Goal: Task Accomplishment & Management: Complete application form

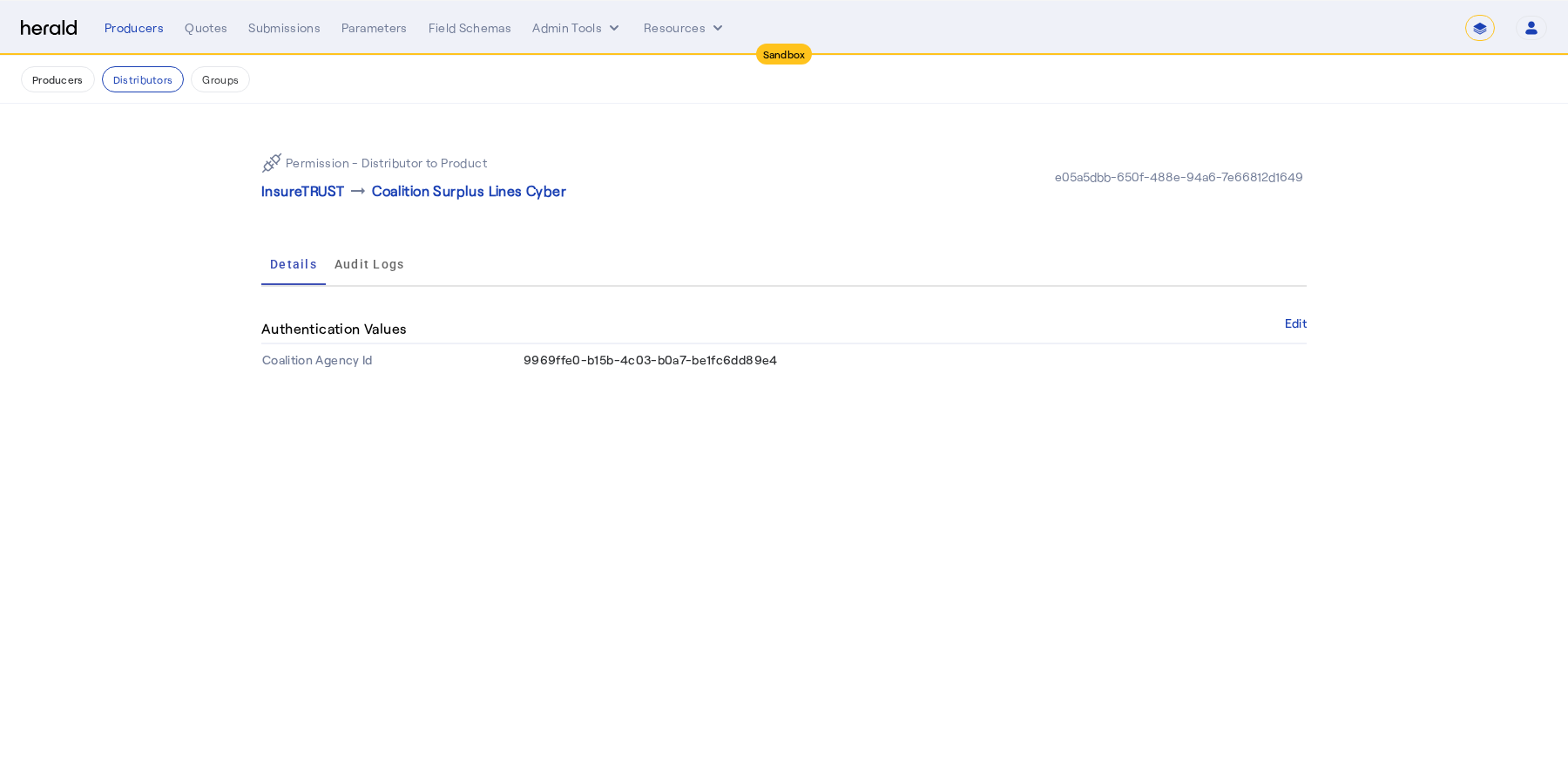
select select "*******"
drag, startPoint x: 0, startPoint y: 0, endPoint x: 62, endPoint y: 72, distance: 95.0
click at [62, 72] on button "Producers" at bounding box center [57, 79] width 74 height 26
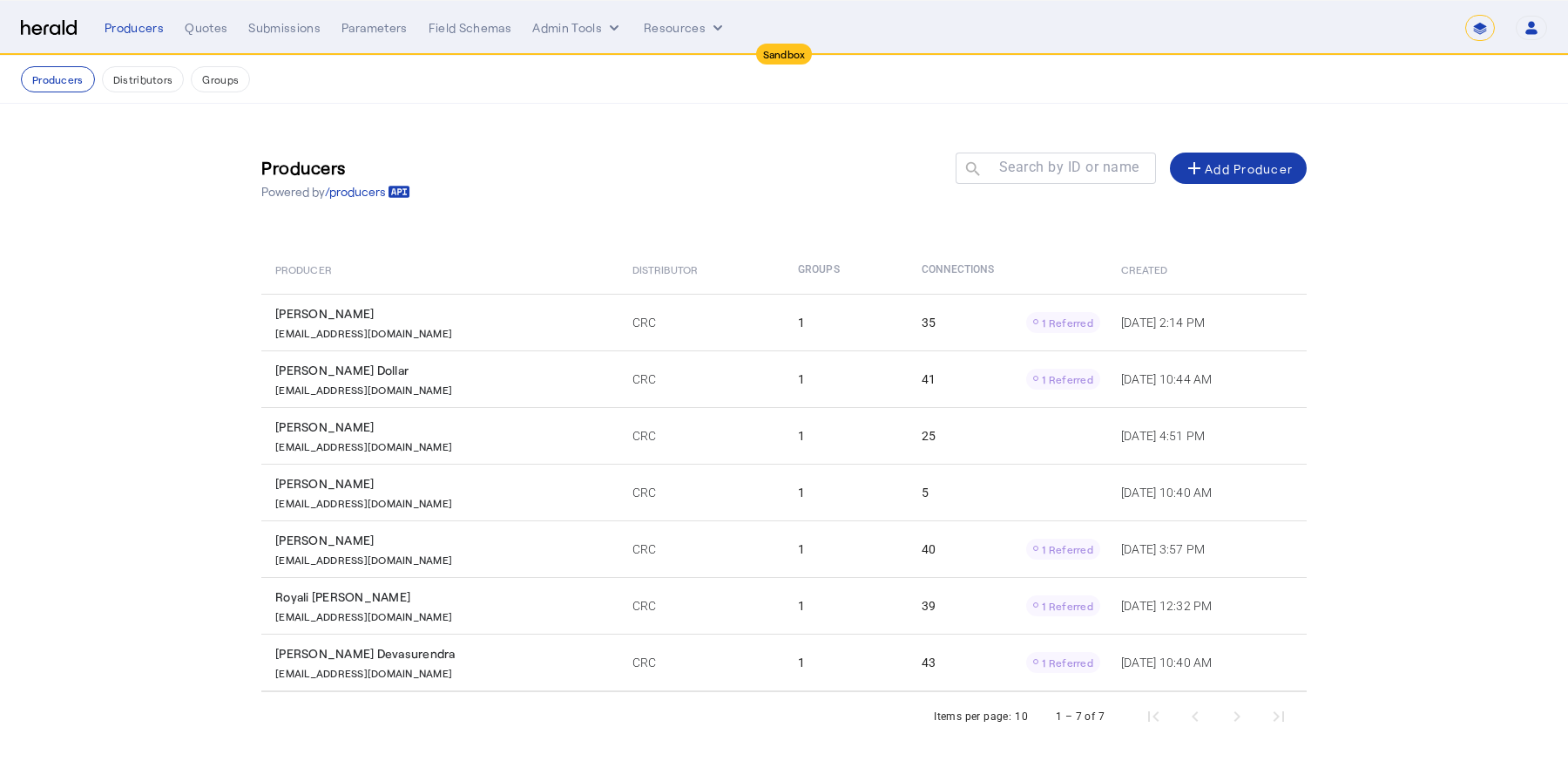
click at [1242, 168] on div "add Add Producer" at bounding box center [1239, 167] width 109 height 20
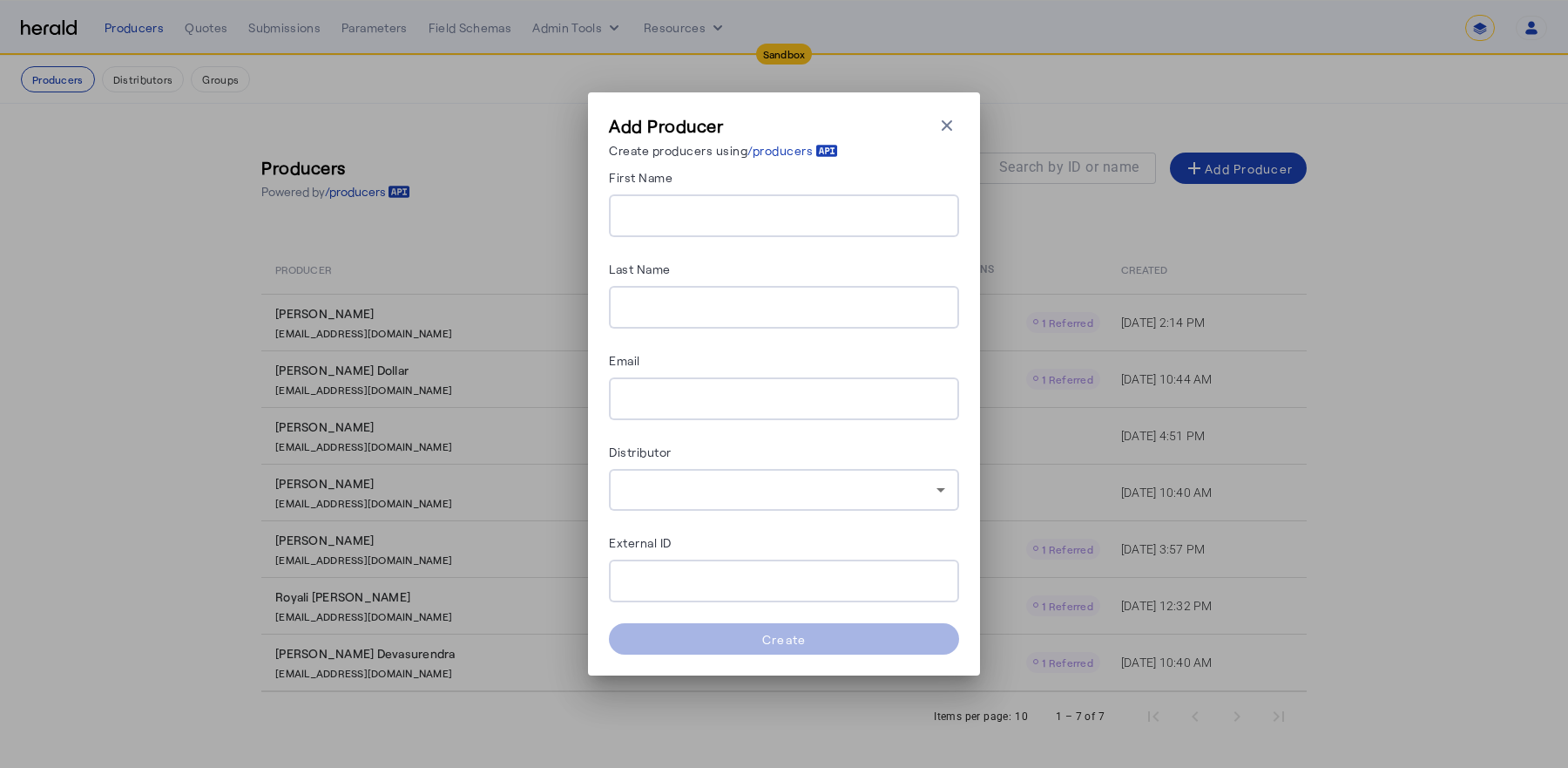
click at [780, 209] on input "First Name" at bounding box center [784, 215] width 322 height 20
type input "******"
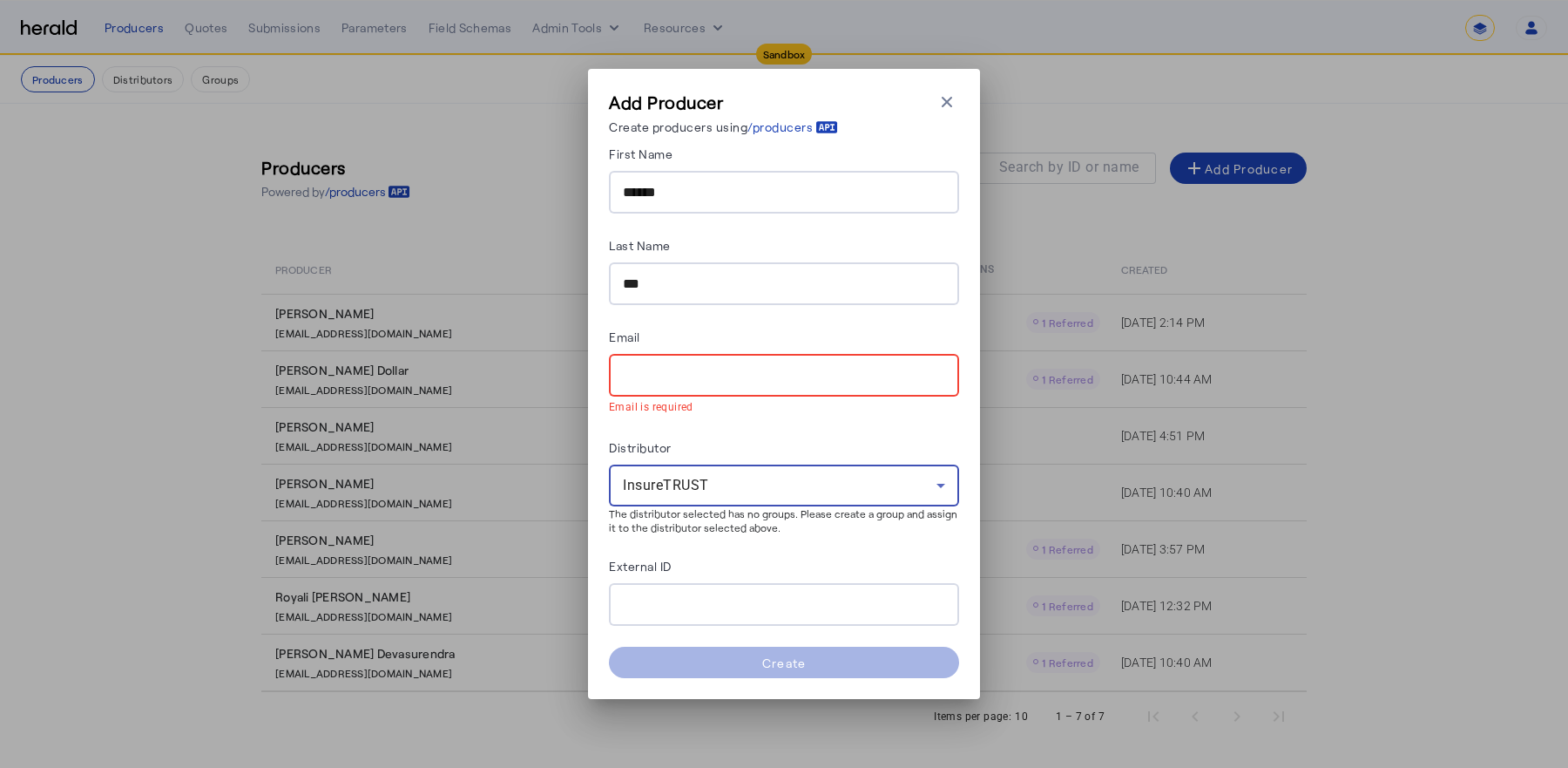
click at [793, 282] on input "***" at bounding box center [784, 283] width 322 height 20
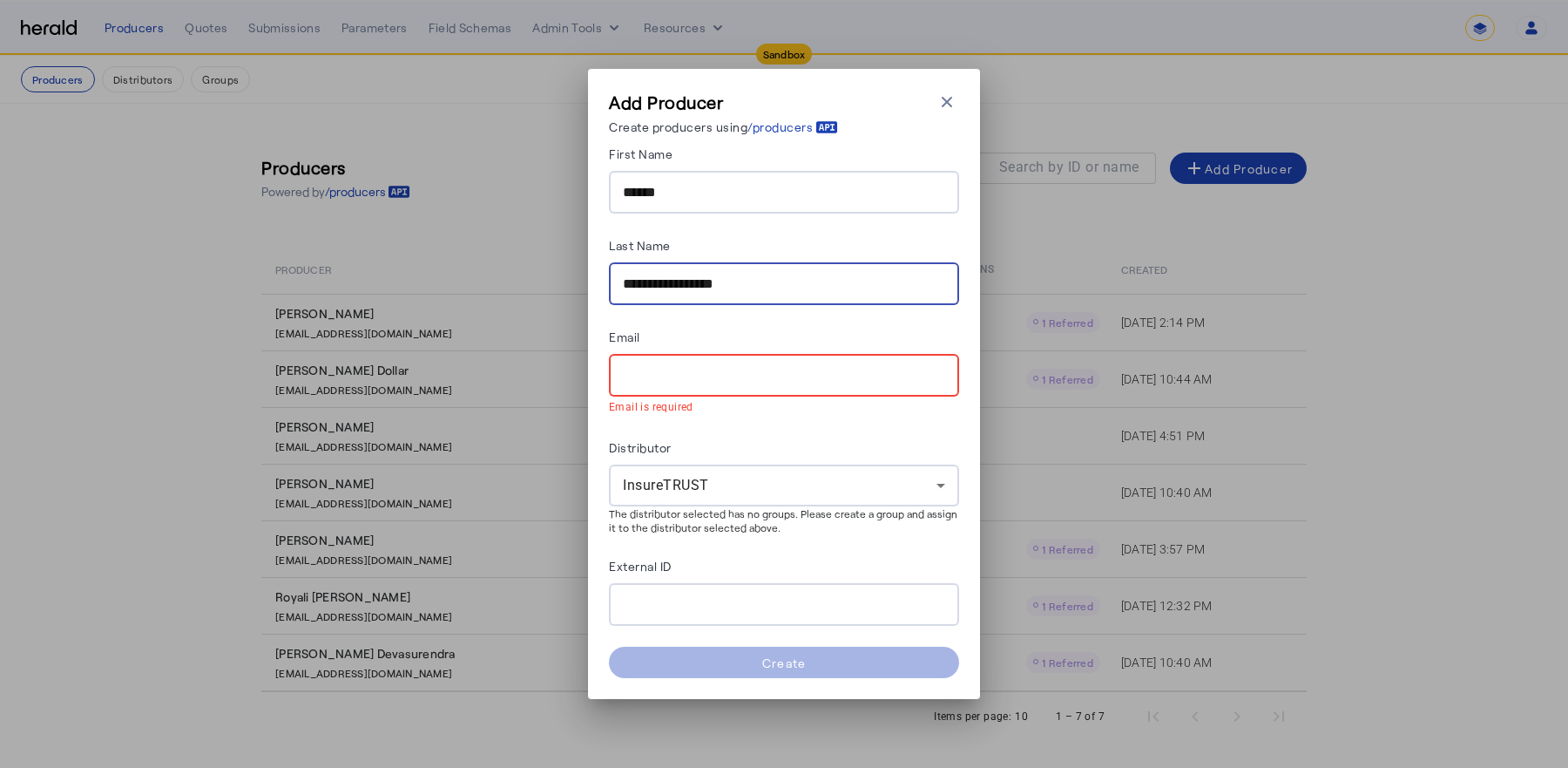
type input "**********"
click at [716, 369] on input "Email" at bounding box center [784, 375] width 322 height 20
paste input "**********"
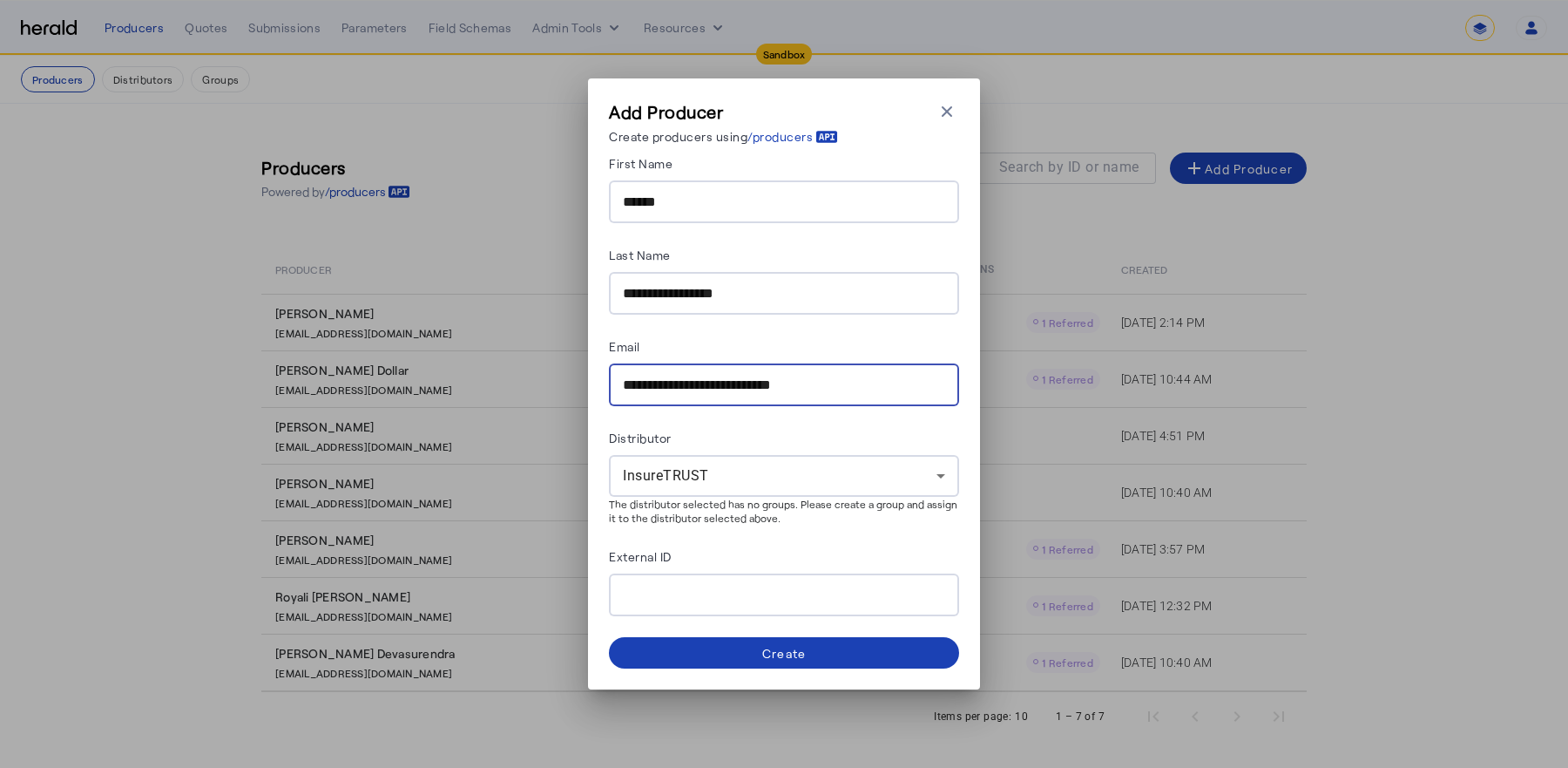
type input "**********"
click at [736, 325] on form "**********" at bounding box center [784, 411] width 350 height 516
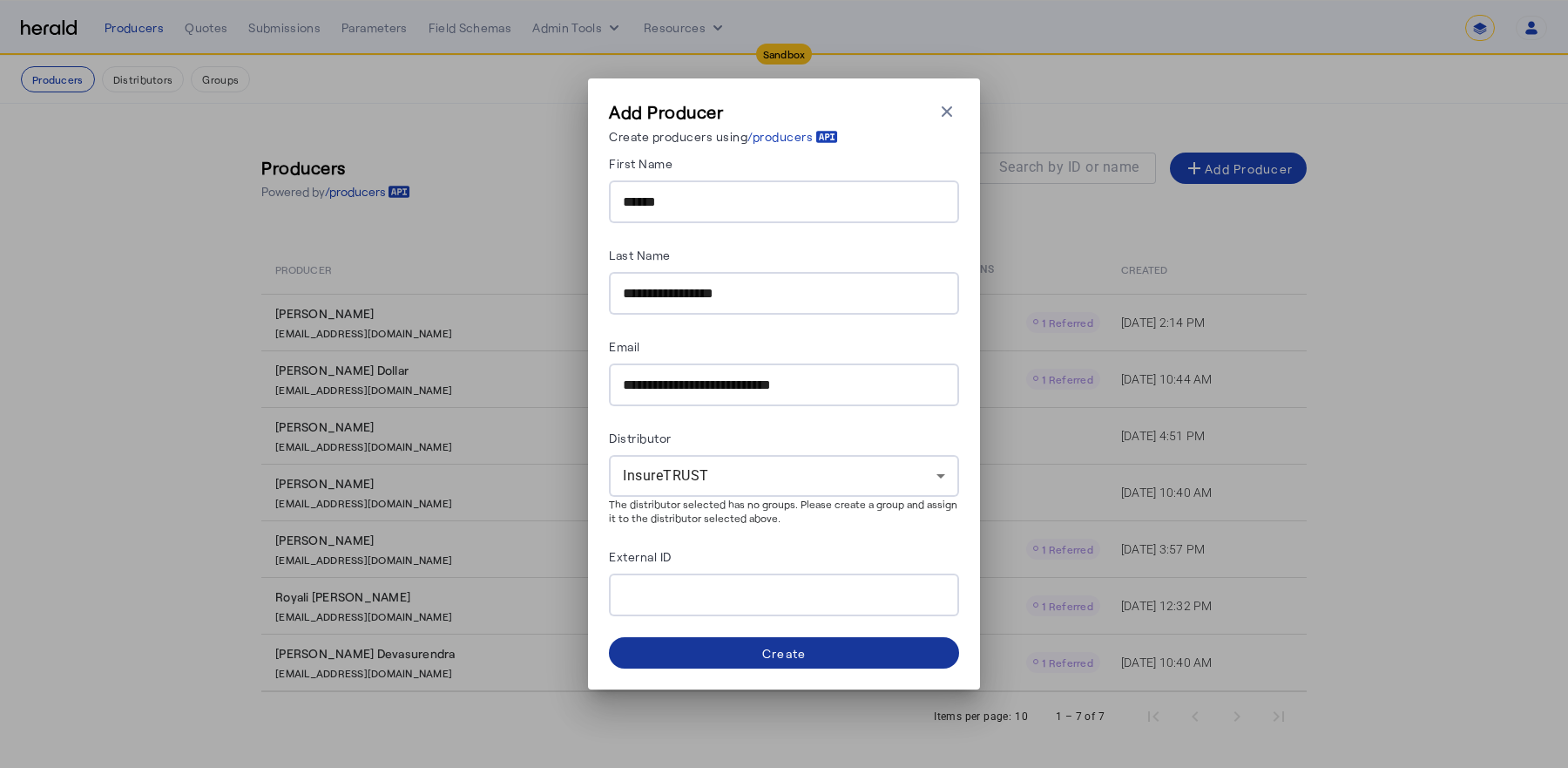
click at [710, 649] on span at bounding box center [784, 652] width 350 height 42
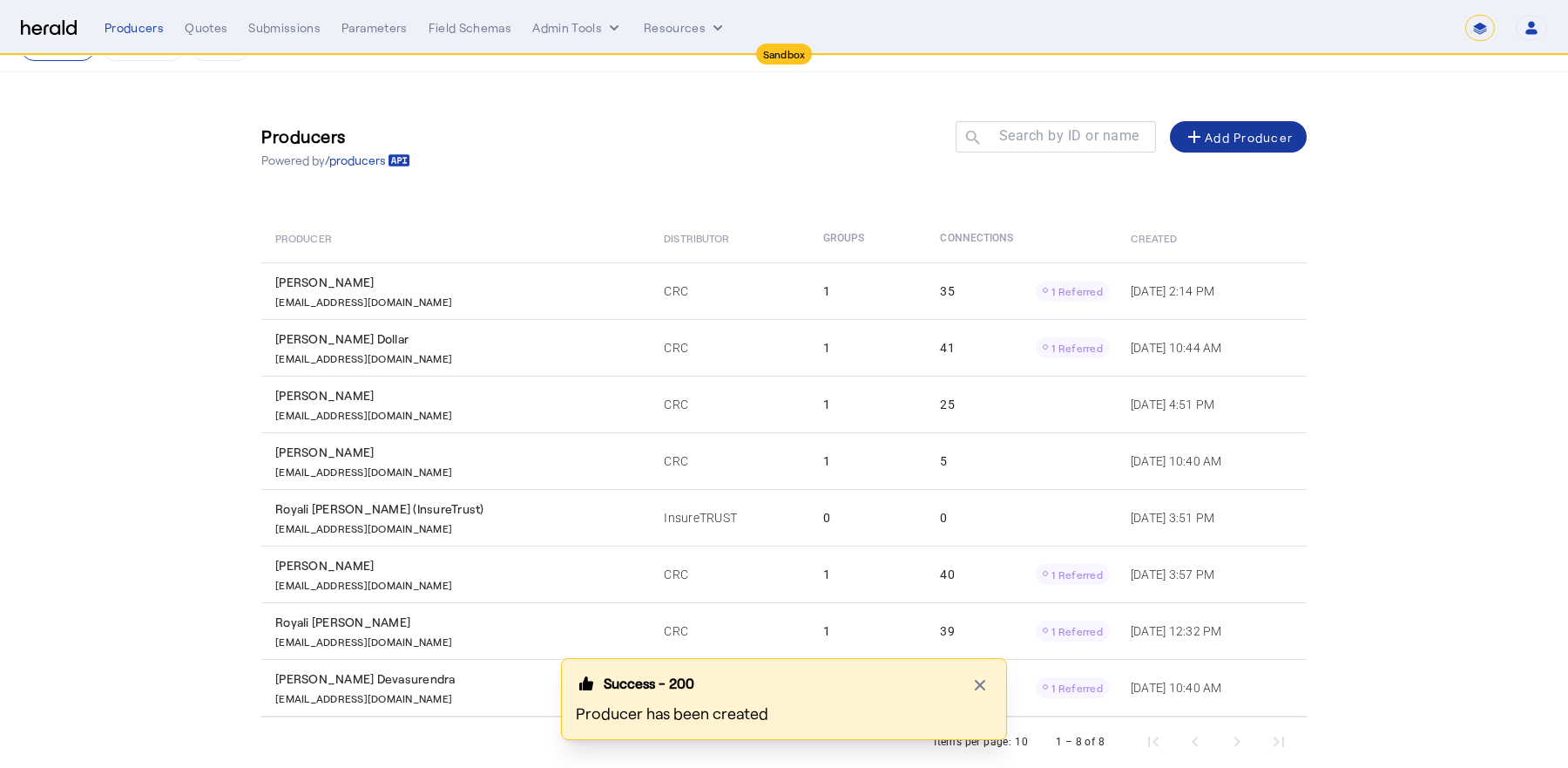
scroll to position [60, 0]
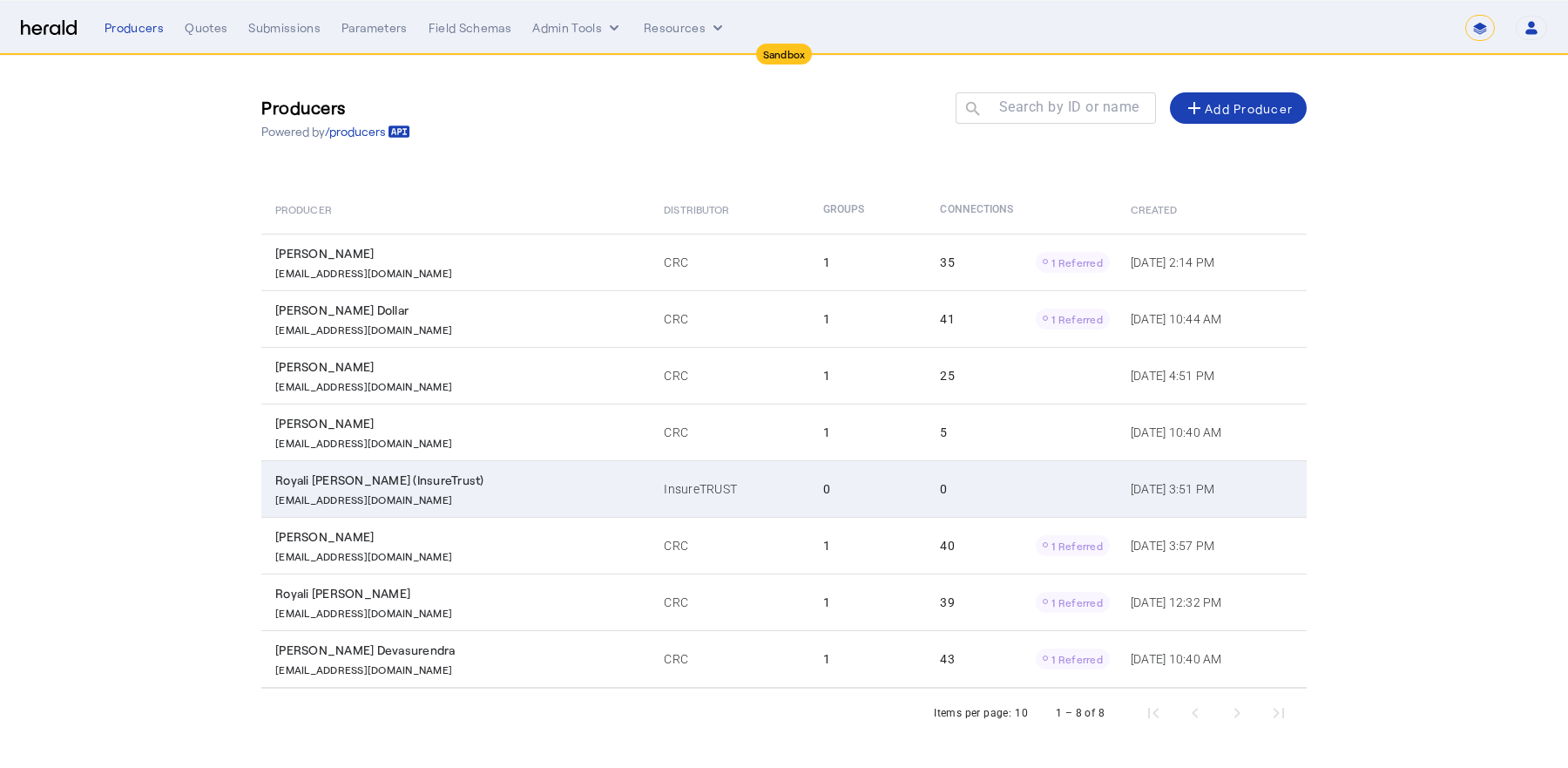
click at [516, 490] on div "[EMAIL_ADDRESS][DOMAIN_NAME]" at bounding box center [459, 497] width 368 height 18
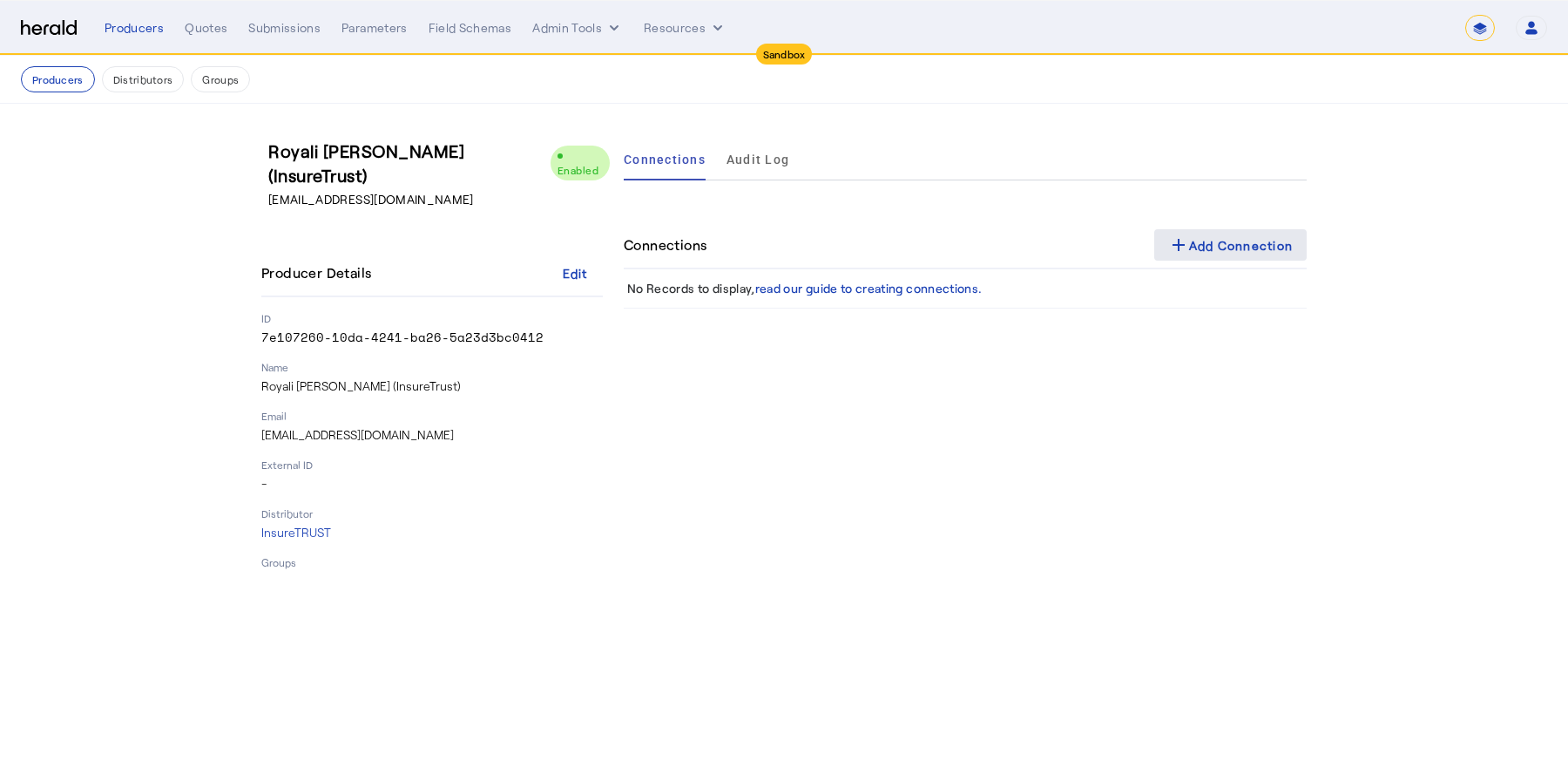
click at [1197, 231] on span at bounding box center [1231, 244] width 154 height 42
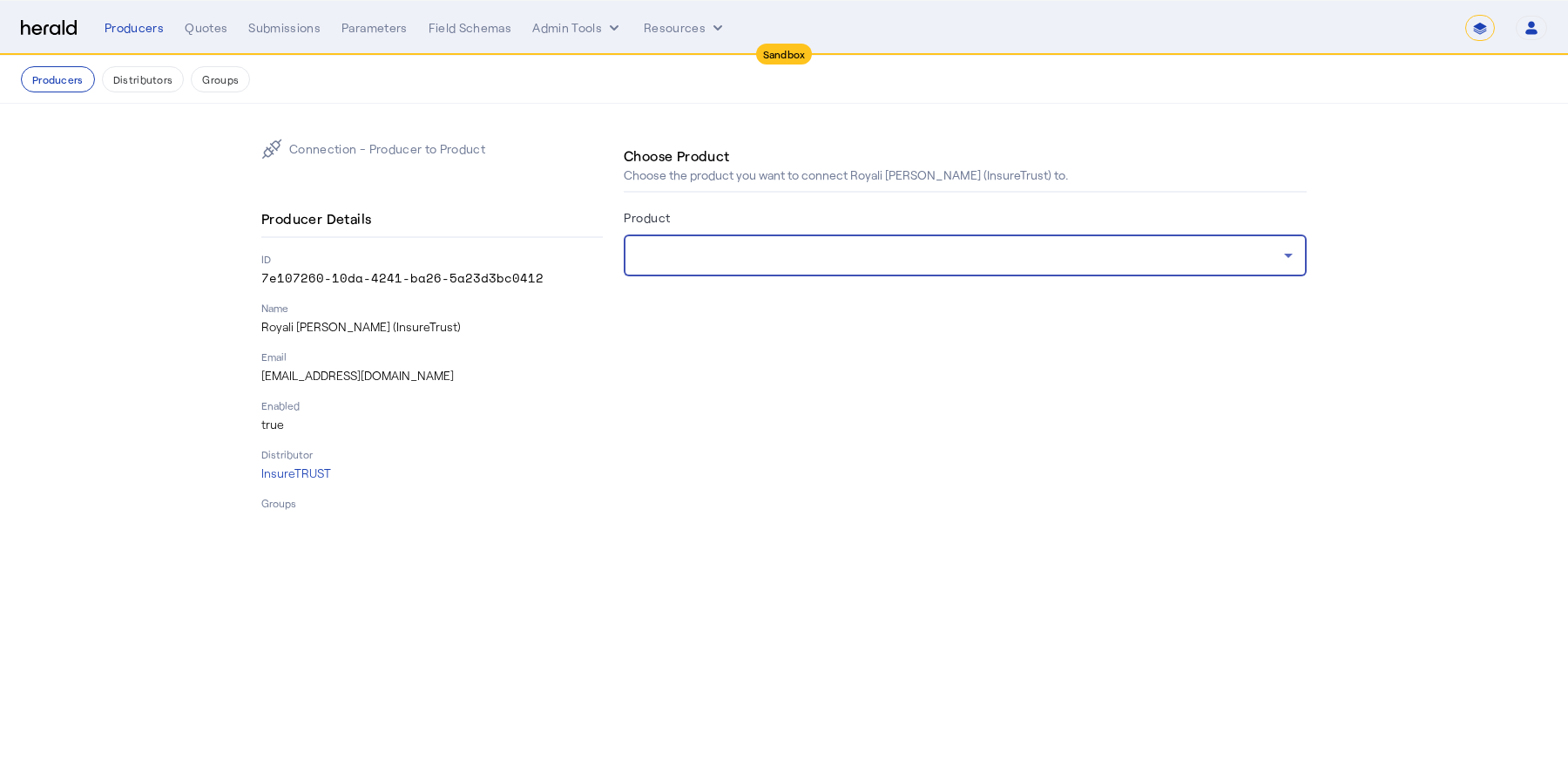
click at [1204, 253] on div at bounding box center [961, 255] width 646 height 20
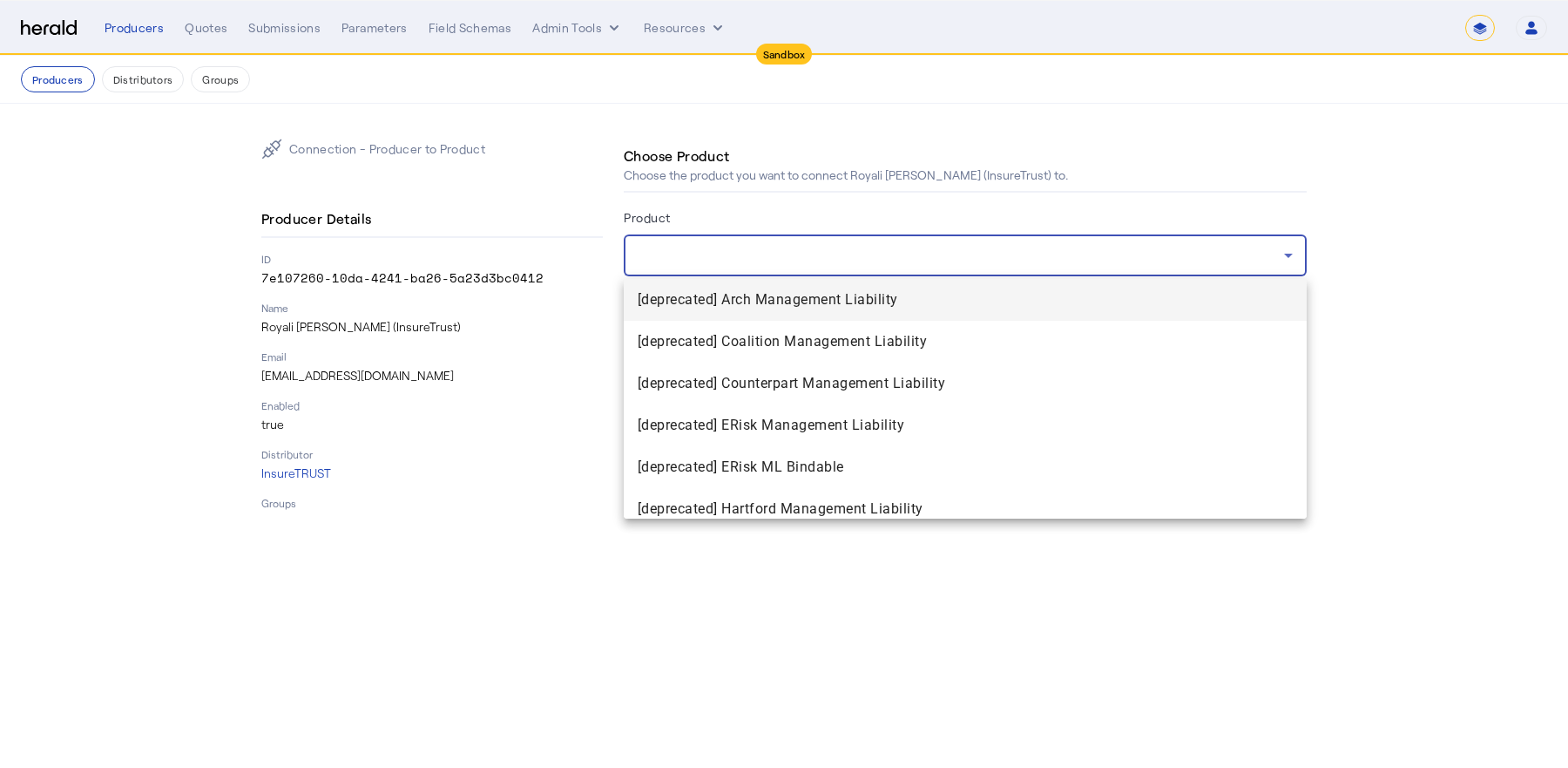
scroll to position [641, 0]
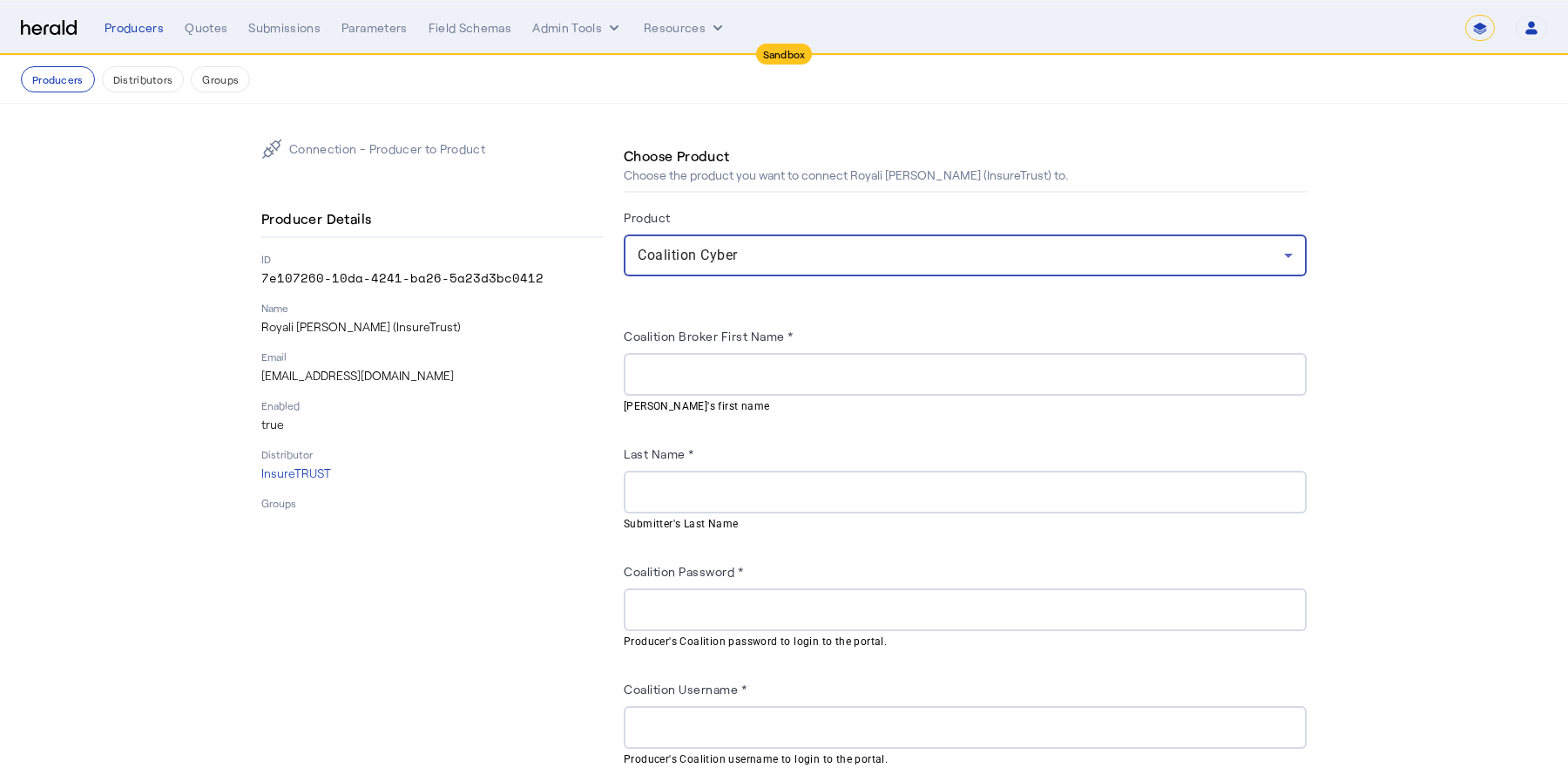
click at [286, 327] on p "Royali [PERSON_NAME] (InsureTrust)" at bounding box center [432, 327] width 342 height 18
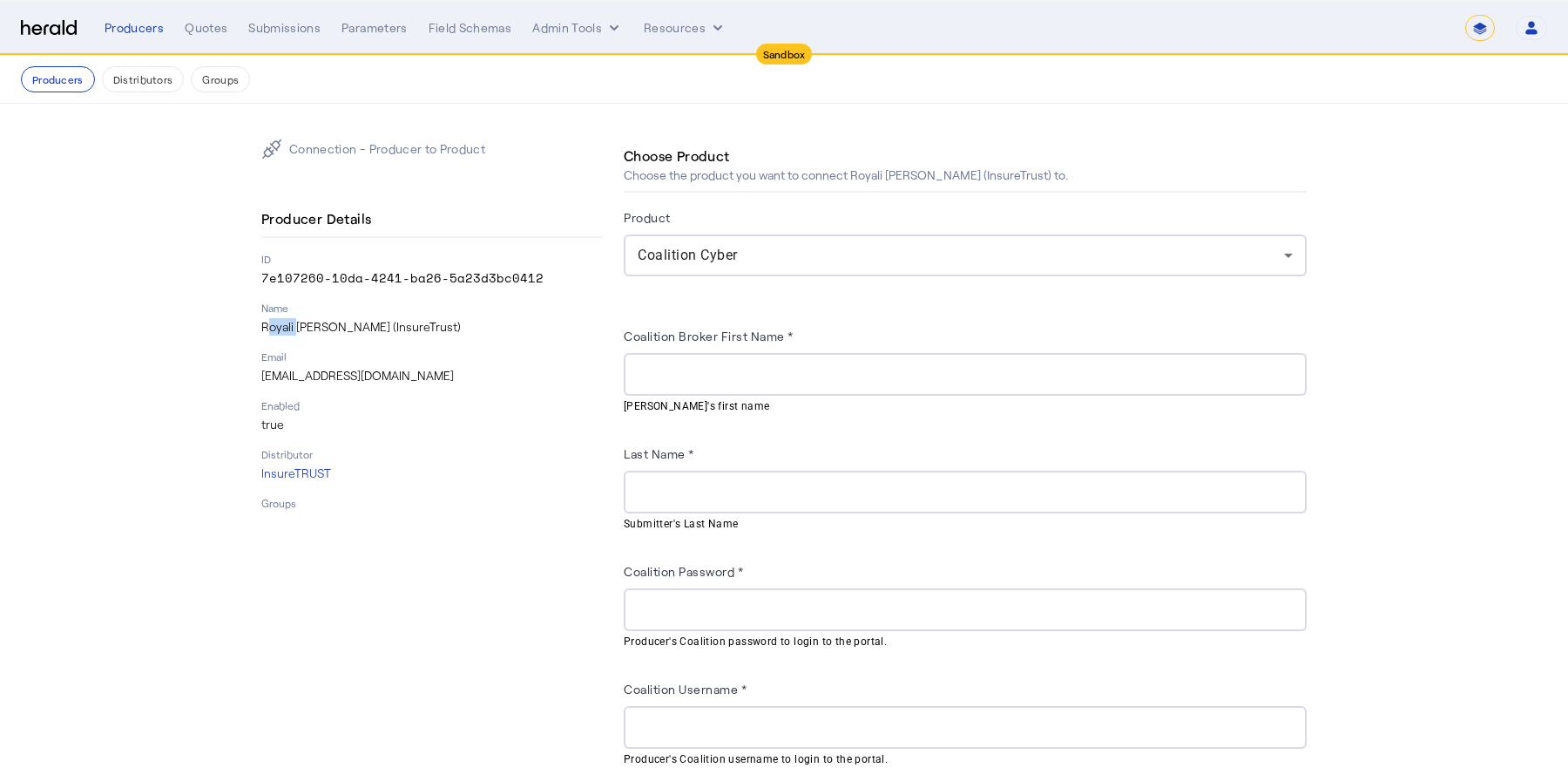
click at [286, 327] on p "Royali [PERSON_NAME] (InsureTrust)" at bounding box center [432, 327] width 342 height 18
click at [260, 322] on div "Connection - Producer to Product Producer Details ID 7e107260-10da-4241-ba26-5a…" at bounding box center [784, 552] width 1115 height 896
drag, startPoint x: 266, startPoint y: 324, endPoint x: 313, endPoint y: 332, distance: 47.7
click at [313, 332] on p "Royali [PERSON_NAME] (InsureTrust)" at bounding box center [432, 327] width 342 height 18
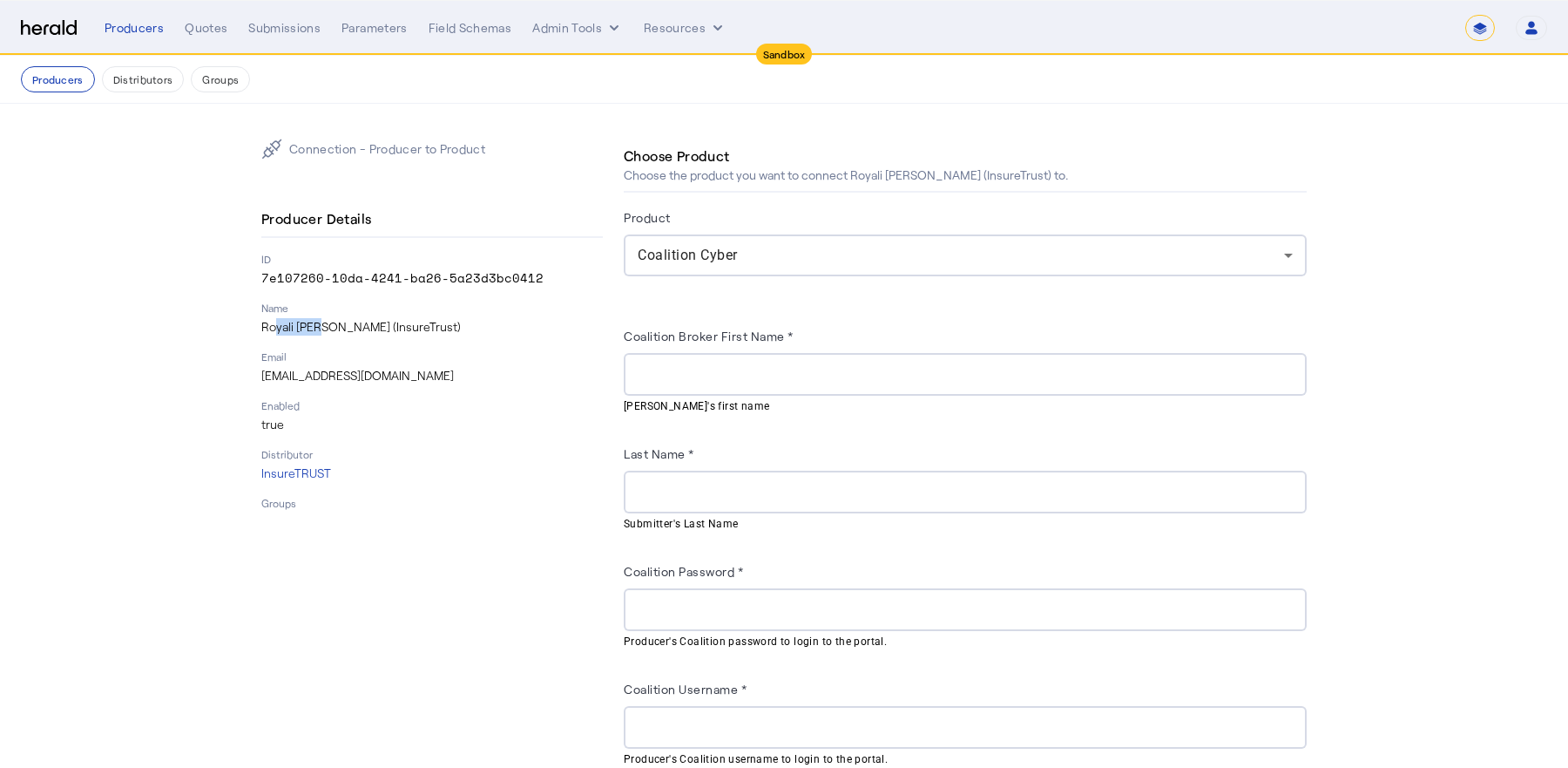
click at [313, 332] on p "Royali [PERSON_NAME] (InsureTrust)" at bounding box center [432, 327] width 342 height 18
drag, startPoint x: 313, startPoint y: 332, endPoint x: 249, endPoint y: 327, distance: 64.2
click at [249, 327] on div "Connection - Producer to Product Producer Details ID 7e107260-10da-4241-ba26-5a…" at bounding box center [784, 552] width 1115 height 896
copy p "Royali [PERSON_NAME]"
click at [710, 366] on input "Coalition Broker First Name *" at bounding box center [965, 374] width 655 height 20
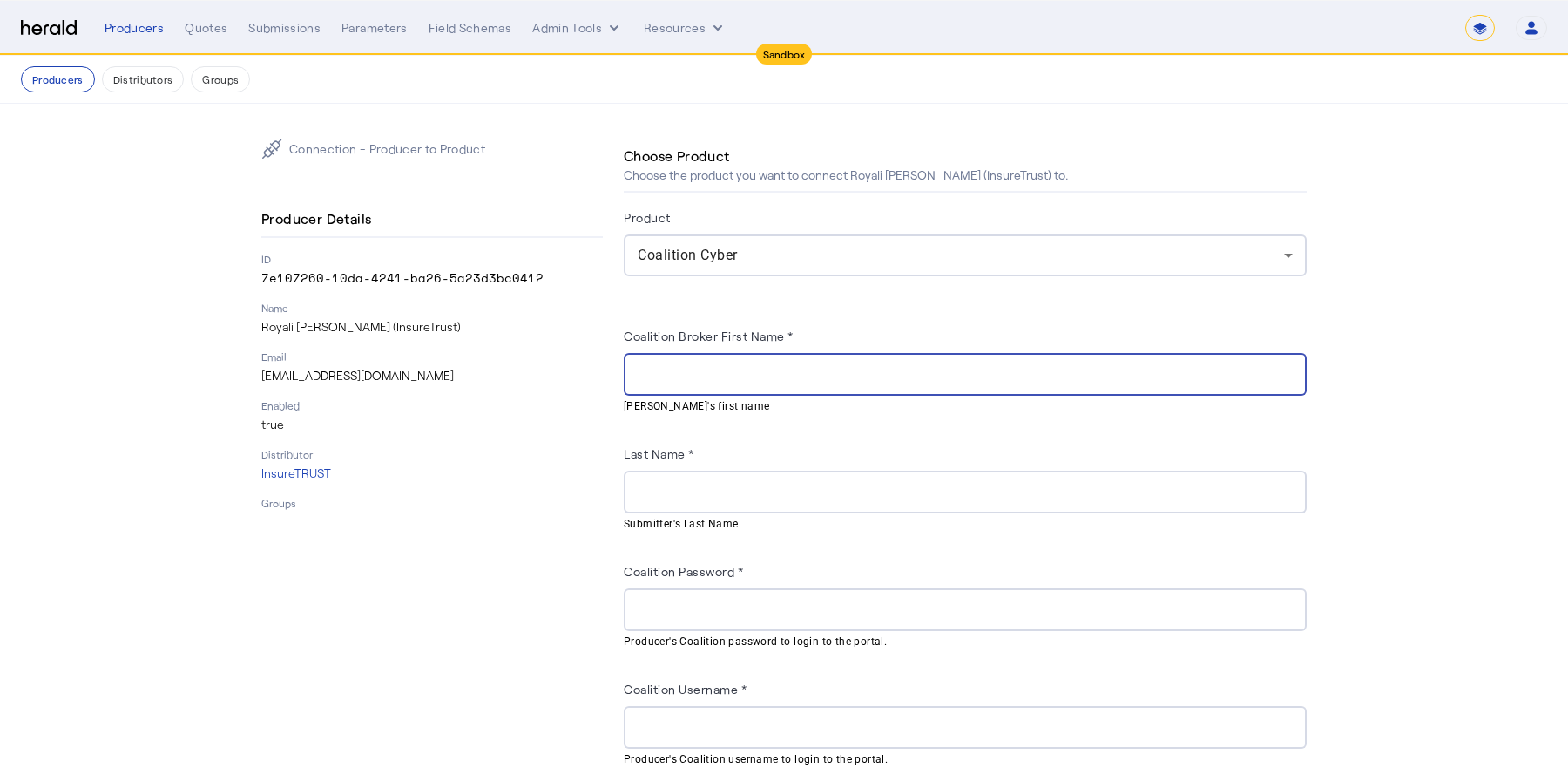
paste input "**********"
click at [703, 366] on input "**********" at bounding box center [965, 374] width 655 height 20
type input "******"
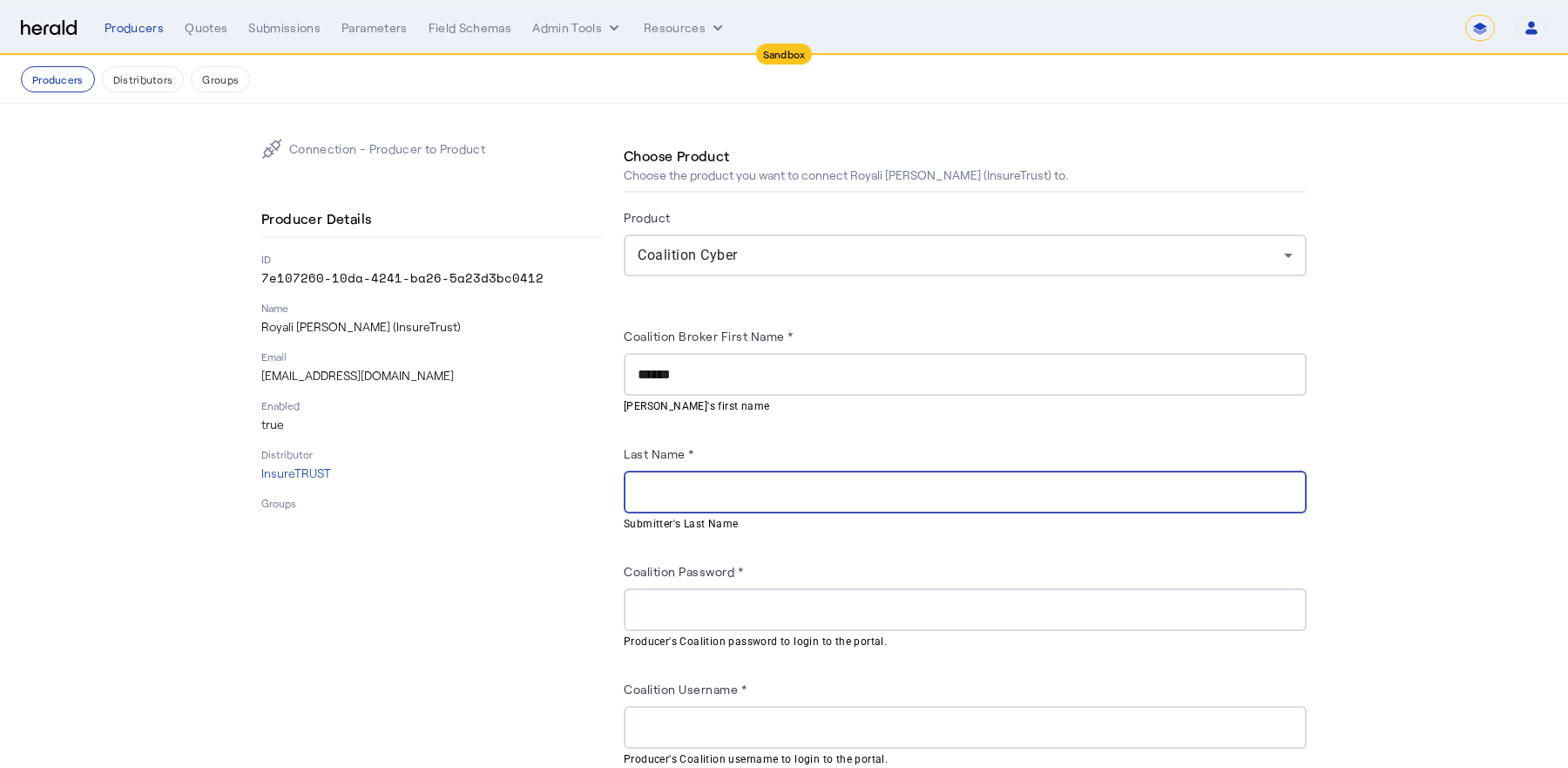
click at [678, 488] on input "Last Name *" at bounding box center [965, 492] width 655 height 20
paste input "***"
type input "***"
click at [689, 588] on div at bounding box center [965, 609] width 655 height 43
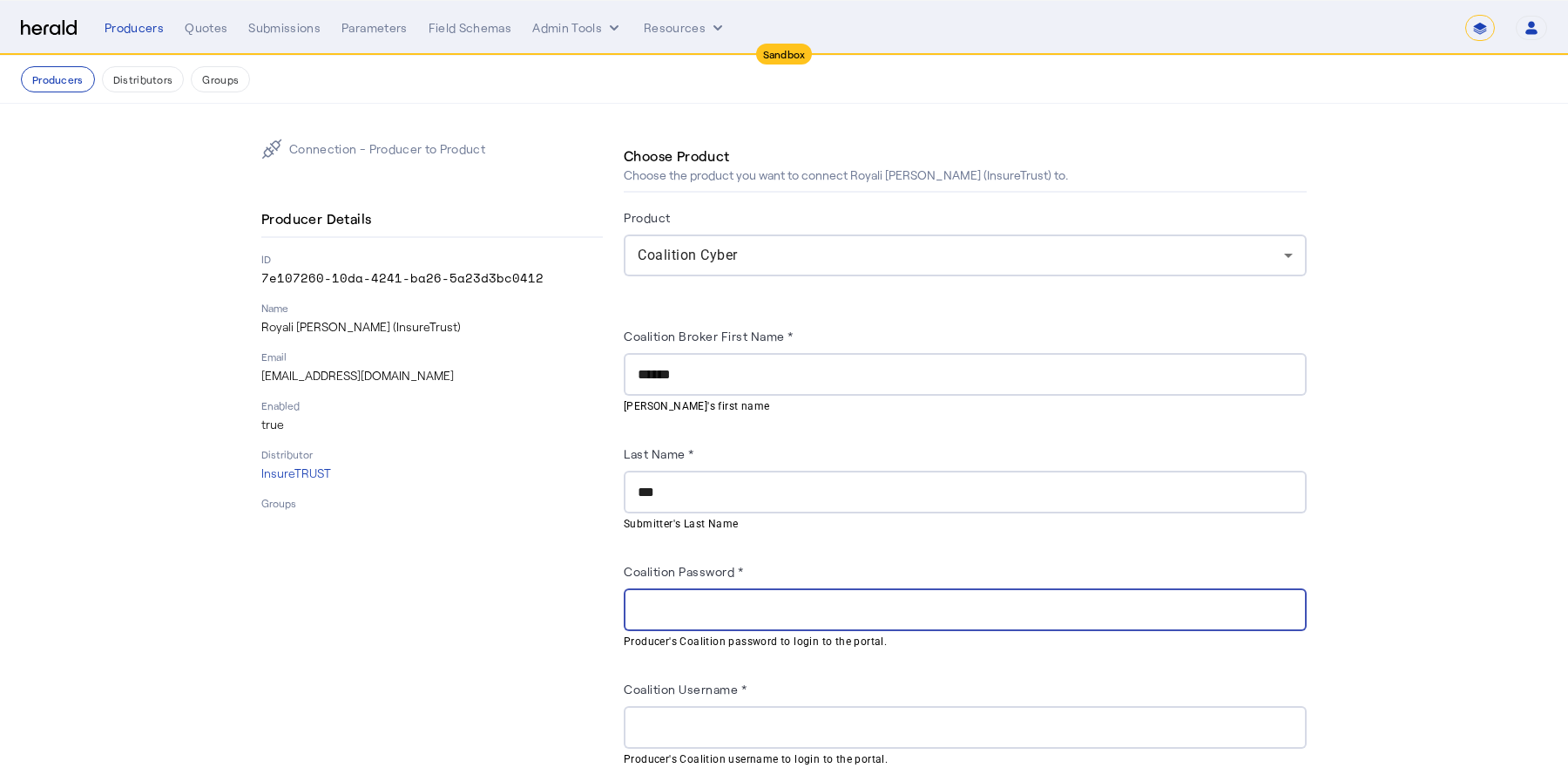
click at [689, 602] on input "Coalition Password *" at bounding box center [965, 609] width 655 height 20
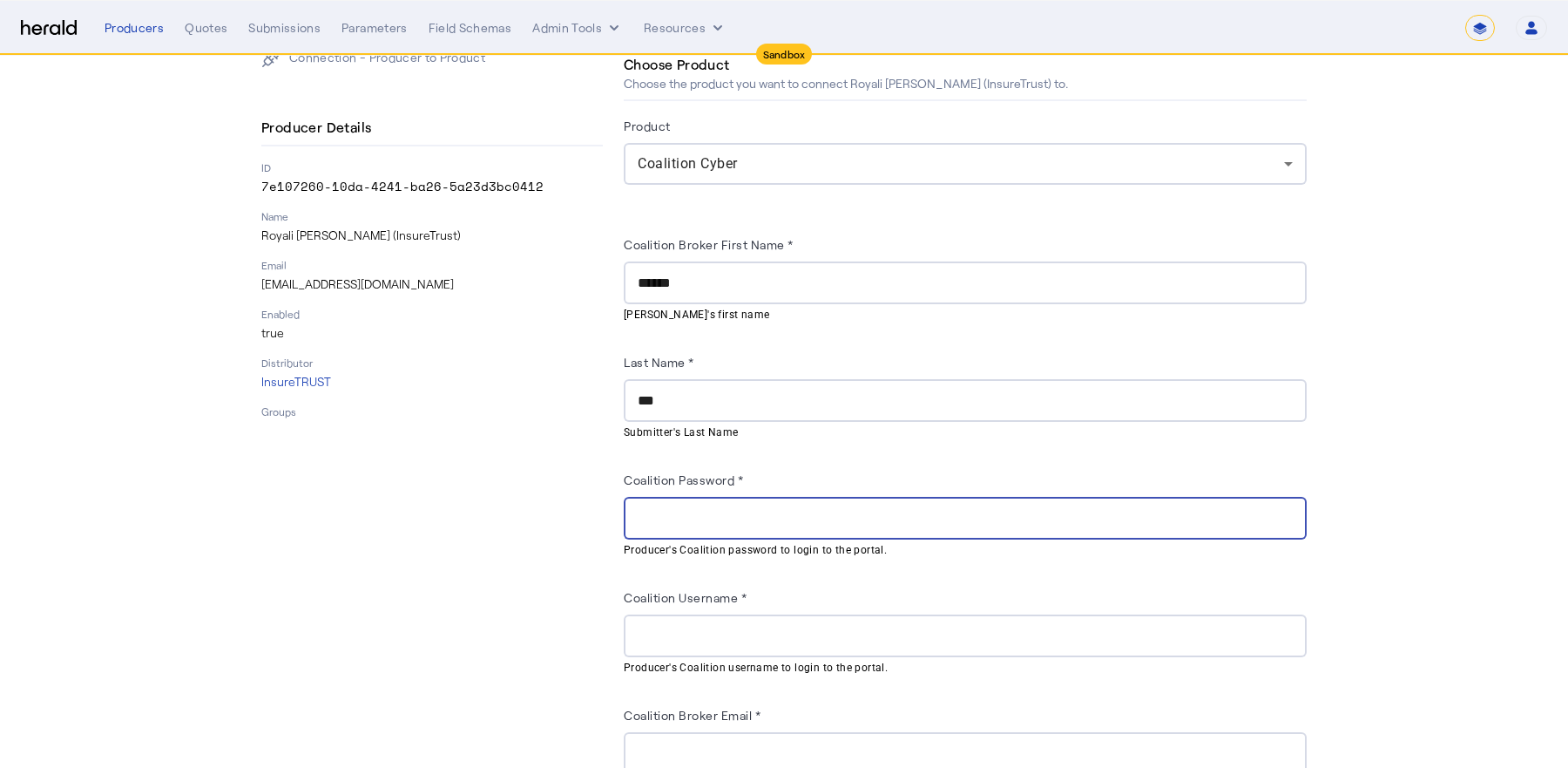
scroll to position [228, 0]
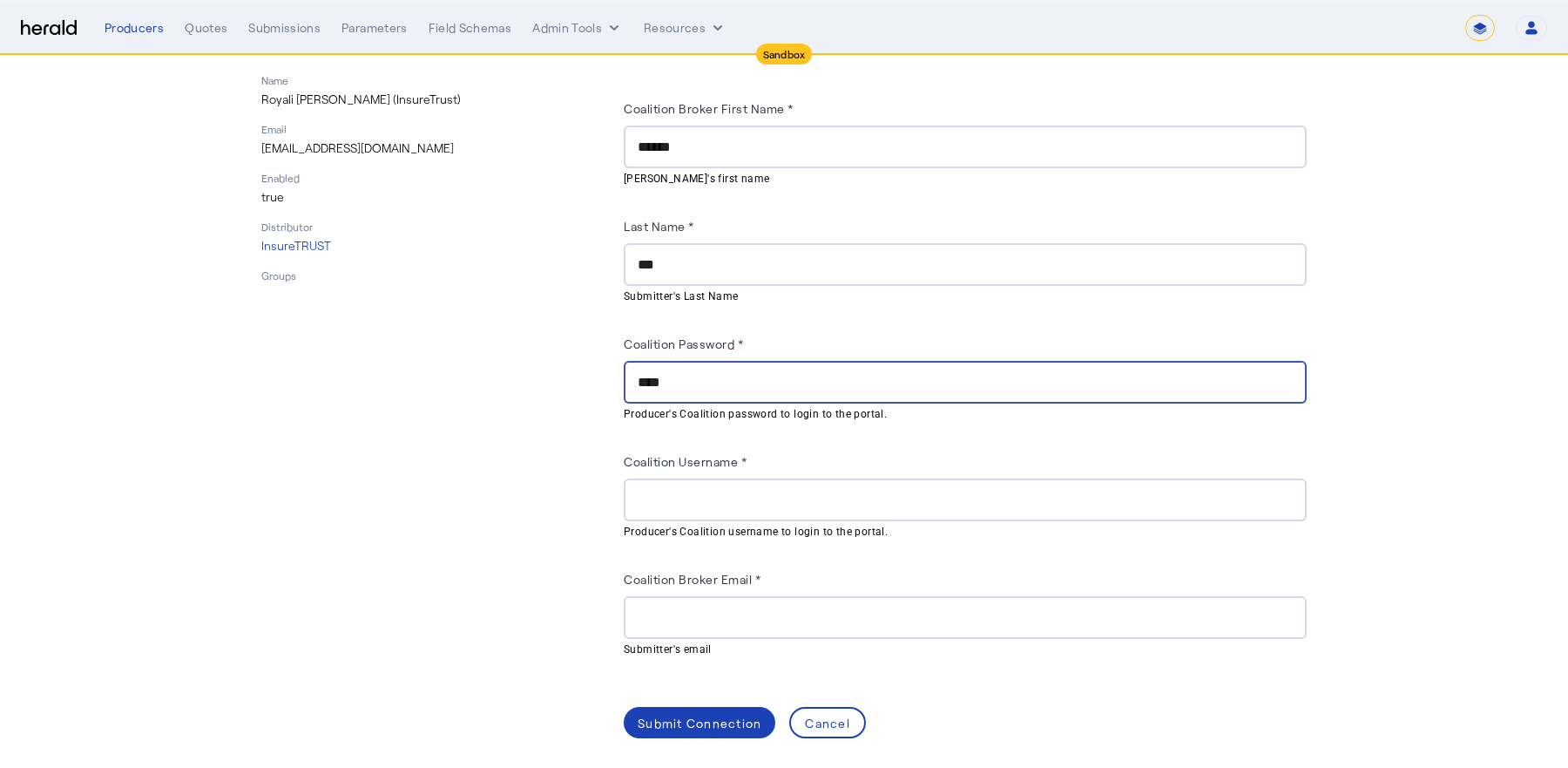
type input "****"
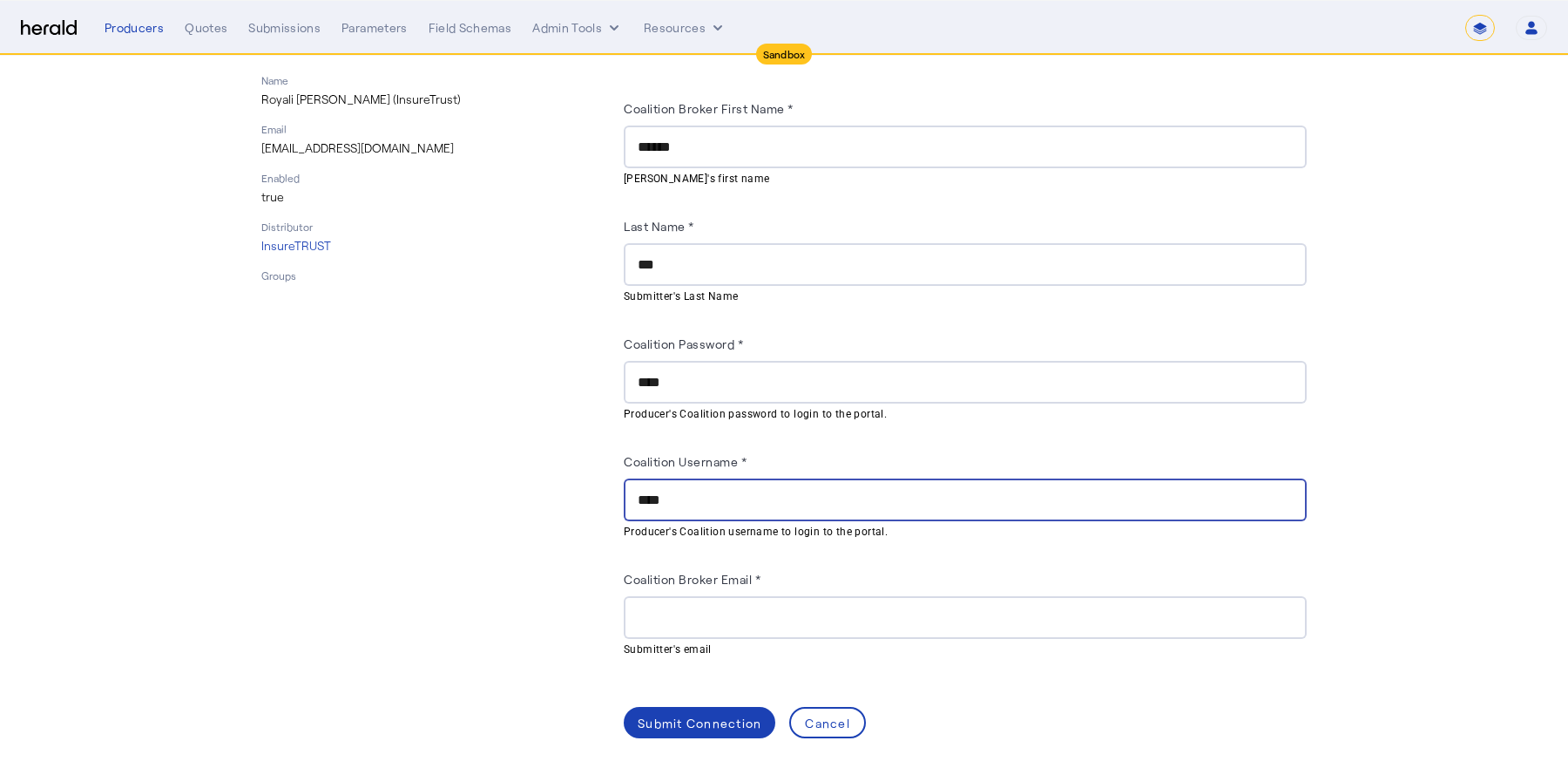
type input "****"
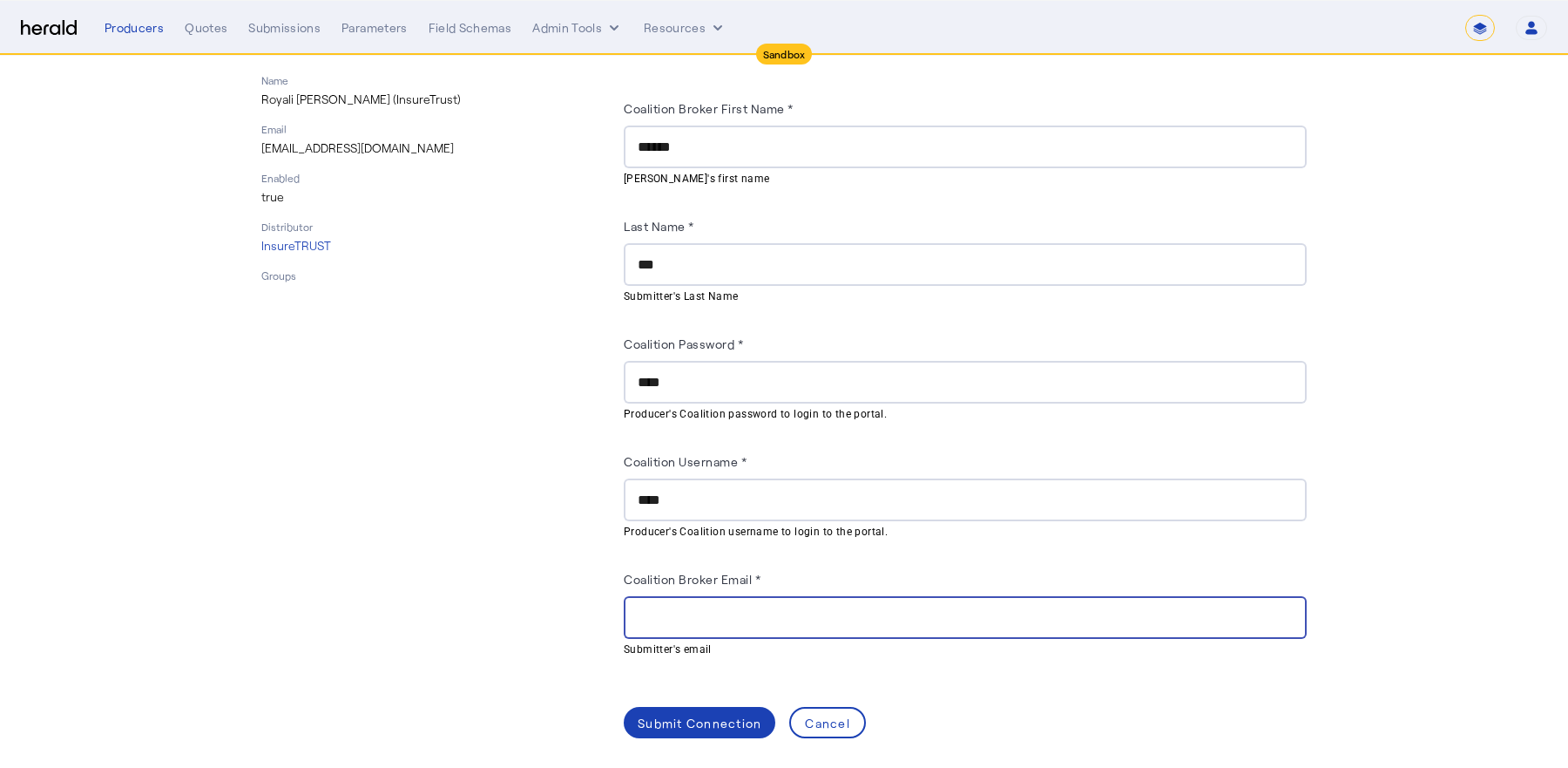
type input "*"
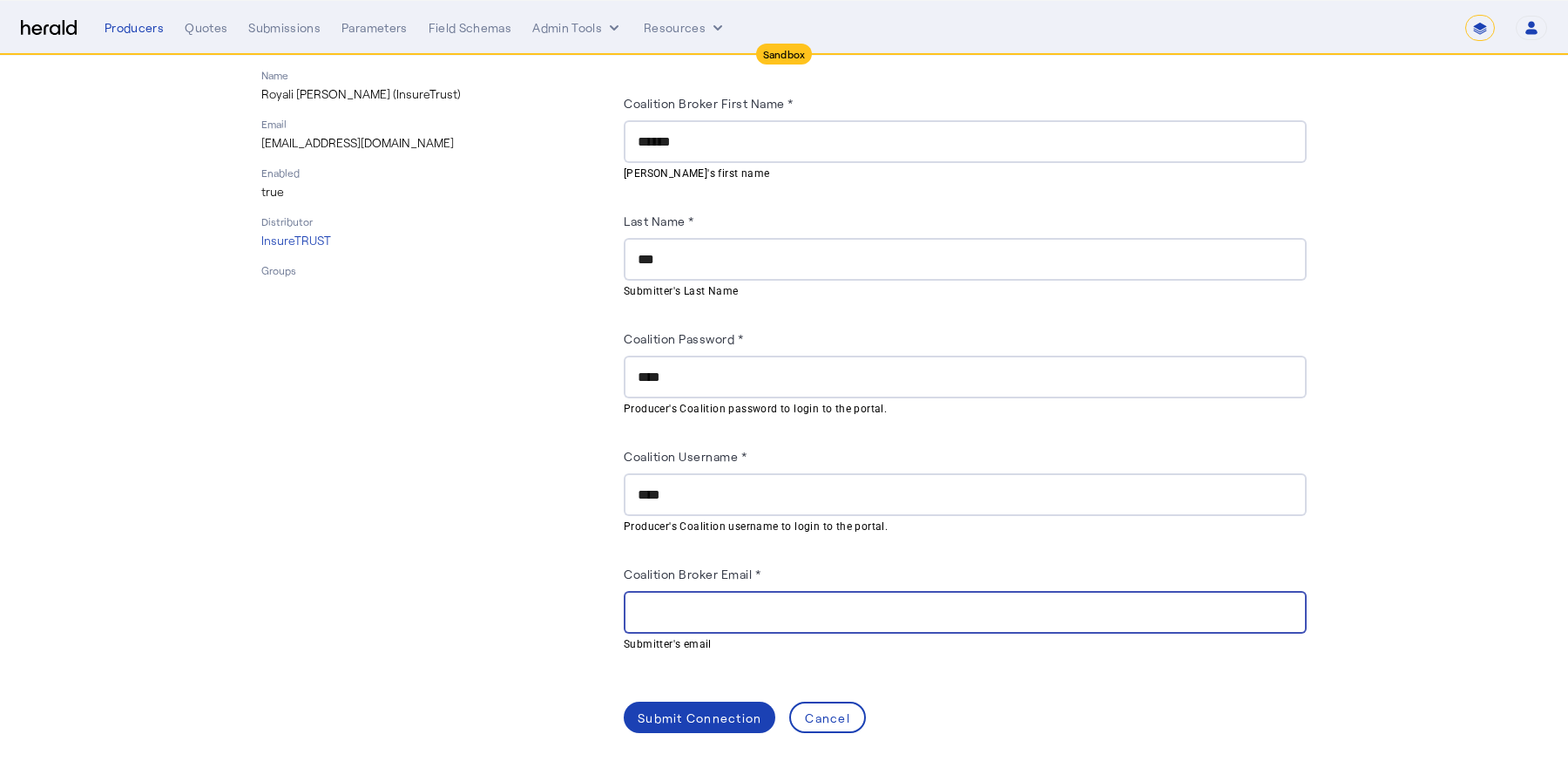
click at [349, 134] on div "Email [EMAIL_ADDRESS][DOMAIN_NAME]" at bounding box center [432, 134] width 342 height 35
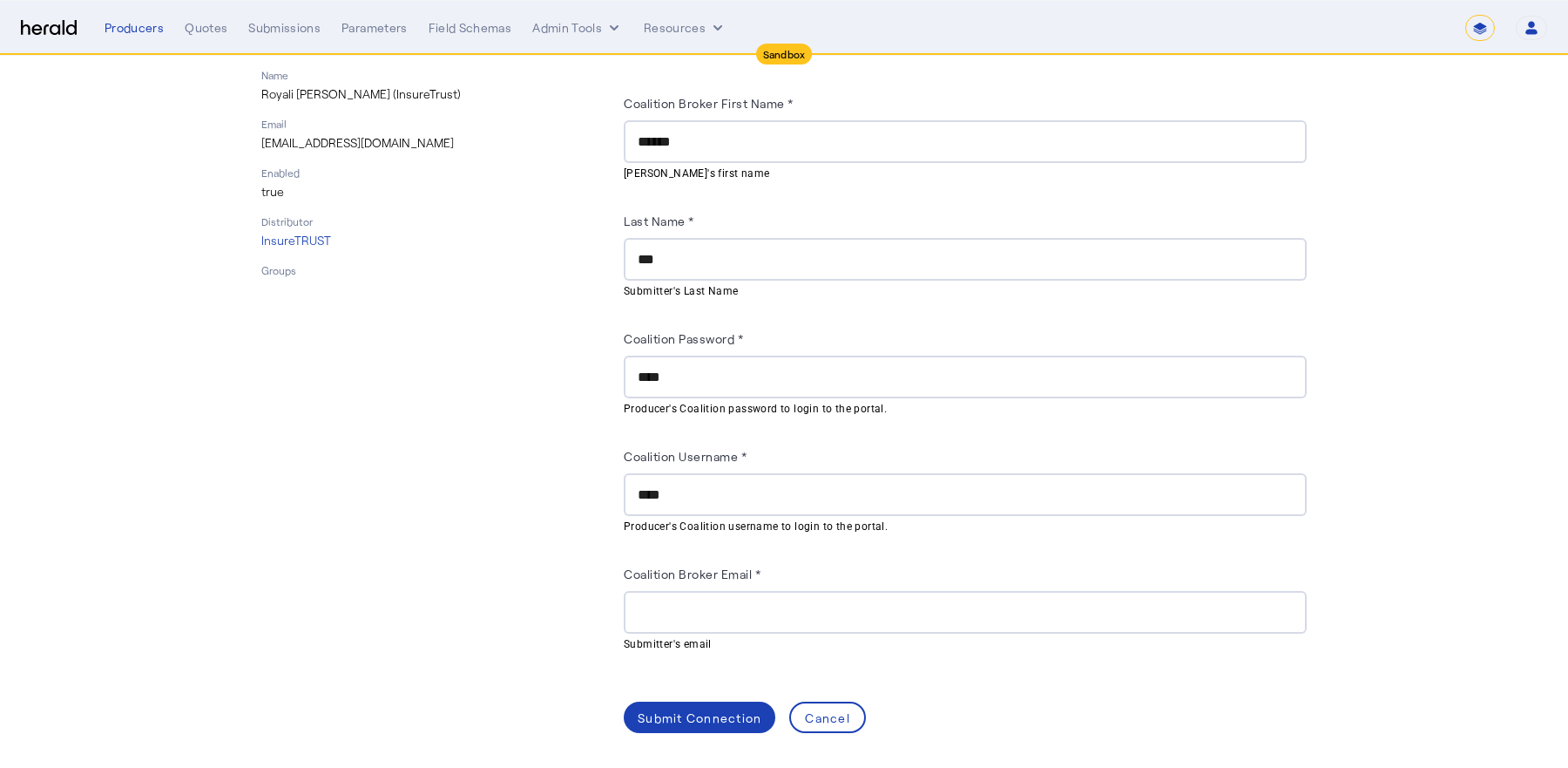
scroll to position [228, 0]
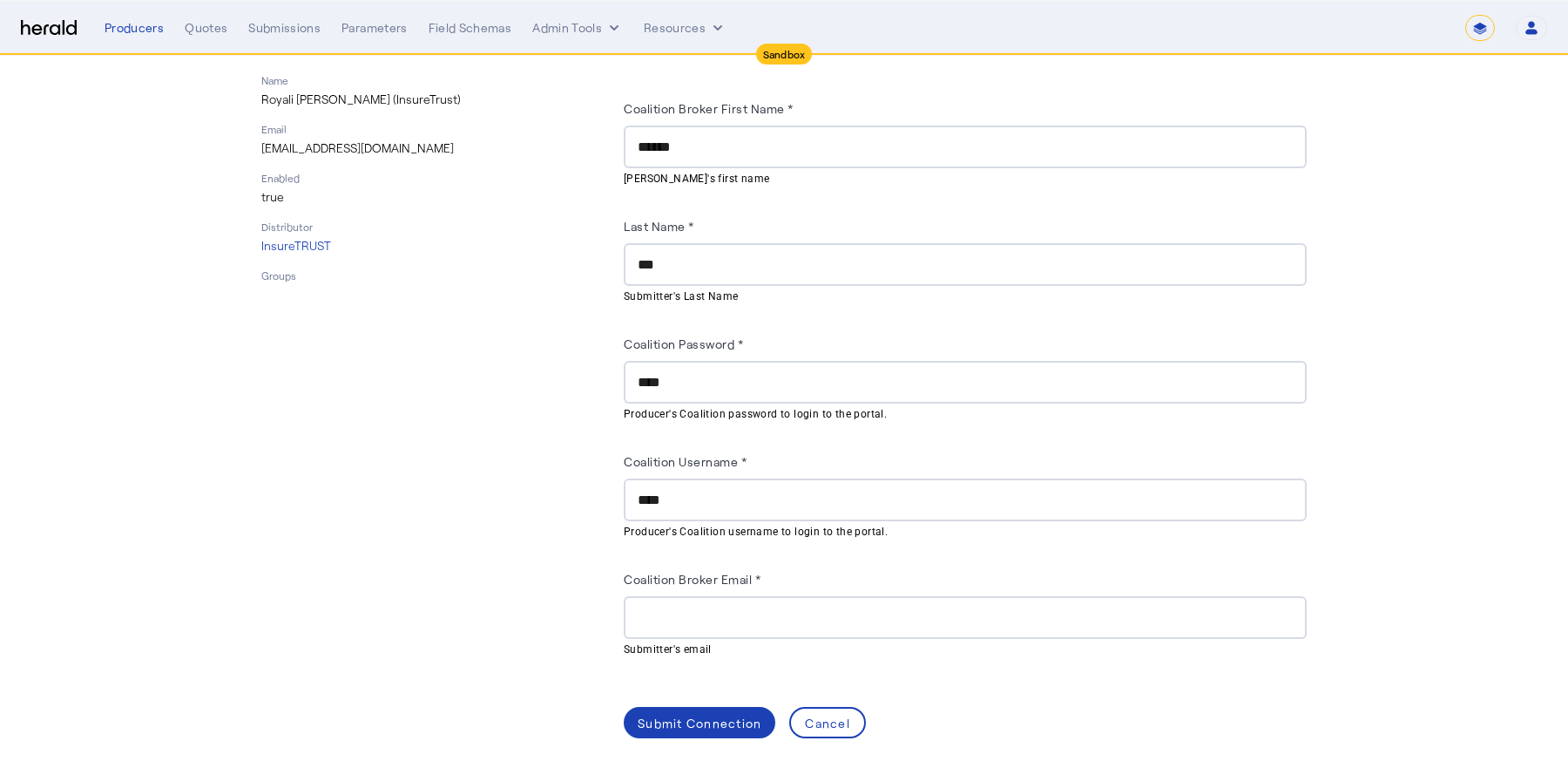
click at [349, 134] on div "Email [EMAIL_ADDRESS][DOMAIN_NAME]" at bounding box center [432, 139] width 342 height 35
click at [353, 145] on p "[EMAIL_ADDRESS][DOMAIN_NAME]" at bounding box center [432, 148] width 342 height 18
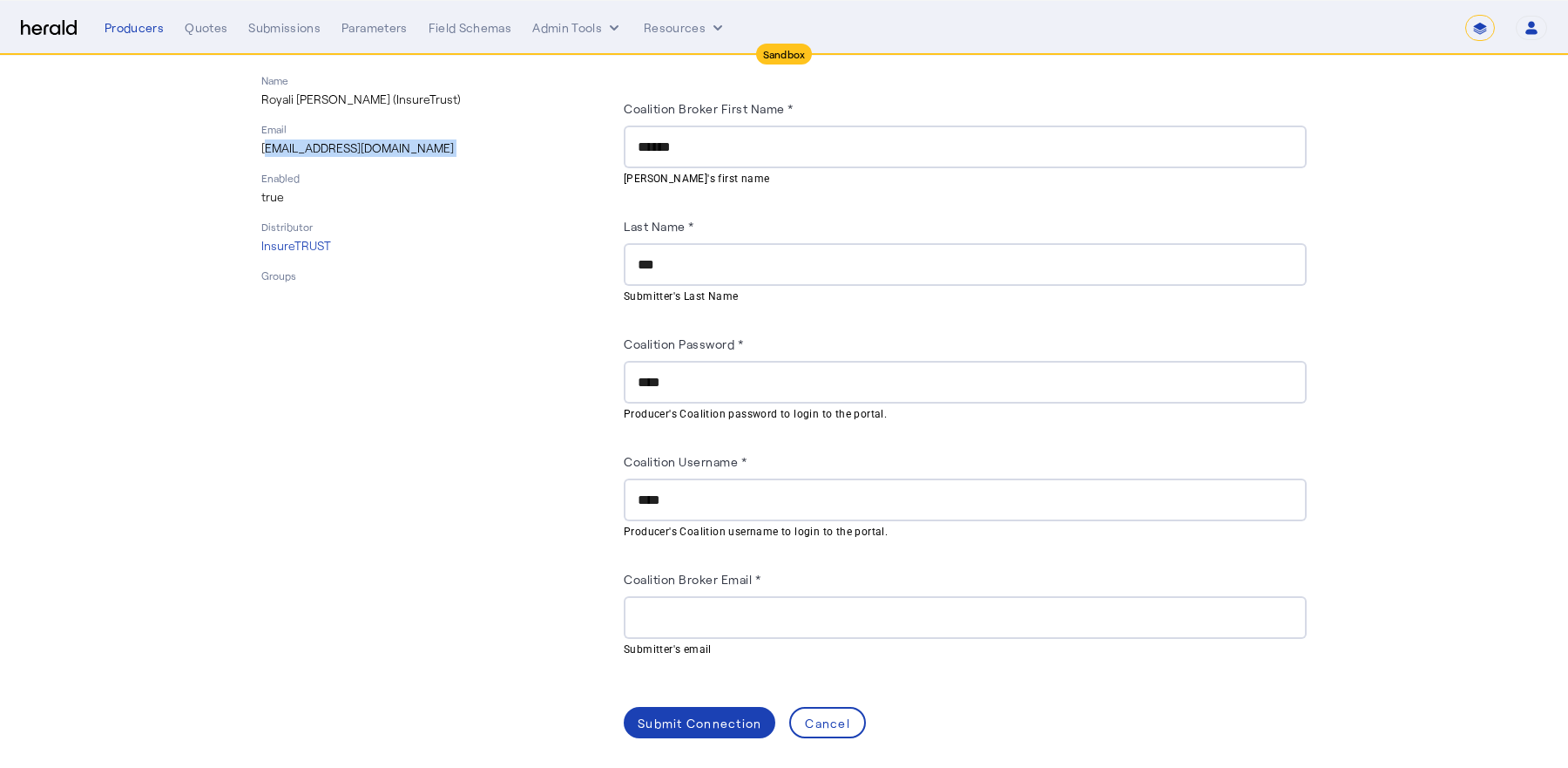
copy p "[EMAIL_ADDRESS][DOMAIN_NAME]"
click at [718, 614] on input "Coalition Broker Email *" at bounding box center [965, 617] width 655 height 20
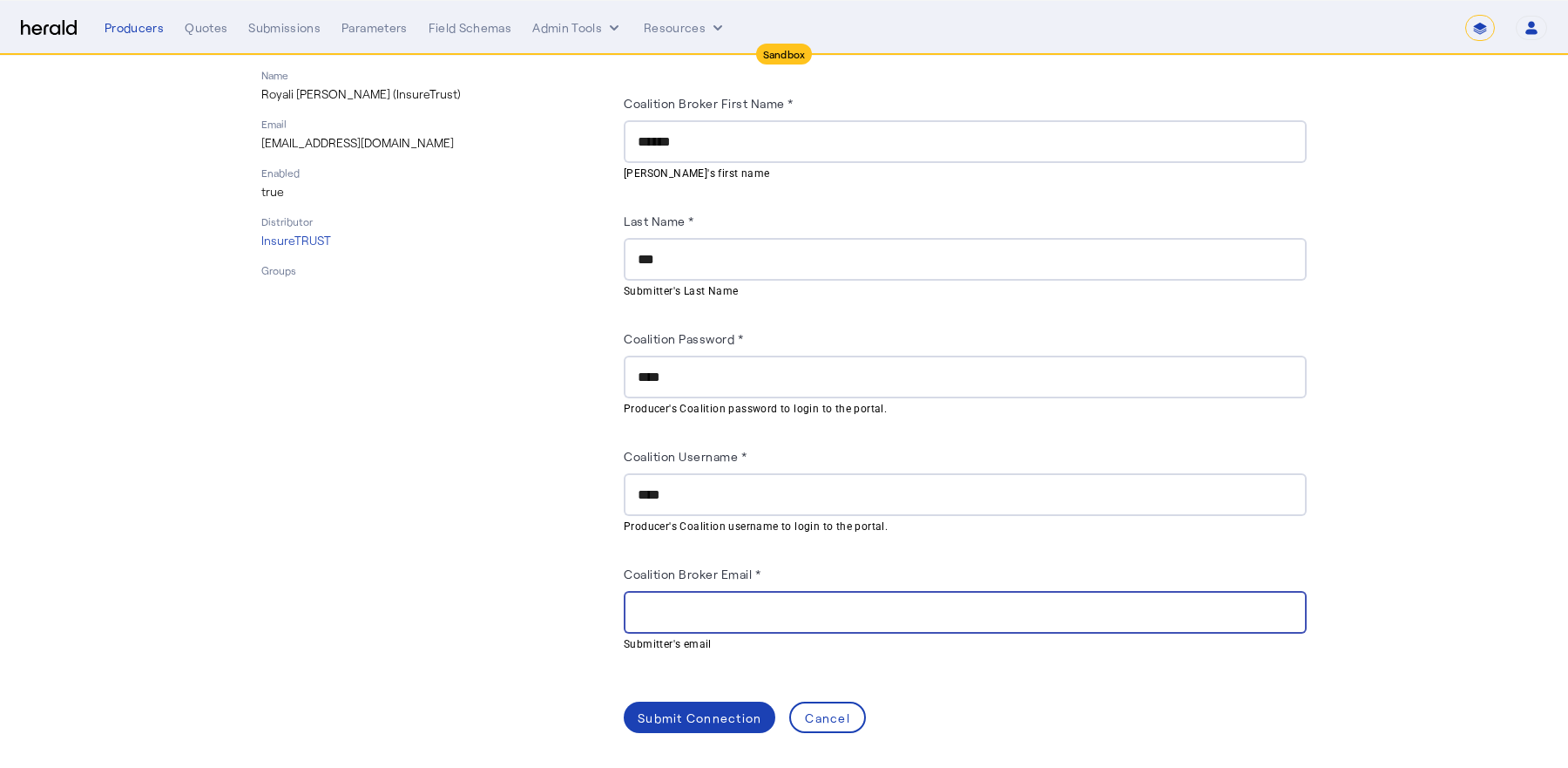
paste input "**********"
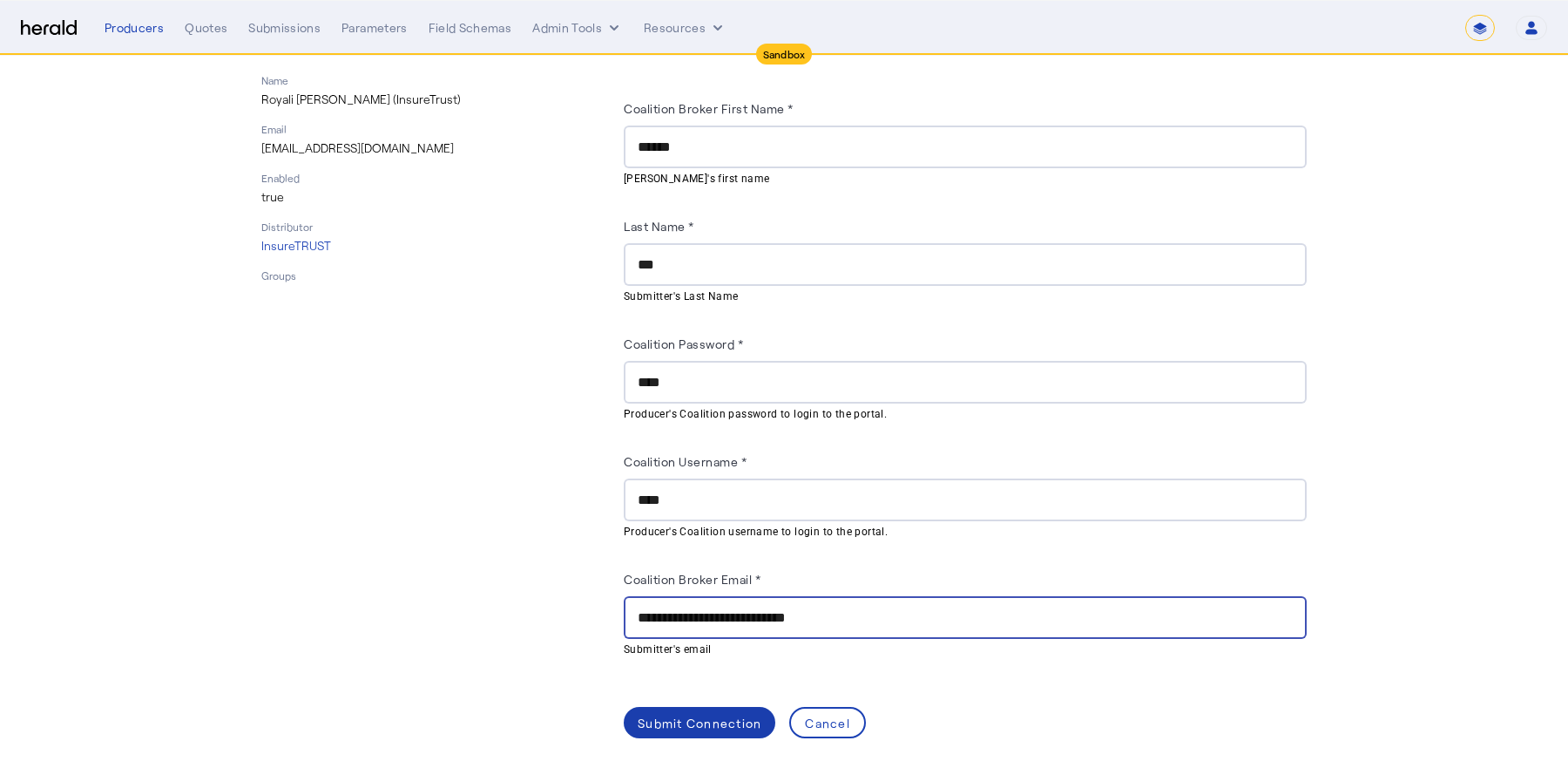
type input "**********"
click at [713, 719] on div "Submit Connection" at bounding box center [699, 722] width 124 height 18
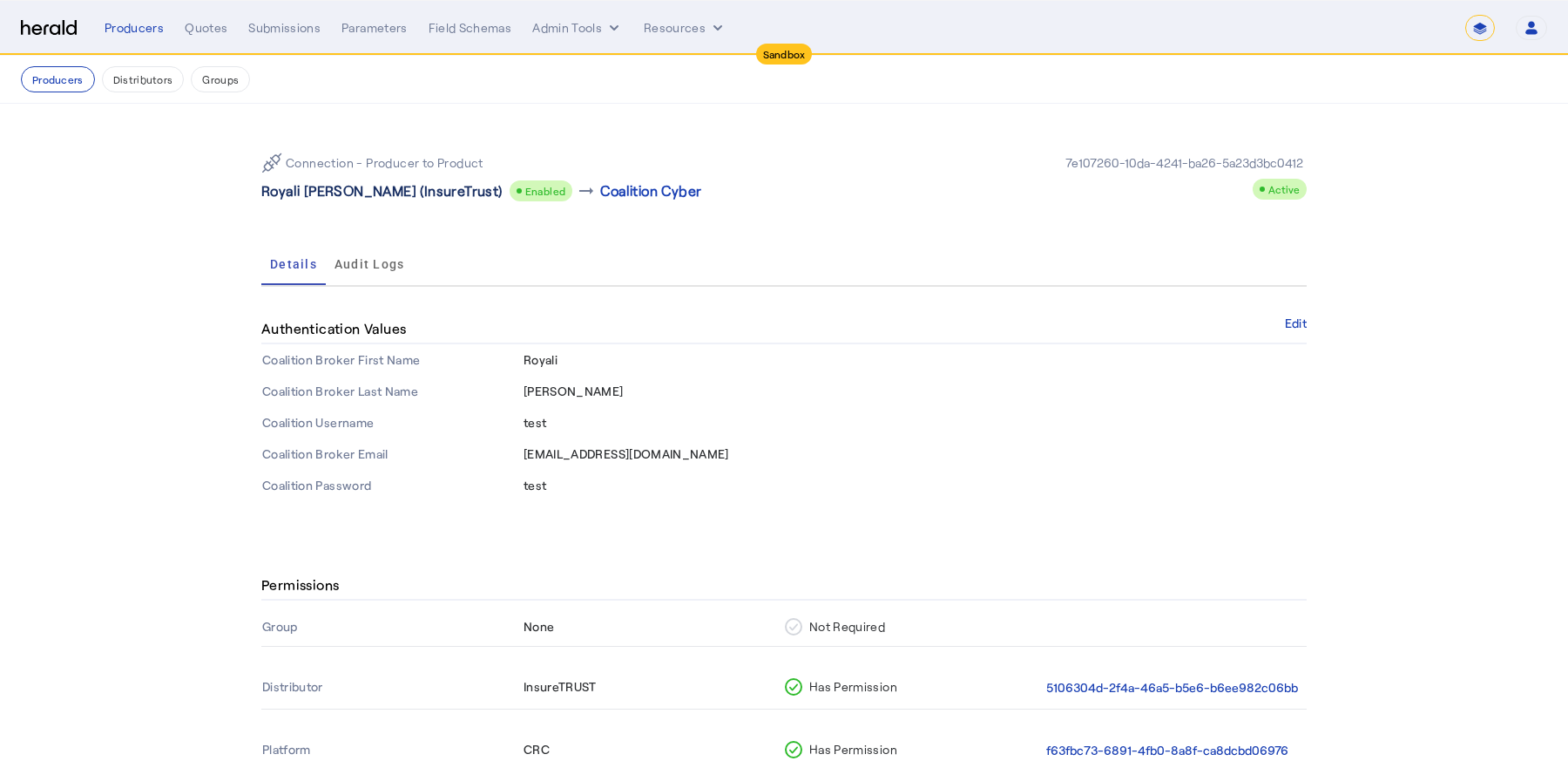
click at [361, 191] on p "Royali [PERSON_NAME] (InsureTrust)" at bounding box center [383, 190] width 241 height 20
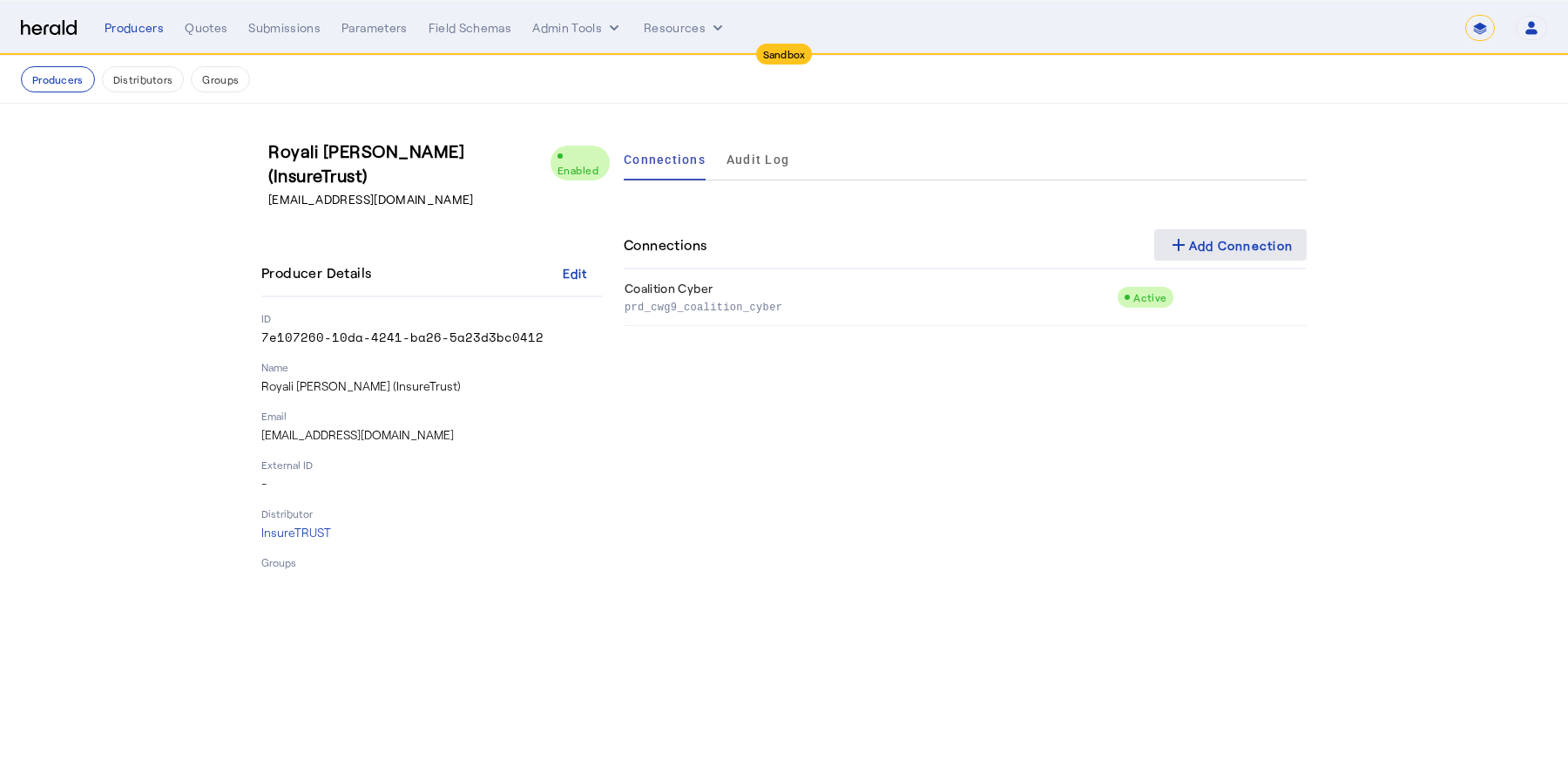
click at [1235, 247] on div "add Add Connection" at bounding box center [1230, 244] width 126 height 20
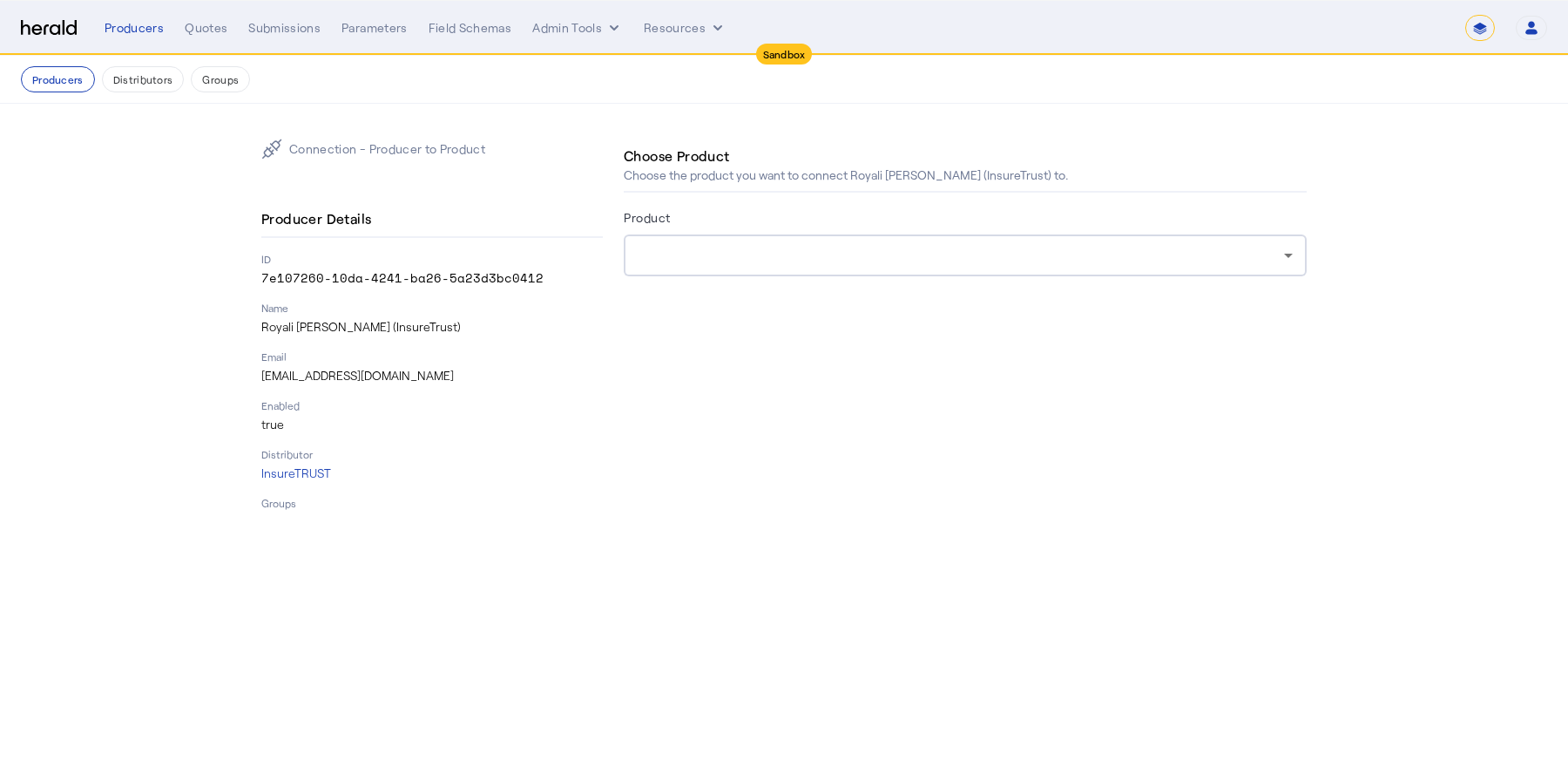
click at [1212, 261] on div at bounding box center [961, 255] width 646 height 20
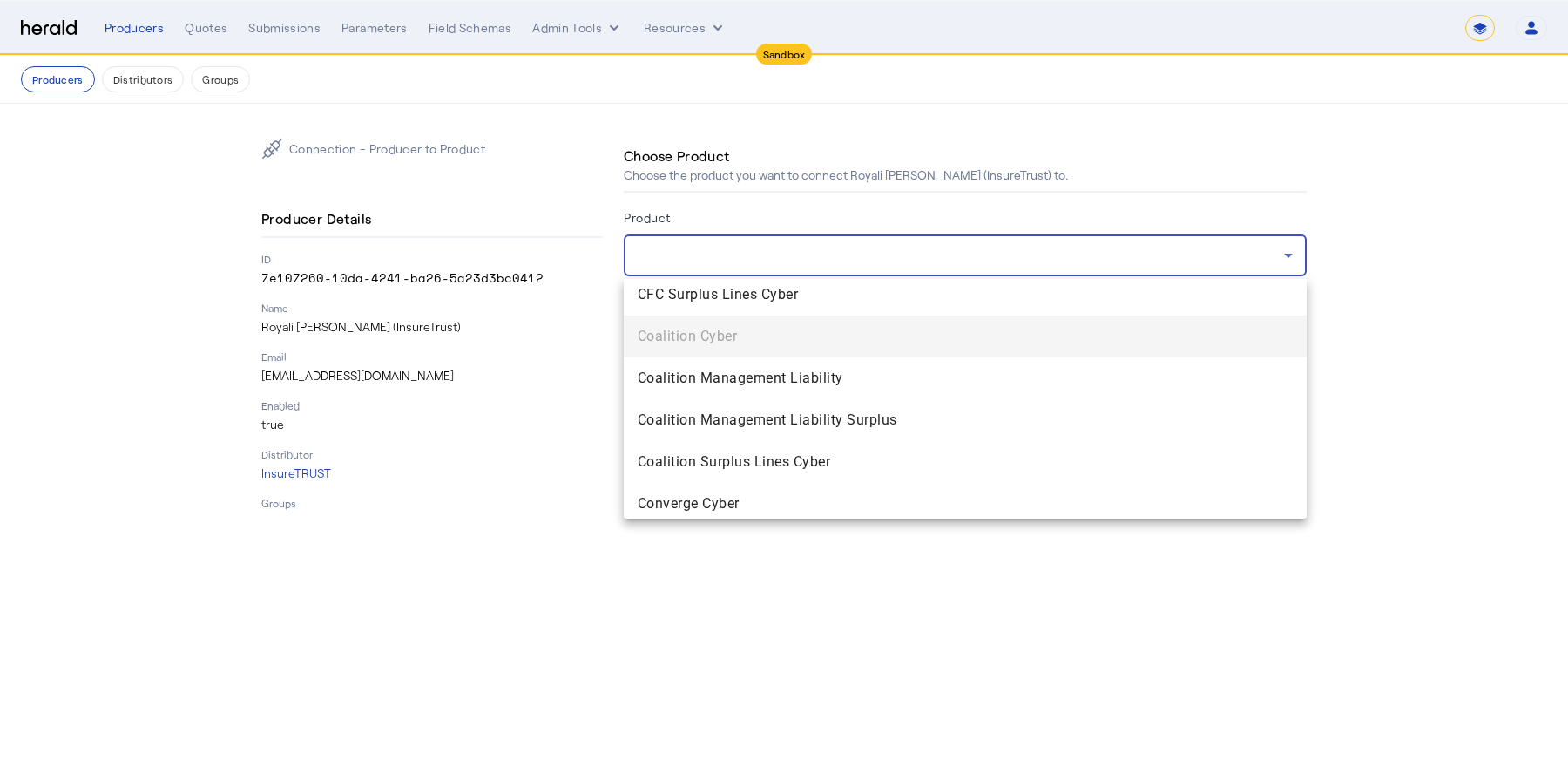
scroll to position [802, 0]
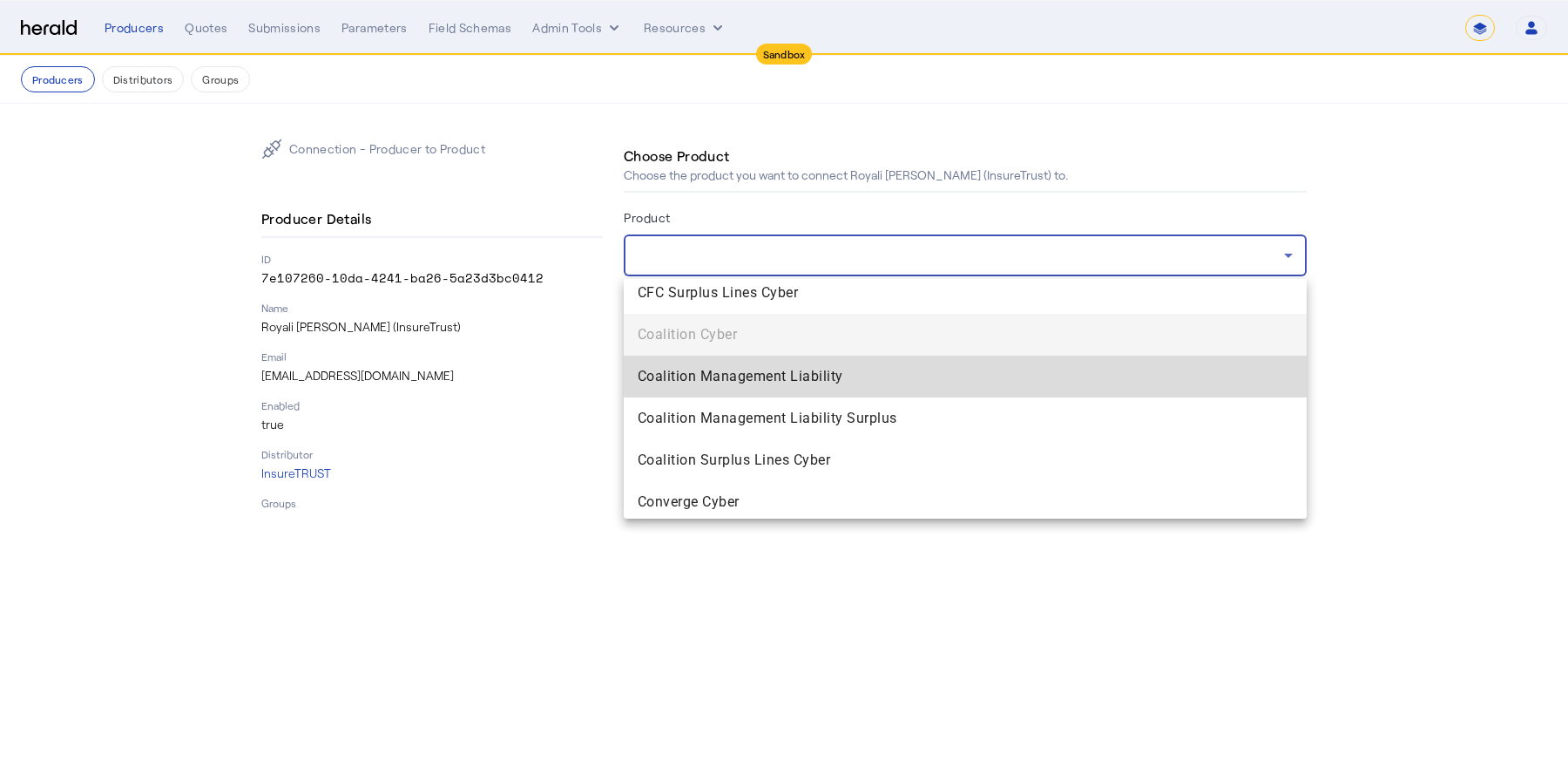
click at [1151, 361] on mat-option "Coalition Management Liability" at bounding box center [966, 376] width 683 height 42
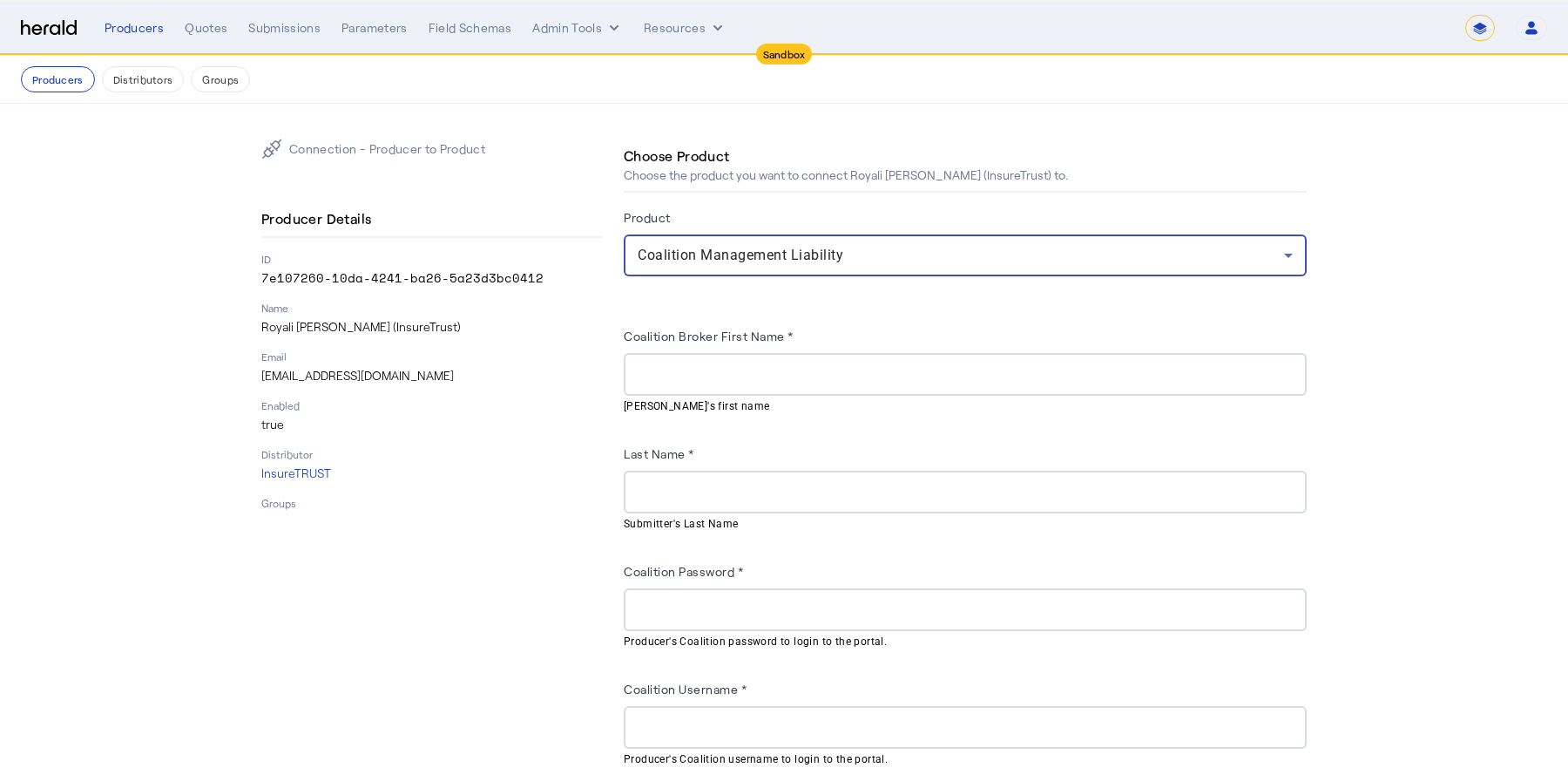
click at [685, 386] on div at bounding box center [965, 375] width 655 height 43
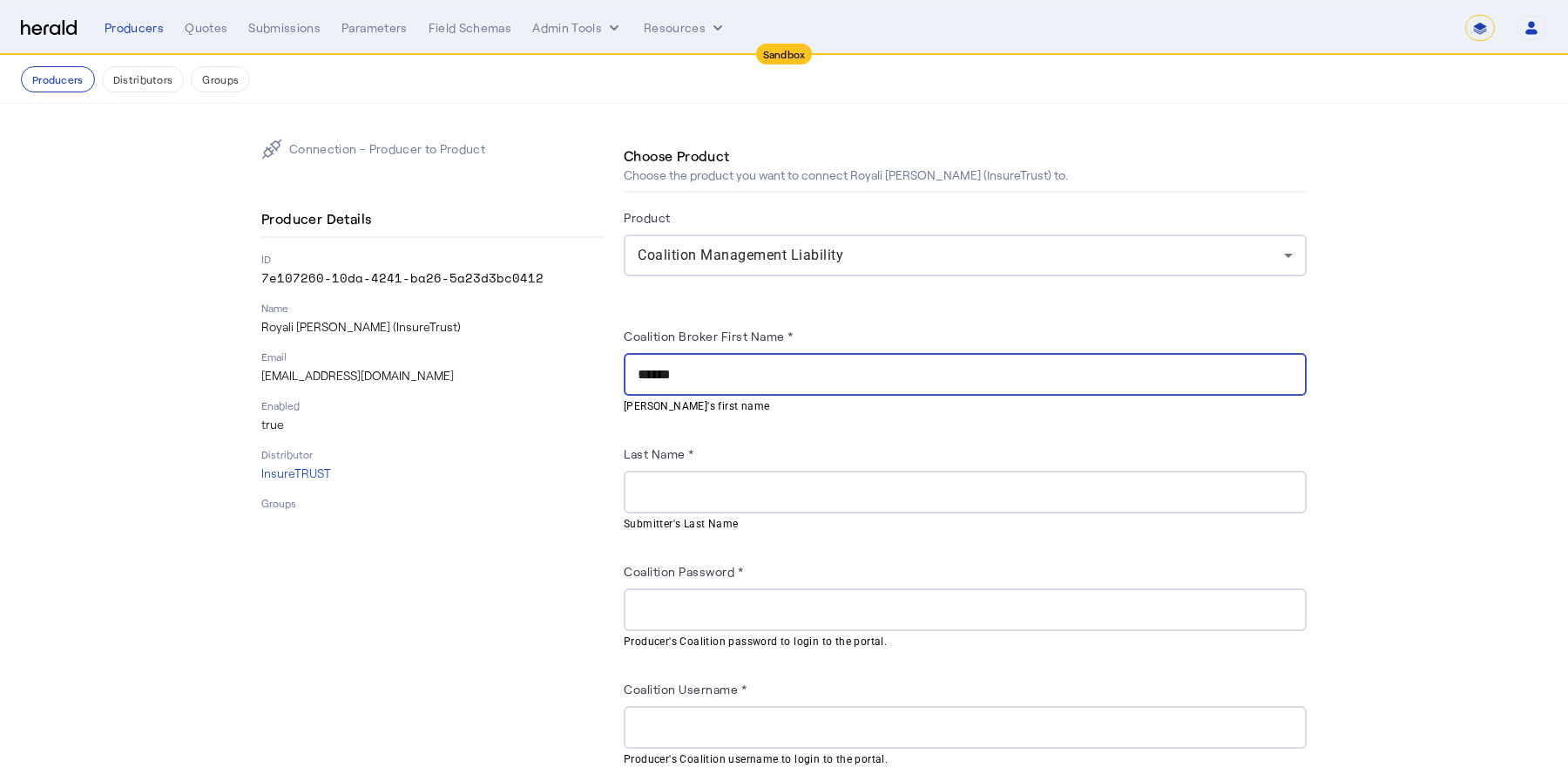
type input "******"
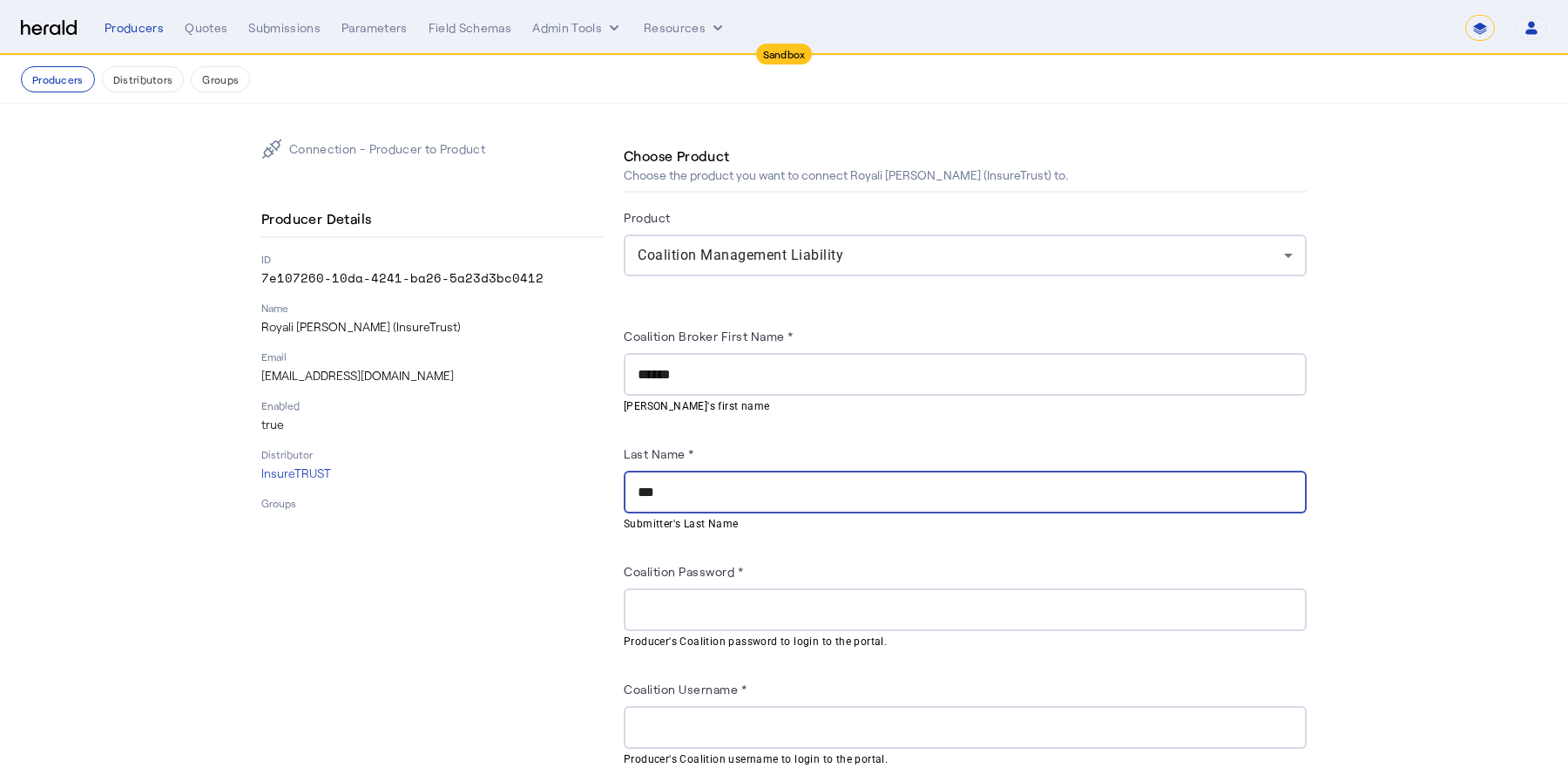
type input "***"
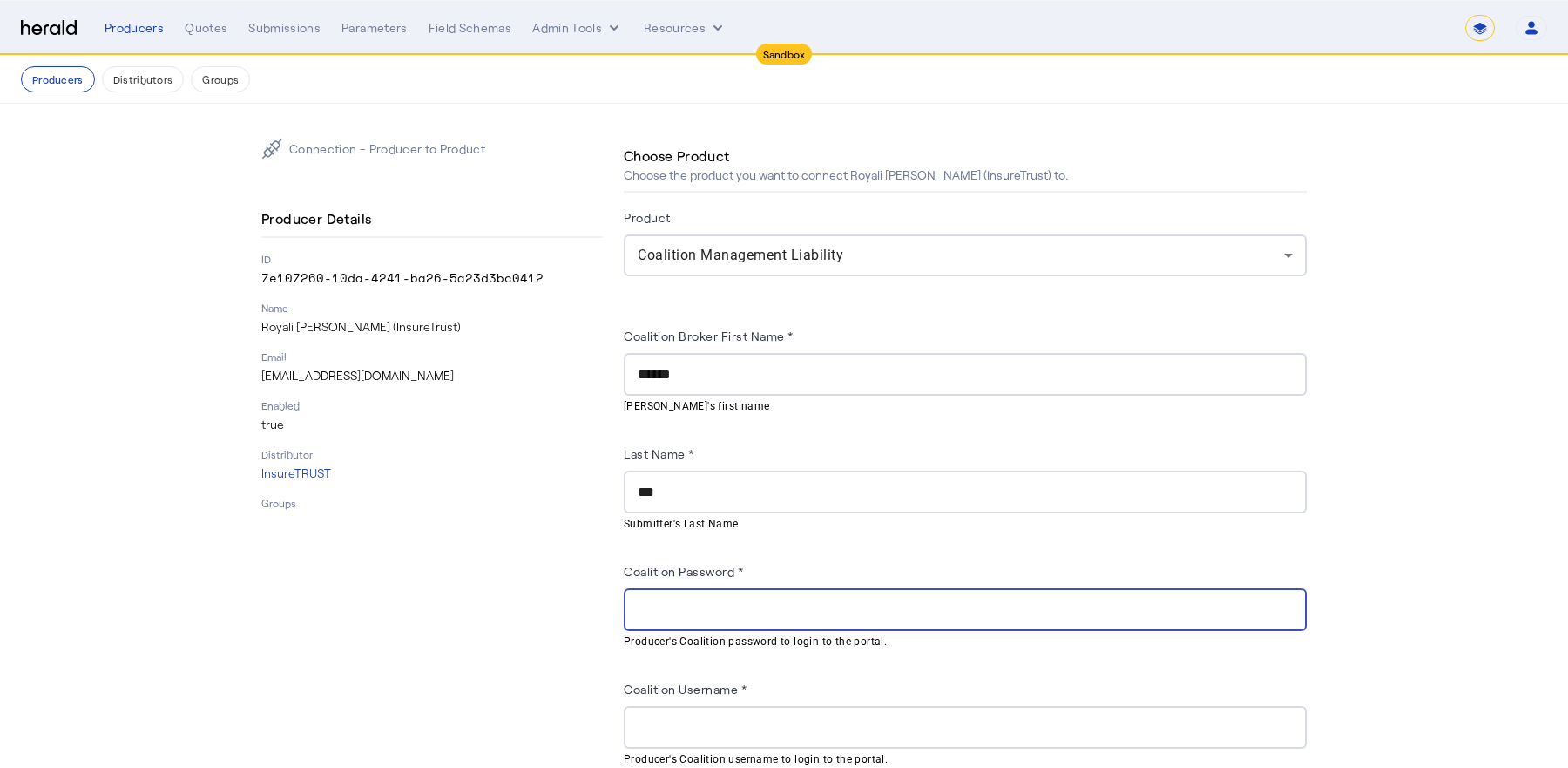
click at [378, 374] on p "[EMAIL_ADDRESS][DOMAIN_NAME]" at bounding box center [432, 376] width 342 height 18
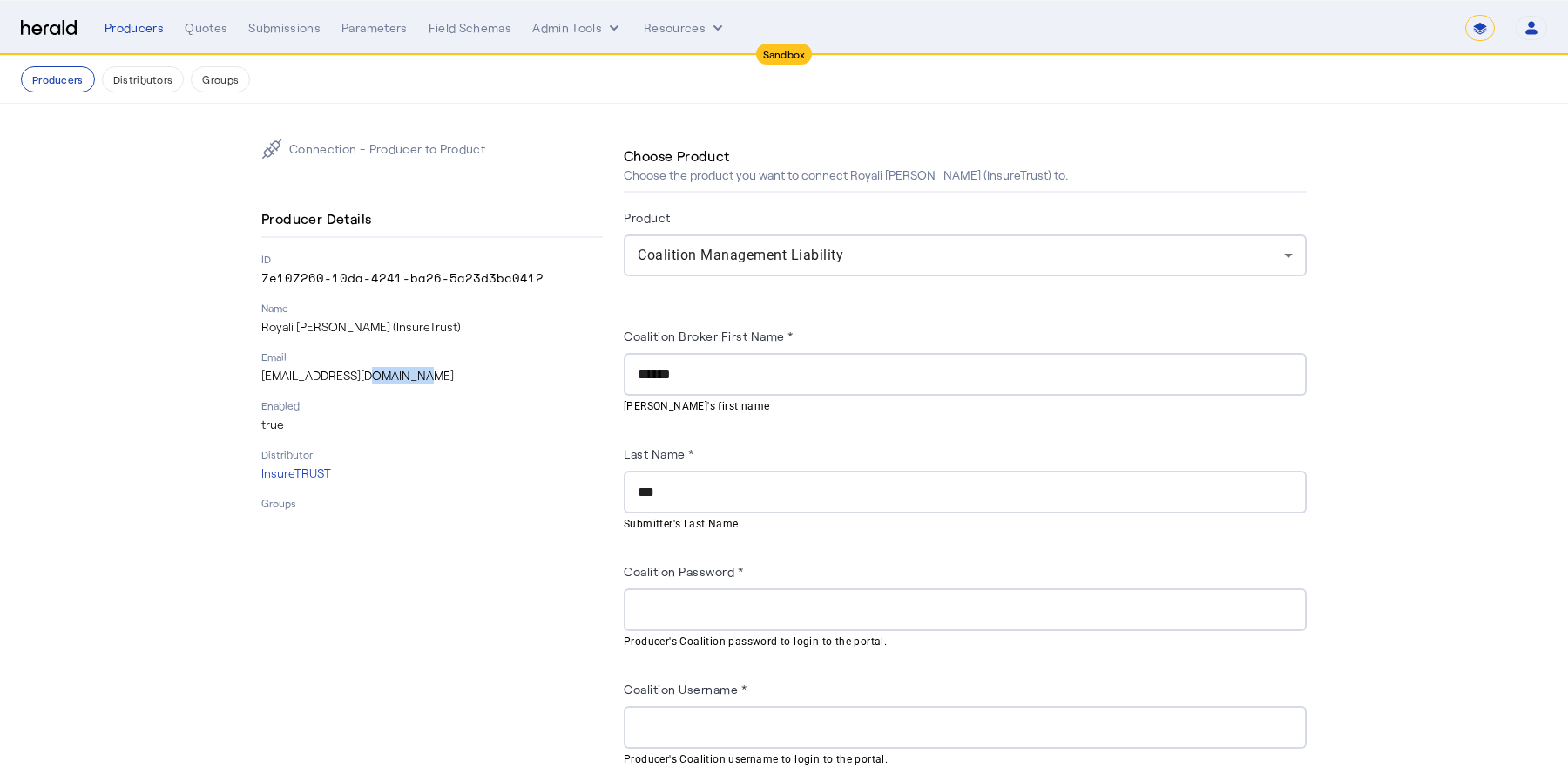
click at [378, 374] on p "[EMAIL_ADDRESS][DOMAIN_NAME]" at bounding box center [432, 376] width 342 height 18
copy p "[EMAIL_ADDRESS][DOMAIN_NAME]"
click at [703, 615] on input "Coalition Password *" at bounding box center [965, 609] width 655 height 20
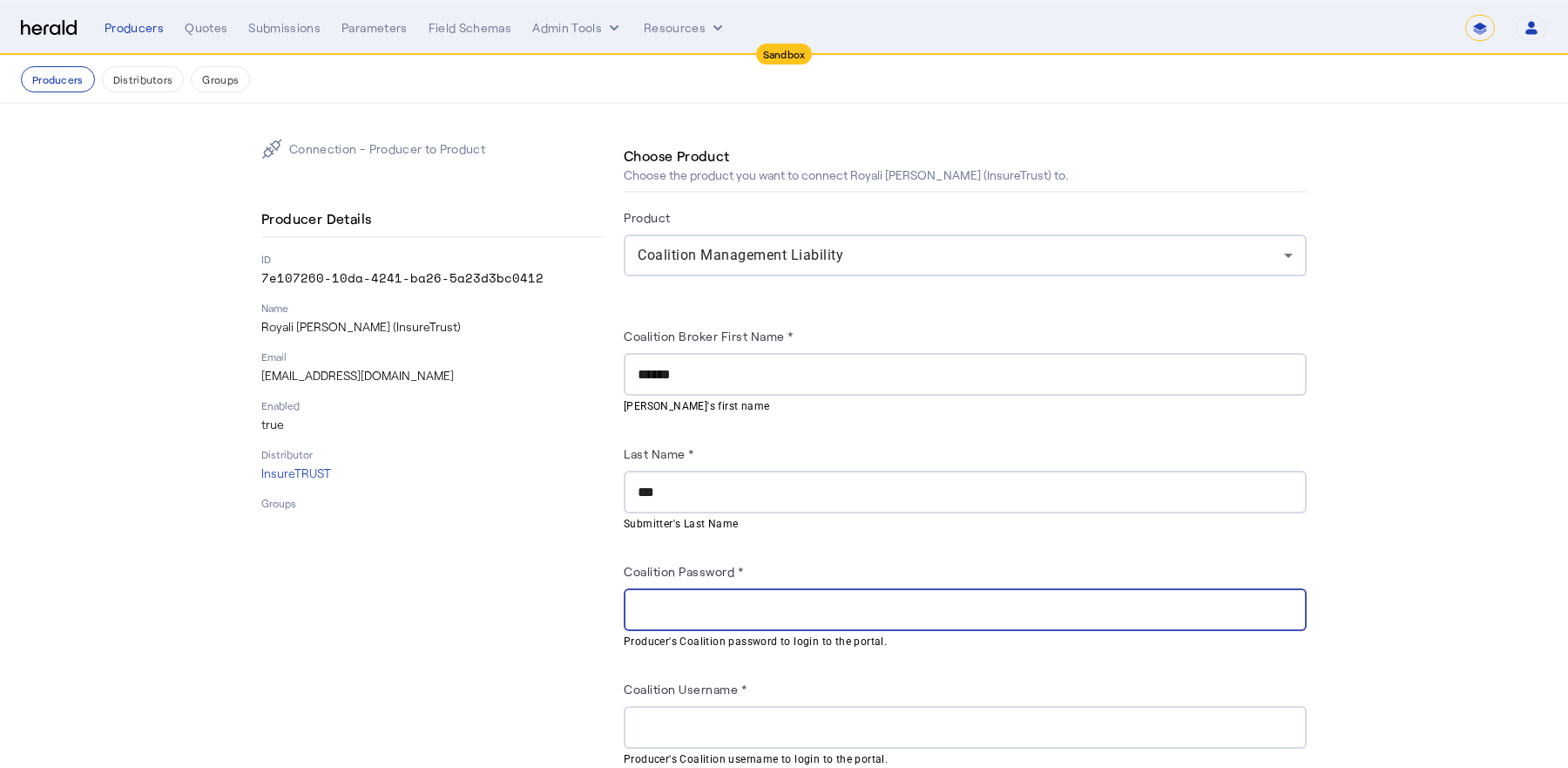
paste input "**********"
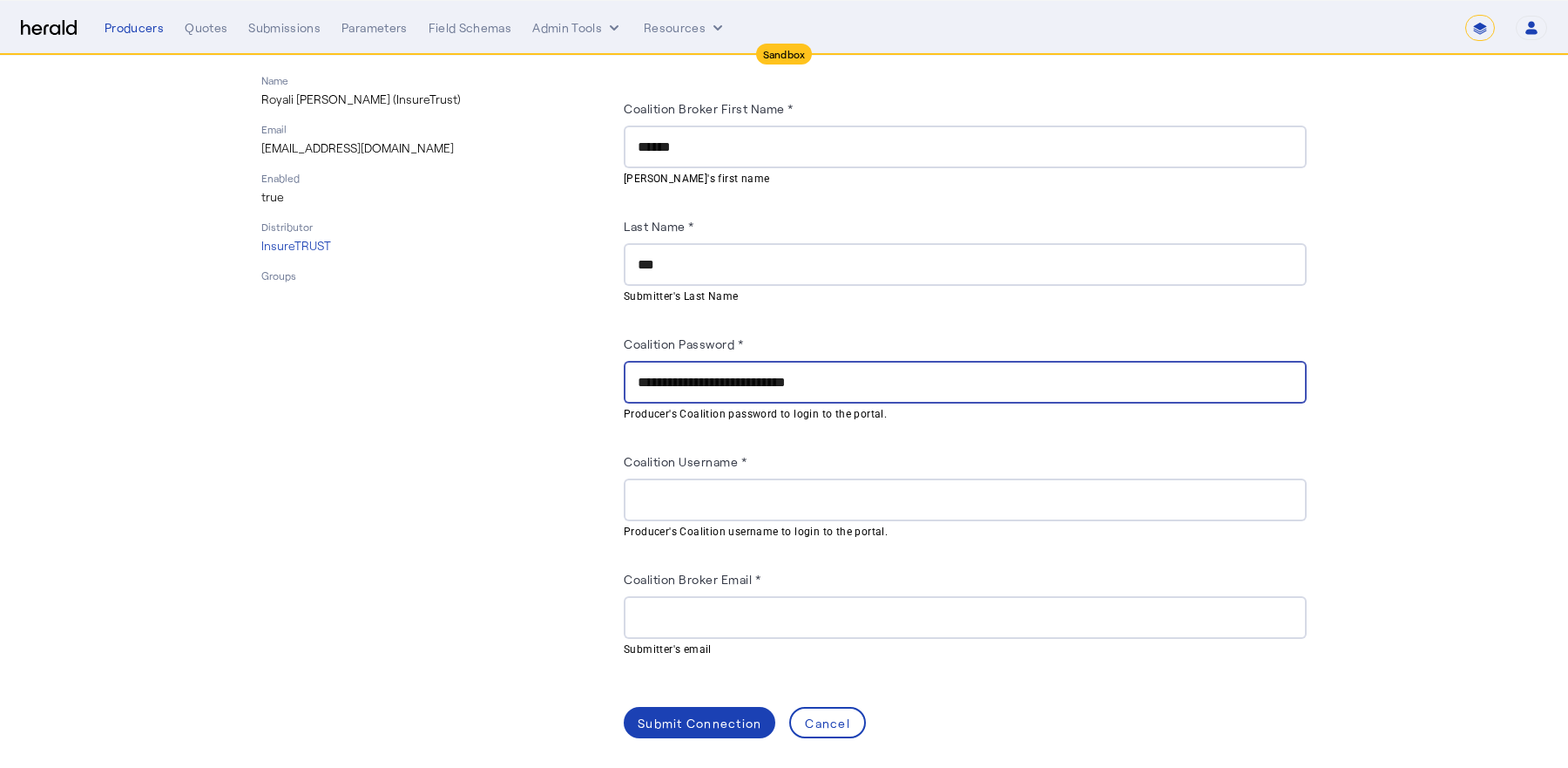
type input "**********"
click at [703, 616] on input "Coalition Broker Email *" at bounding box center [965, 617] width 655 height 20
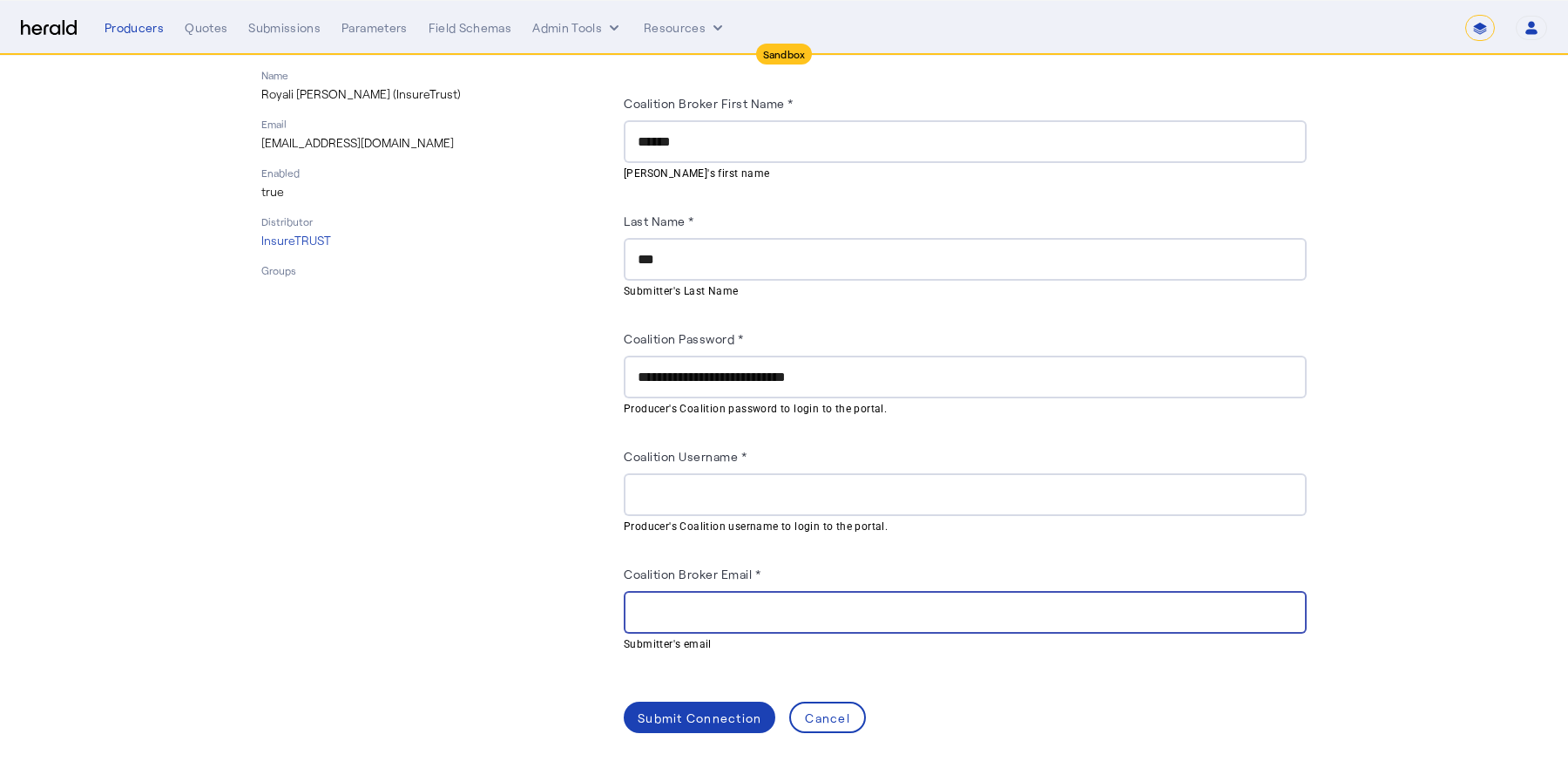
paste input "**********"
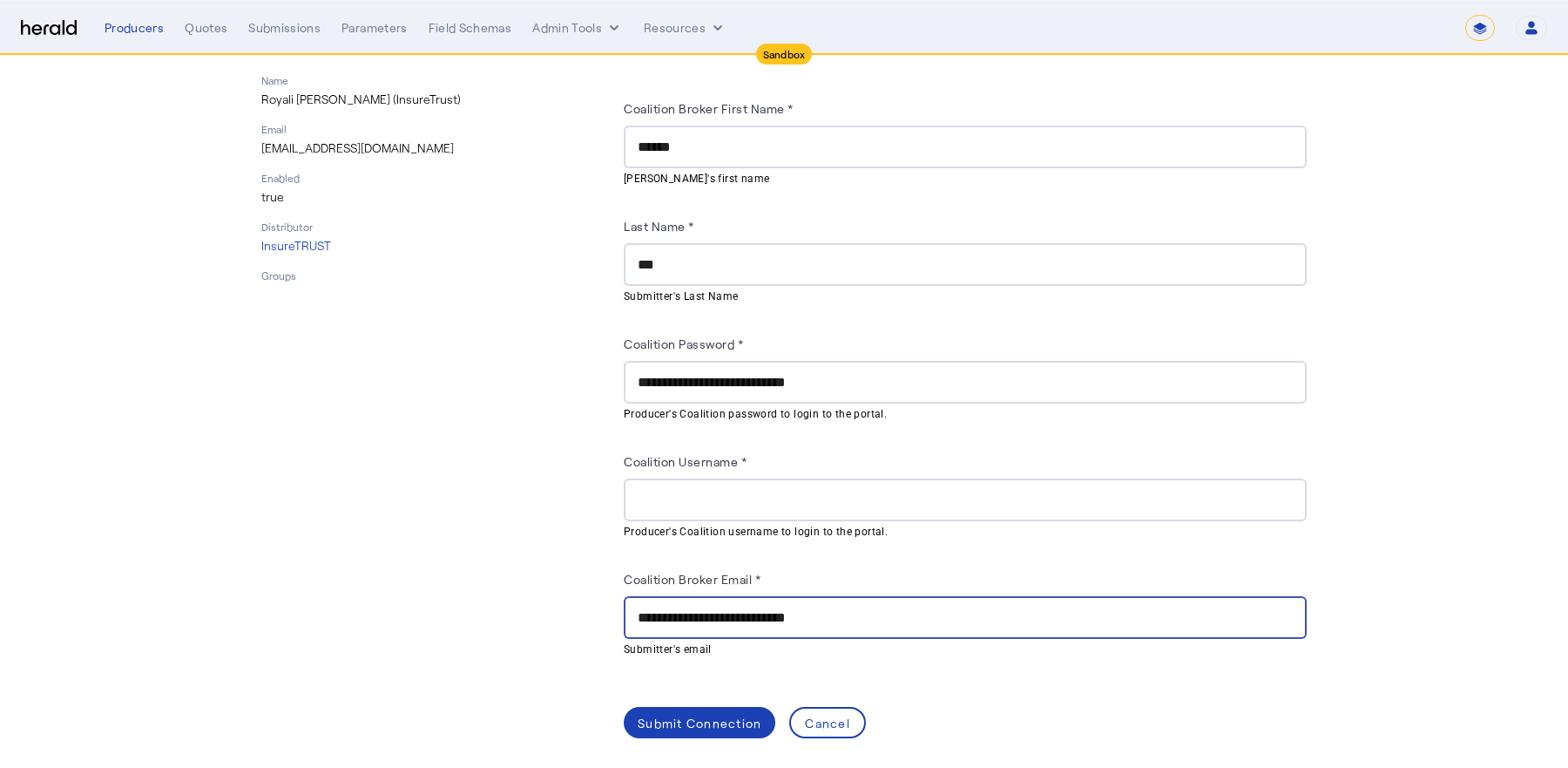
type input "**********"
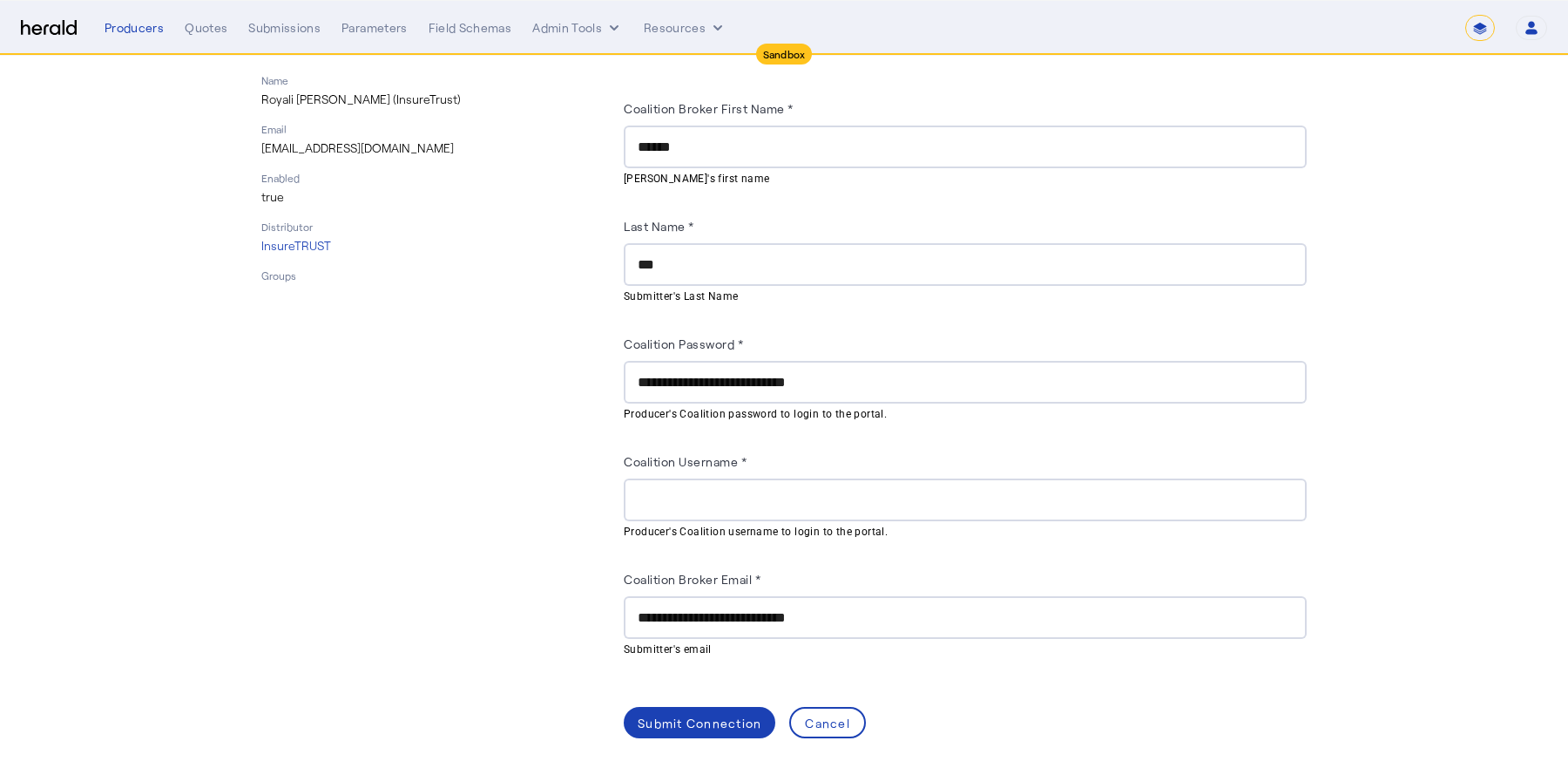
click at [725, 361] on div "**********" at bounding box center [965, 383] width 655 height 43
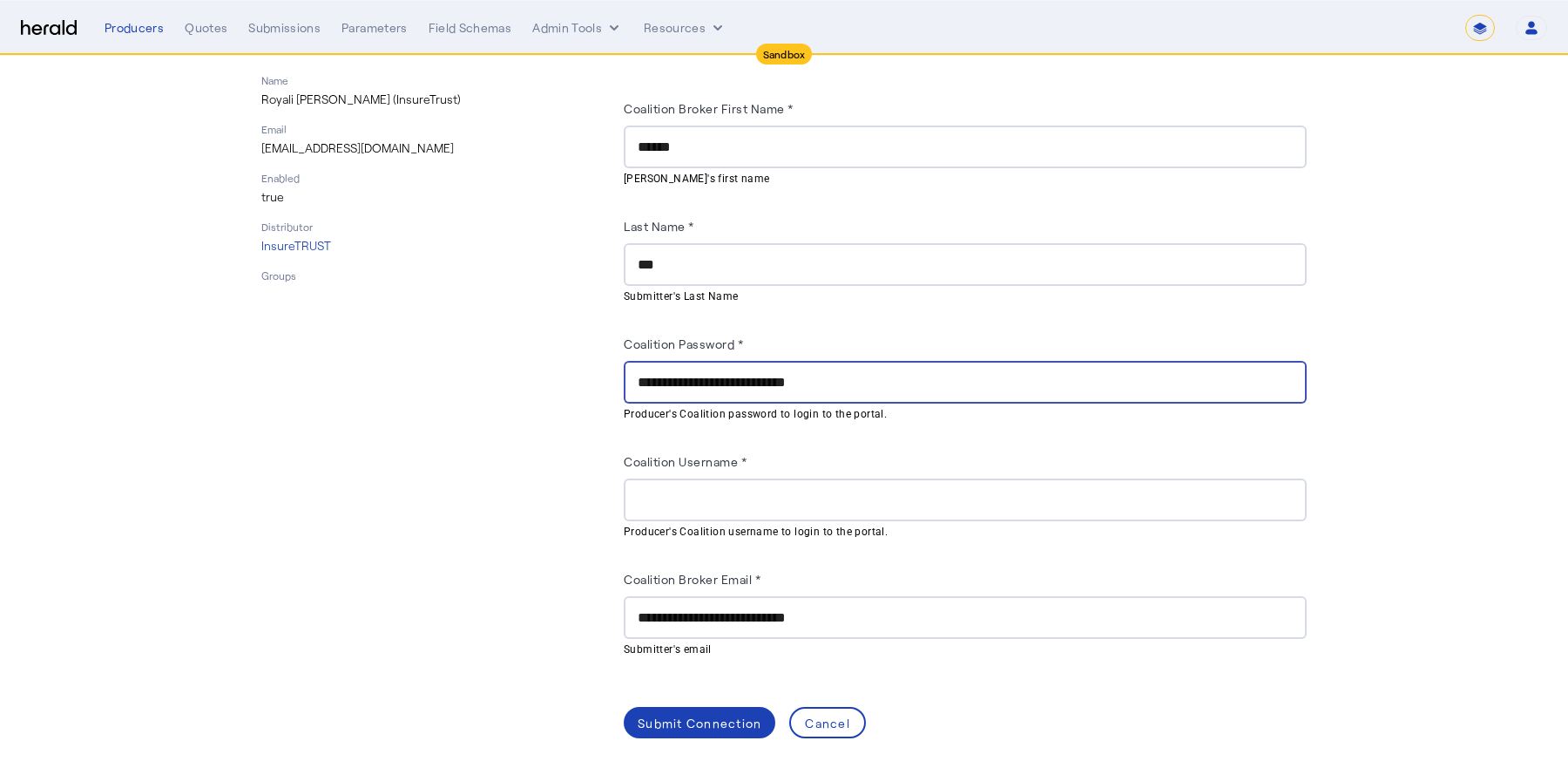
click at [725, 365] on div "**********" at bounding box center [965, 383] width 655 height 43
click at [725, 372] on input "**********" at bounding box center [965, 382] width 655 height 20
type input "****"
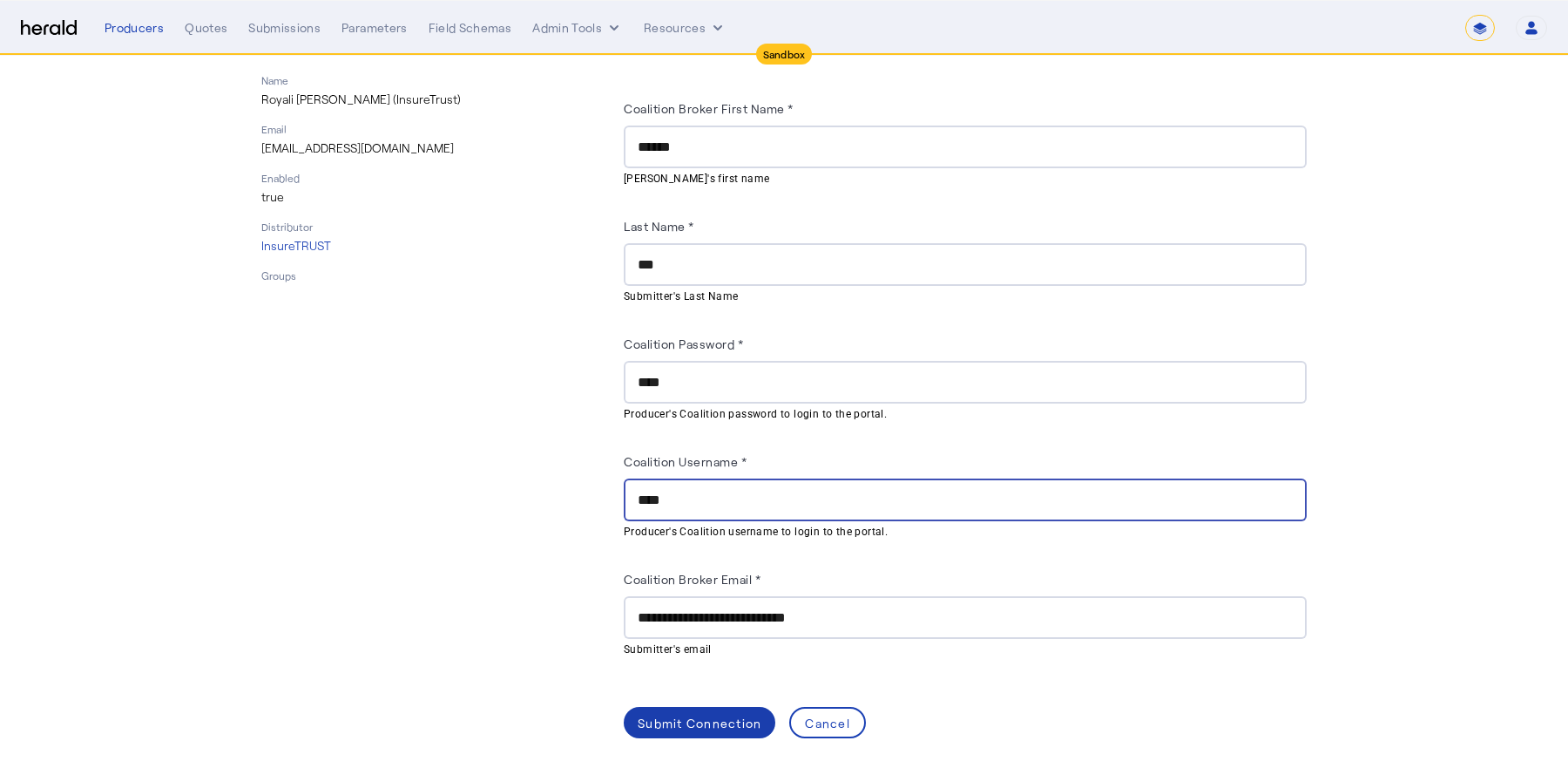
type input "****"
click at [682, 713] on div "Submit Connection" at bounding box center [699, 722] width 124 height 18
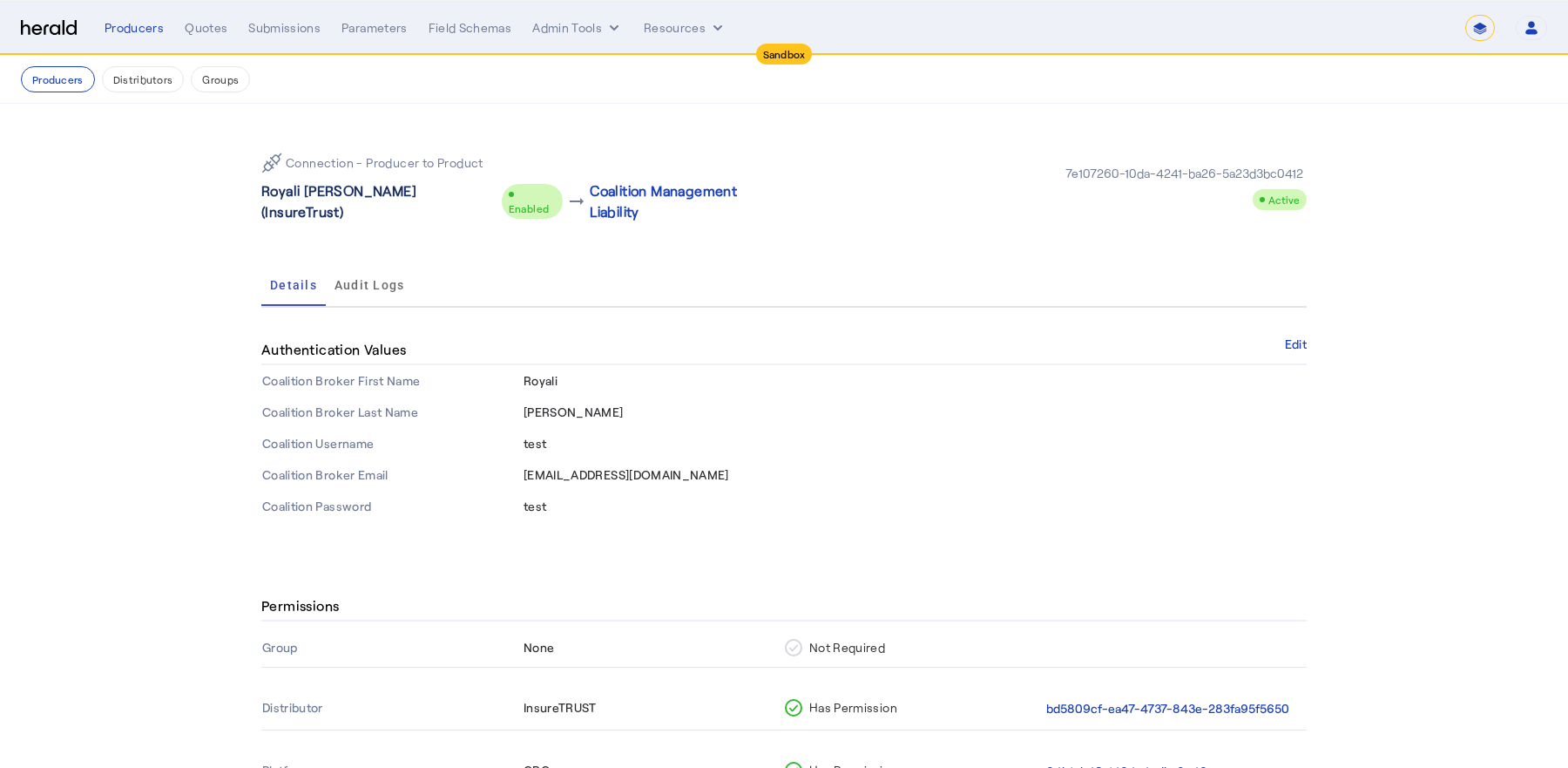
click at [378, 191] on p "Royali [PERSON_NAME] (InsureTrust)" at bounding box center [379, 201] width 234 height 42
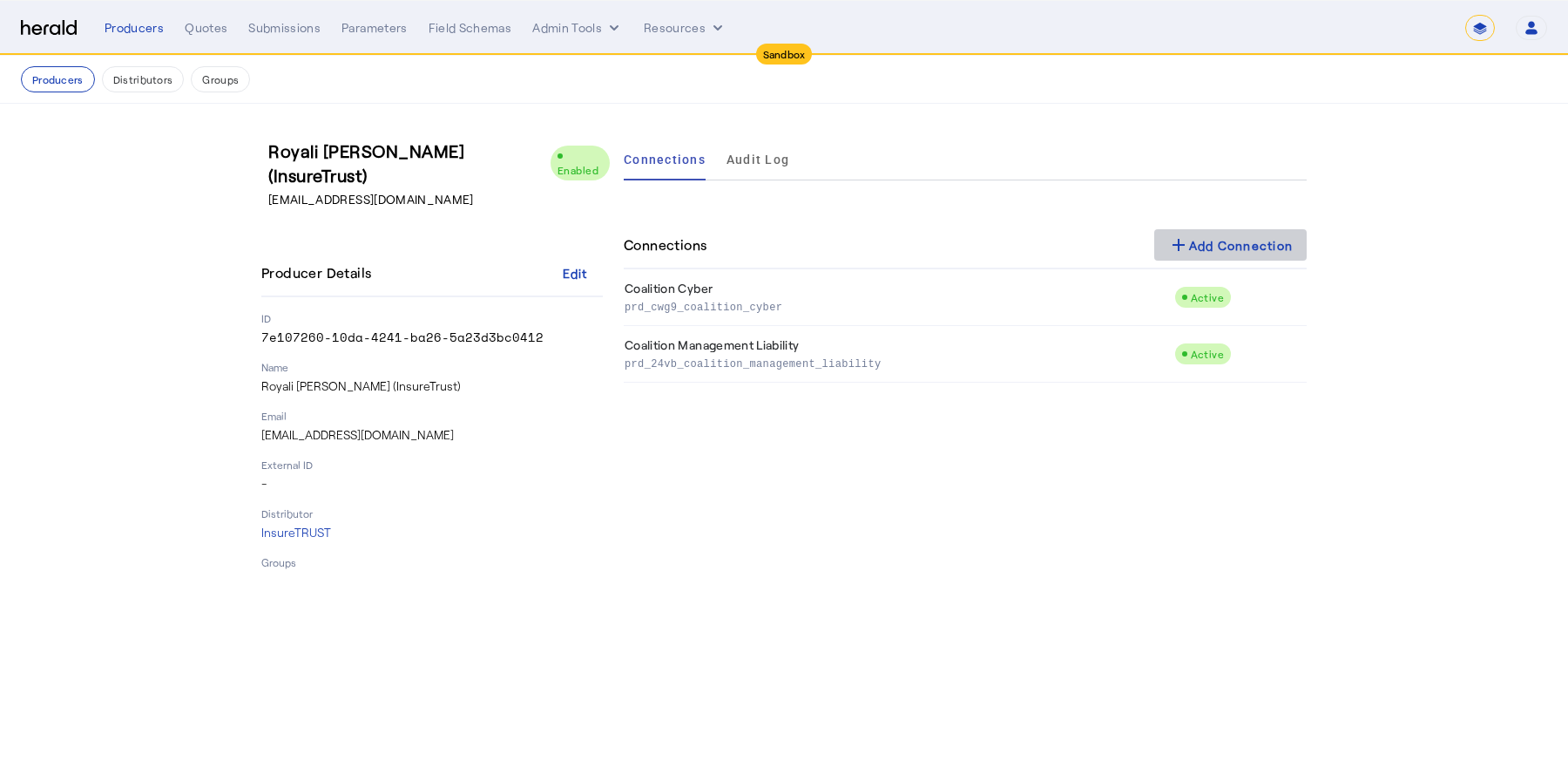
click at [1231, 245] on div "add Add Connection" at bounding box center [1230, 244] width 126 height 20
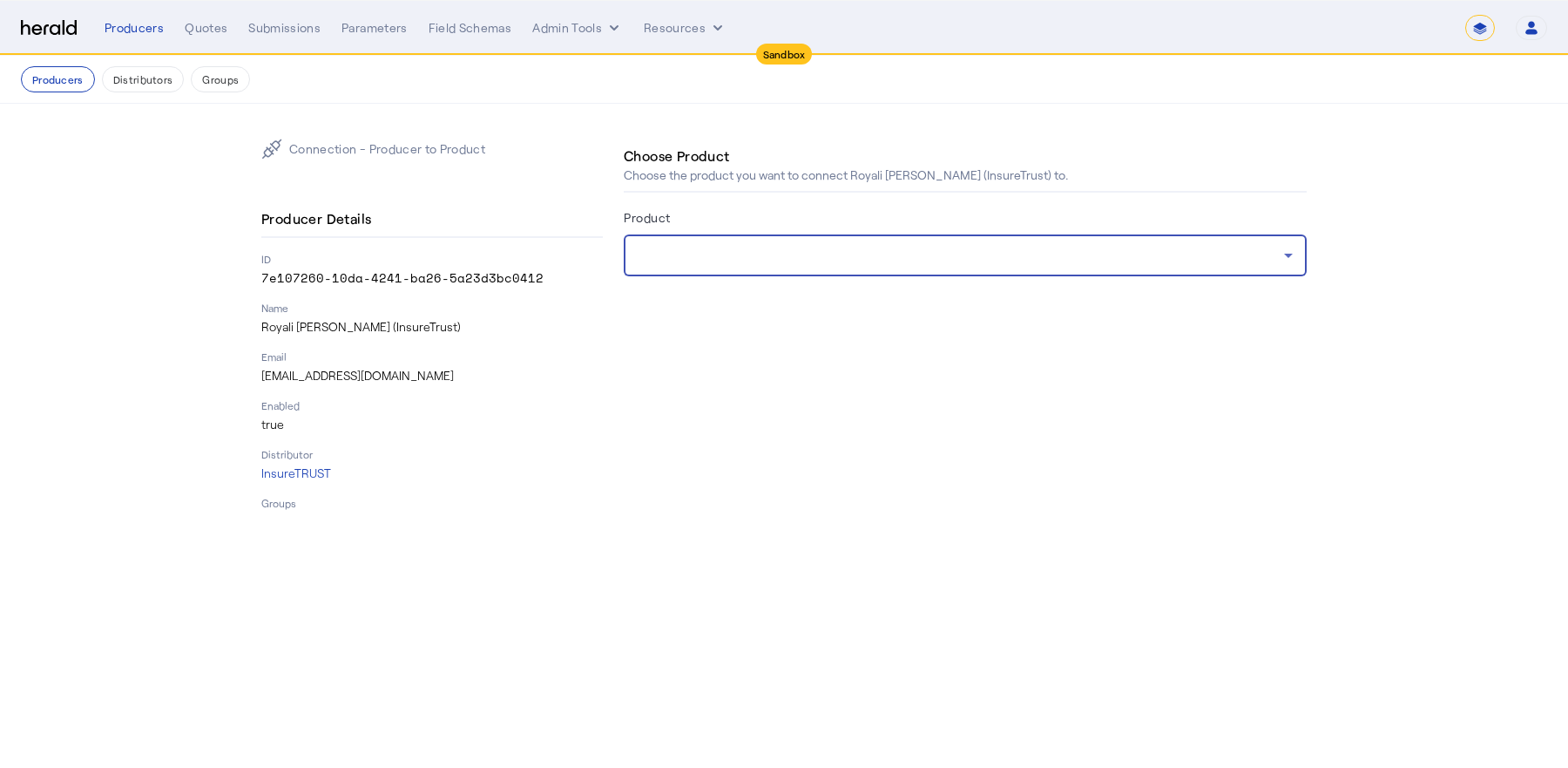
click at [859, 250] on div at bounding box center [961, 255] width 646 height 20
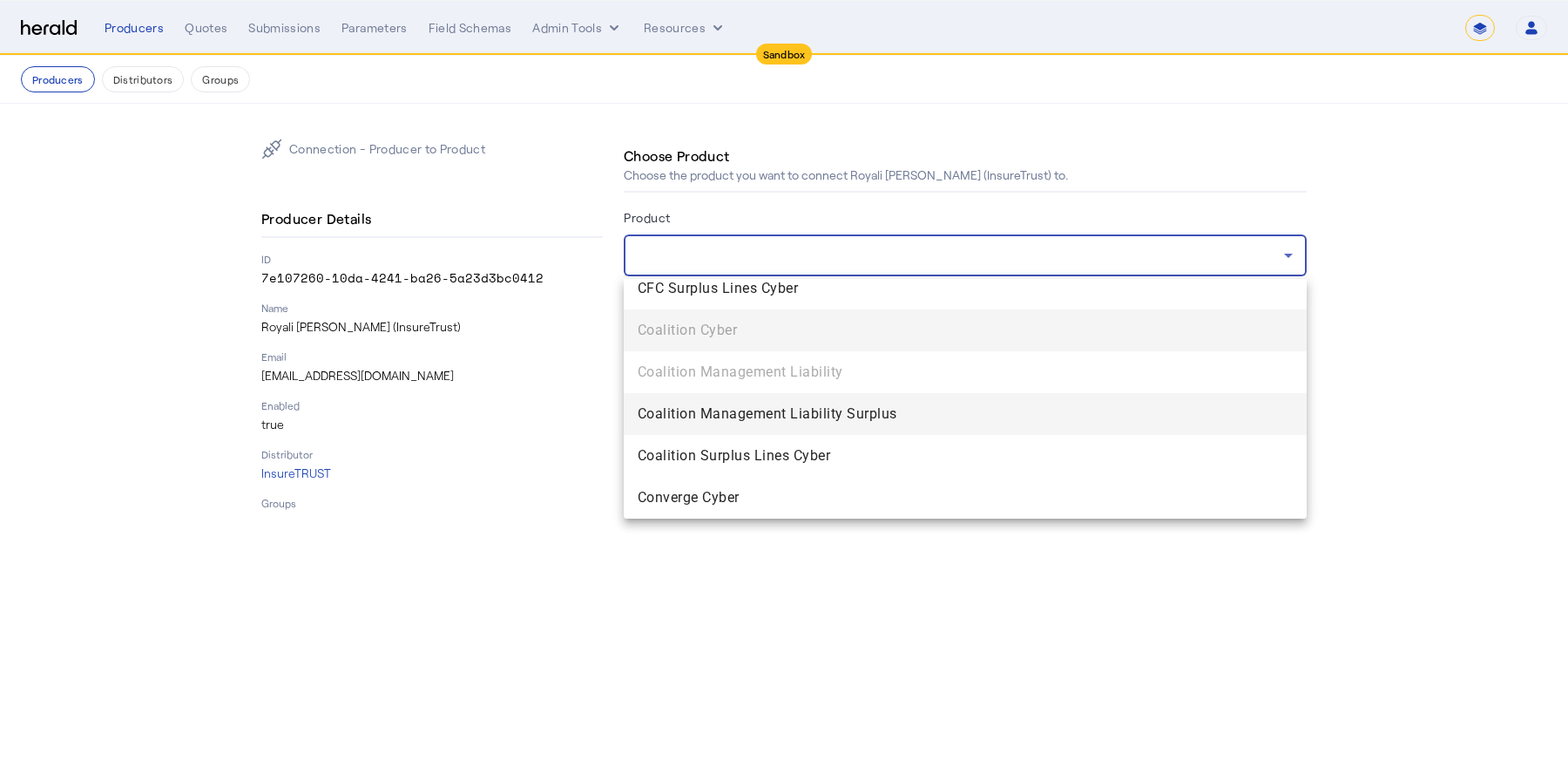
scroll to position [807, 0]
click at [843, 408] on span "Coalition Management Liability Surplus" at bounding box center [965, 413] width 655 height 20
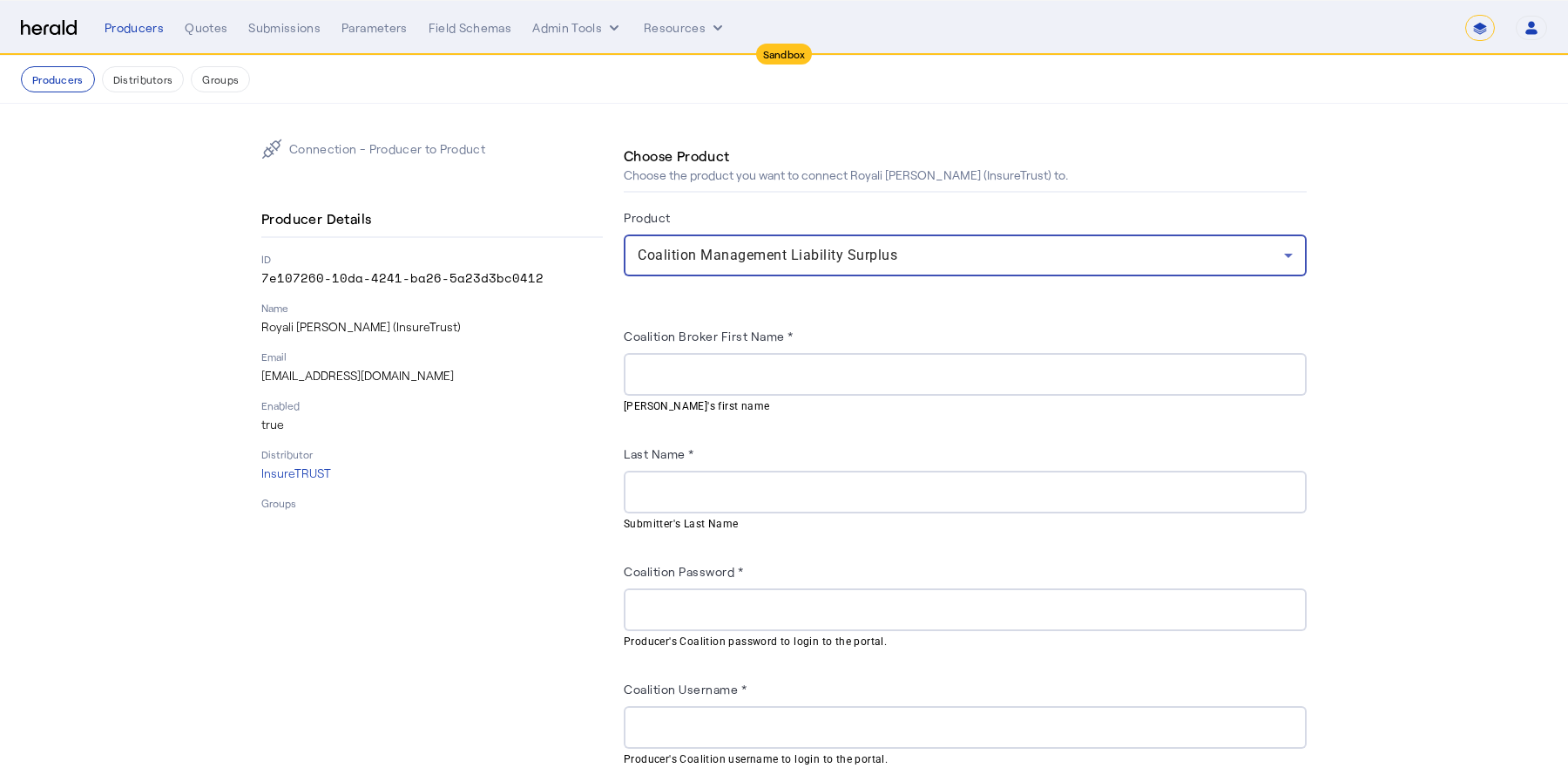
click at [803, 382] on input "Coalition Broker First Name *" at bounding box center [965, 374] width 655 height 20
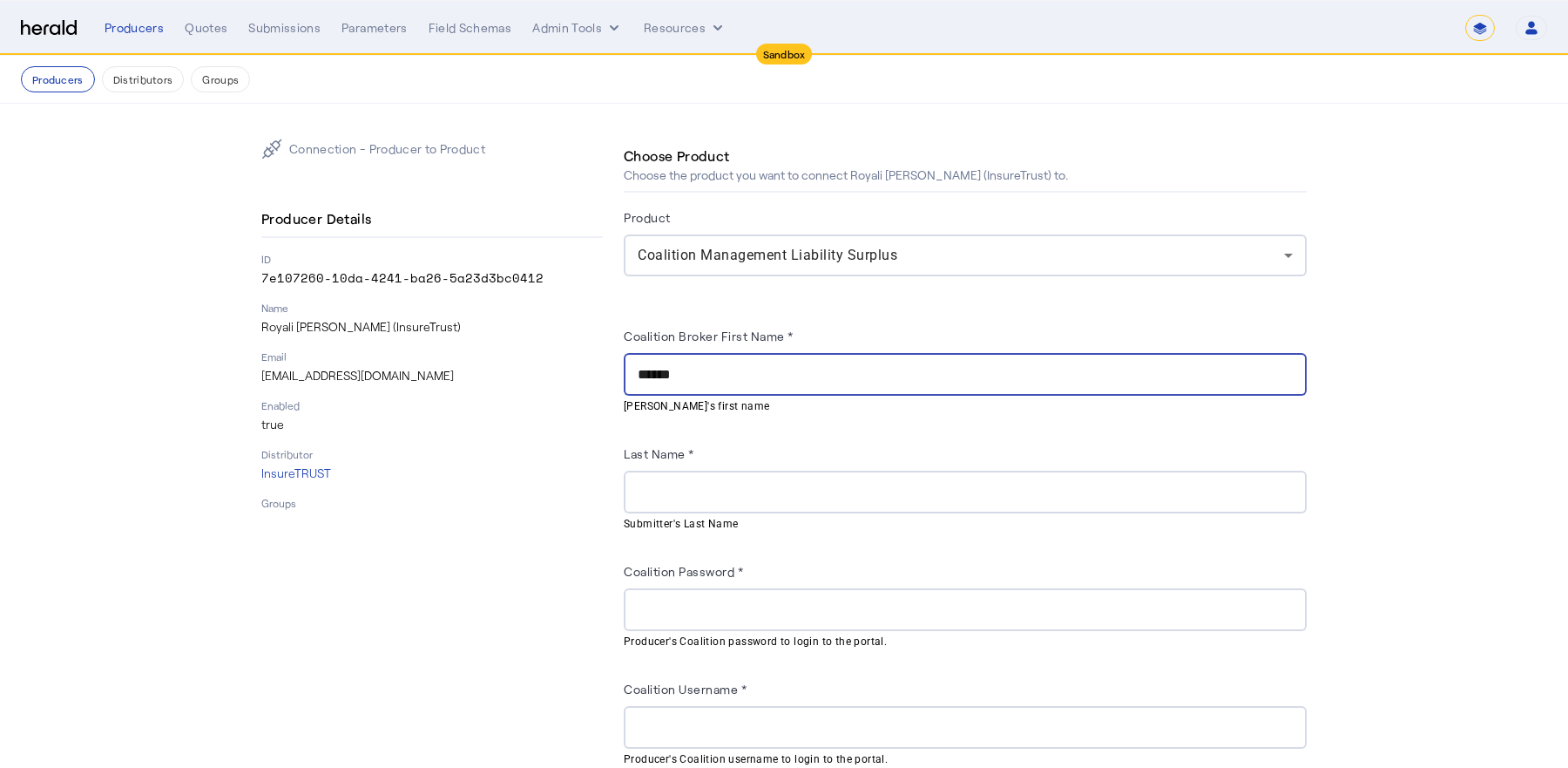
type input "******"
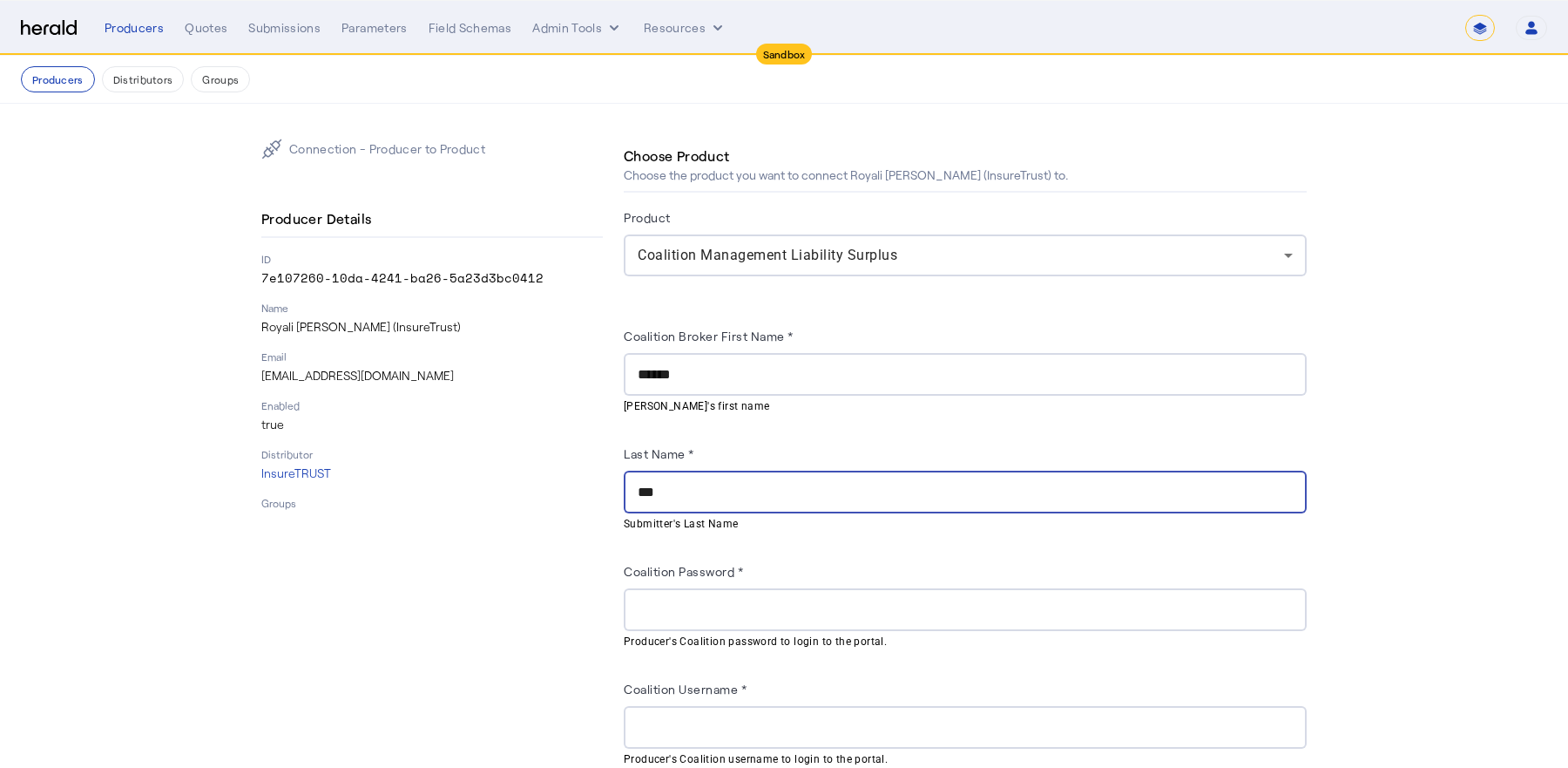
type input "***"
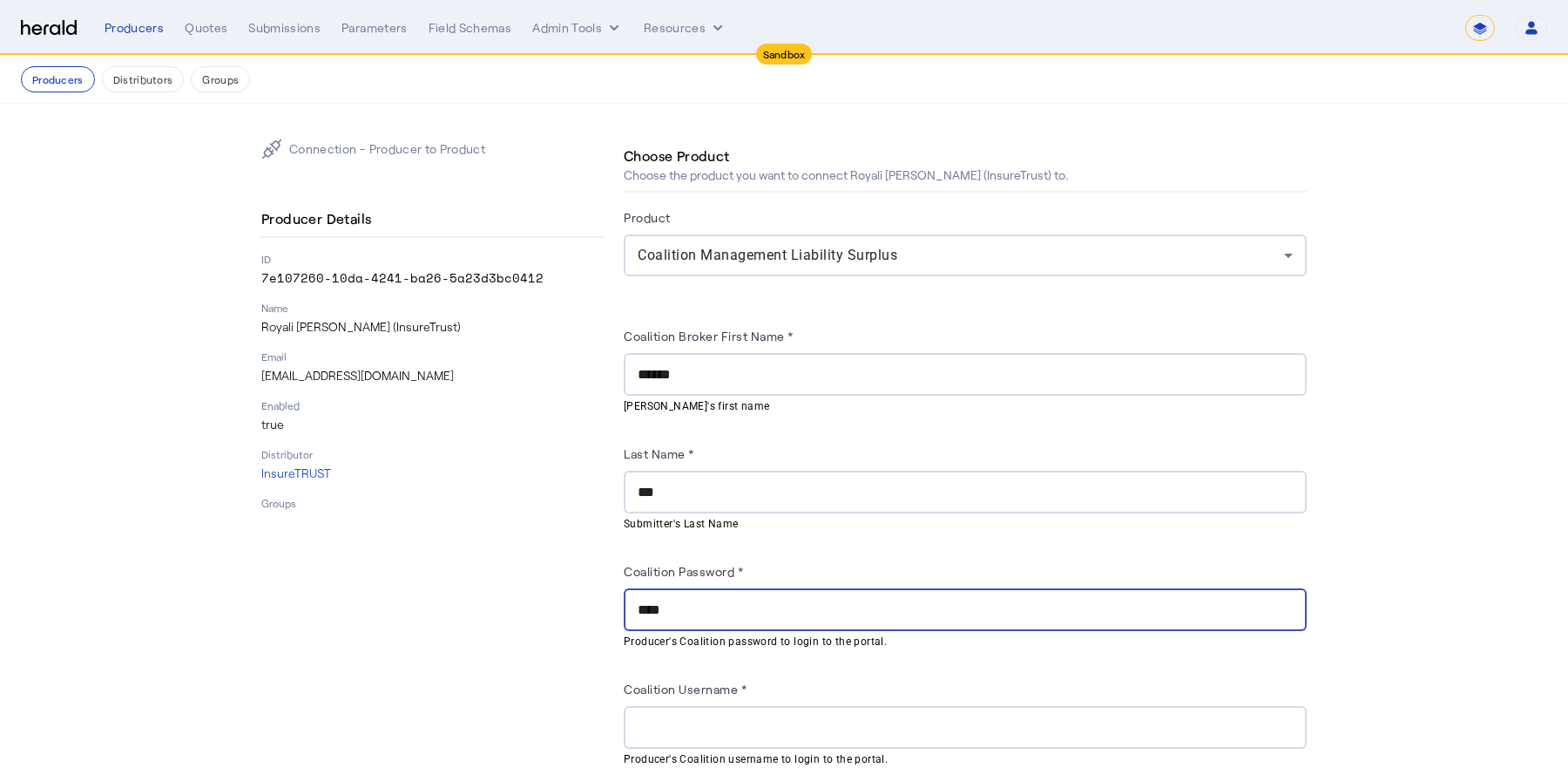
type input "****"
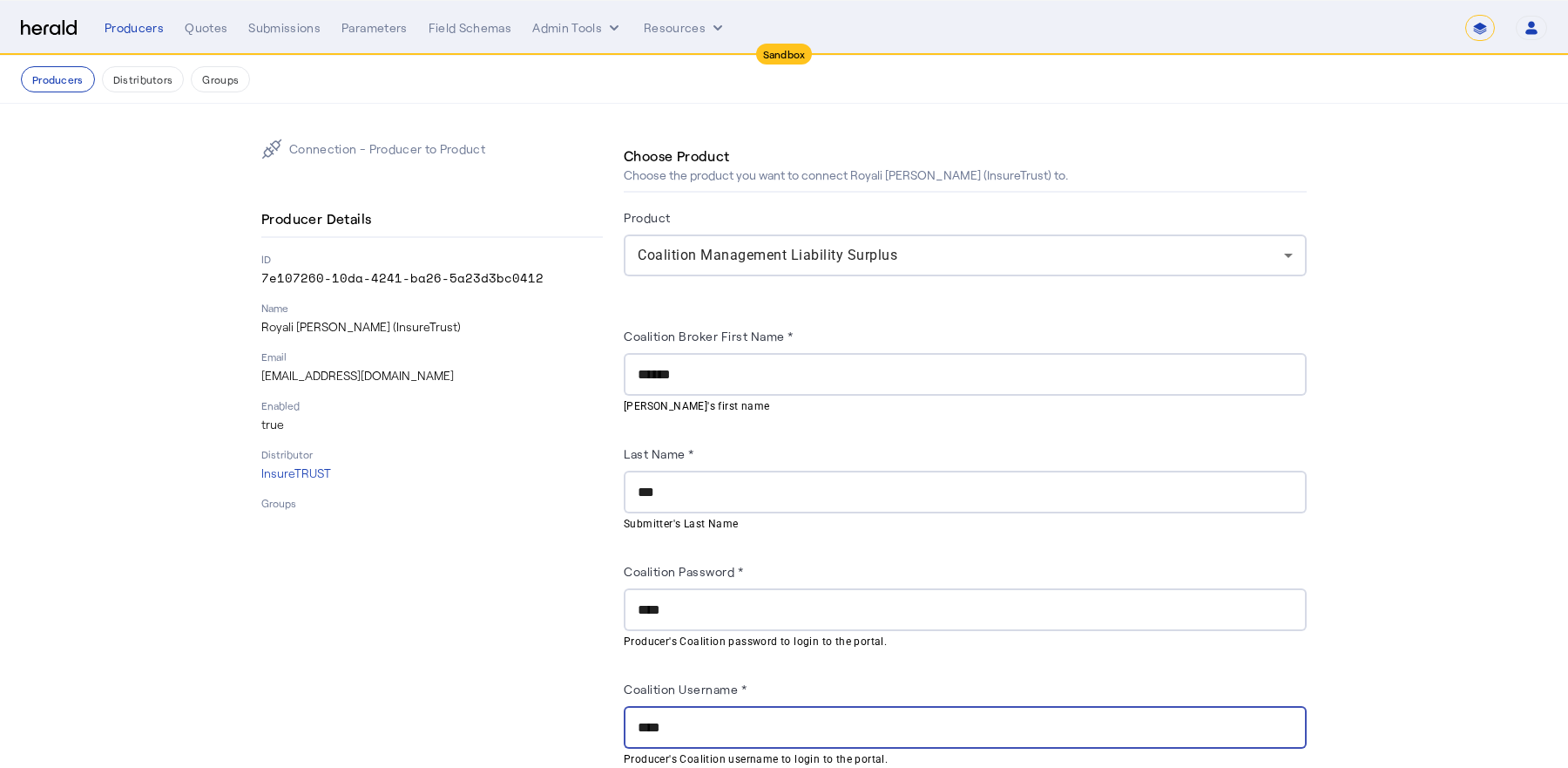
type input "****"
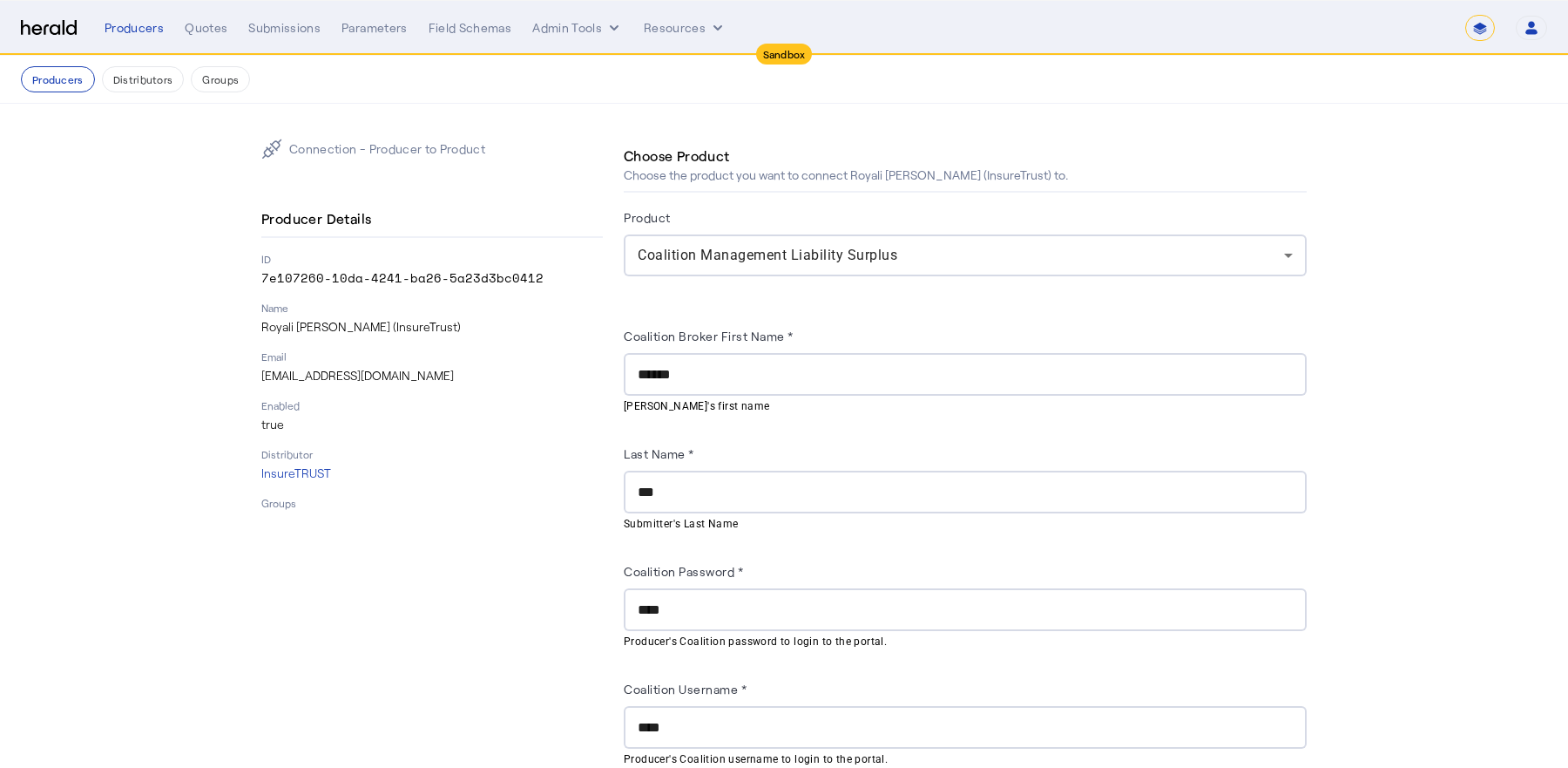
scroll to position [228, 0]
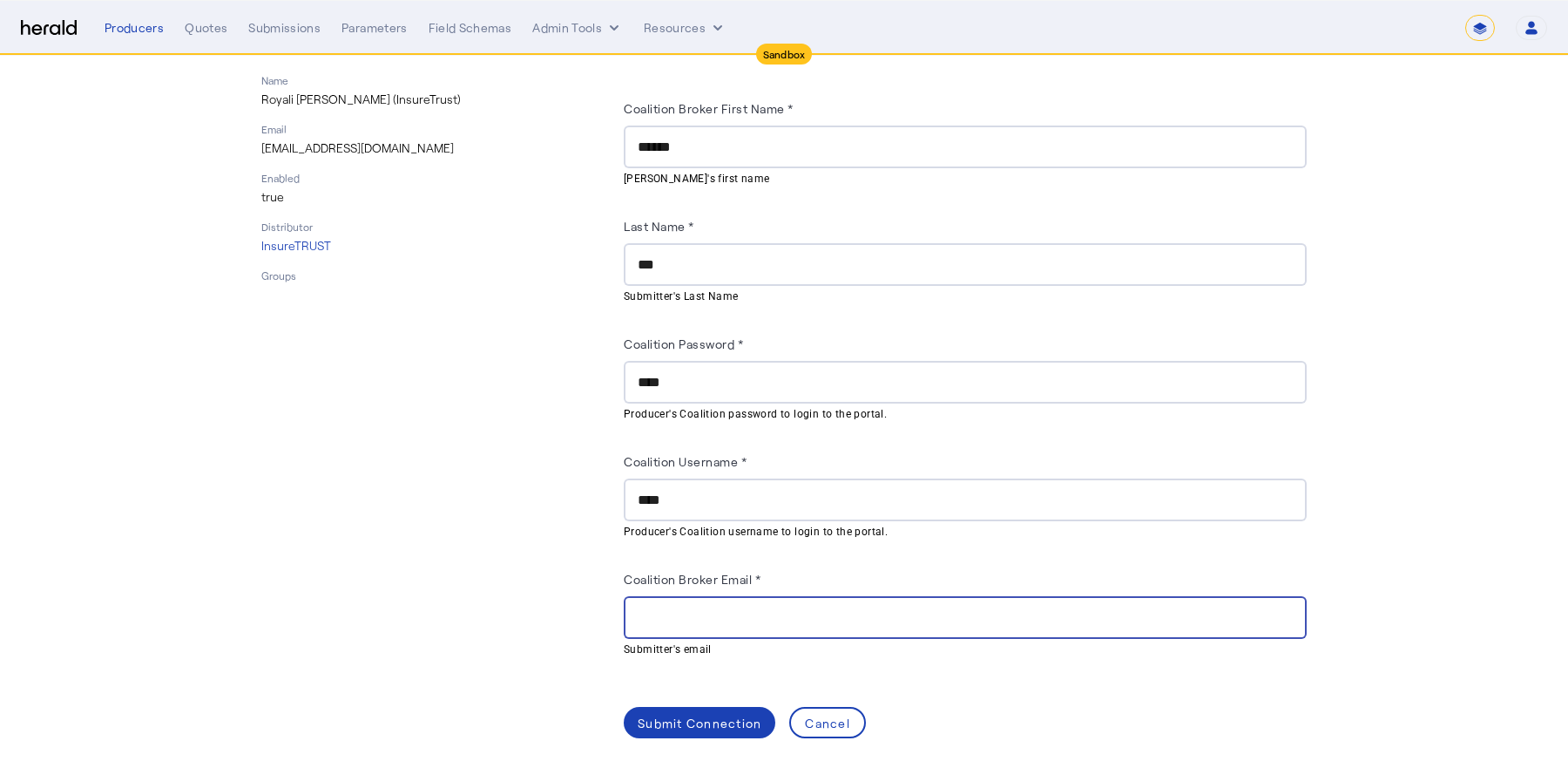
paste input "**********"
type input "**********"
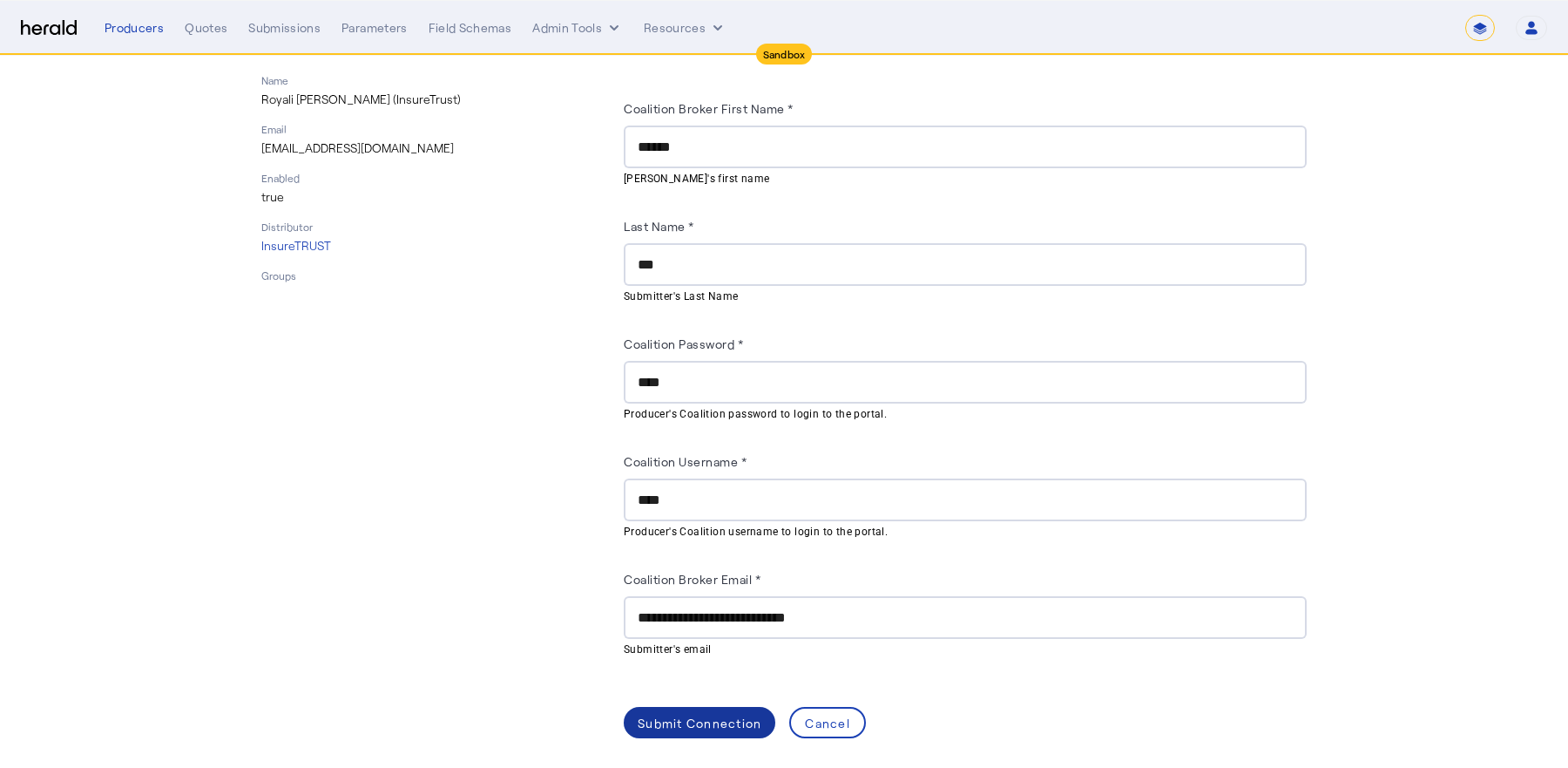
click at [700, 713] on div "Submit Connection" at bounding box center [699, 722] width 124 height 18
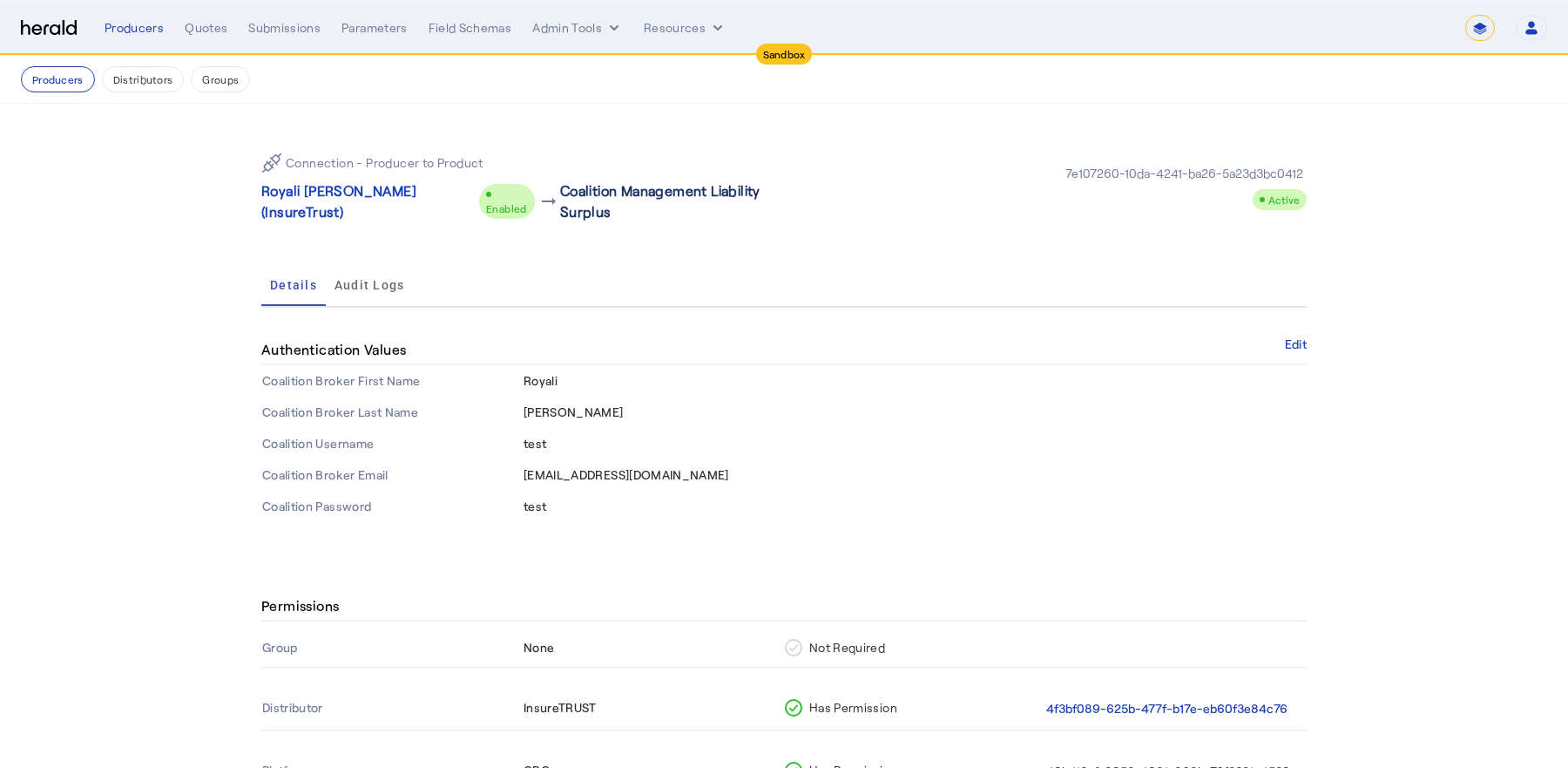
click at [561, 189] on p "Coalition Management Liability Surplus" at bounding box center [673, 201] width 224 height 42
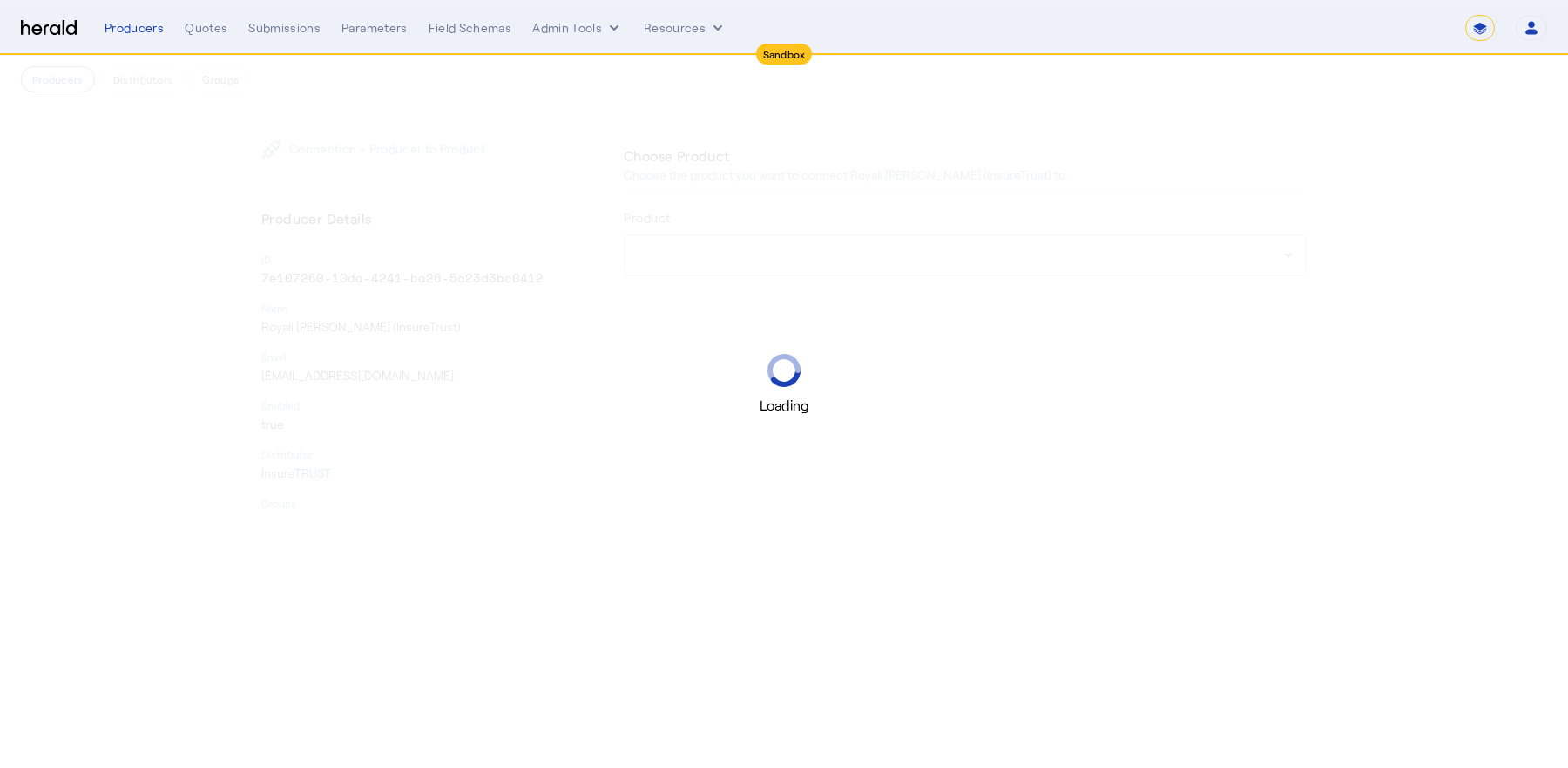
click at [61, 88] on div "Loading" at bounding box center [784, 384] width 1568 height 768
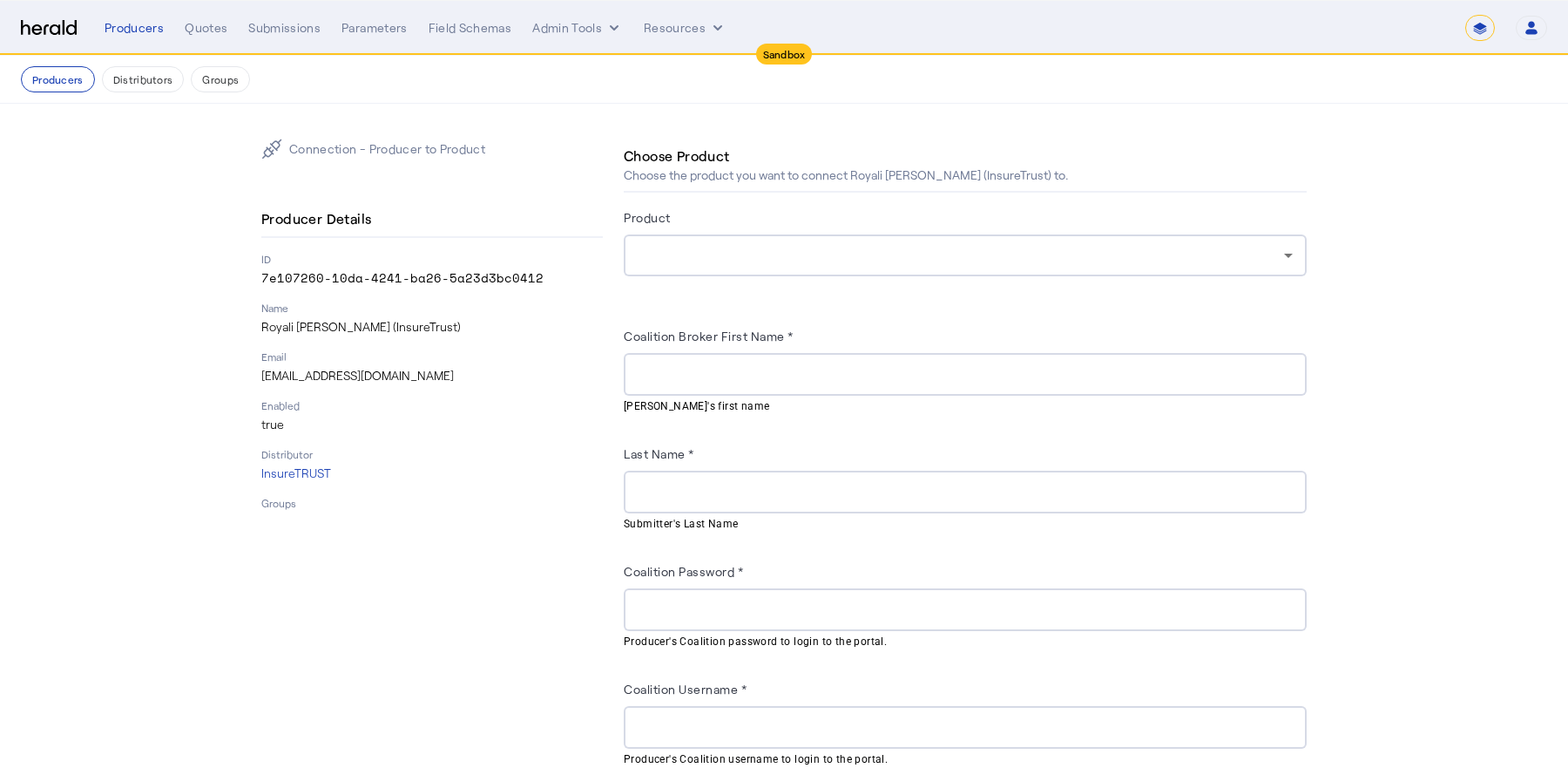
click at [61, 88] on button "Producers" at bounding box center [57, 79] width 74 height 26
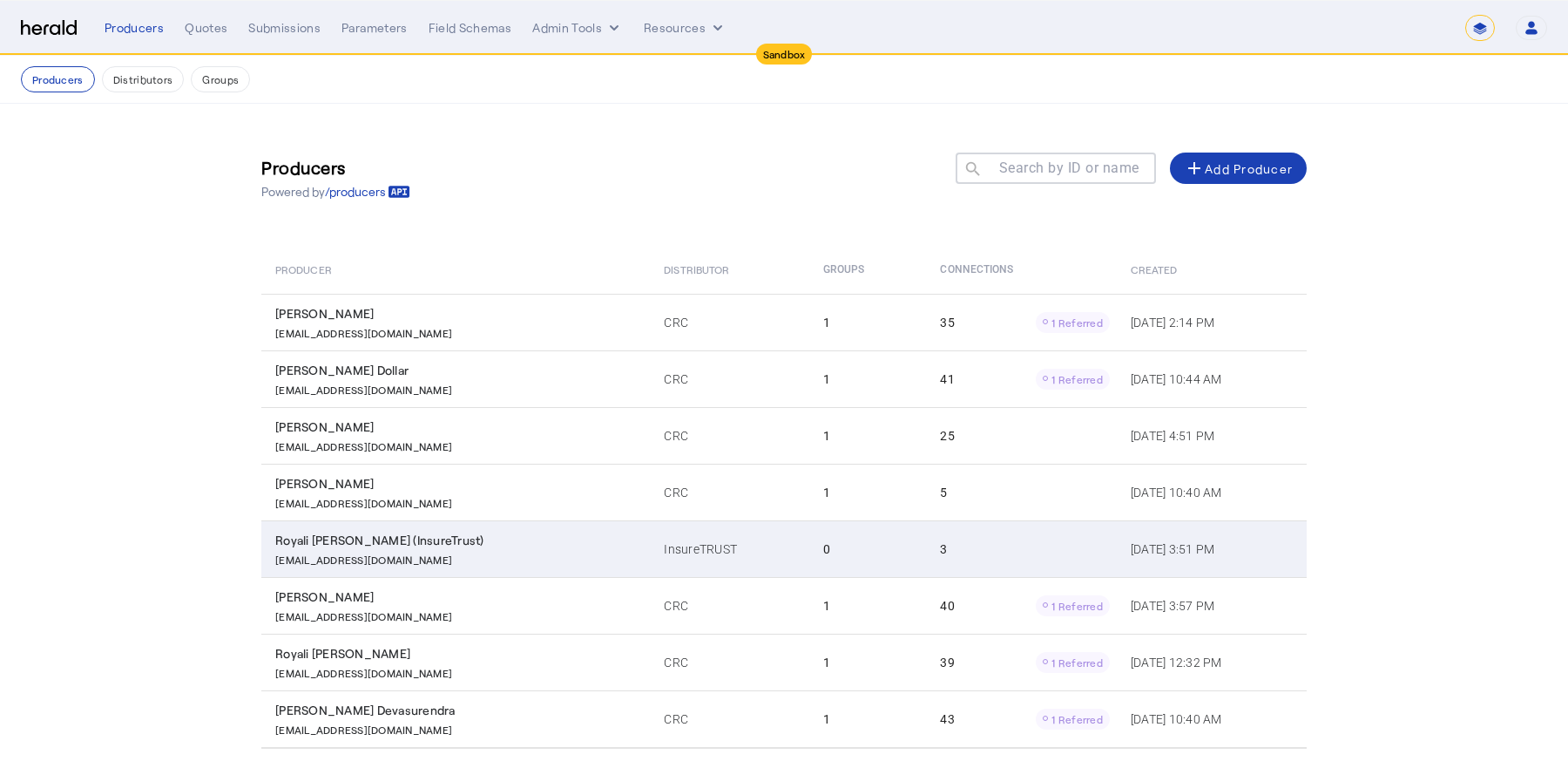
click at [432, 537] on div "Royali [PERSON_NAME] (InsureTrust)" at bounding box center [459, 540] width 368 height 18
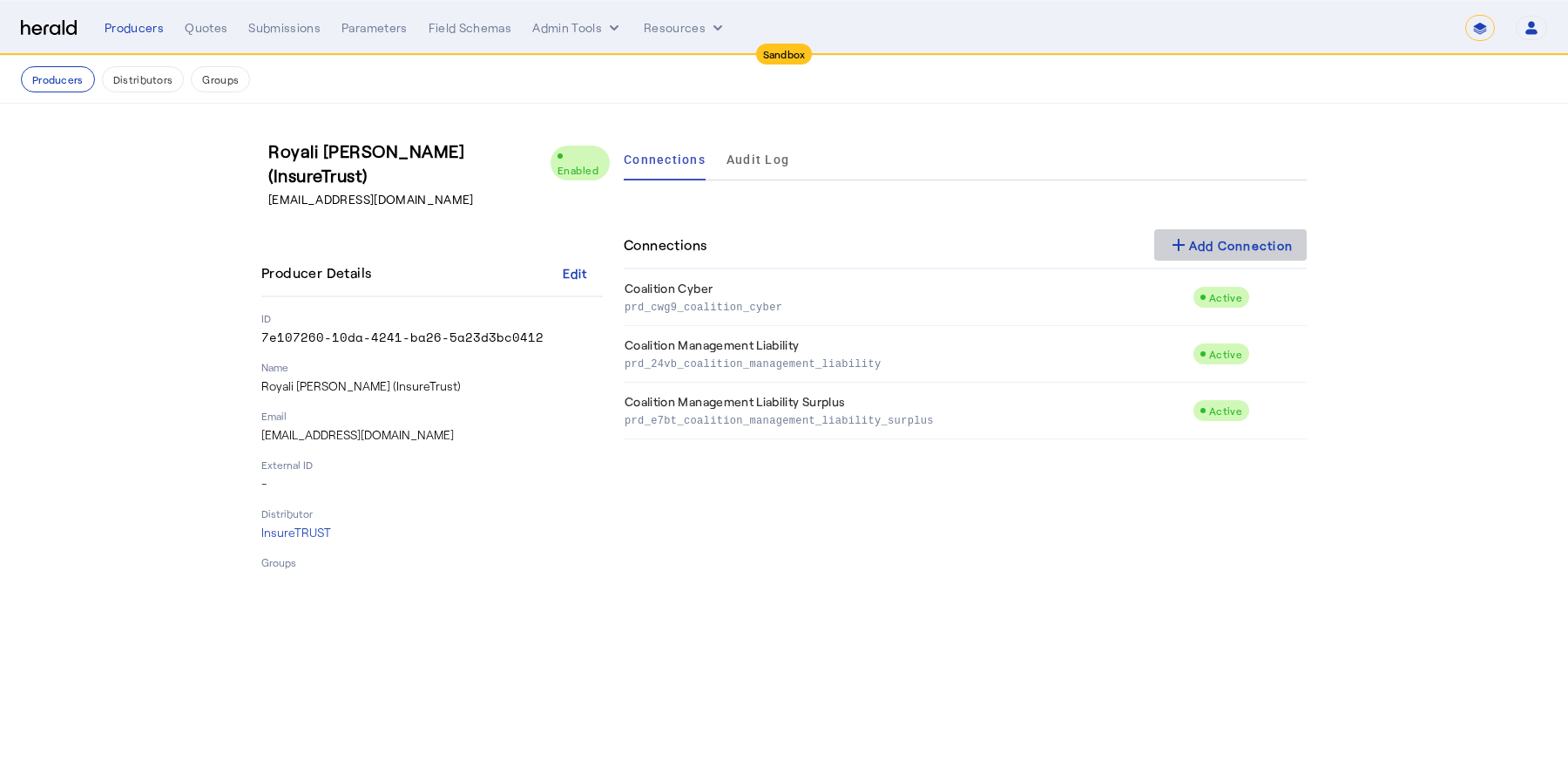
click at [1241, 241] on div "add Add Connection" at bounding box center [1230, 244] width 126 height 20
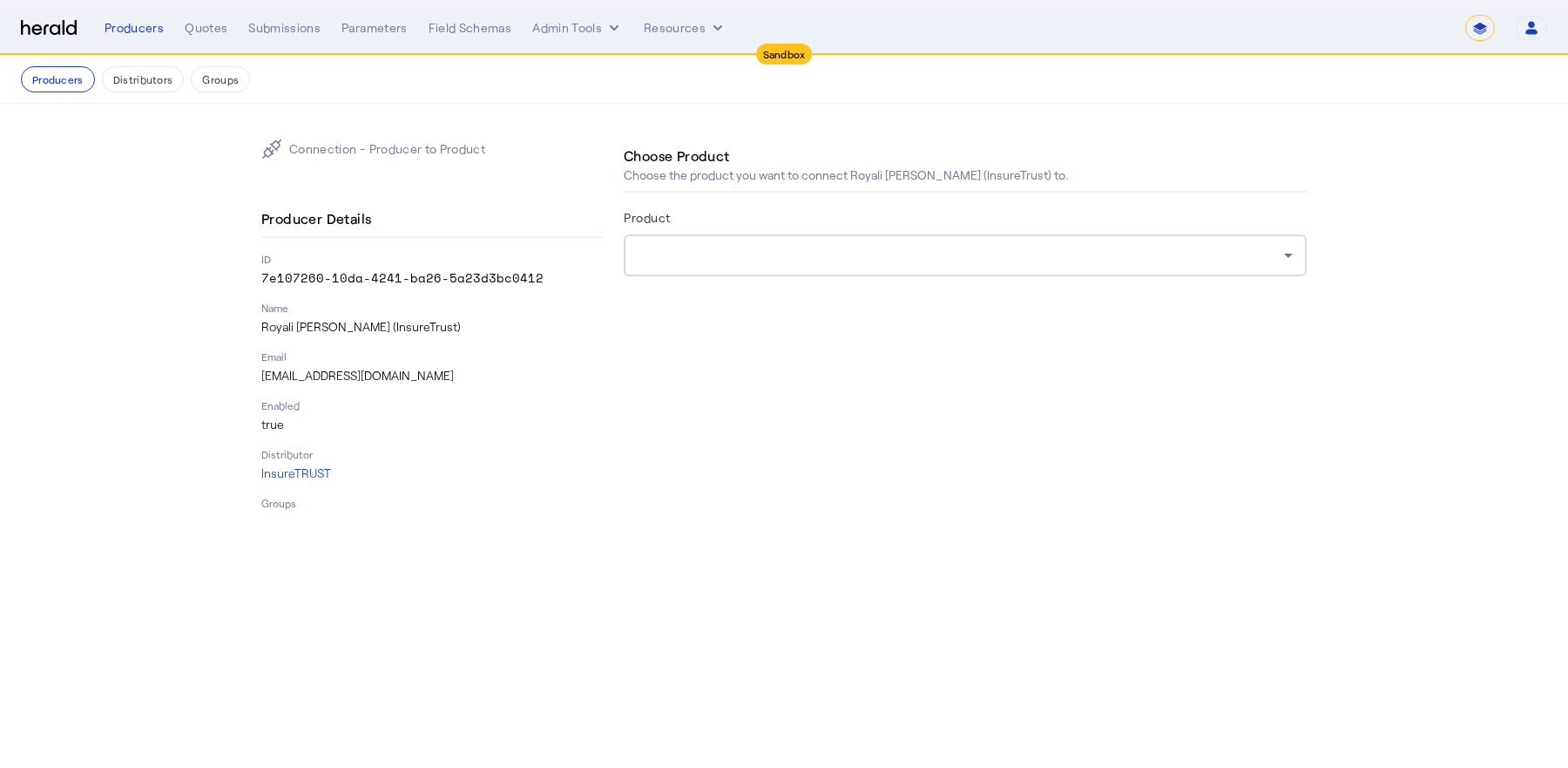
click at [819, 261] on div at bounding box center [961, 255] width 646 height 20
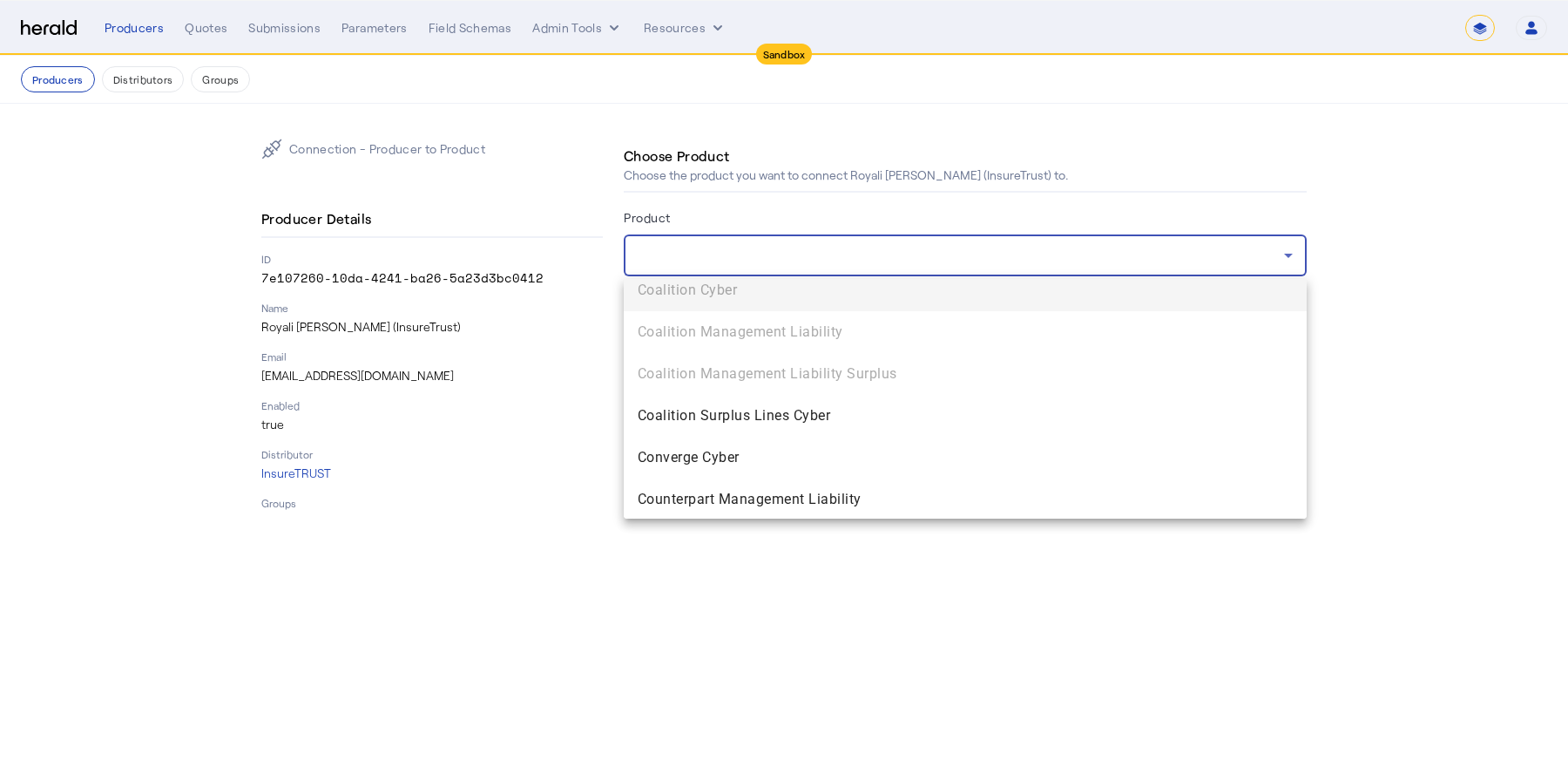
scroll to position [849, 0]
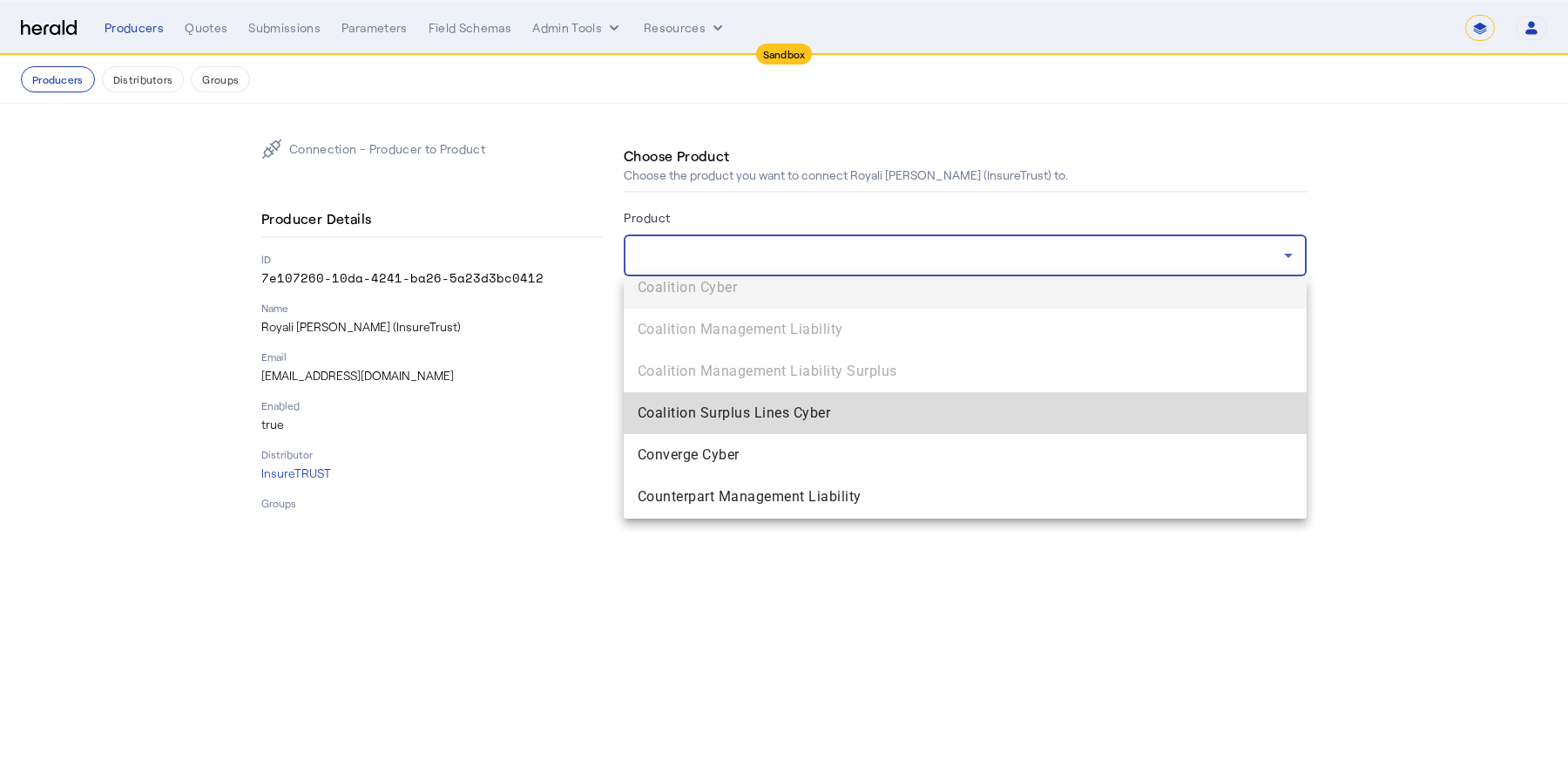
click at [804, 407] on span "Coalition Surplus Lines Cyber" at bounding box center [965, 413] width 655 height 20
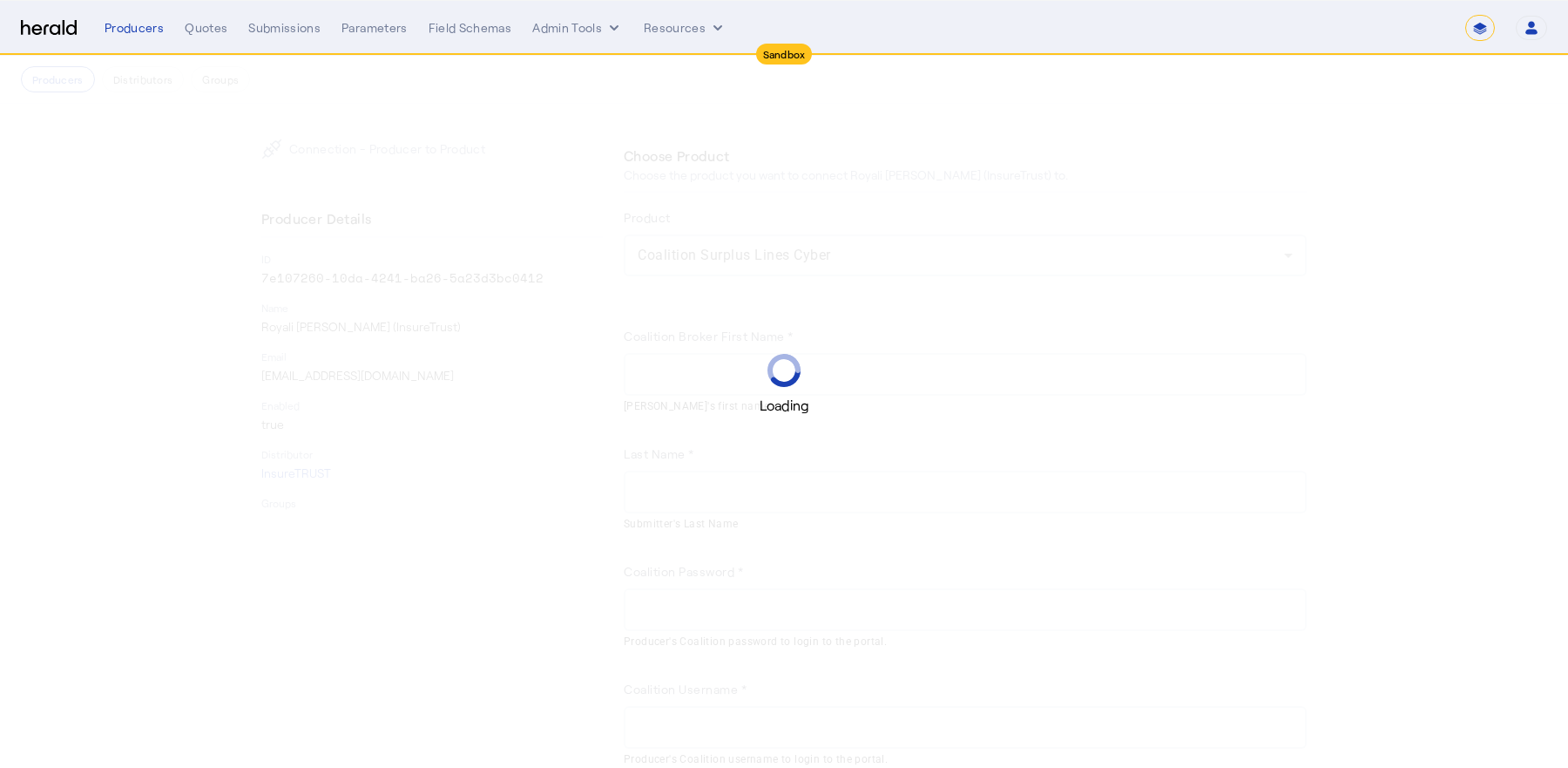
click at [693, 323] on div "Loading" at bounding box center [784, 384] width 1568 height 768
click at [687, 381] on div "Loading" at bounding box center [784, 384] width 1568 height 62
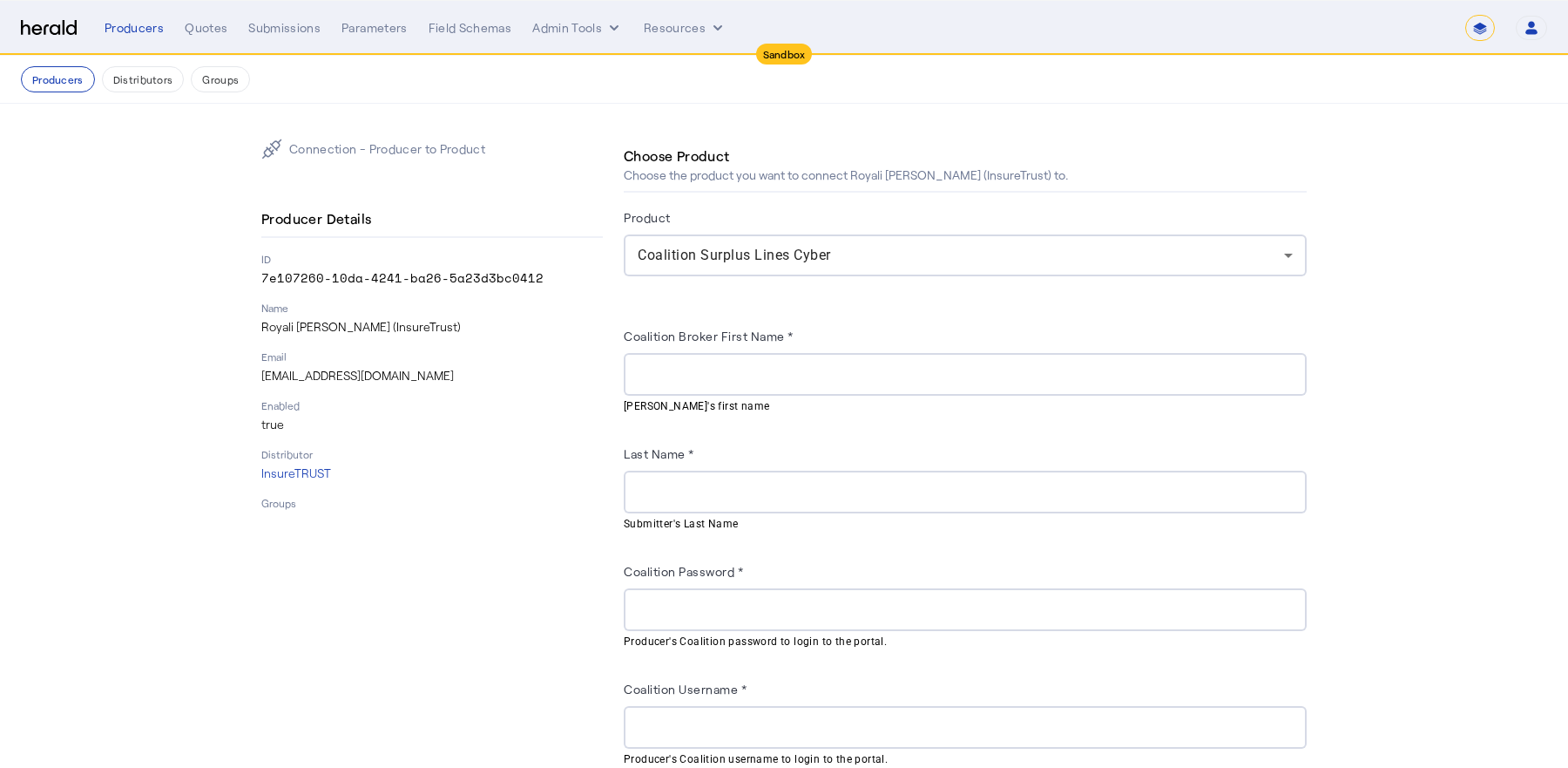
click at [661, 377] on input "Coalition Broker First Name *" at bounding box center [965, 374] width 655 height 20
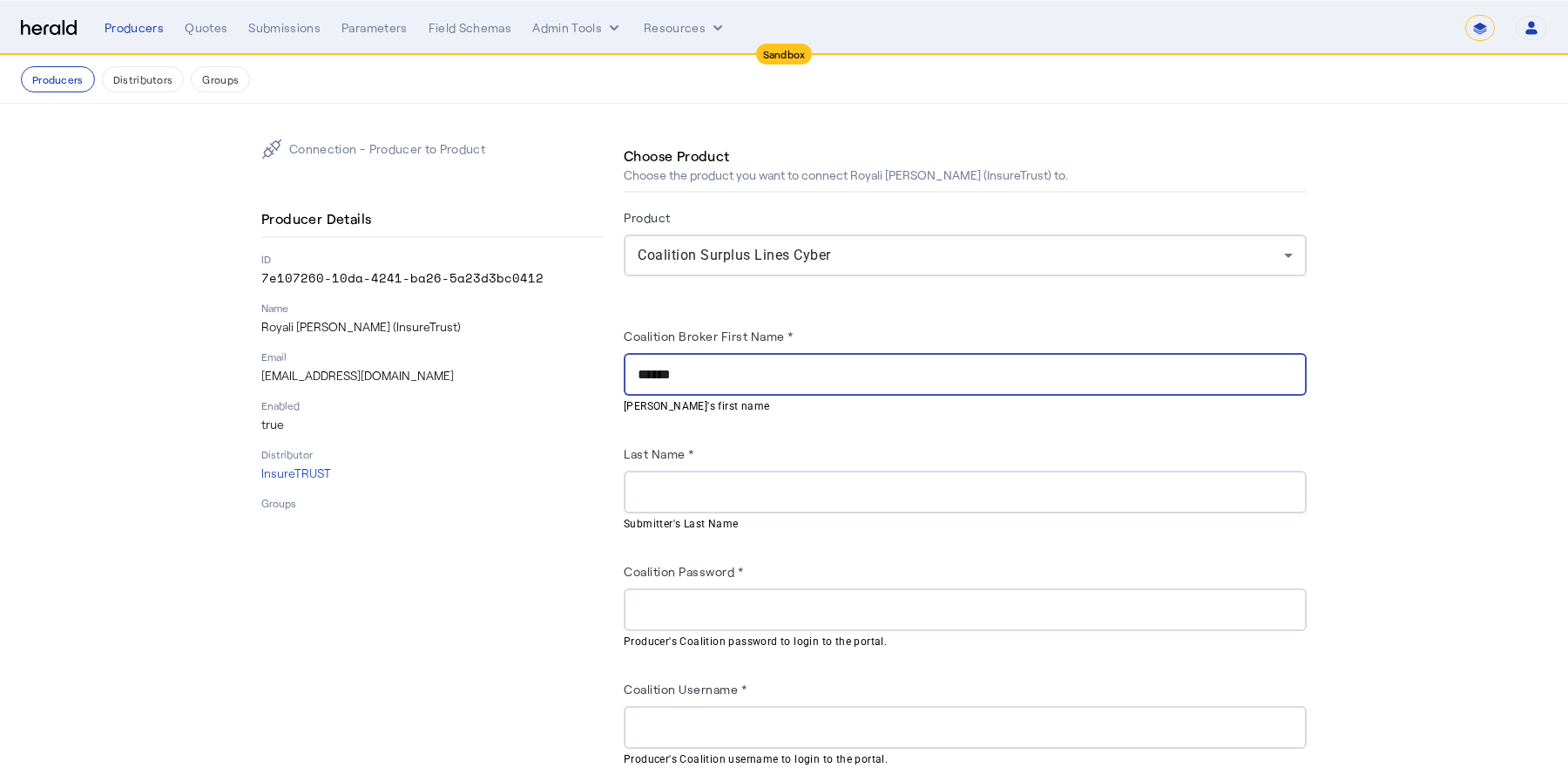
type input "******"
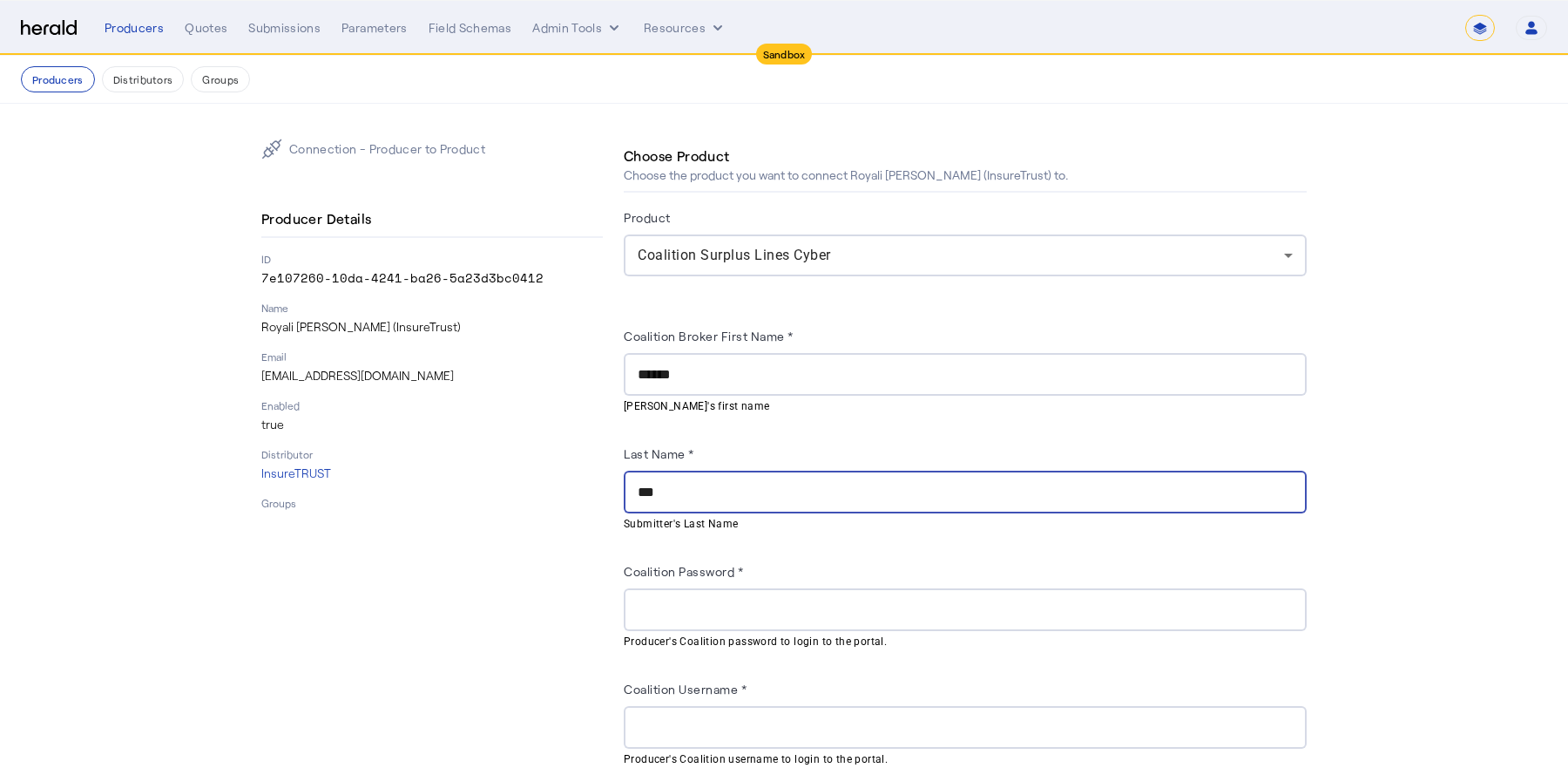
type input "***"
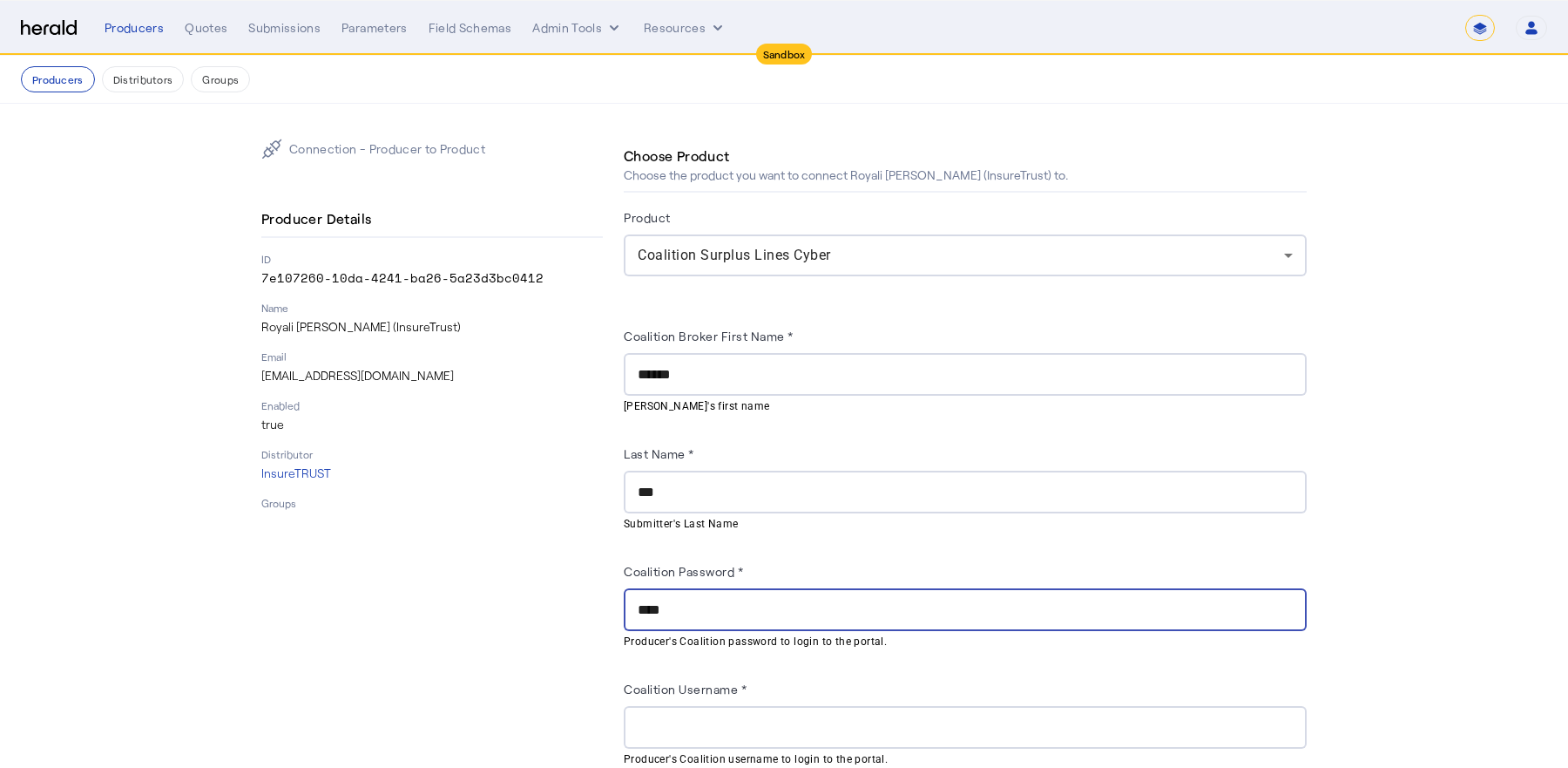
type input "****"
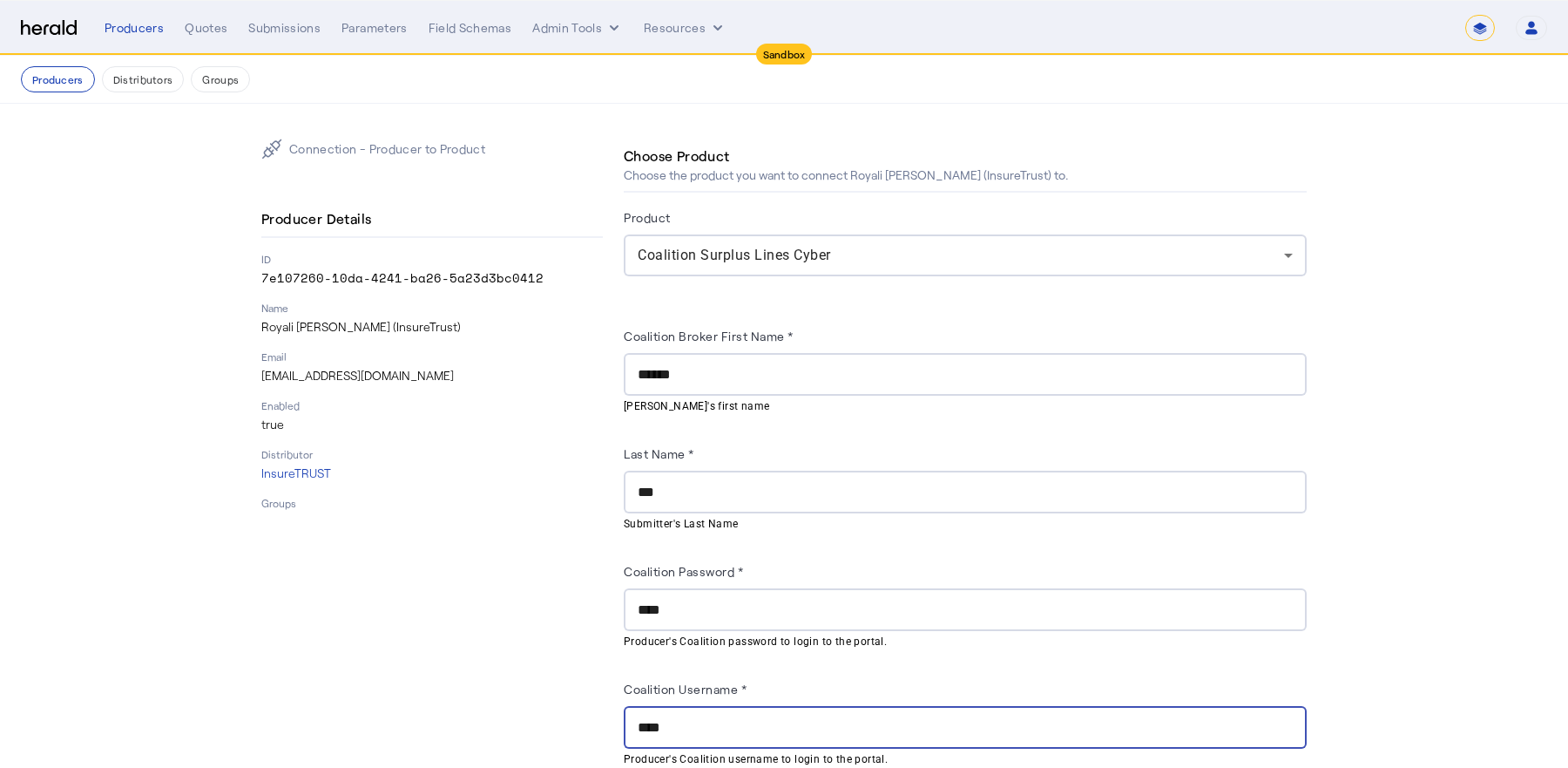
type input "****"
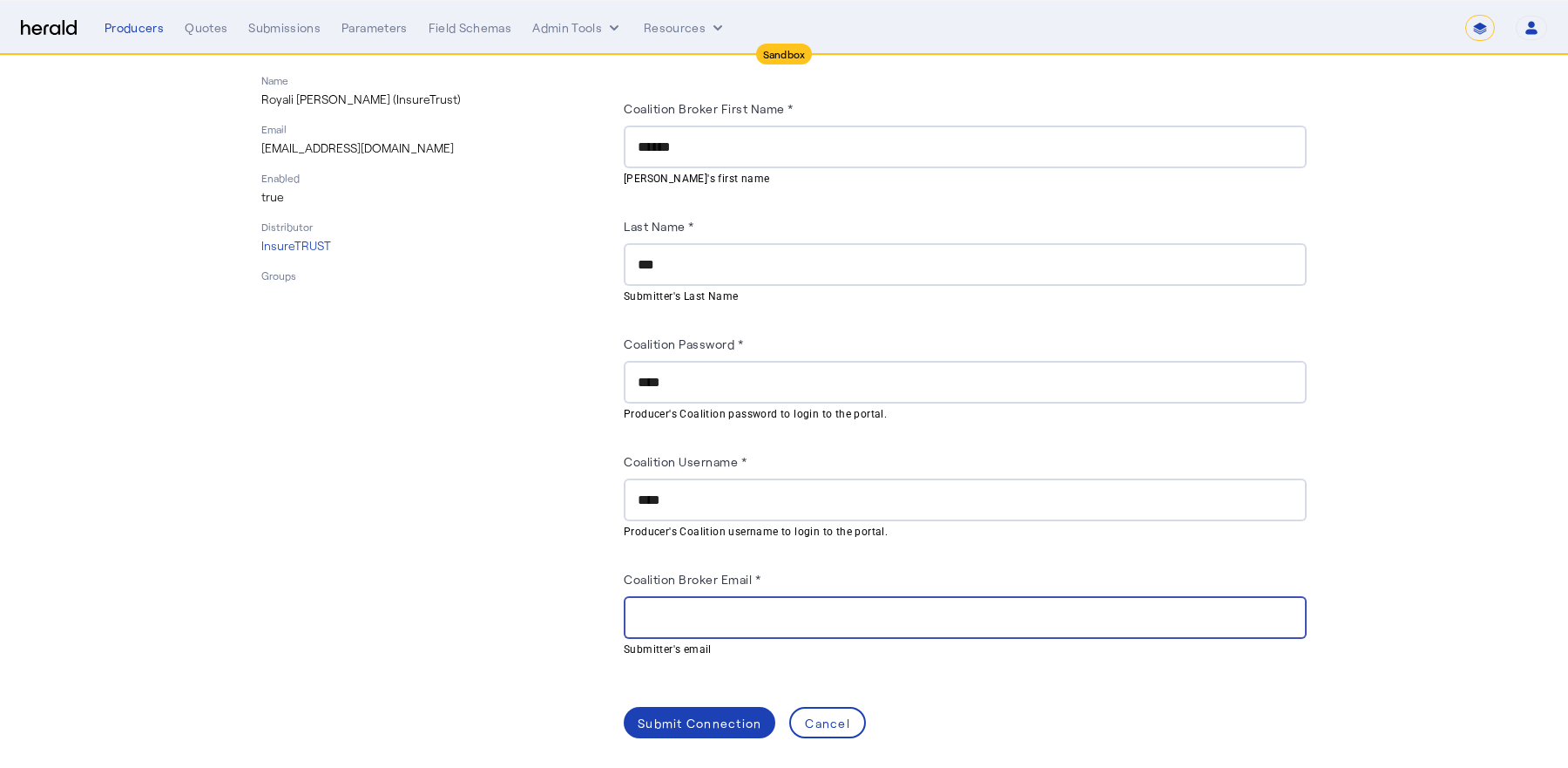
paste input "**********"
type input "**********"
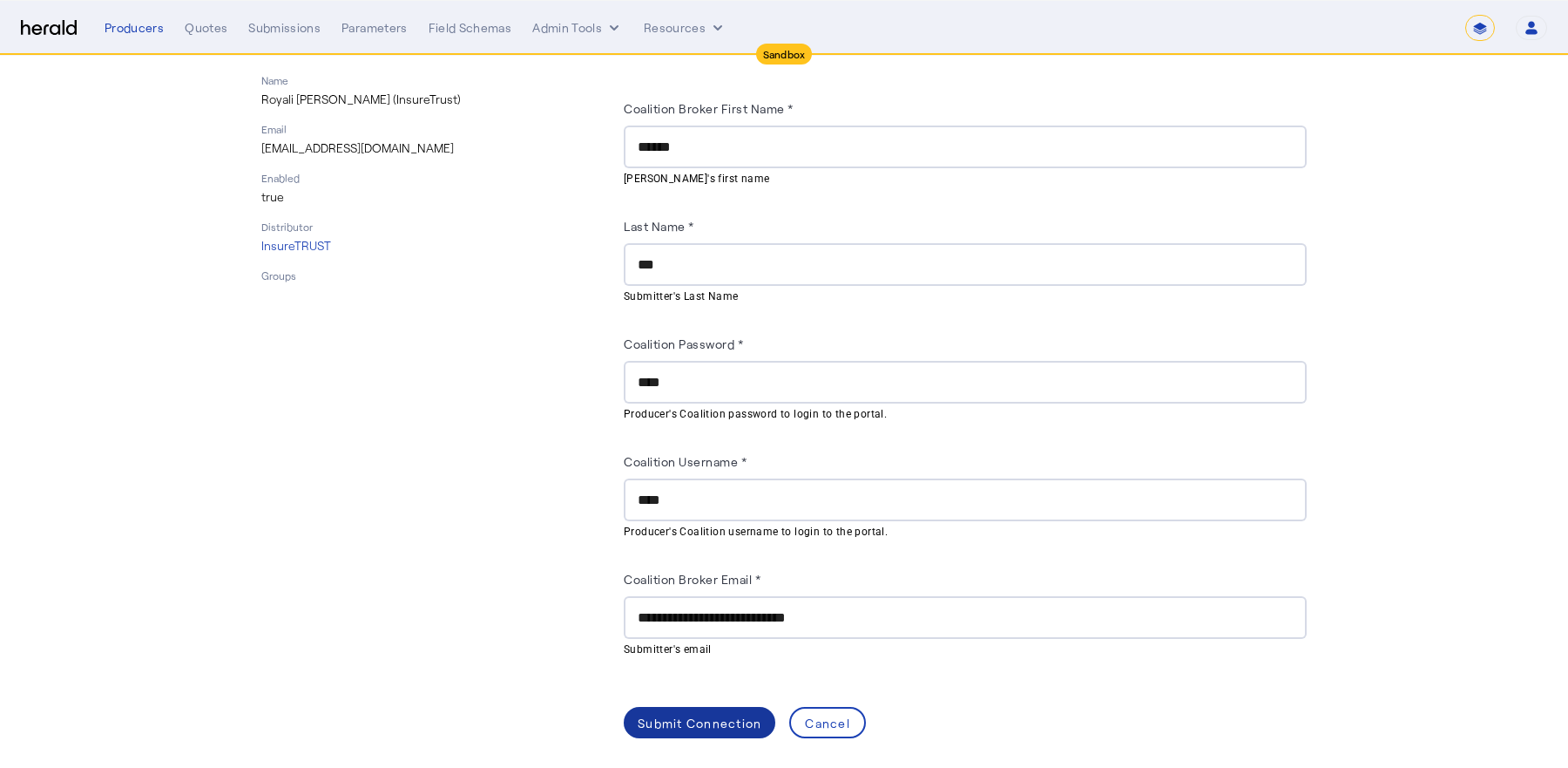
click at [691, 719] on div "Submit Connection" at bounding box center [699, 722] width 124 height 18
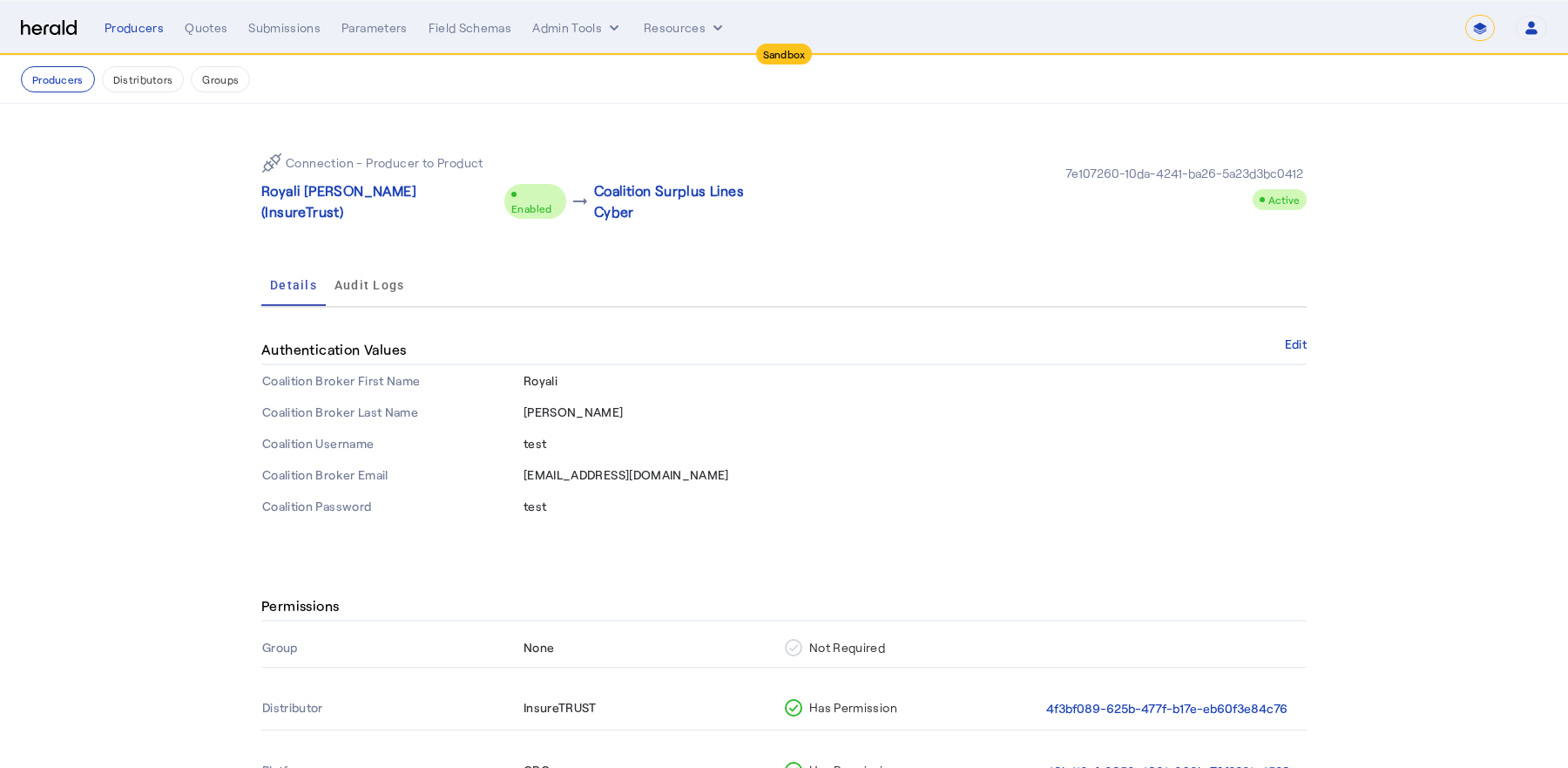
click at [321, 163] on p "Connection - Producer to Product" at bounding box center [384, 163] width 198 height 18
click at [387, 160] on p "Connection - Producer to Product" at bounding box center [384, 163] width 198 height 18
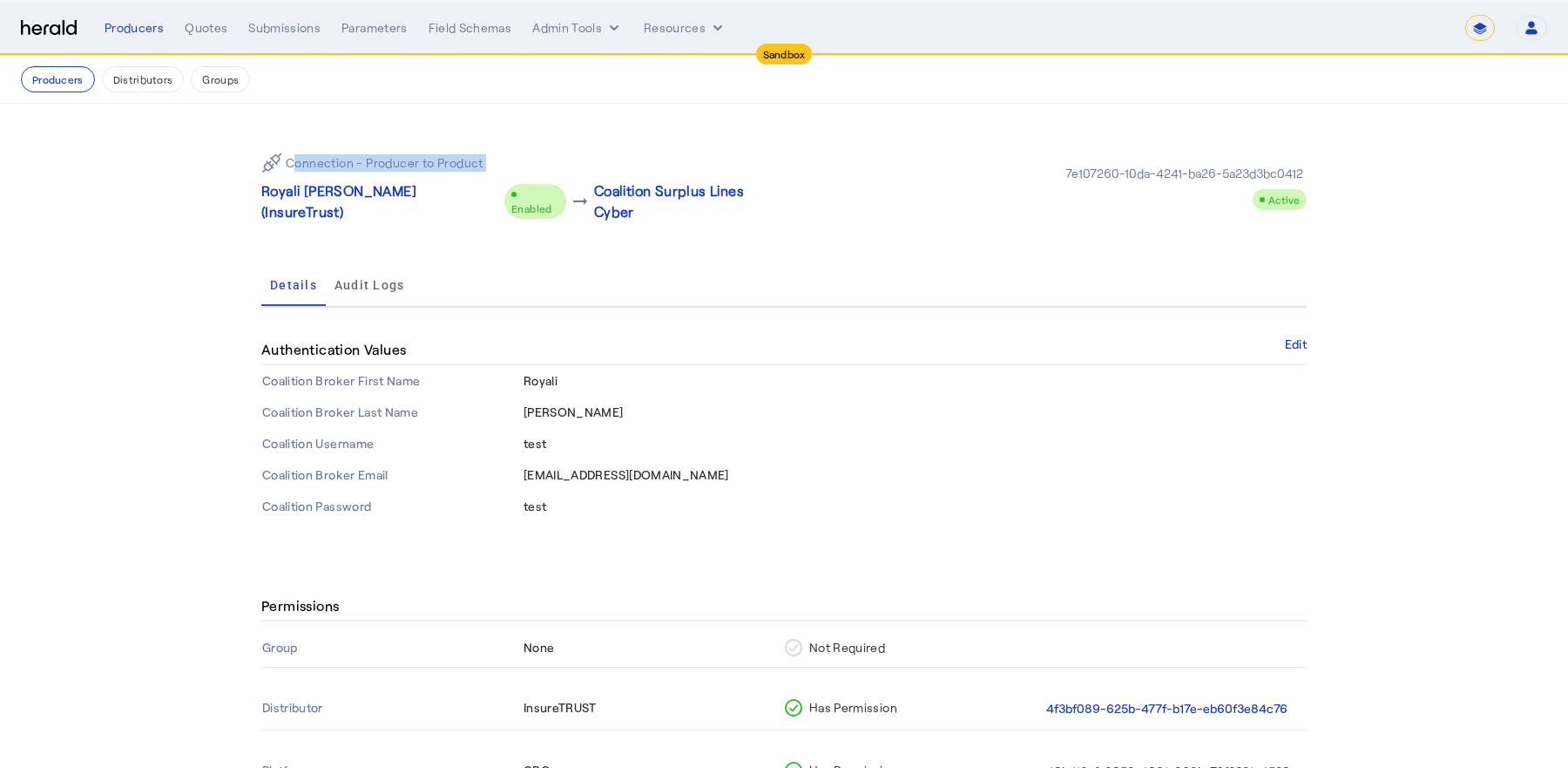
click at [387, 160] on p "Connection - Producer to Product" at bounding box center [384, 163] width 198 height 18
click at [401, 154] on p "Connection - Producer to Product" at bounding box center [384, 163] width 198 height 18
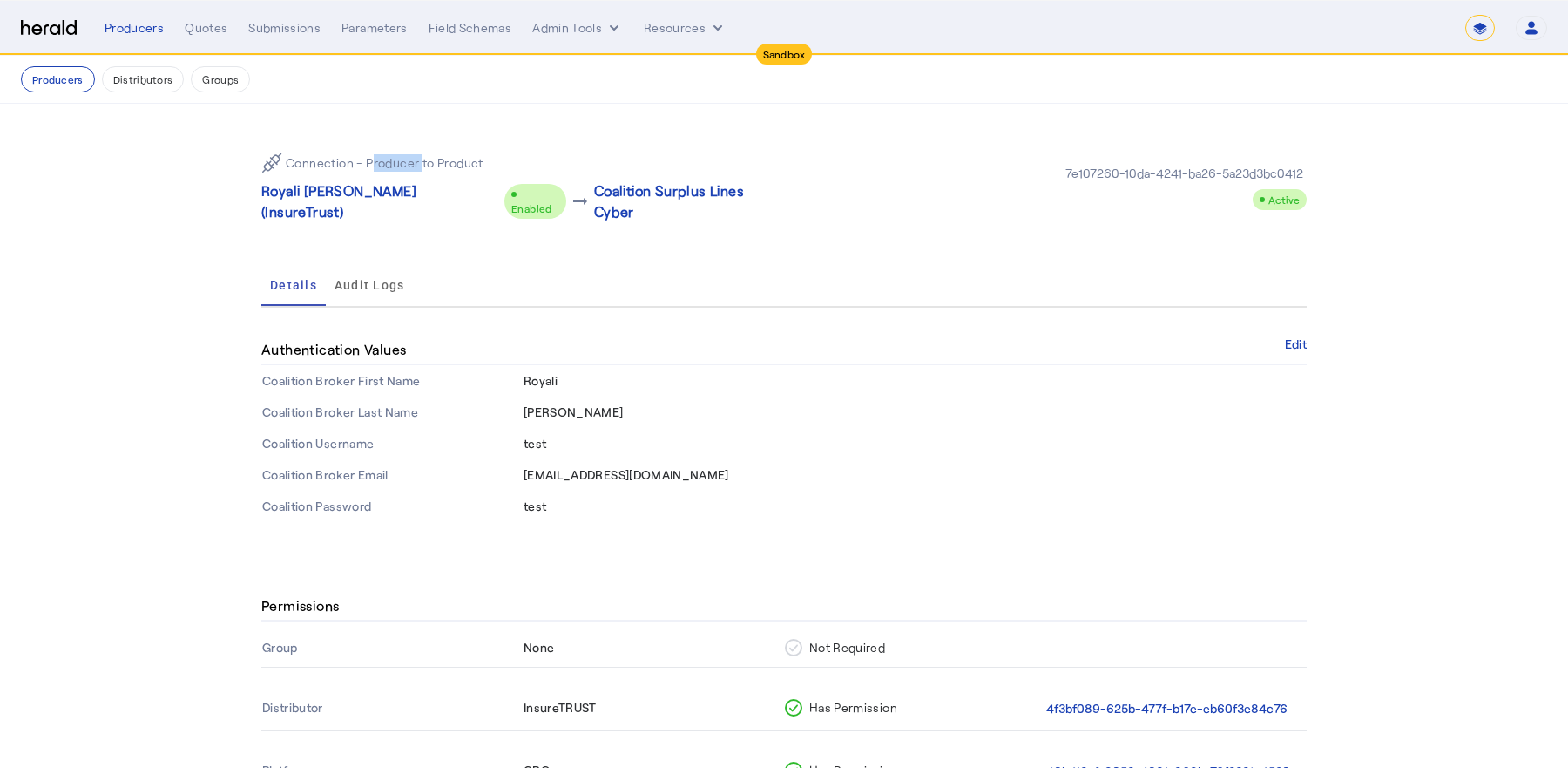
click at [401, 154] on p "Connection - Producer to Product" at bounding box center [384, 163] width 198 height 18
click at [337, 154] on p "Connection - Producer to Product" at bounding box center [384, 163] width 198 height 18
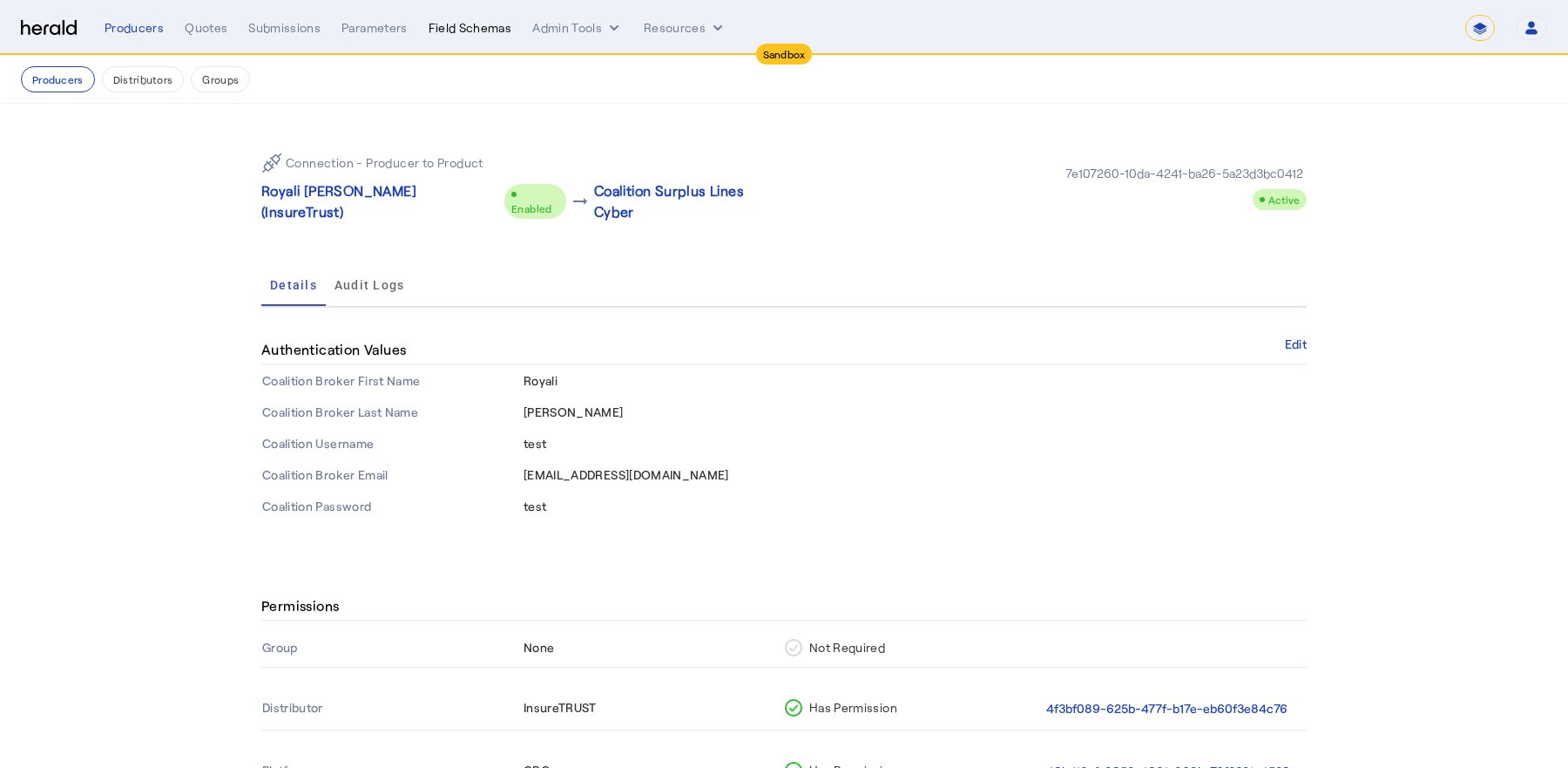
click at [489, 29] on div "Field Schemas" at bounding box center [470, 28] width 84 height 18
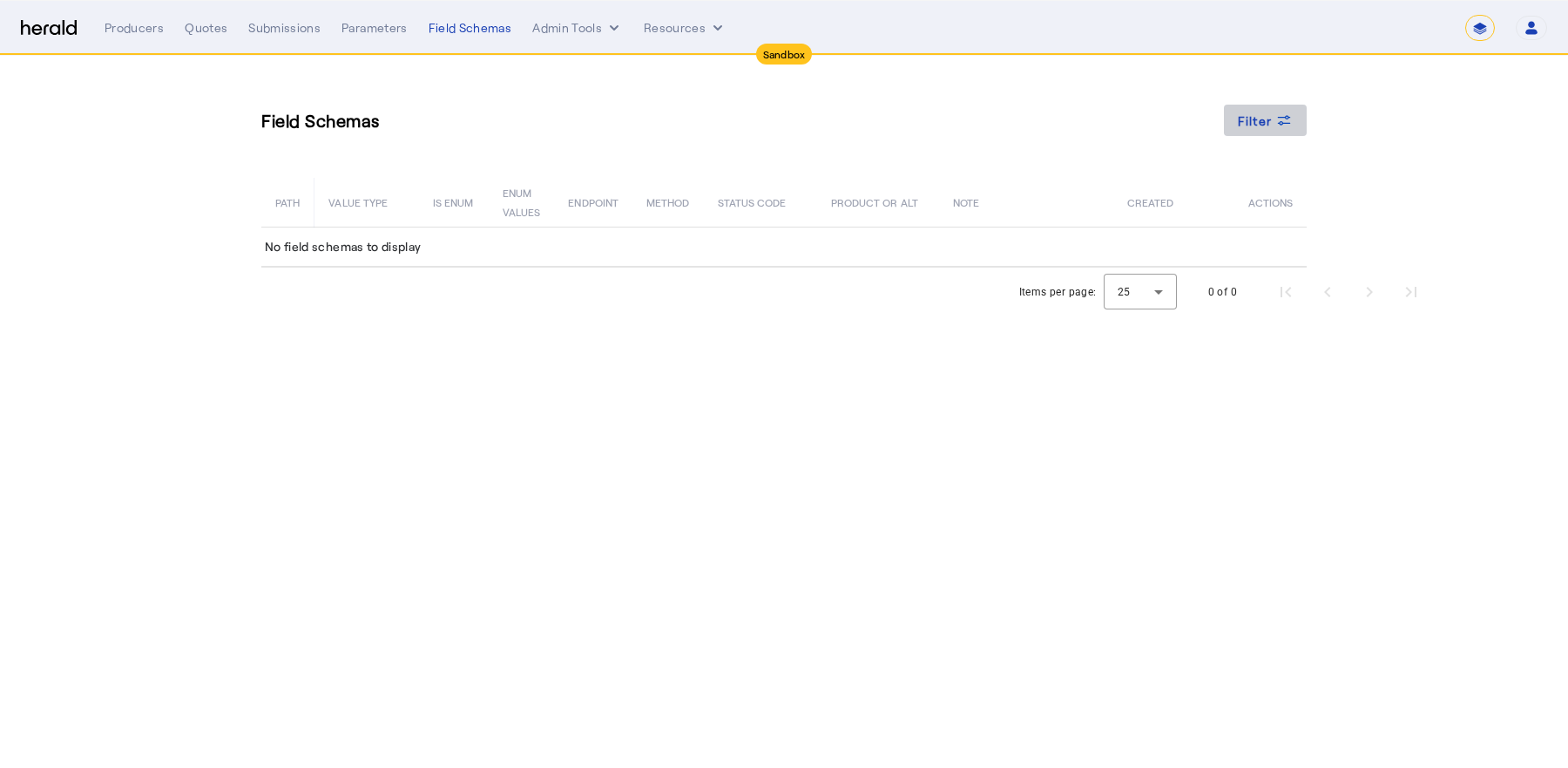
click at [1296, 128] on span at bounding box center [1266, 120] width 84 height 42
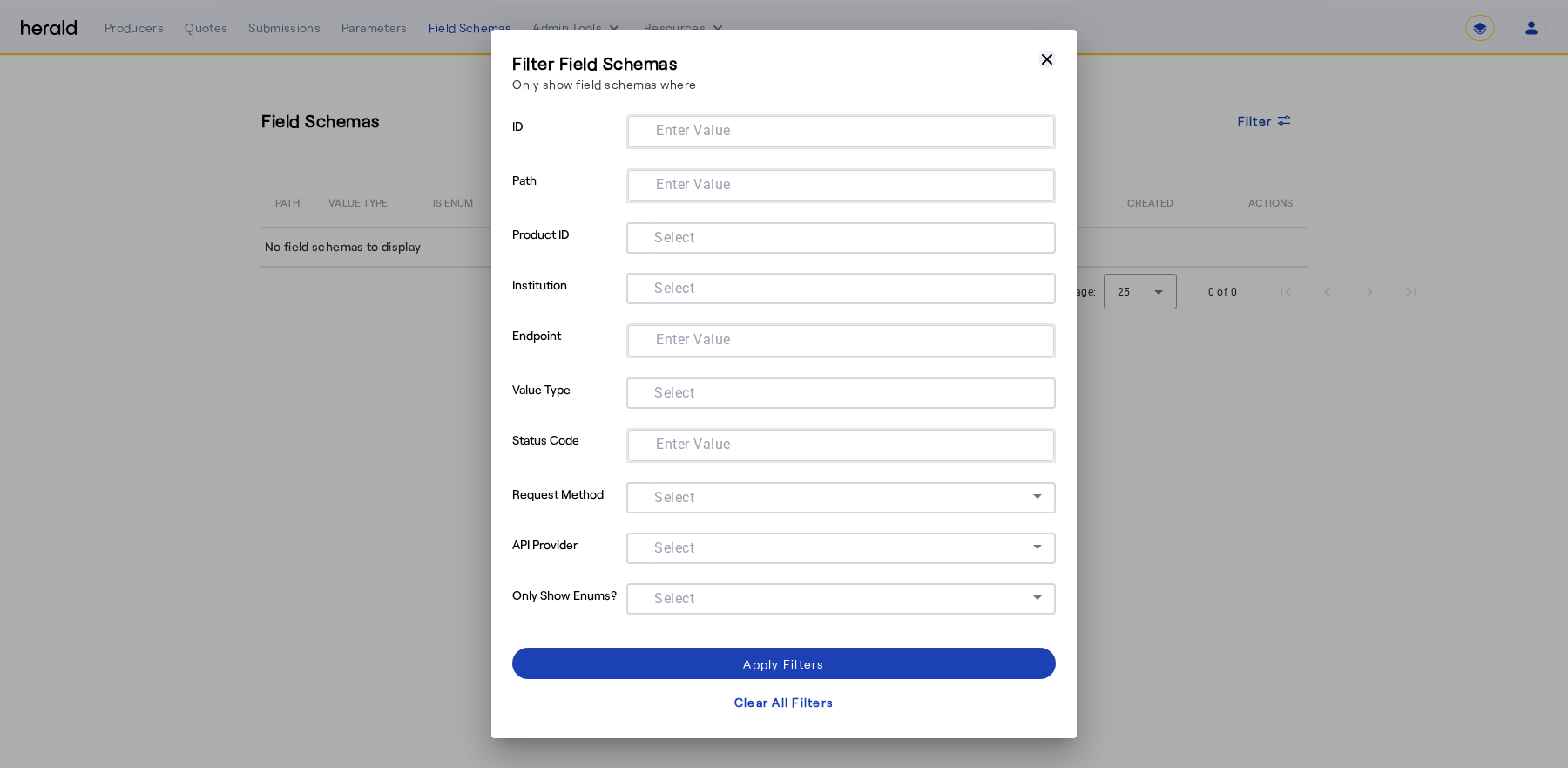
click at [1049, 53] on icon "button" at bounding box center [1047, 59] width 18 height 18
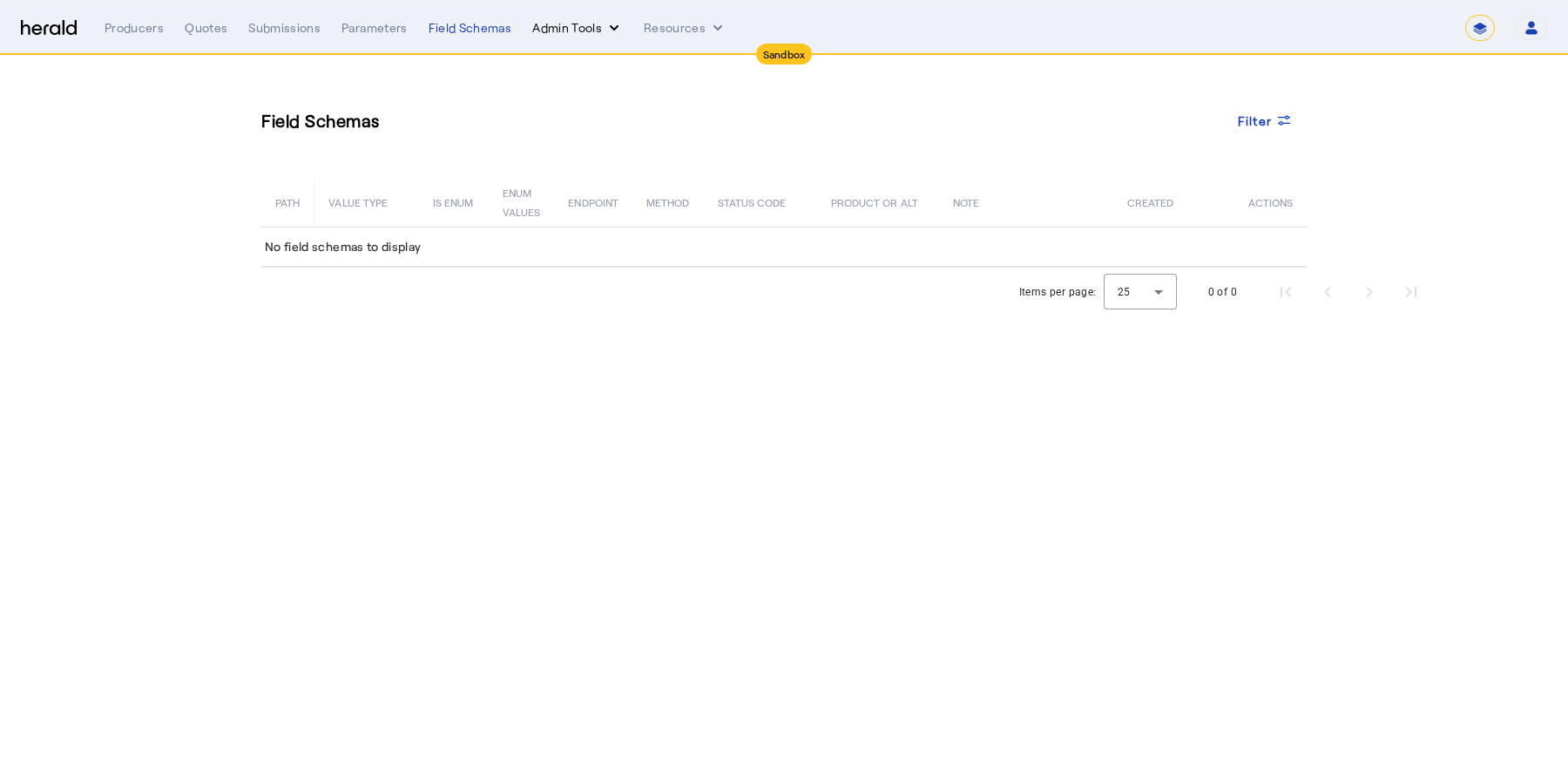
click at [575, 34] on button "Admin Tools" at bounding box center [577, 28] width 91 height 18
click at [674, 18] on div at bounding box center [784, 384] width 1568 height 768
click at [674, 23] on button "Resources" at bounding box center [685, 28] width 83 height 18
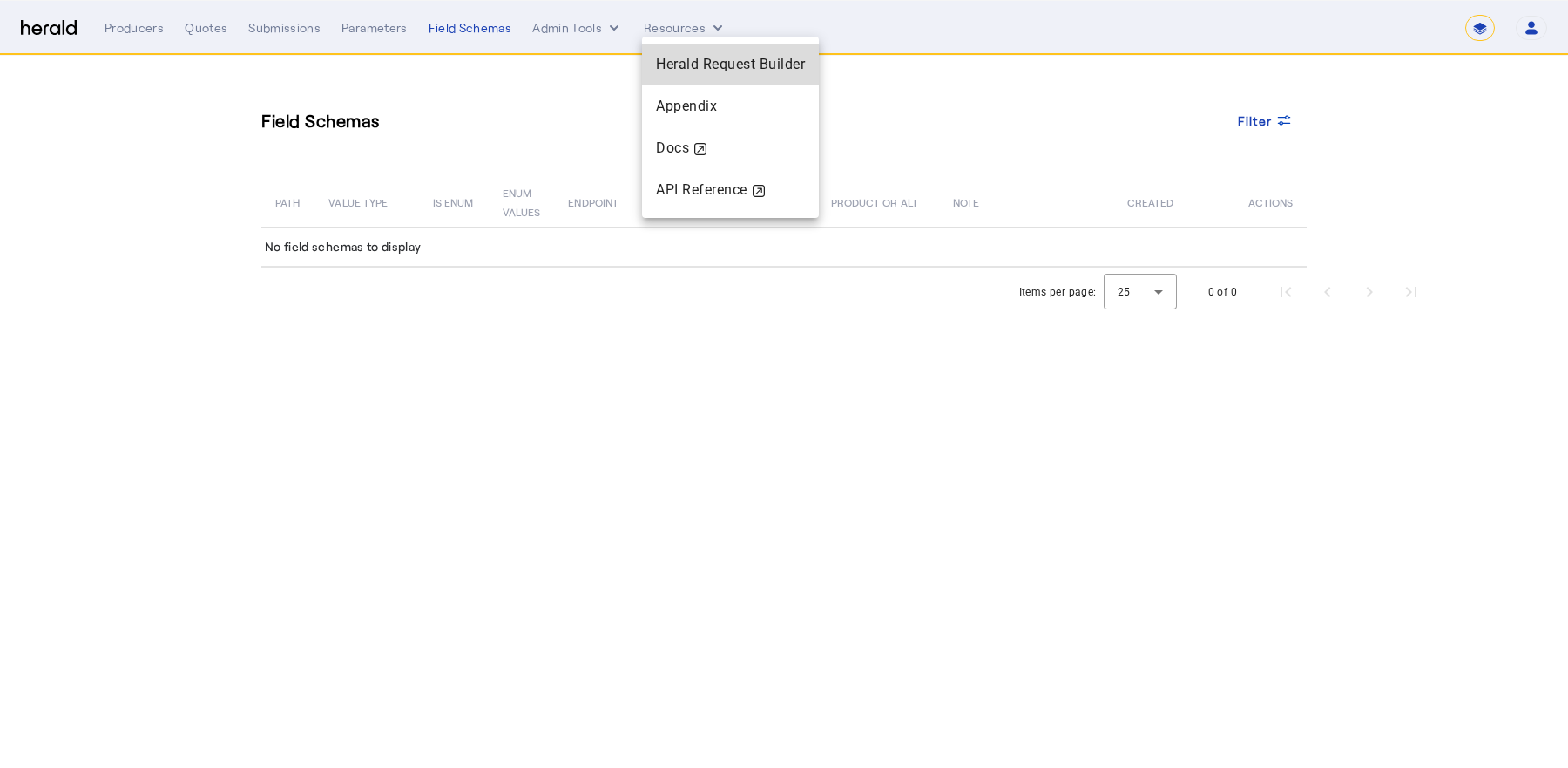
click at [680, 62] on span "Herald Request Builder" at bounding box center [730, 63] width 149 height 17
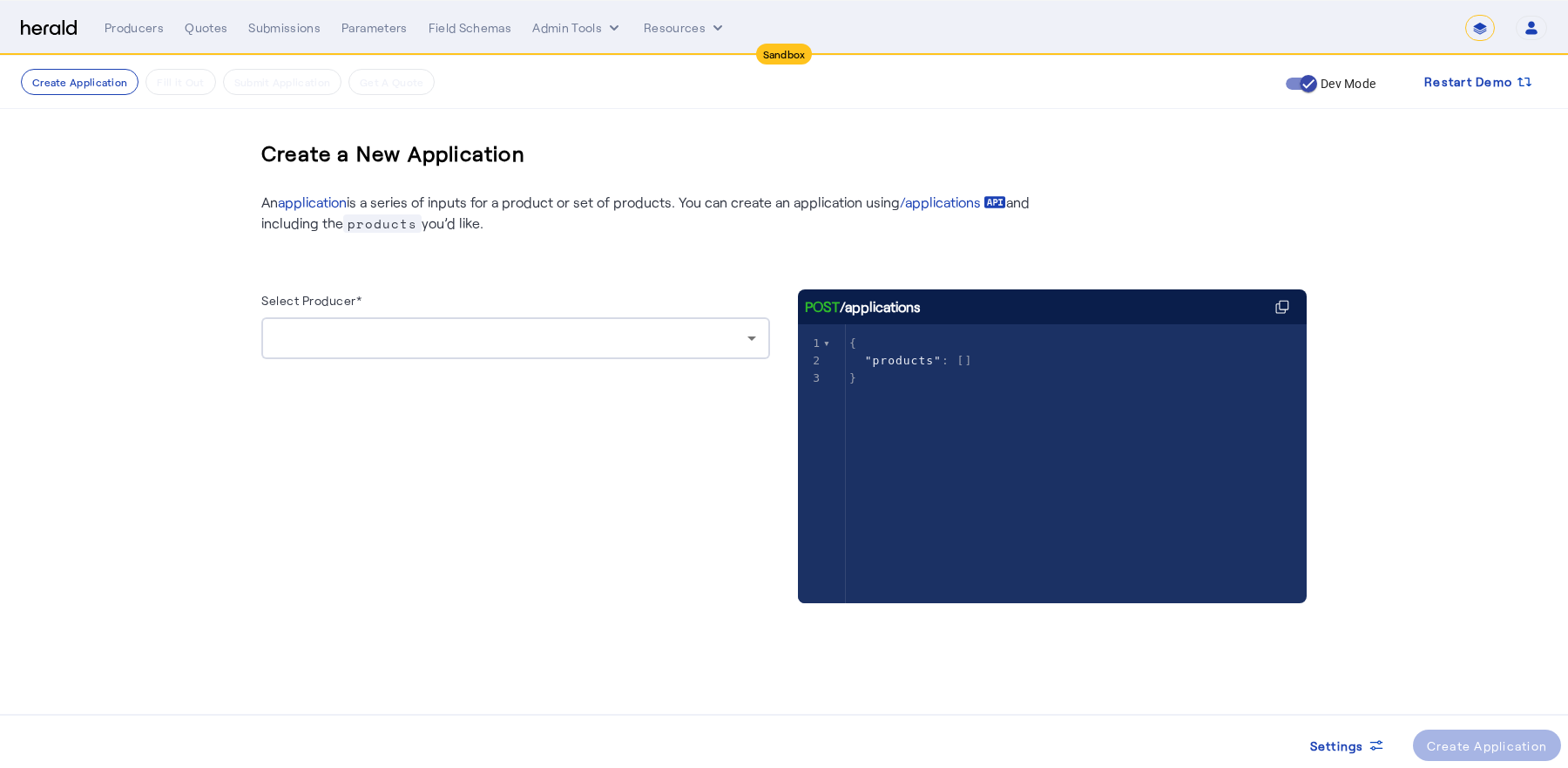
click at [372, 313] on div "Select Producer*" at bounding box center [516, 303] width 509 height 28
click at [378, 353] on div at bounding box center [516, 338] width 481 height 42
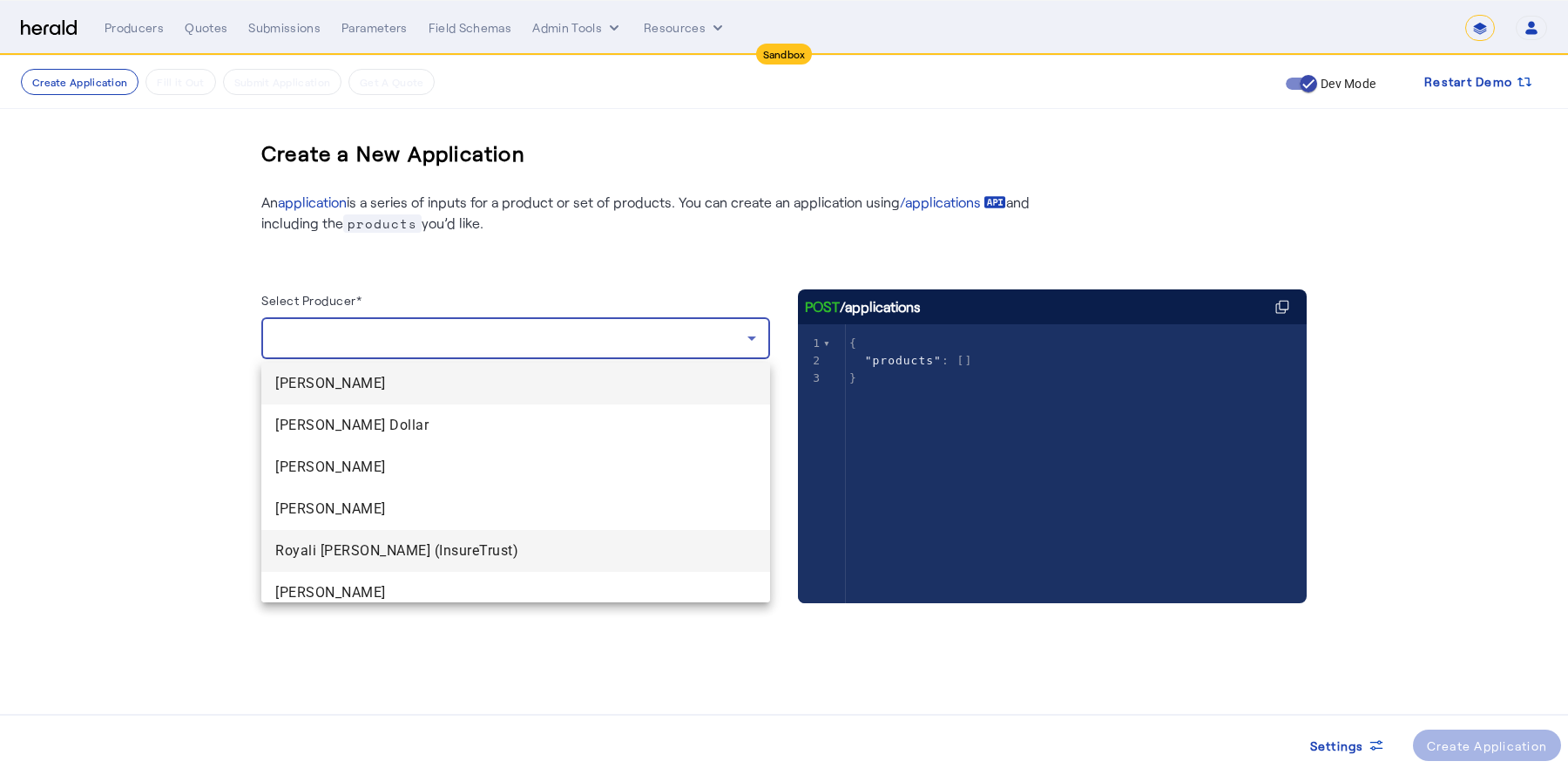
click at [393, 552] on span "Royali [PERSON_NAME] (InsureTrust)" at bounding box center [516, 550] width 481 height 20
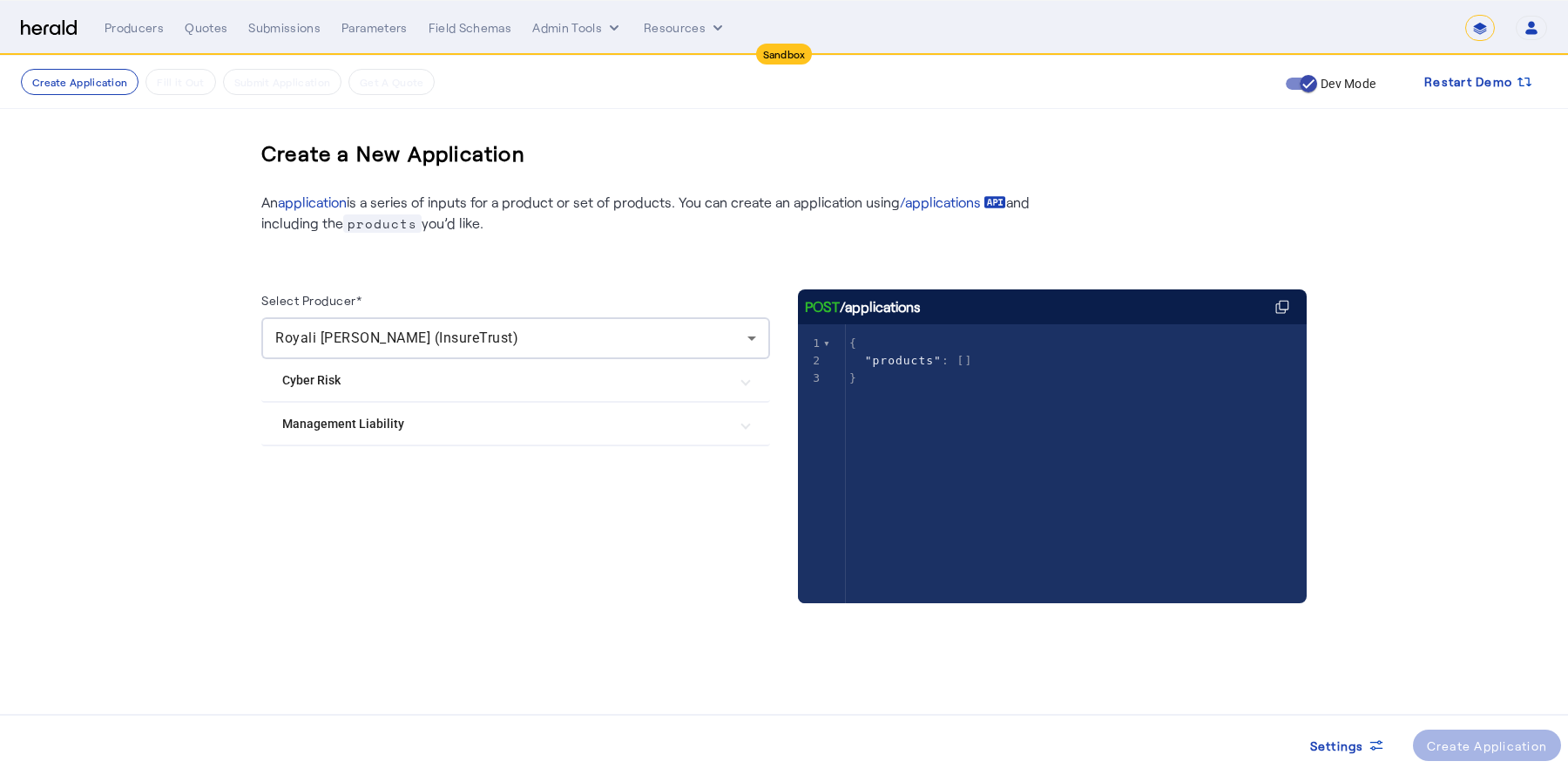
click at [404, 378] on Risk "Cyber Risk" at bounding box center [505, 380] width 446 height 18
click at [387, 505] on mat-expansion-panel-header "Management Liability" at bounding box center [516, 521] width 509 height 42
click at [361, 379] on Risk "Cyber Risk" at bounding box center [505, 380] width 446 height 18
click at [349, 436] on label "Coalition Cyber" at bounding box center [361, 432] width 89 height 18
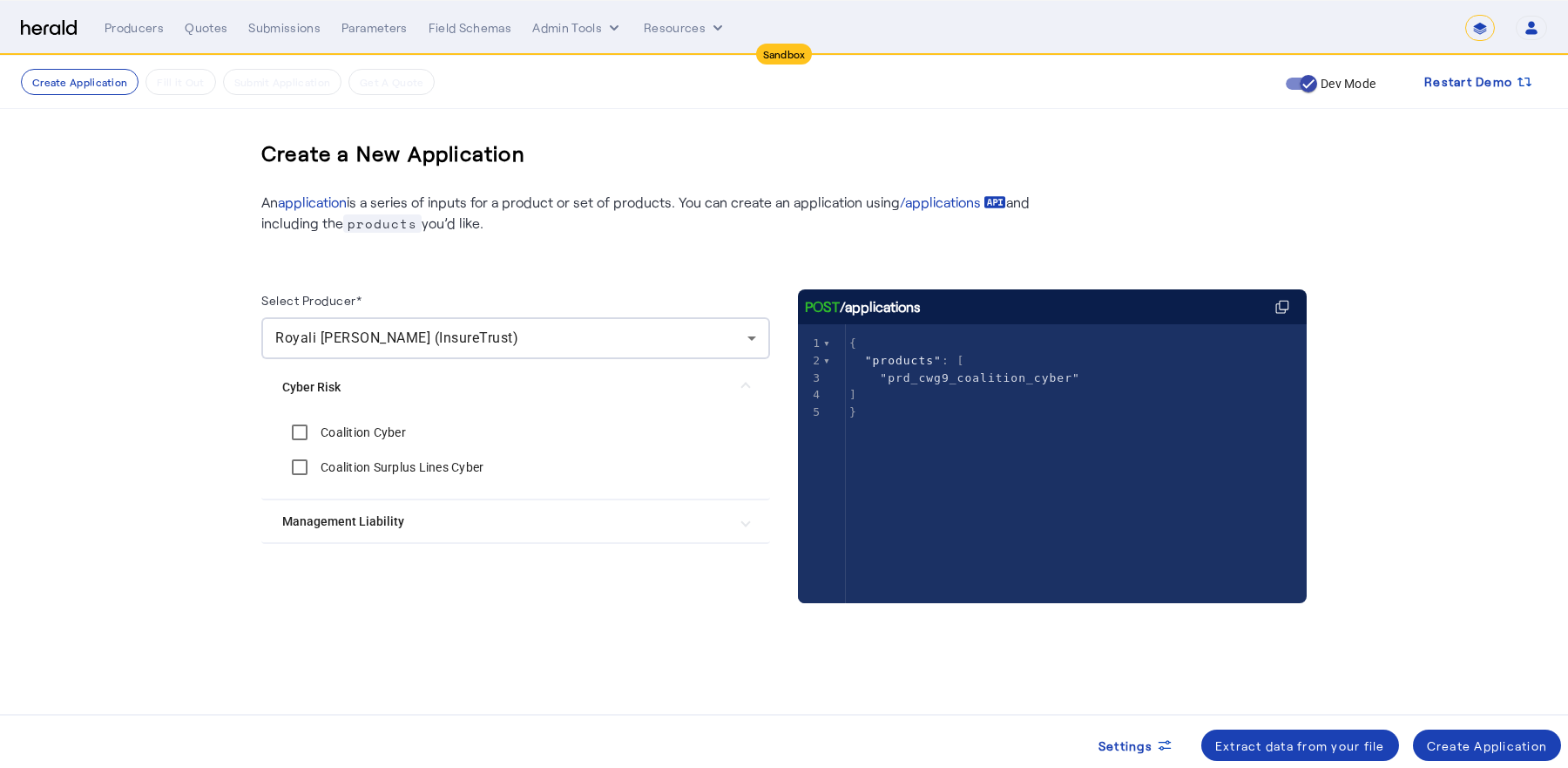
click at [348, 469] on label "Coalition Surplus Lines Cyber" at bounding box center [400, 467] width 166 height 18
click at [349, 518] on Liability "Management Liability" at bounding box center [505, 521] width 446 height 18
click at [343, 511] on label "Coalition Management Liability Surplus" at bounding box center [428, 511] width 223 height 18
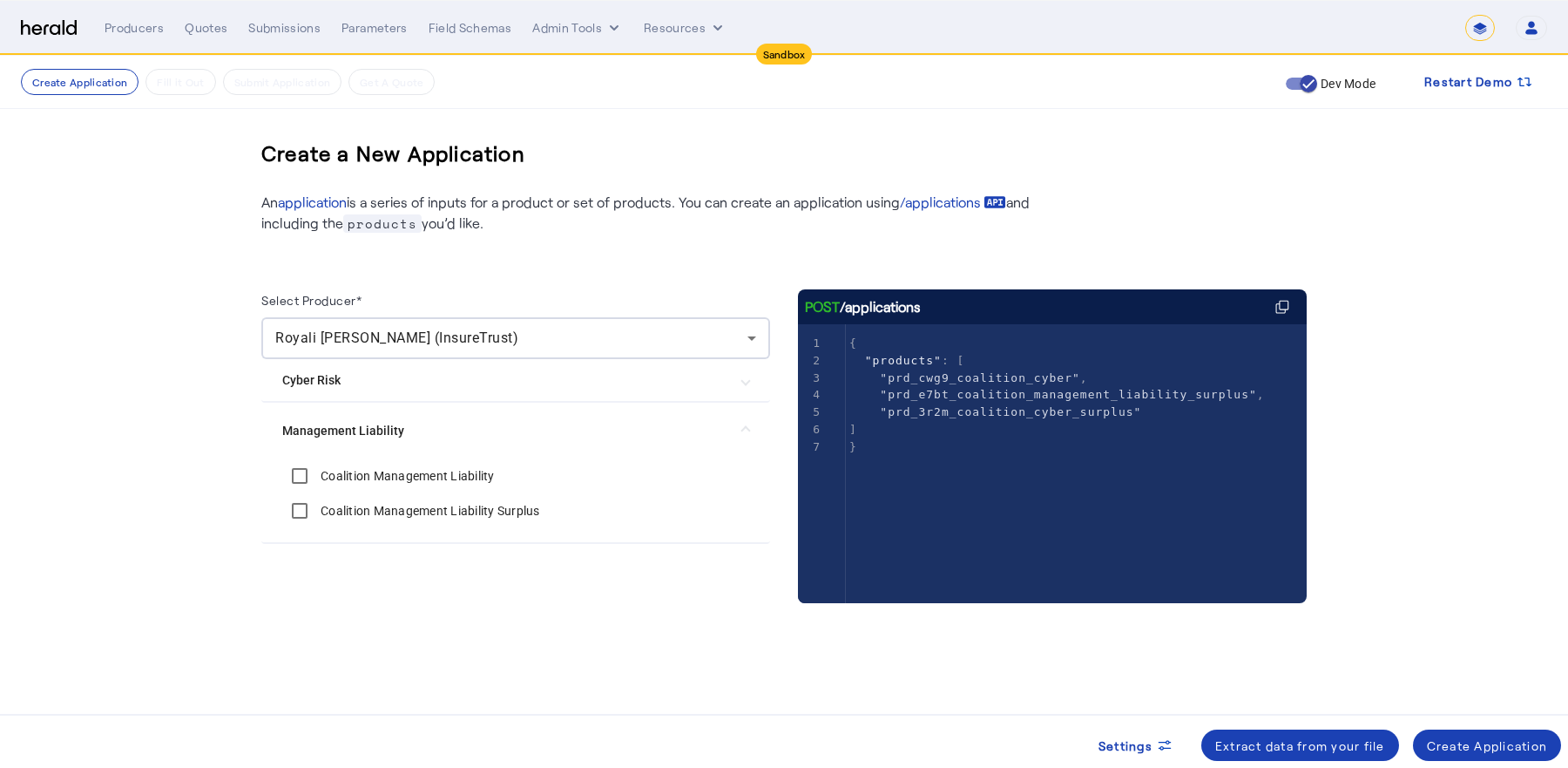
click at [346, 483] on label "Coalition Management Liability" at bounding box center [406, 476] width 178 height 18
click at [1471, 748] on div "Create Application" at bounding box center [1487, 745] width 121 height 18
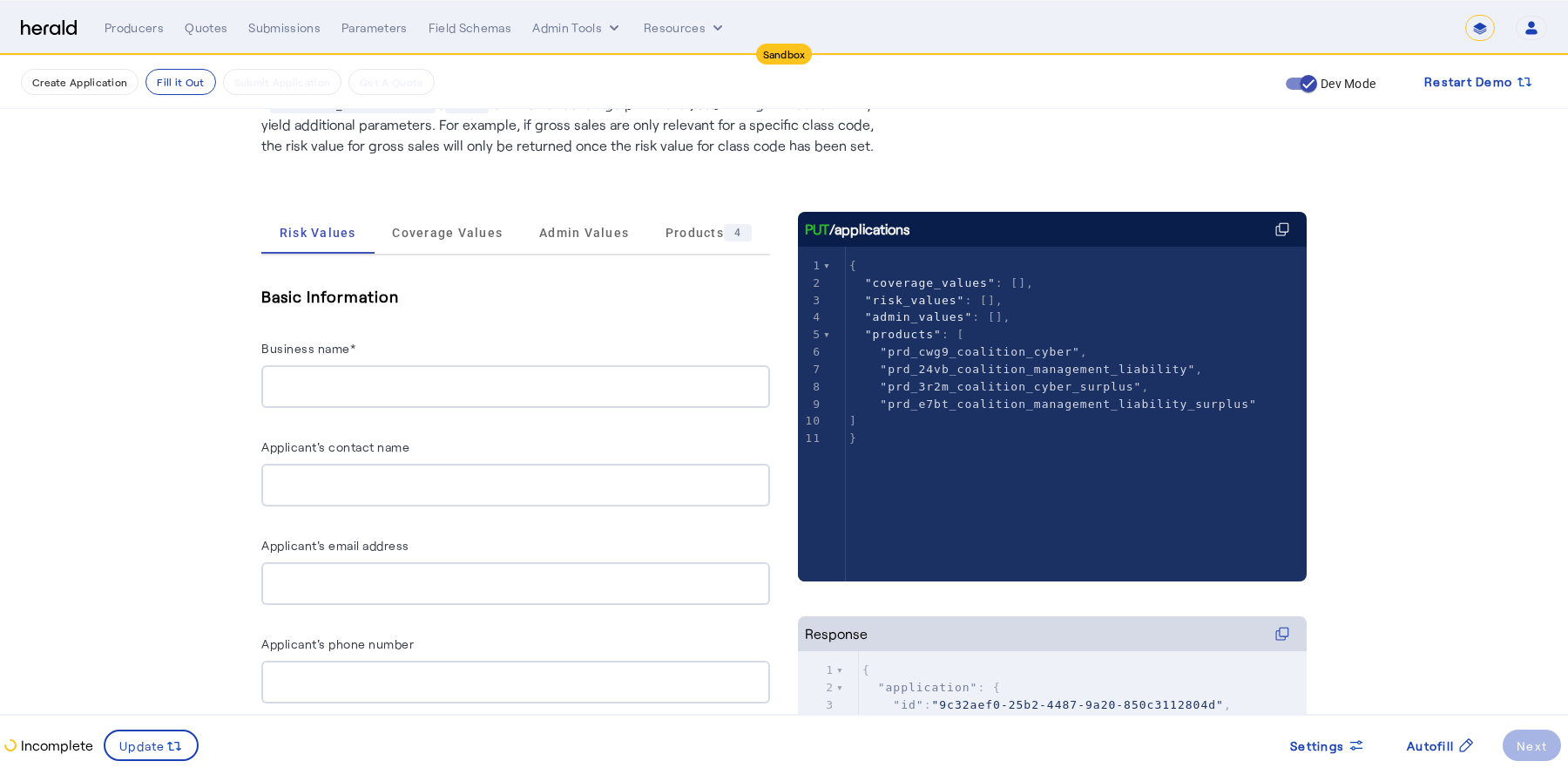
scroll to position [177, 0]
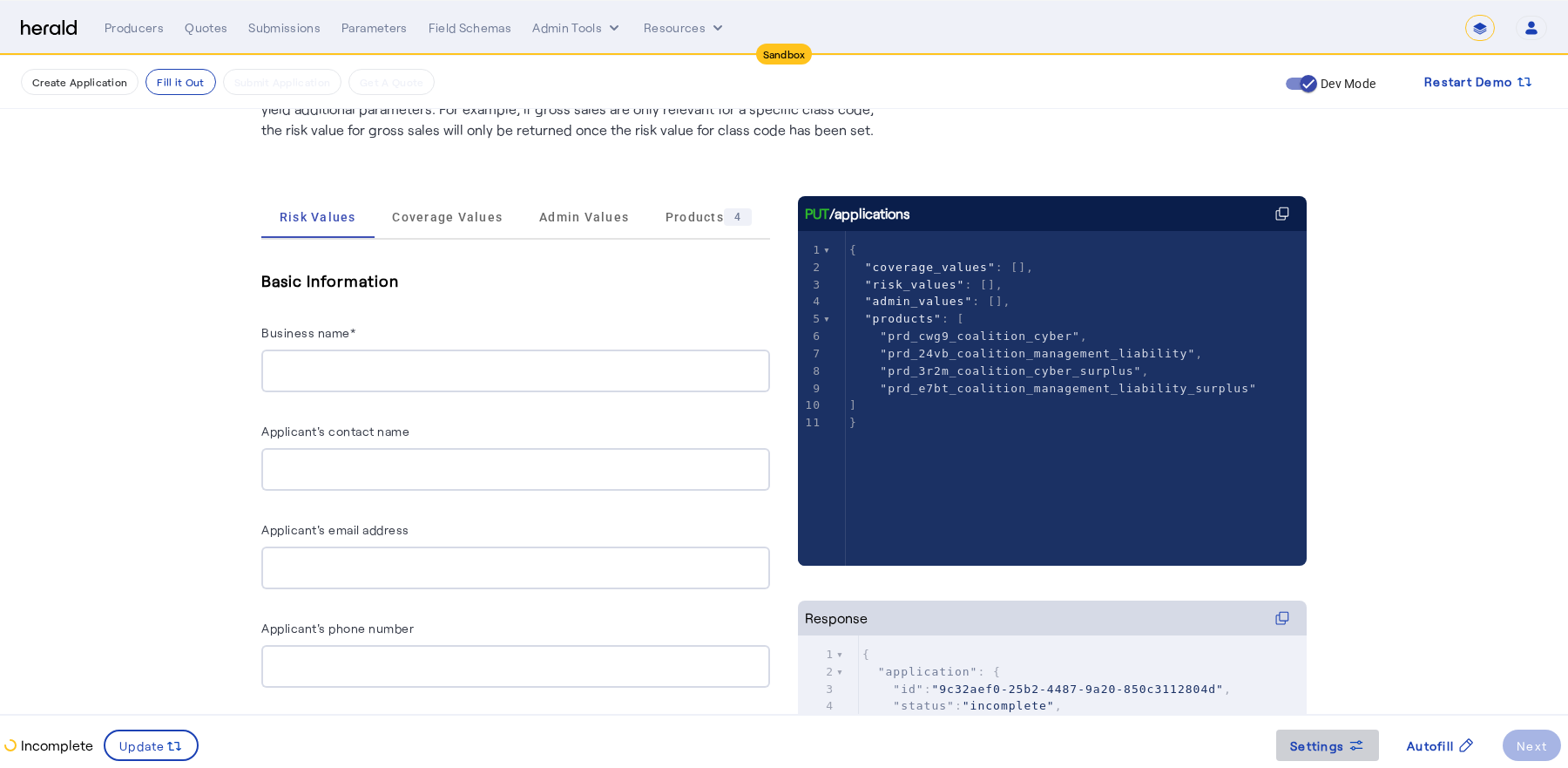
click at [1326, 761] on span at bounding box center [1328, 745] width 103 height 42
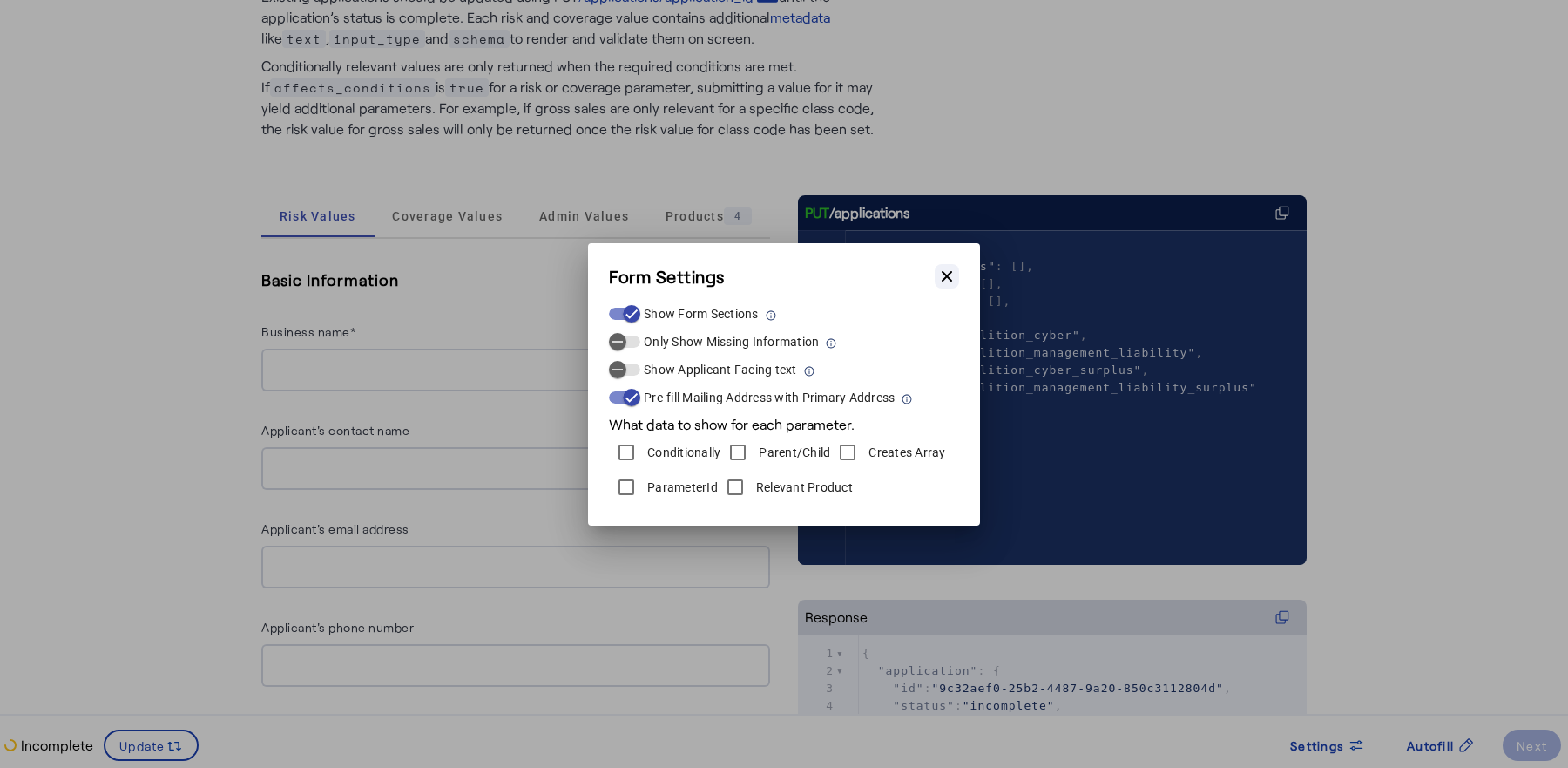
click at [944, 266] on button "Close modal" at bounding box center [947, 275] width 24 height 24
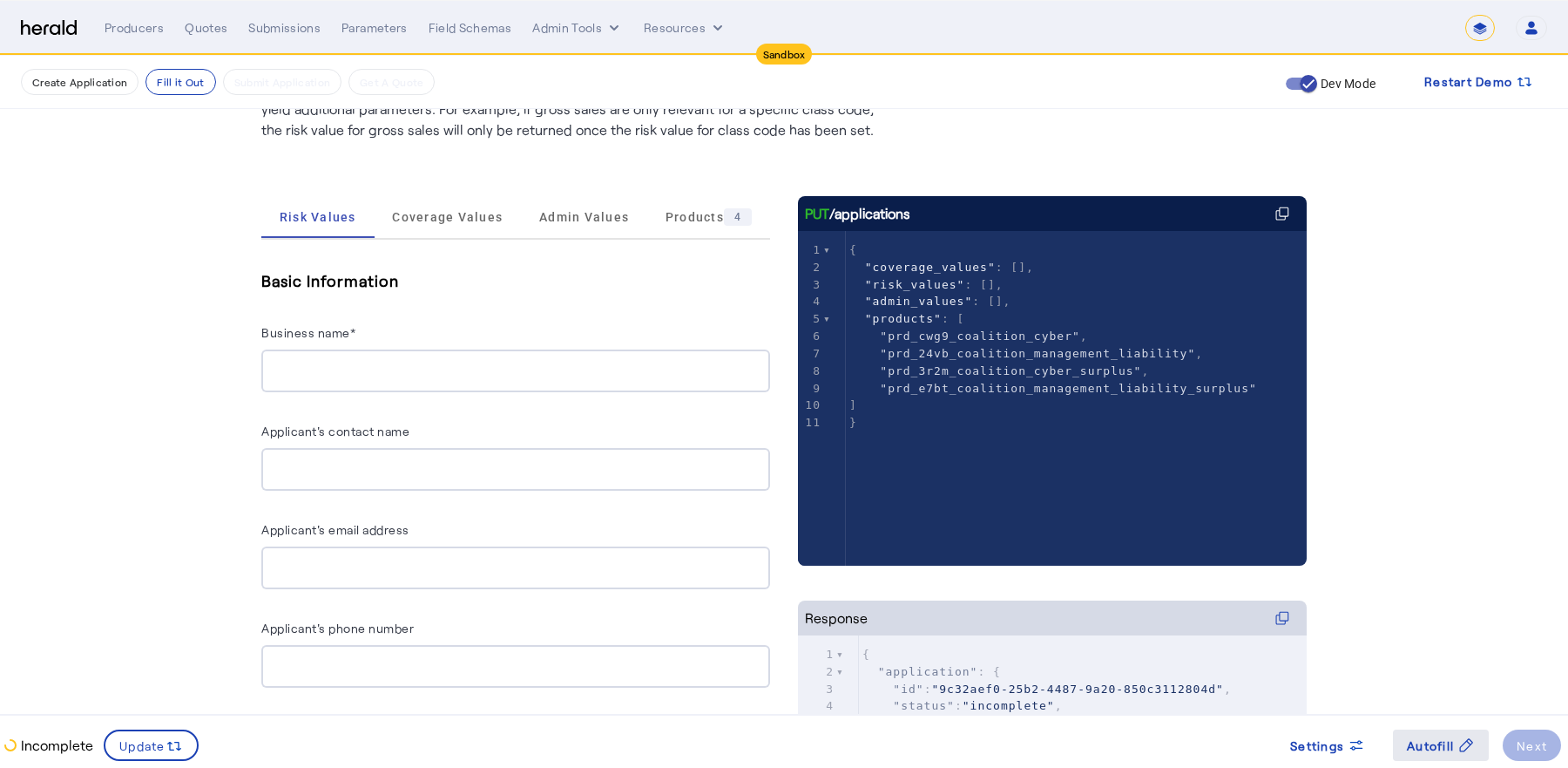
click at [1440, 743] on span "Autofill" at bounding box center [1431, 745] width 47 height 18
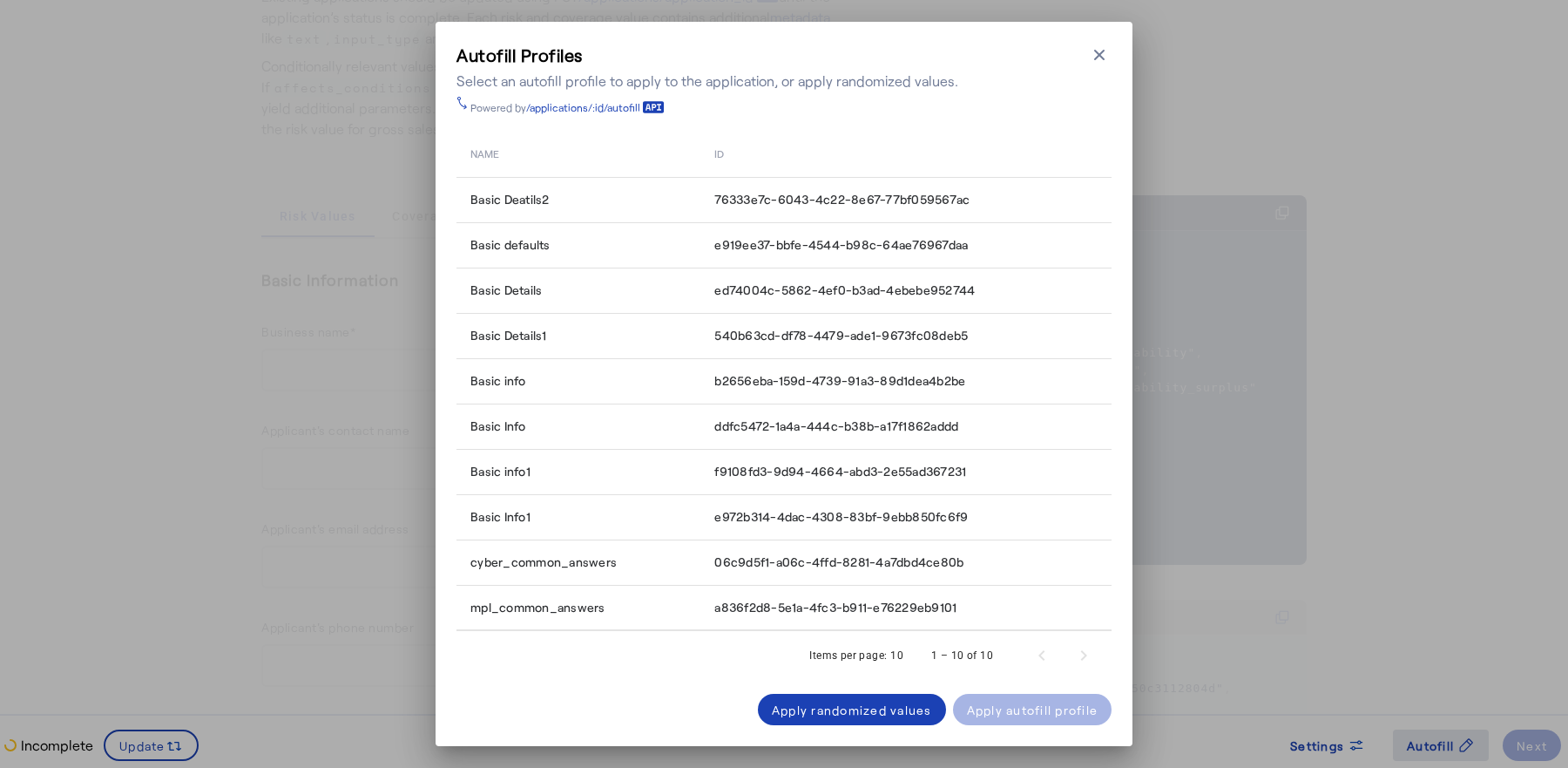
scroll to position [0, 0]
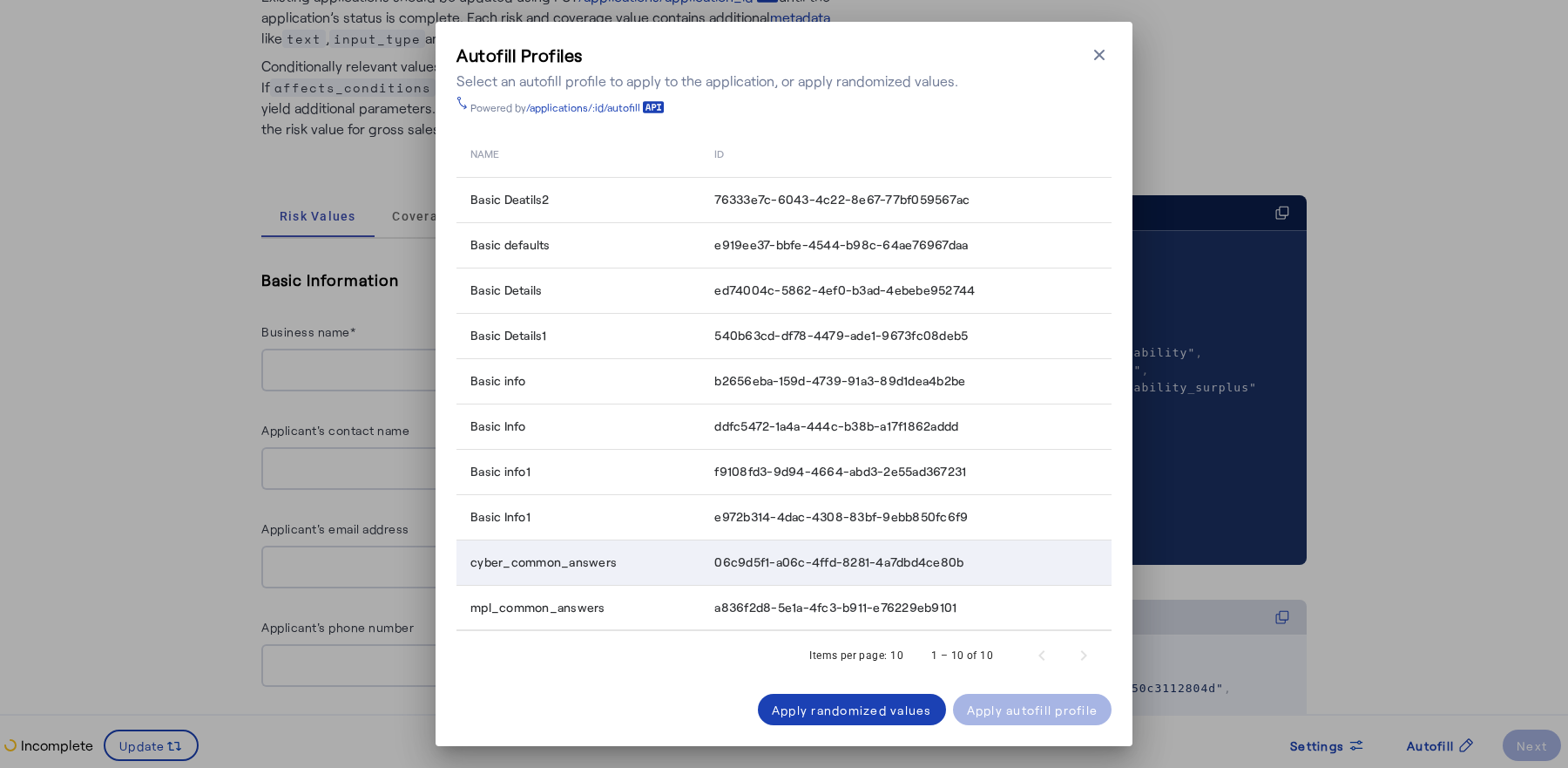
click at [630, 577] on td "cyber_common_answers" at bounding box center [578, 562] width 244 height 46
click at [1029, 708] on div "Apply autofill profile" at bounding box center [1033, 710] width 131 height 18
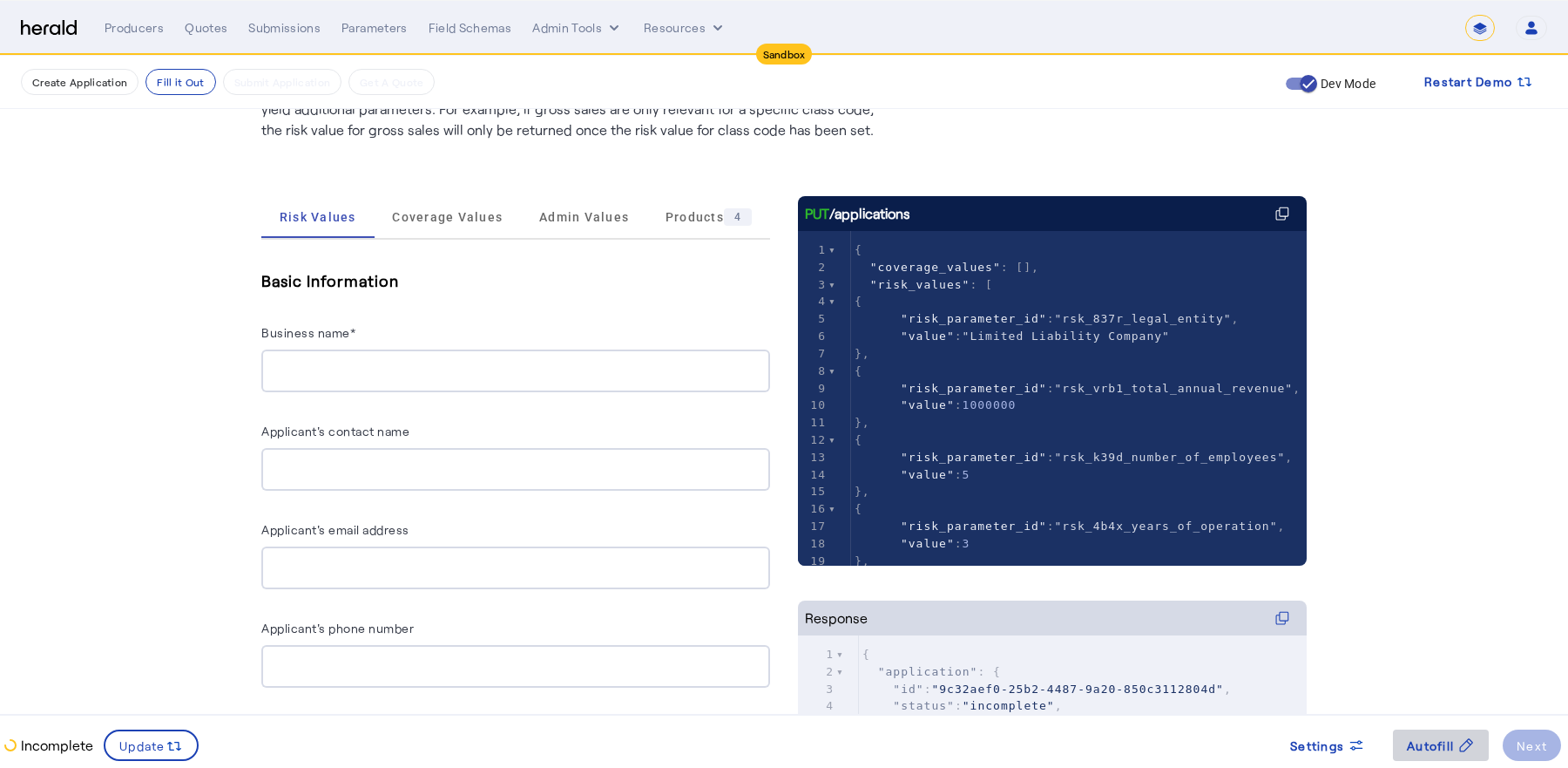
click at [1430, 749] on span "Autofill" at bounding box center [1431, 745] width 47 height 18
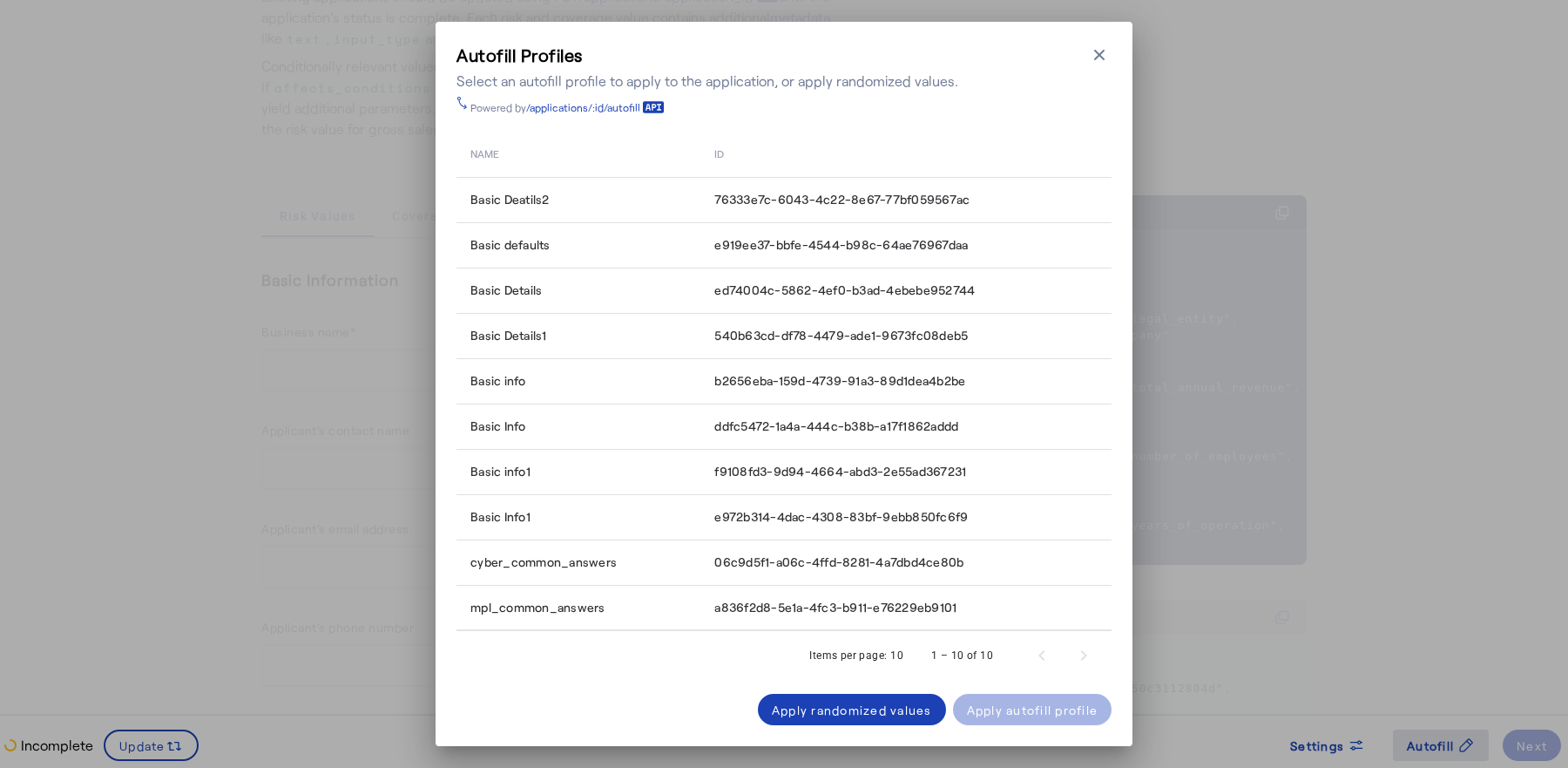
scroll to position [0, 0]
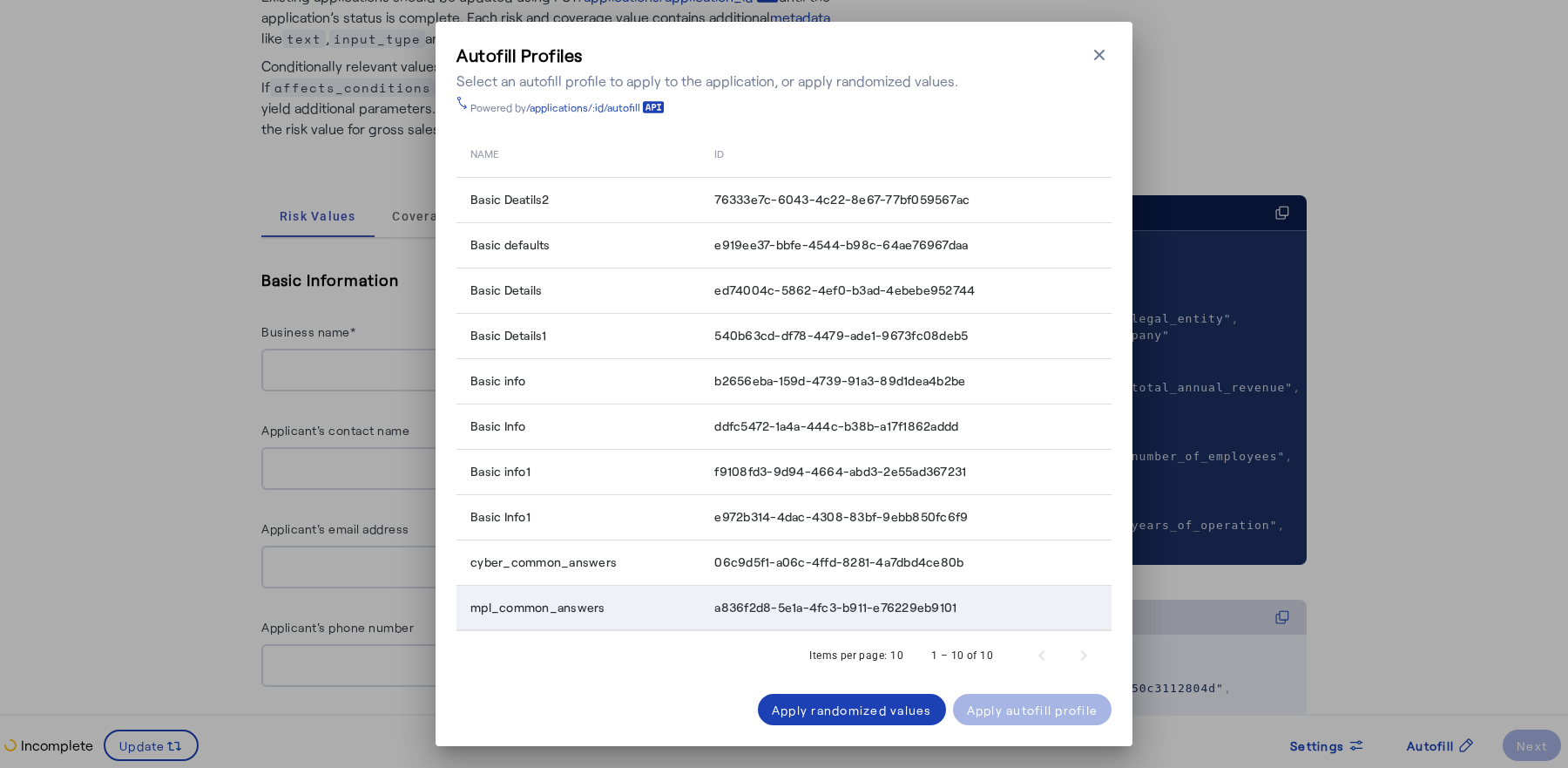
click at [705, 614] on td "a836f2d8-5e1a-4fc3-b911-e76229eb9101" at bounding box center [906, 607] width 412 height 46
click at [1107, 45] on button "Close modal" at bounding box center [1099, 55] width 24 height 24
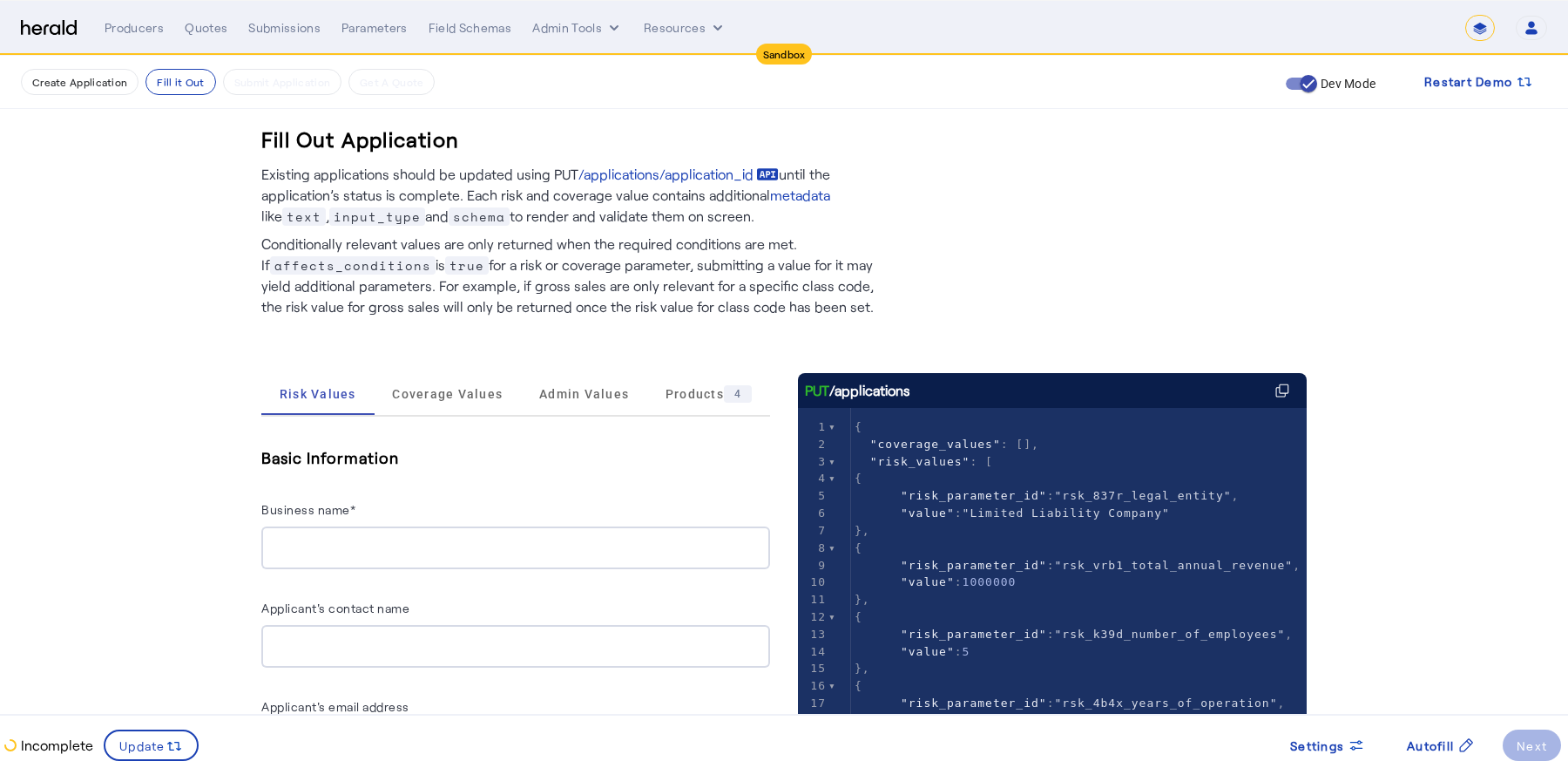
scroll to position [177, 0]
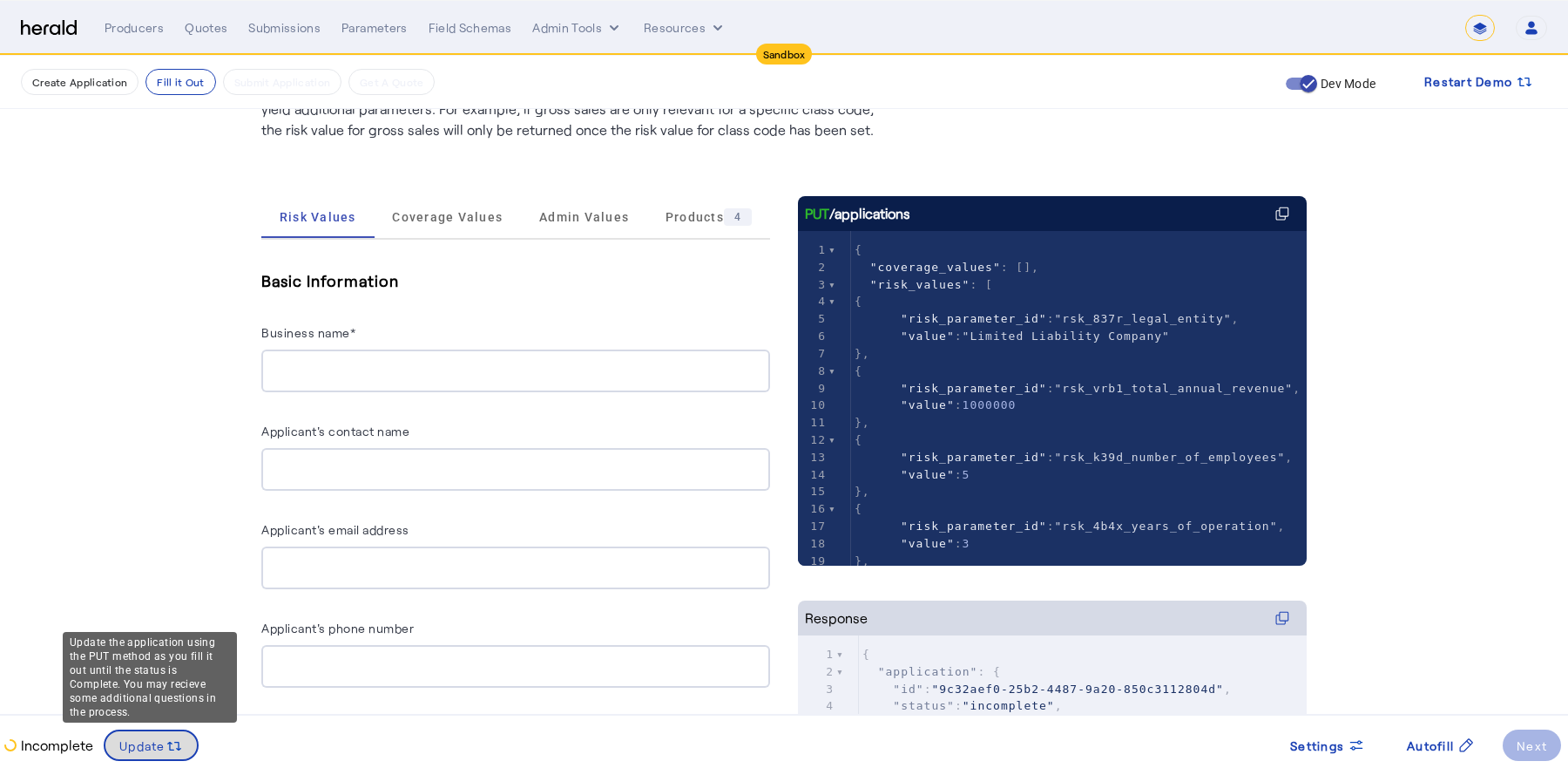
click at [170, 743] on icon at bounding box center [170, 746] width 7 height 9
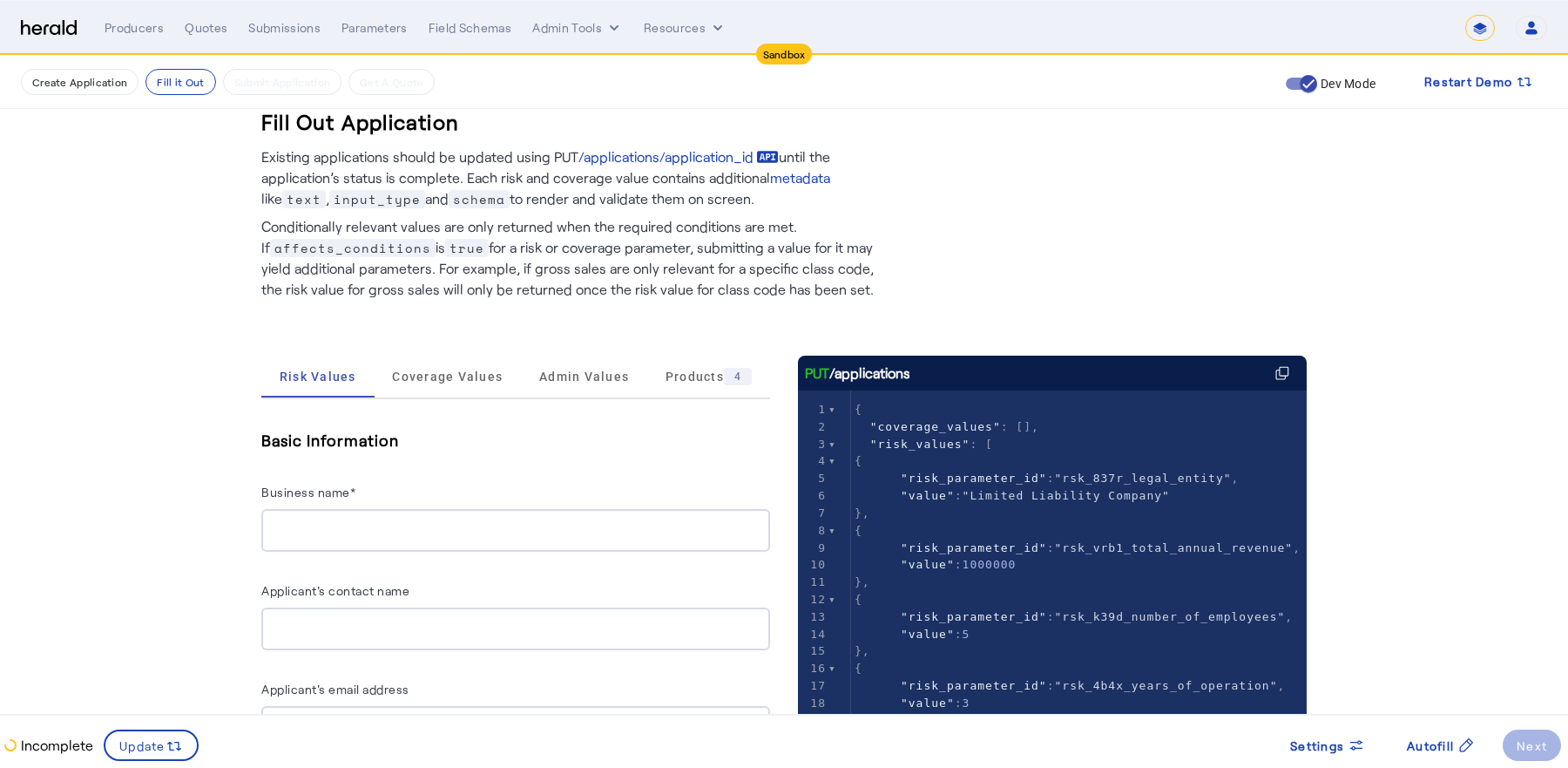
scroll to position [0, 0]
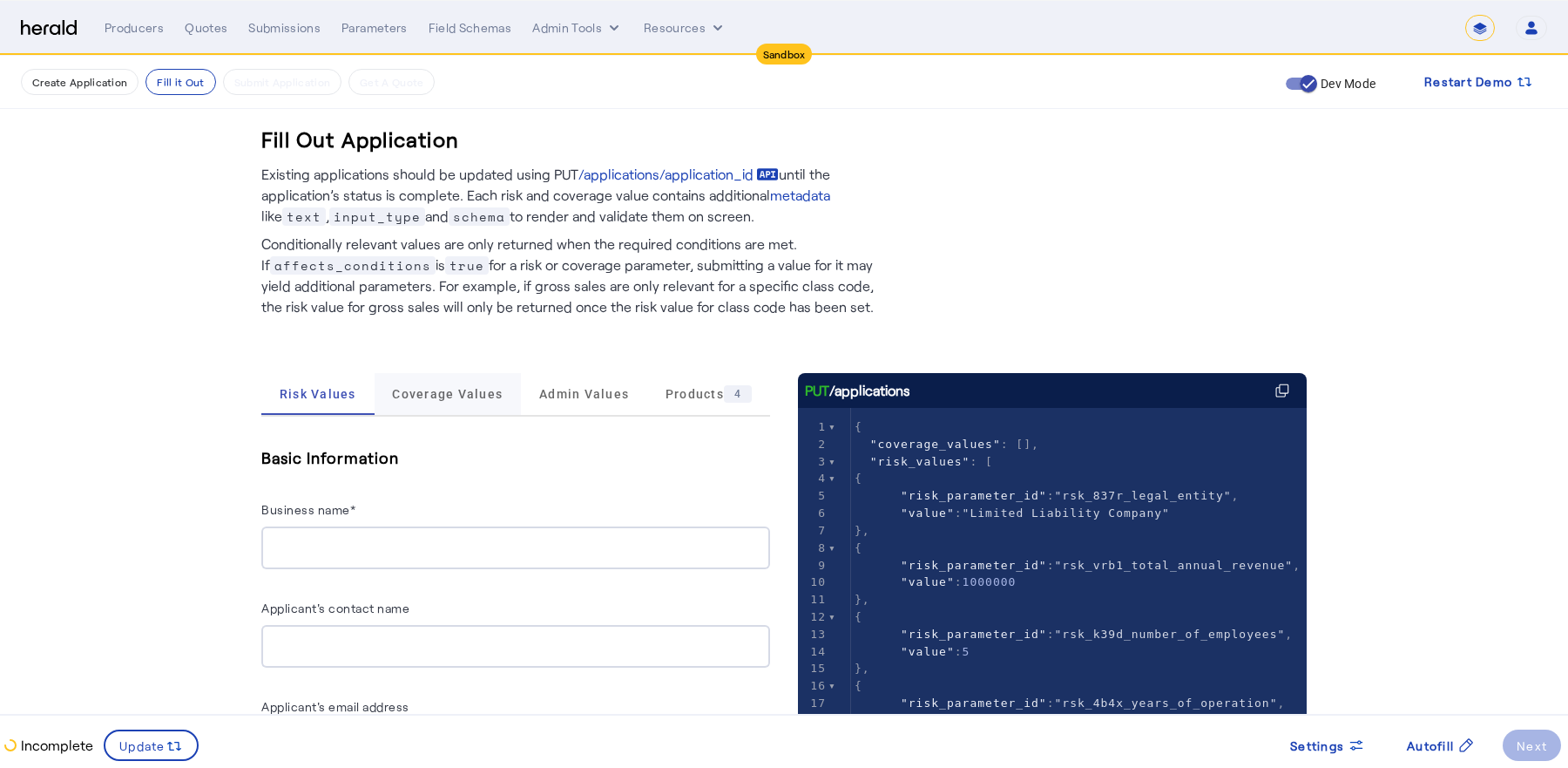
click at [405, 403] on span "Coverage Values" at bounding box center [448, 393] width 111 height 42
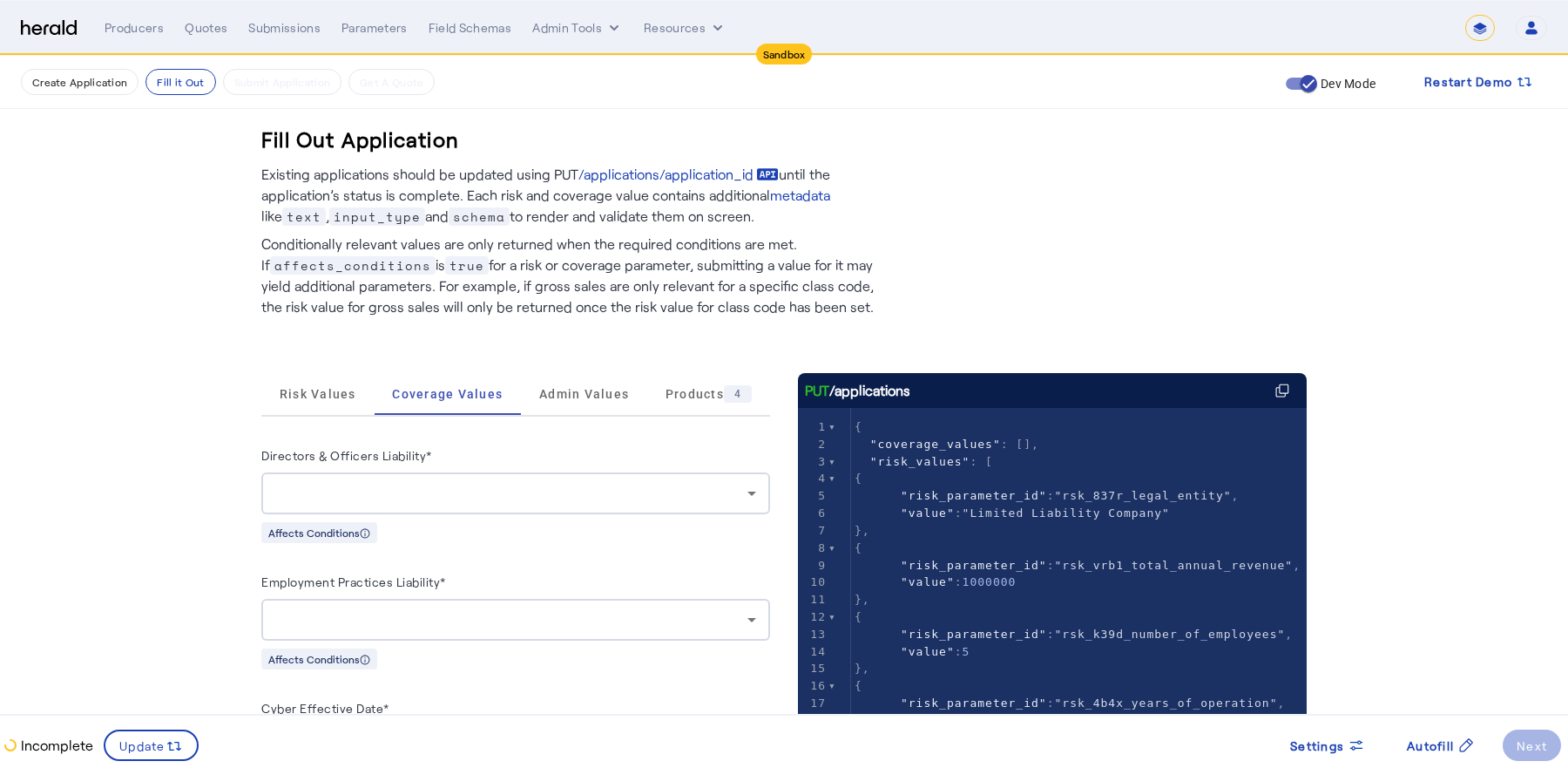
click at [550, 600] on div at bounding box center [516, 619] width 481 height 42
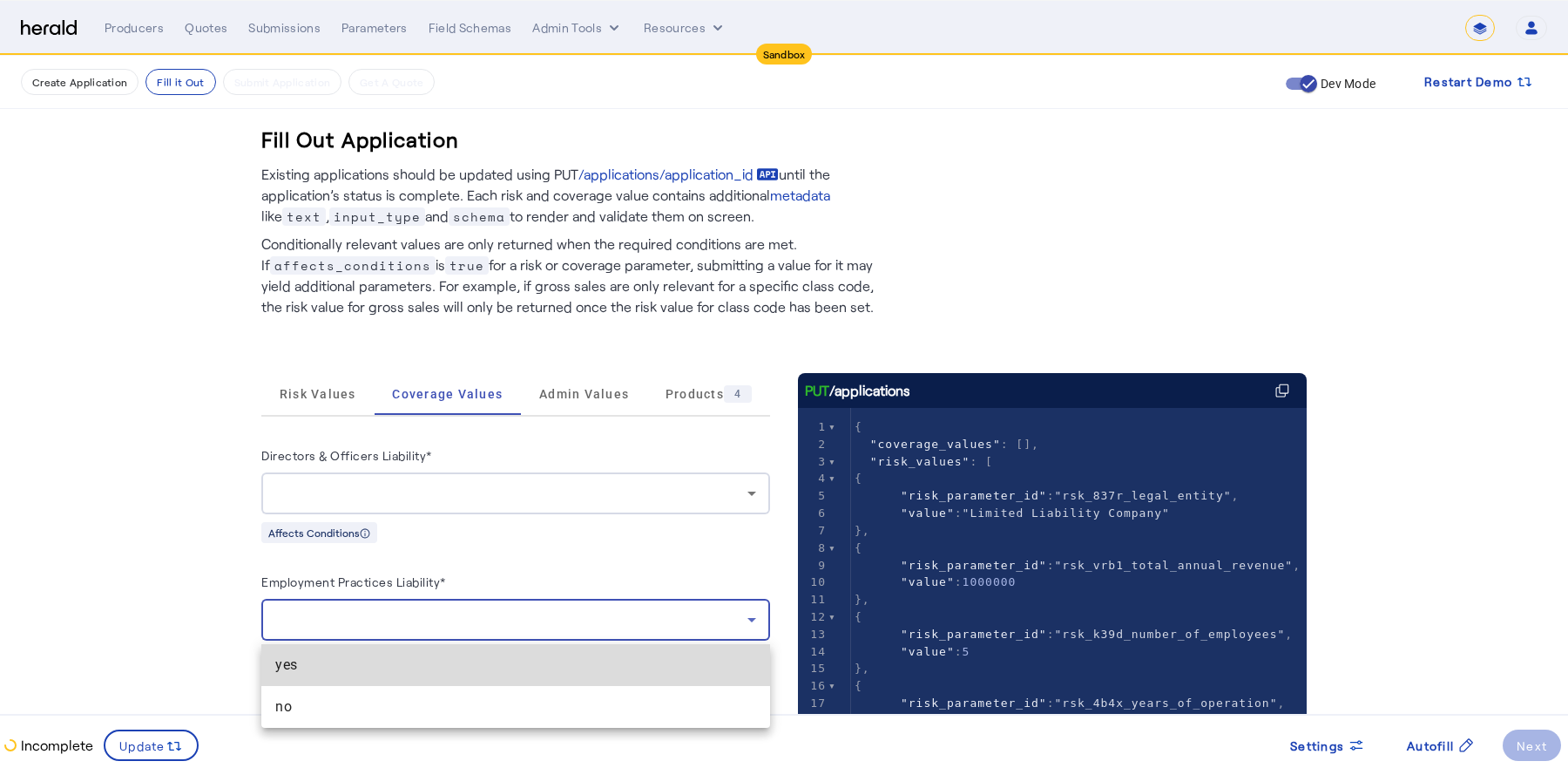
click at [459, 652] on mat-option "yes" at bounding box center [516, 665] width 509 height 42
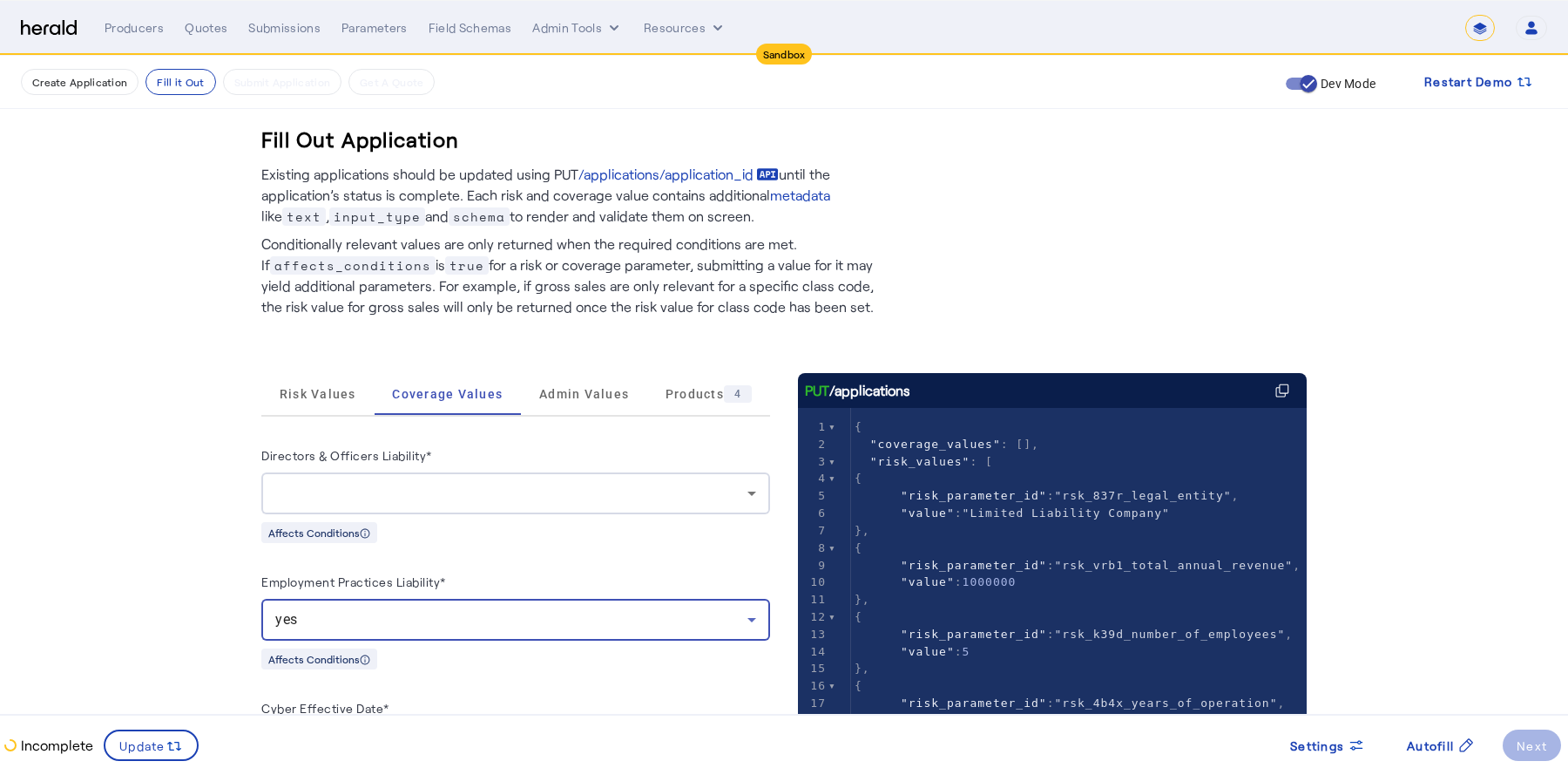
click at [521, 466] on div "Directors & Officers Liability*" at bounding box center [516, 458] width 509 height 28
click at [521, 481] on div at bounding box center [516, 493] width 481 height 42
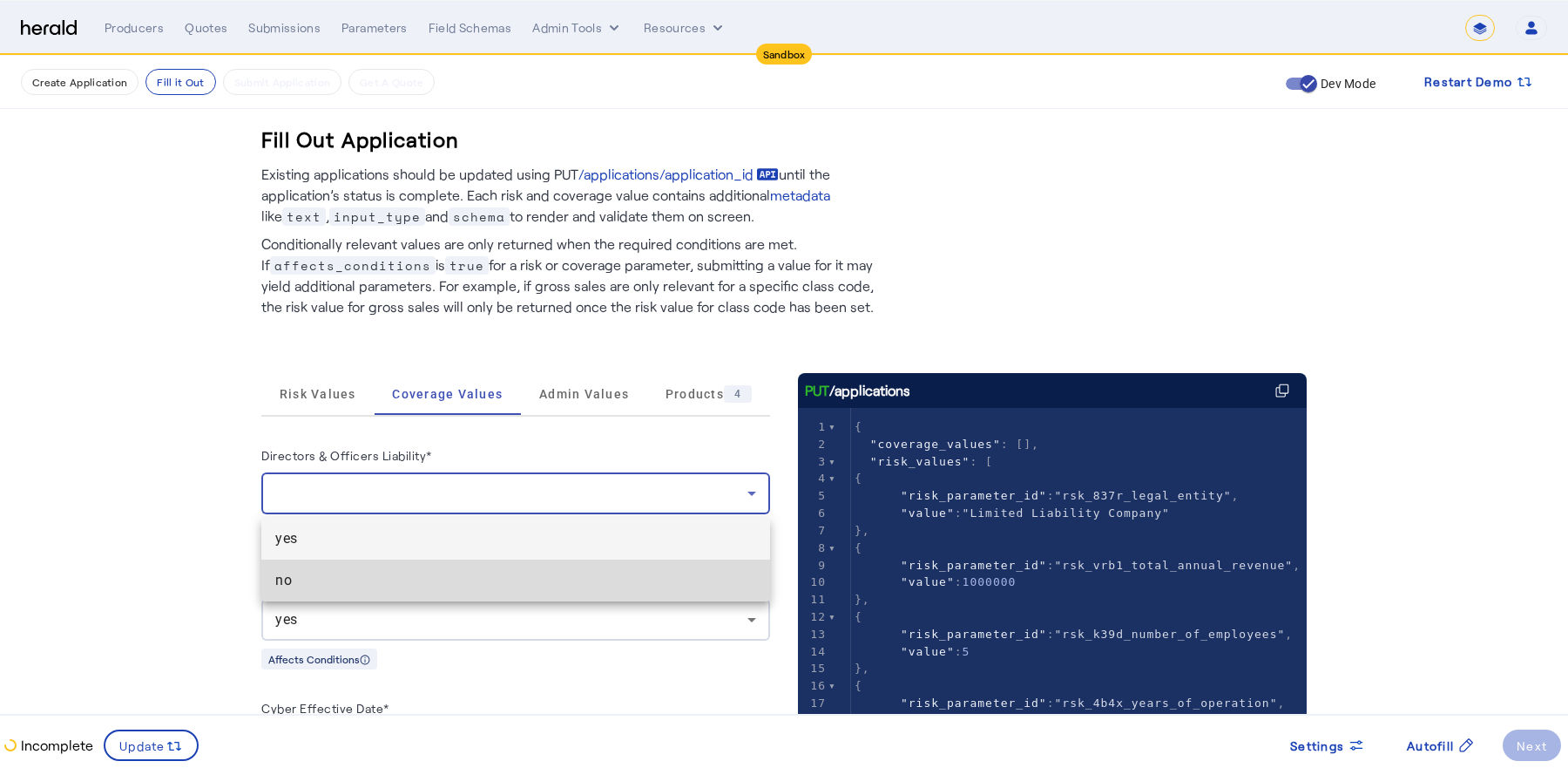
click at [491, 561] on mat-option "no" at bounding box center [516, 580] width 509 height 42
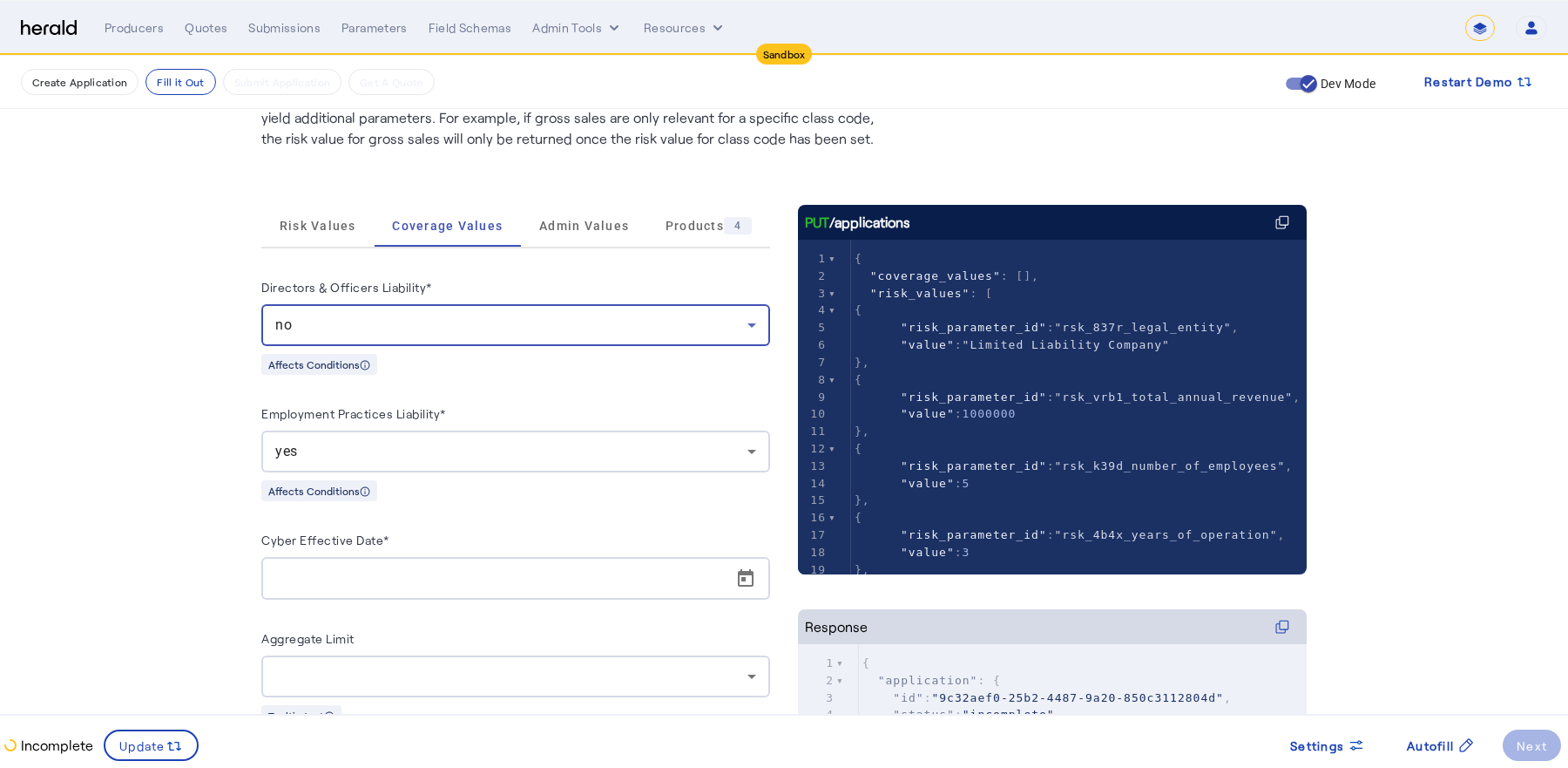
scroll to position [189, 0]
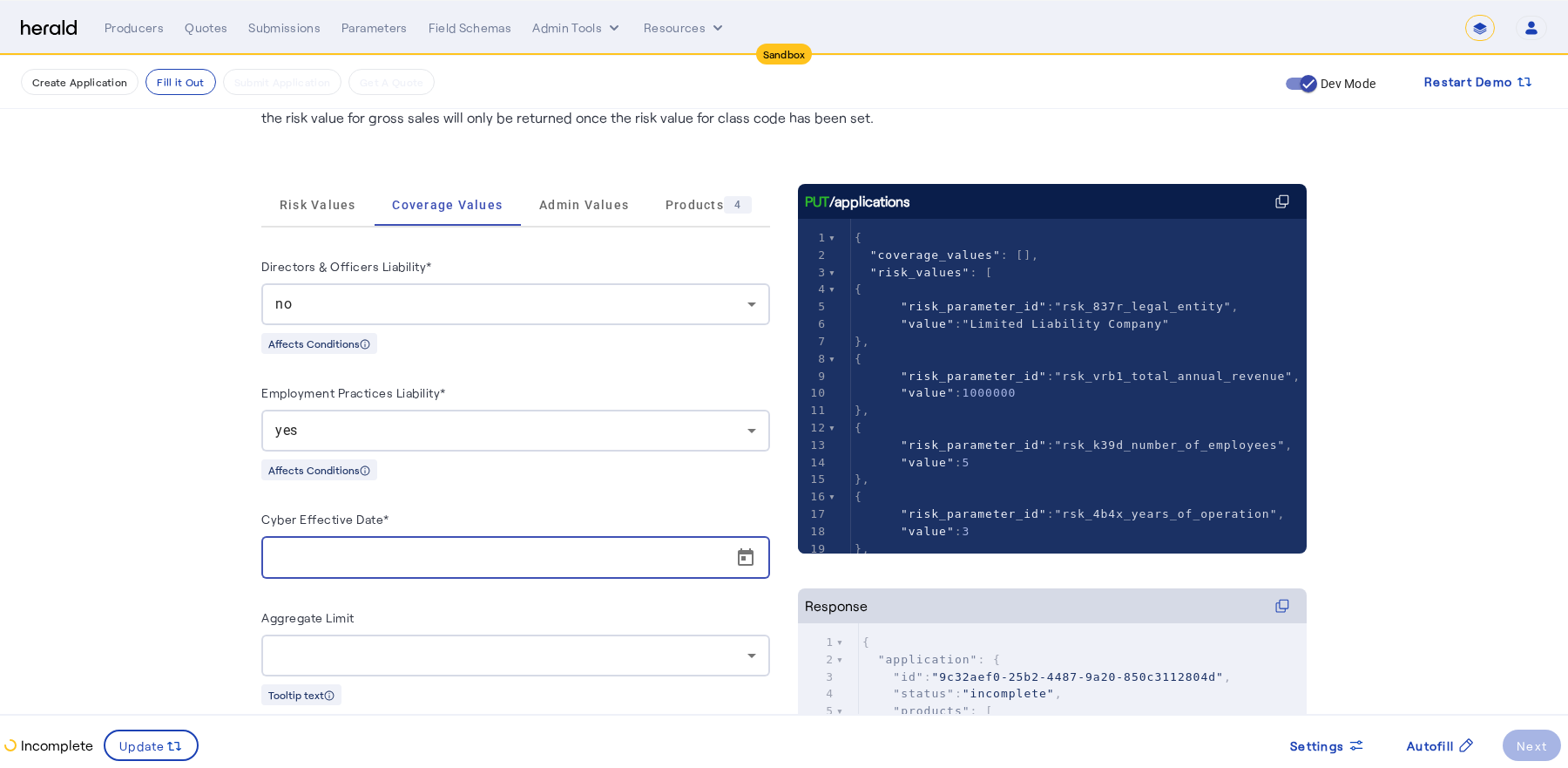
click at [462, 560] on input "Cyber Effective Date*" at bounding box center [521, 557] width 492 height 20
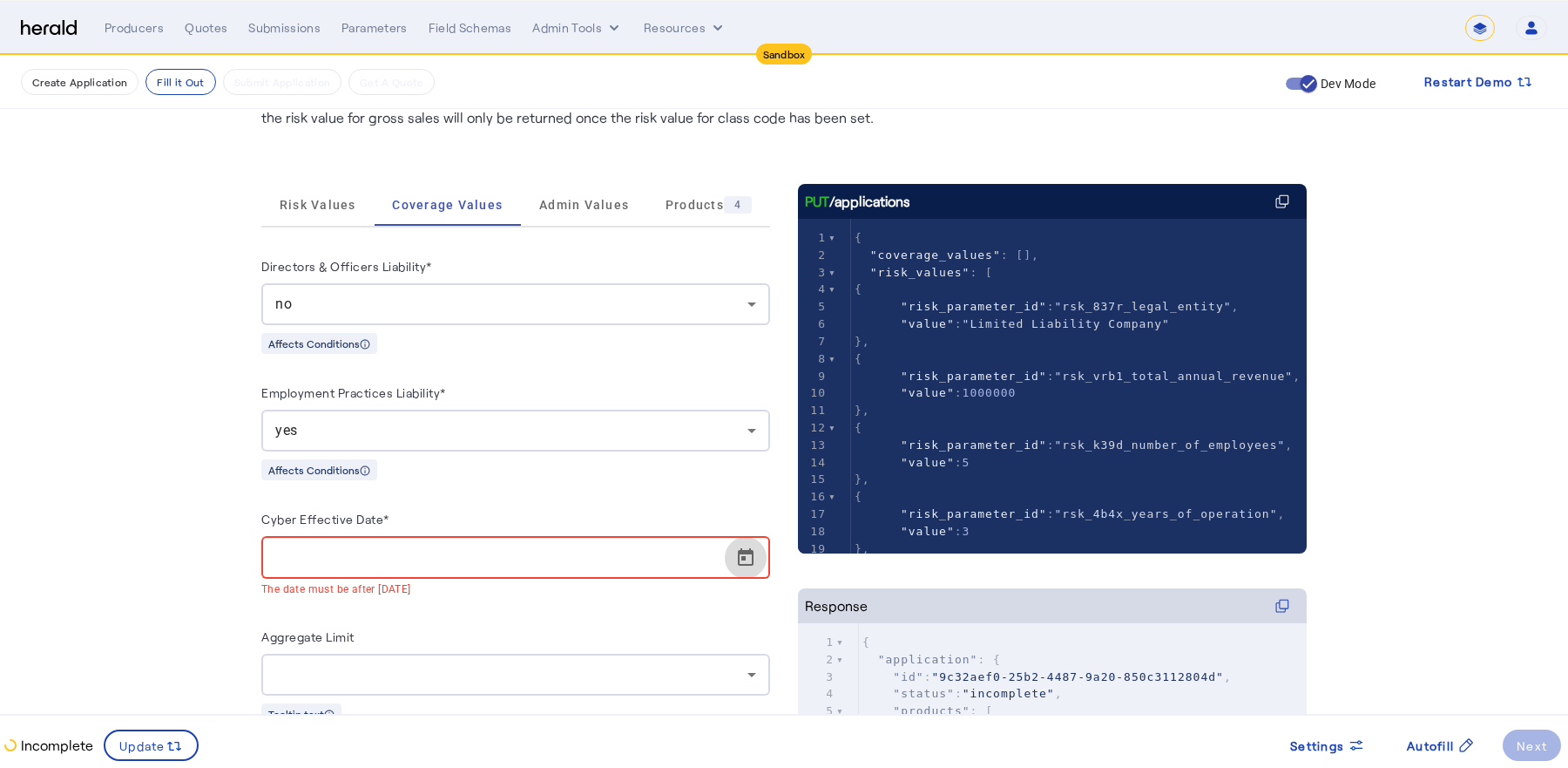
click at [745, 558] on span "Open calendar" at bounding box center [746, 557] width 42 height 42
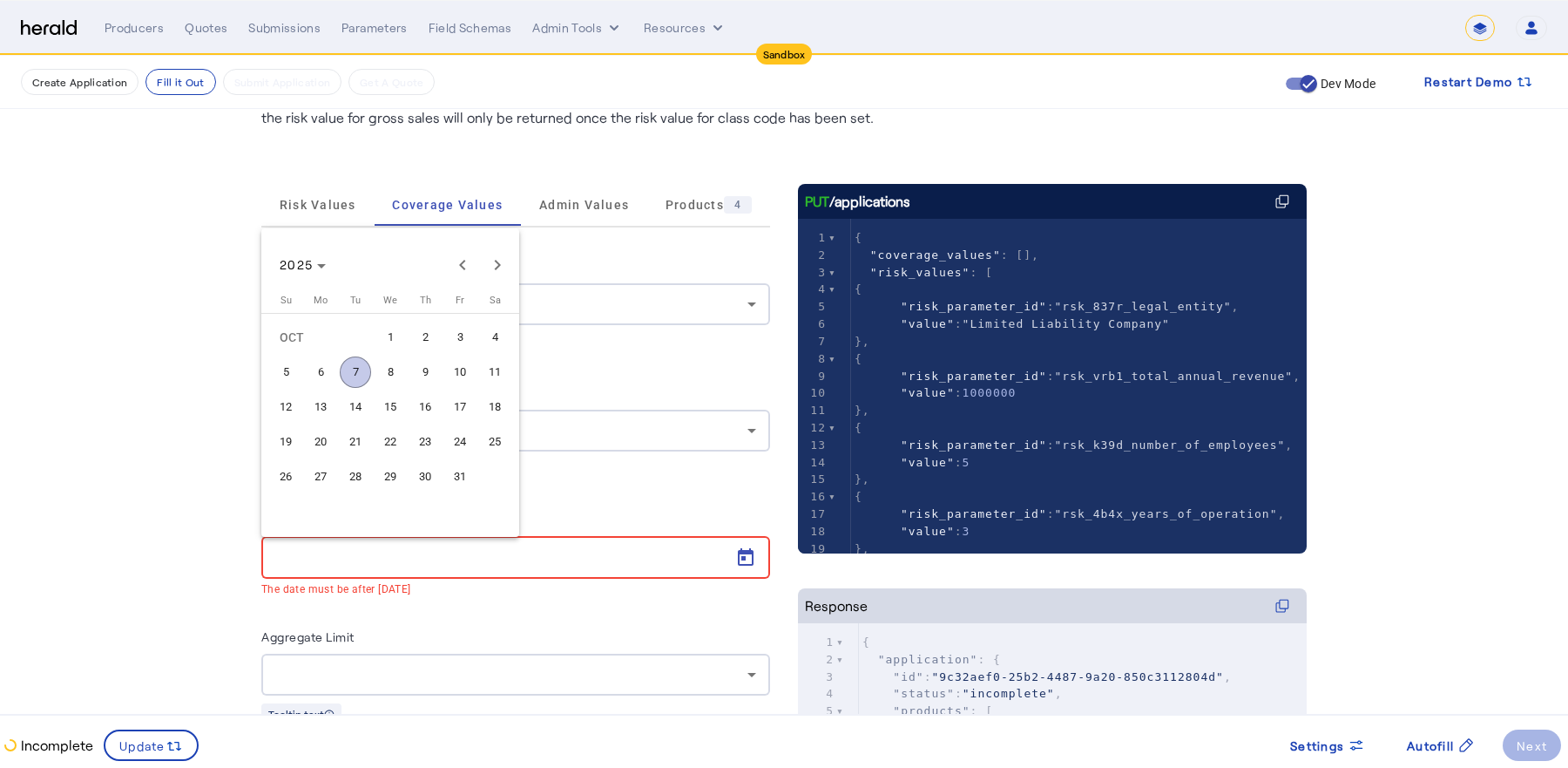
click at [357, 376] on span "7" at bounding box center [355, 372] width 31 height 31
type input "**********"
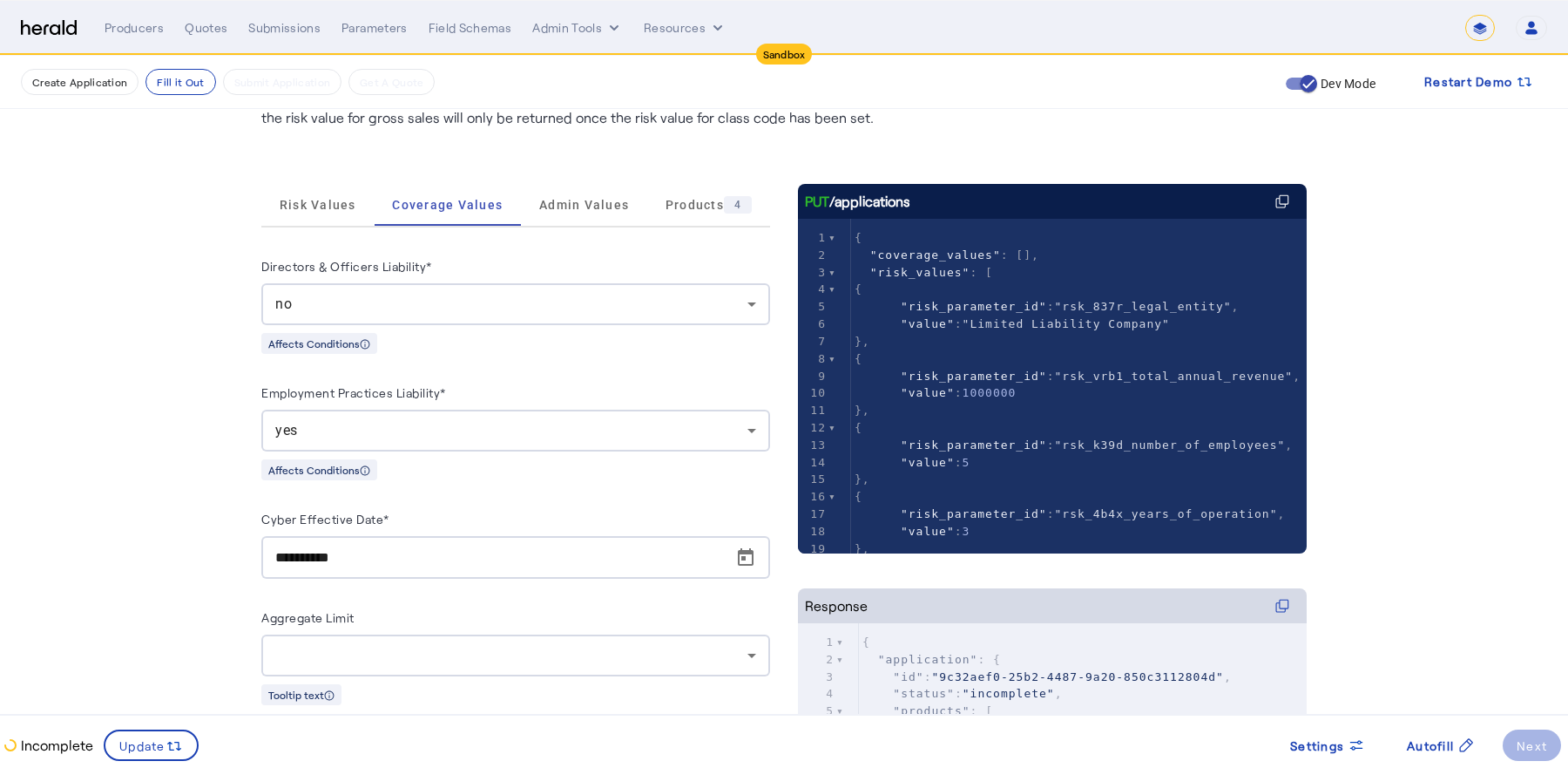
click at [528, 672] on div at bounding box center [516, 655] width 481 height 42
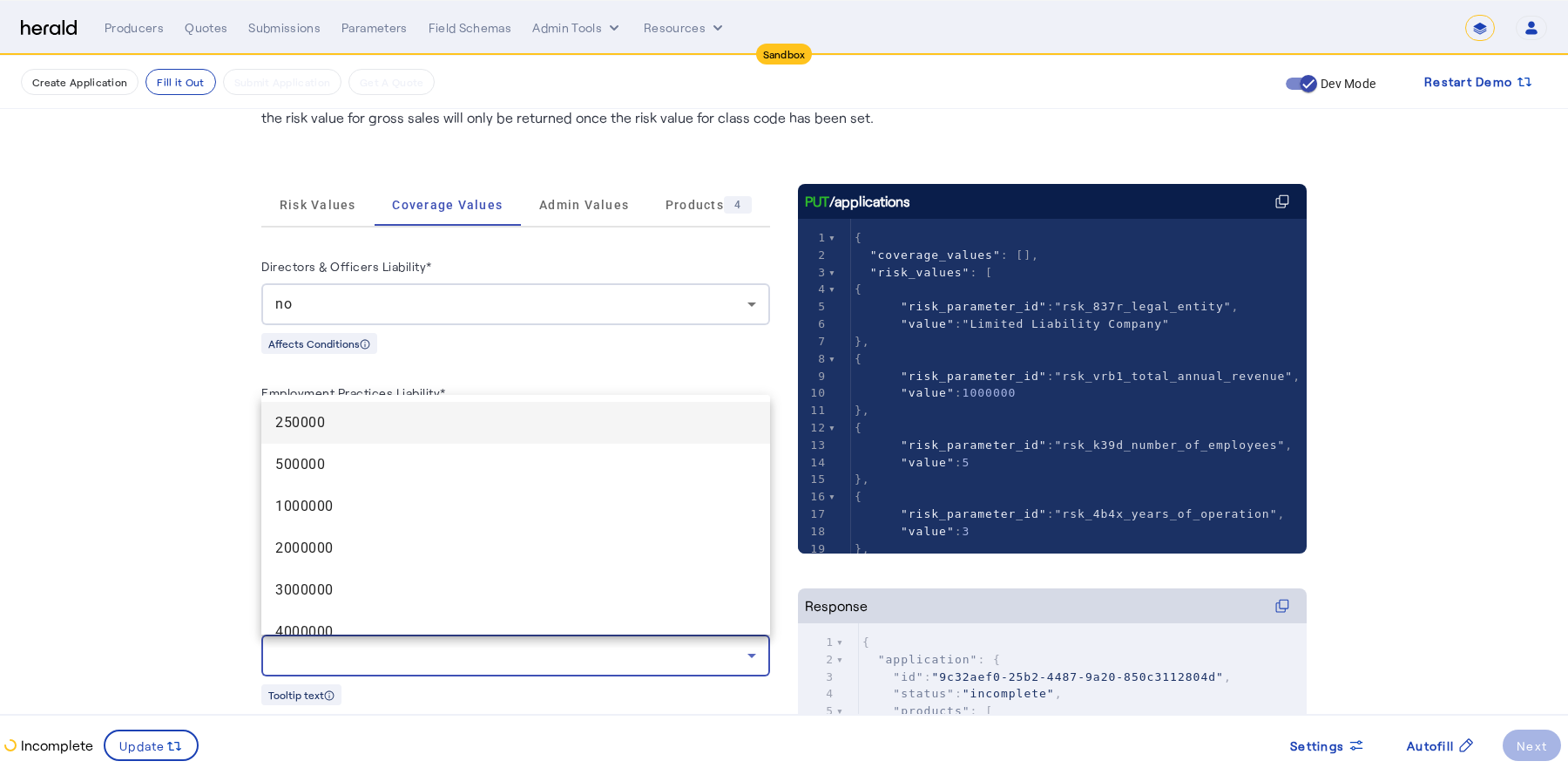
click at [528, 672] on div at bounding box center [784, 384] width 1568 height 768
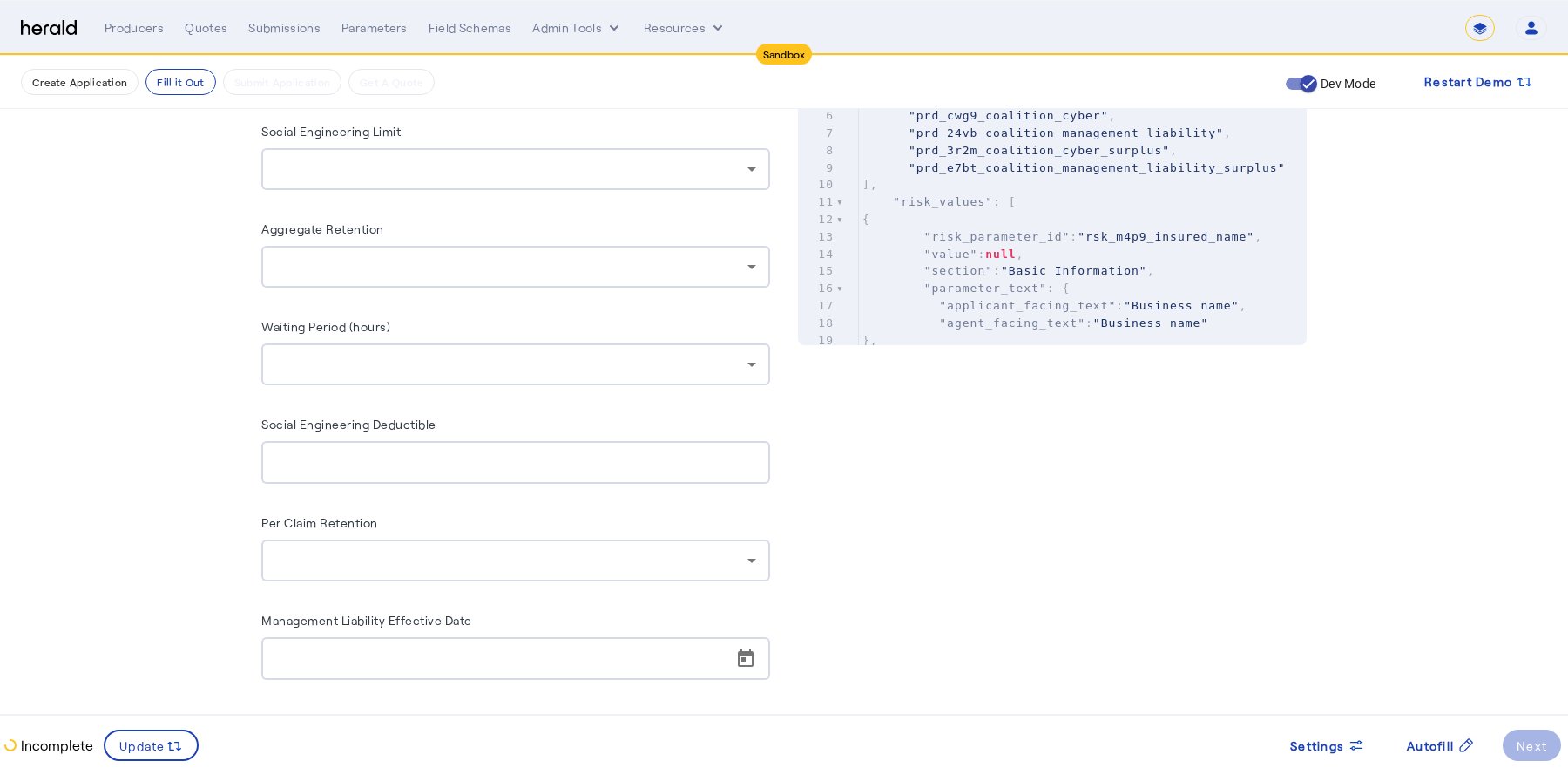
scroll to position [810, 0]
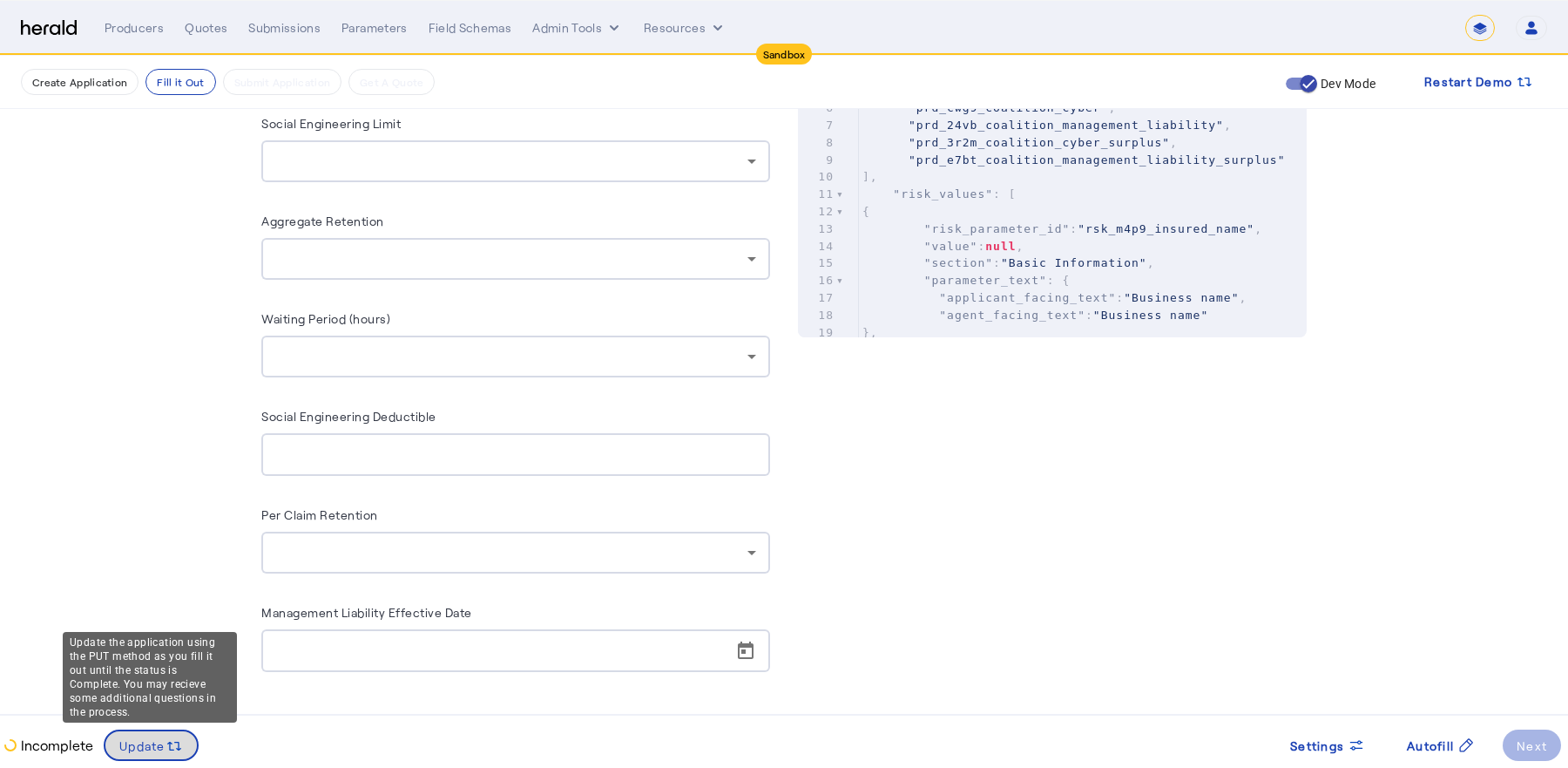
click at [163, 749] on span "Update" at bounding box center [142, 745] width 46 height 18
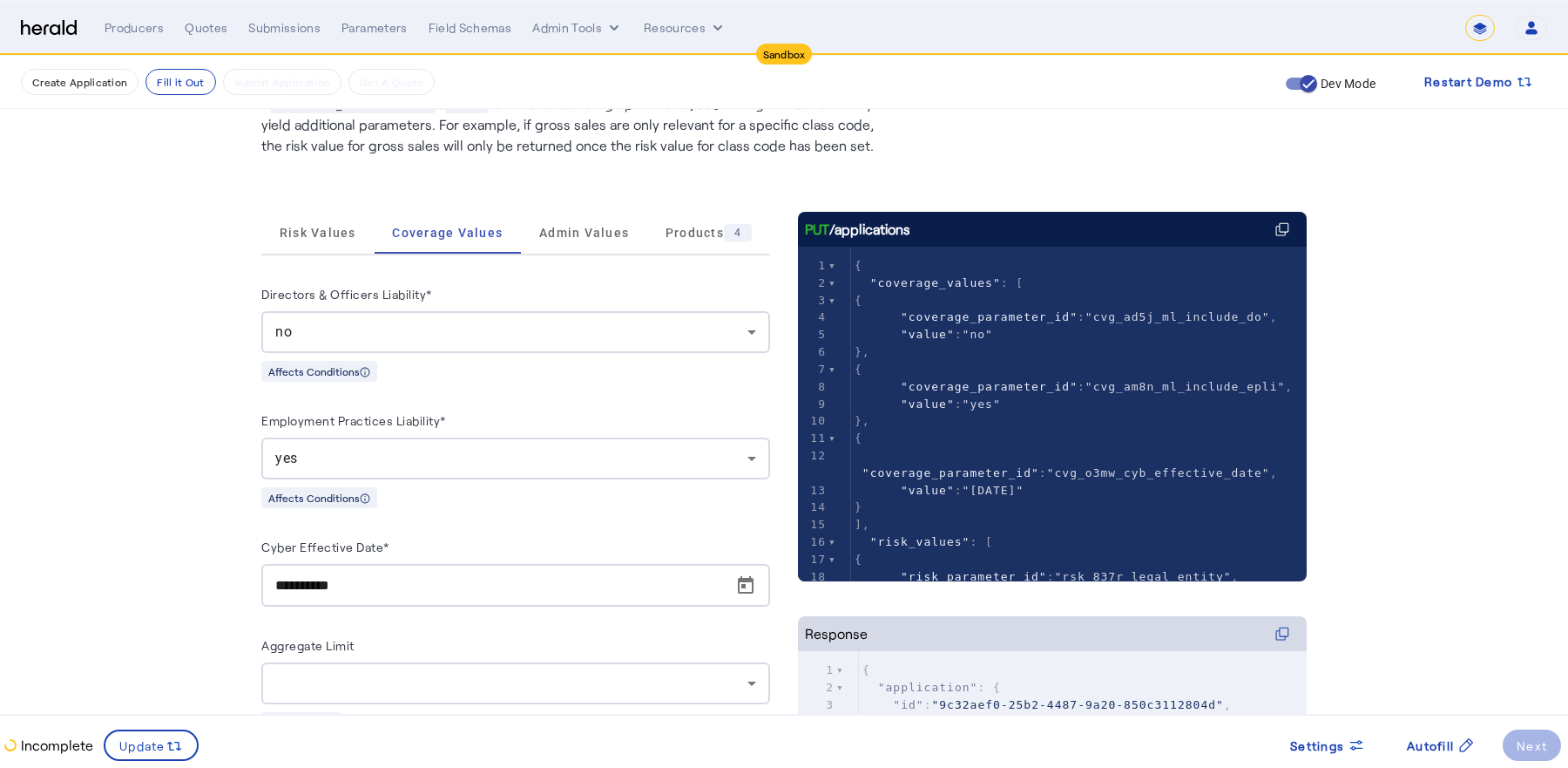
scroll to position [0, 0]
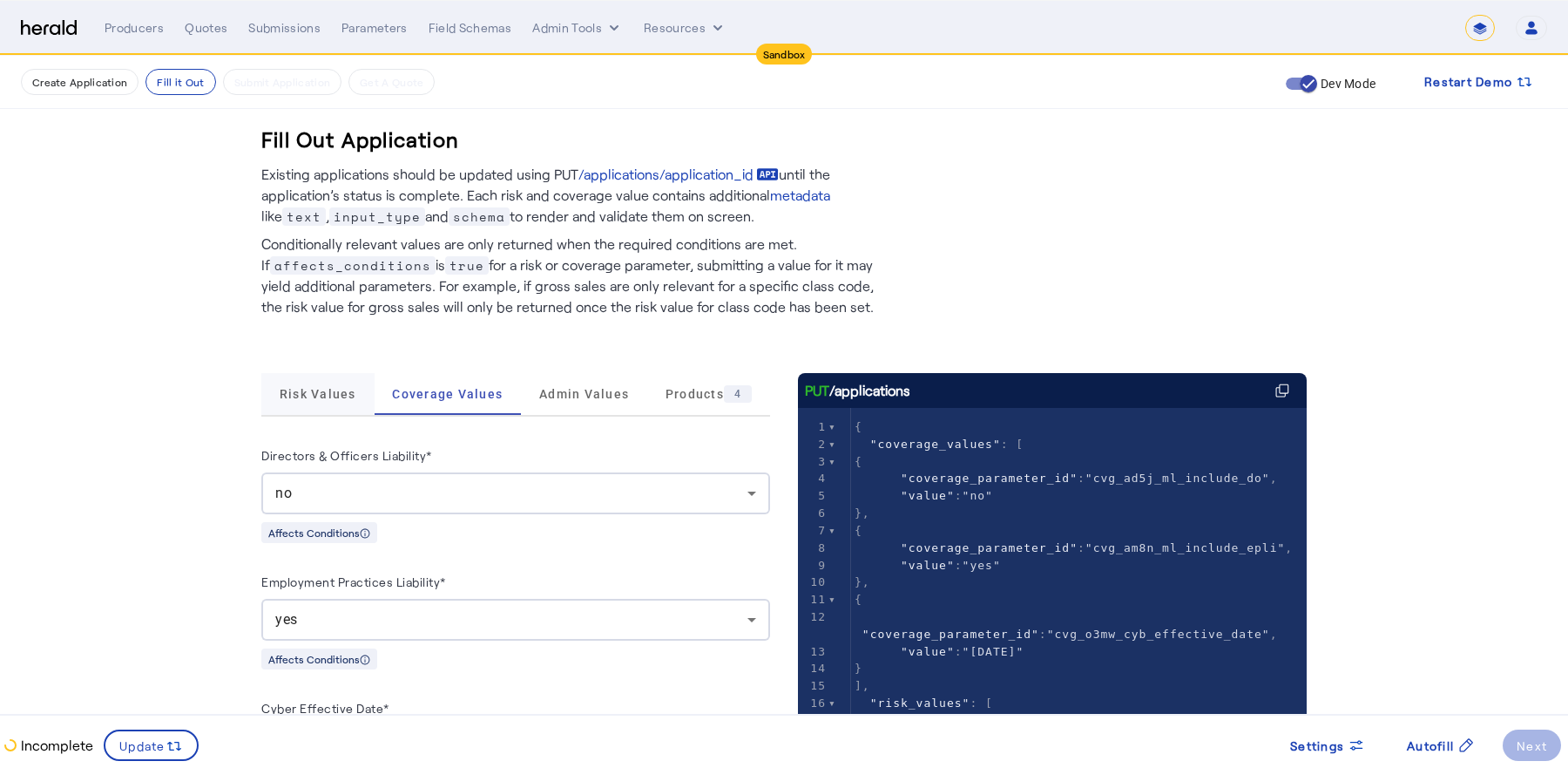
click at [300, 412] on span "Risk Values" at bounding box center [317, 393] width 77 height 42
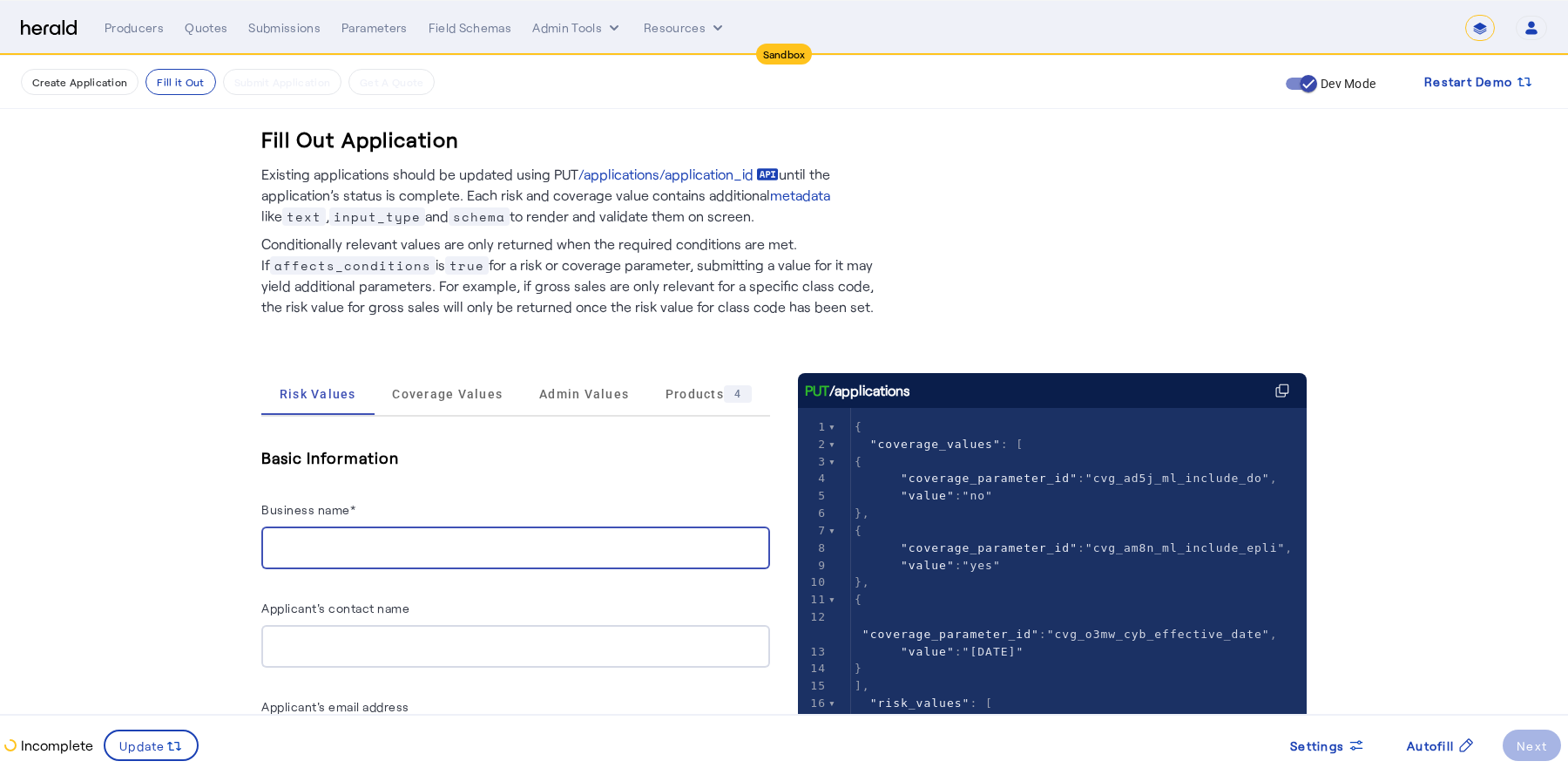
click at [368, 541] on input "Business name*" at bounding box center [516, 547] width 481 height 20
type input "**********"
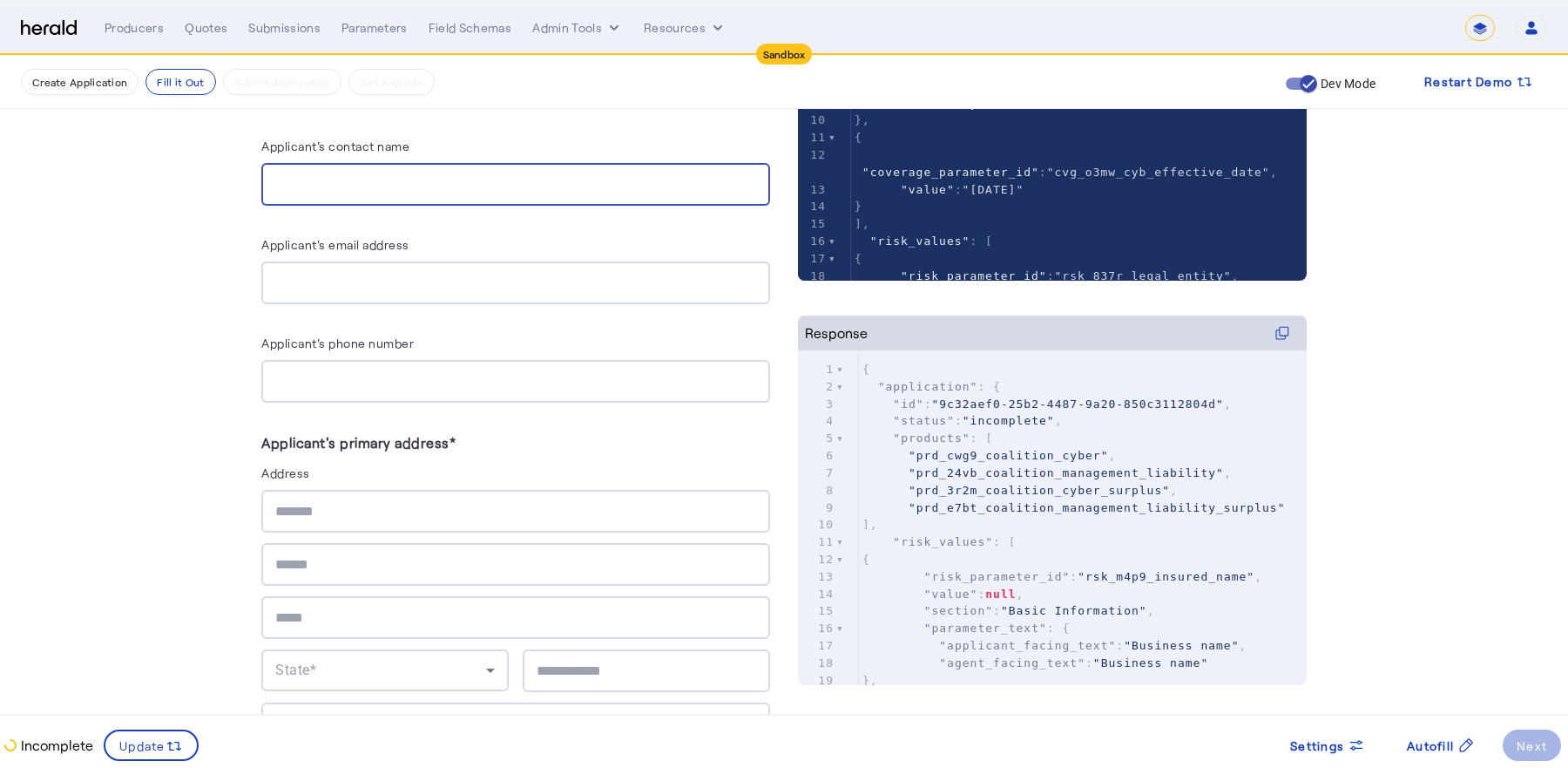
scroll to position [526, 0]
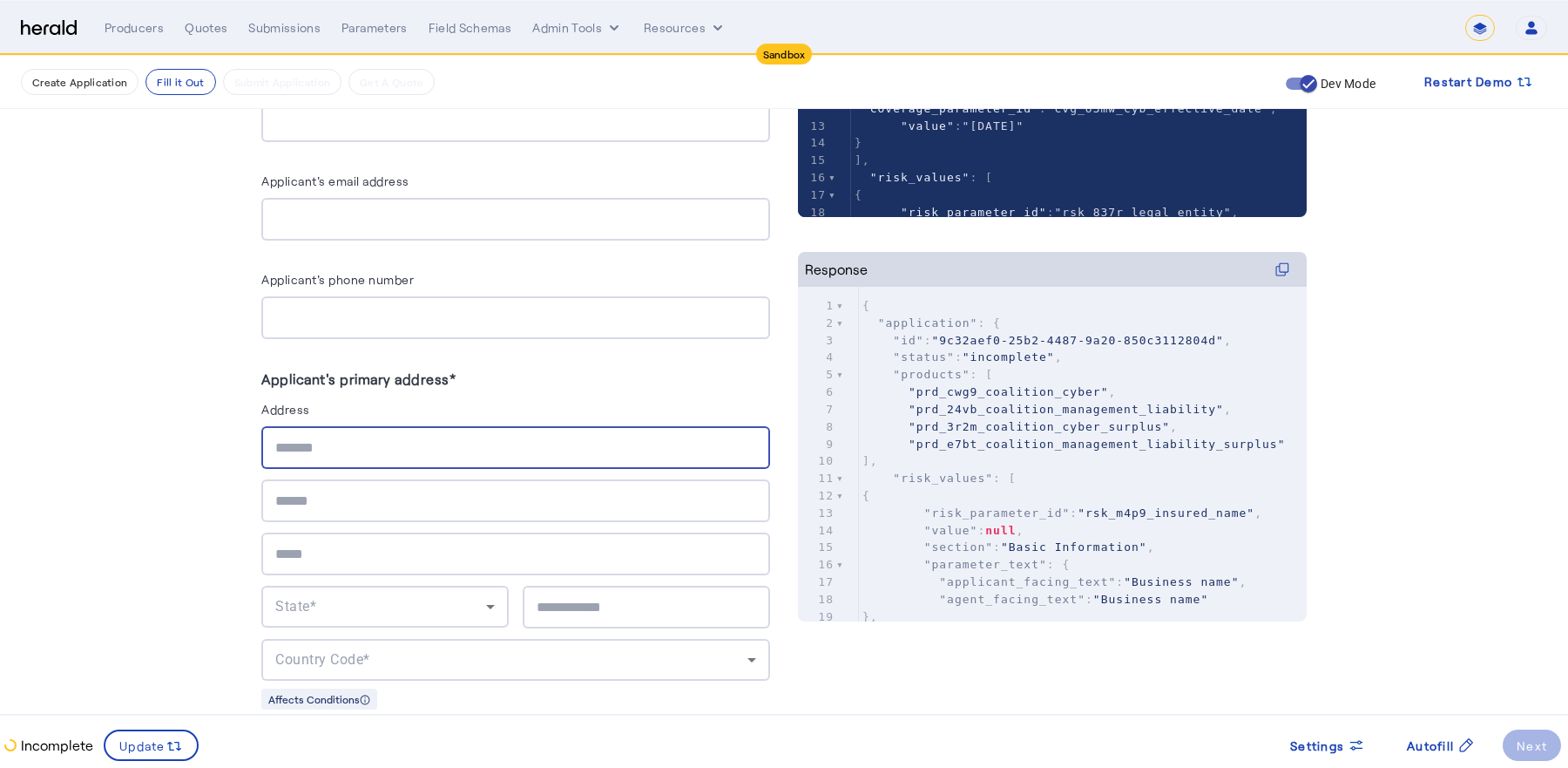
click at [328, 439] on input "text" at bounding box center [516, 447] width 481 height 20
type input "**********"
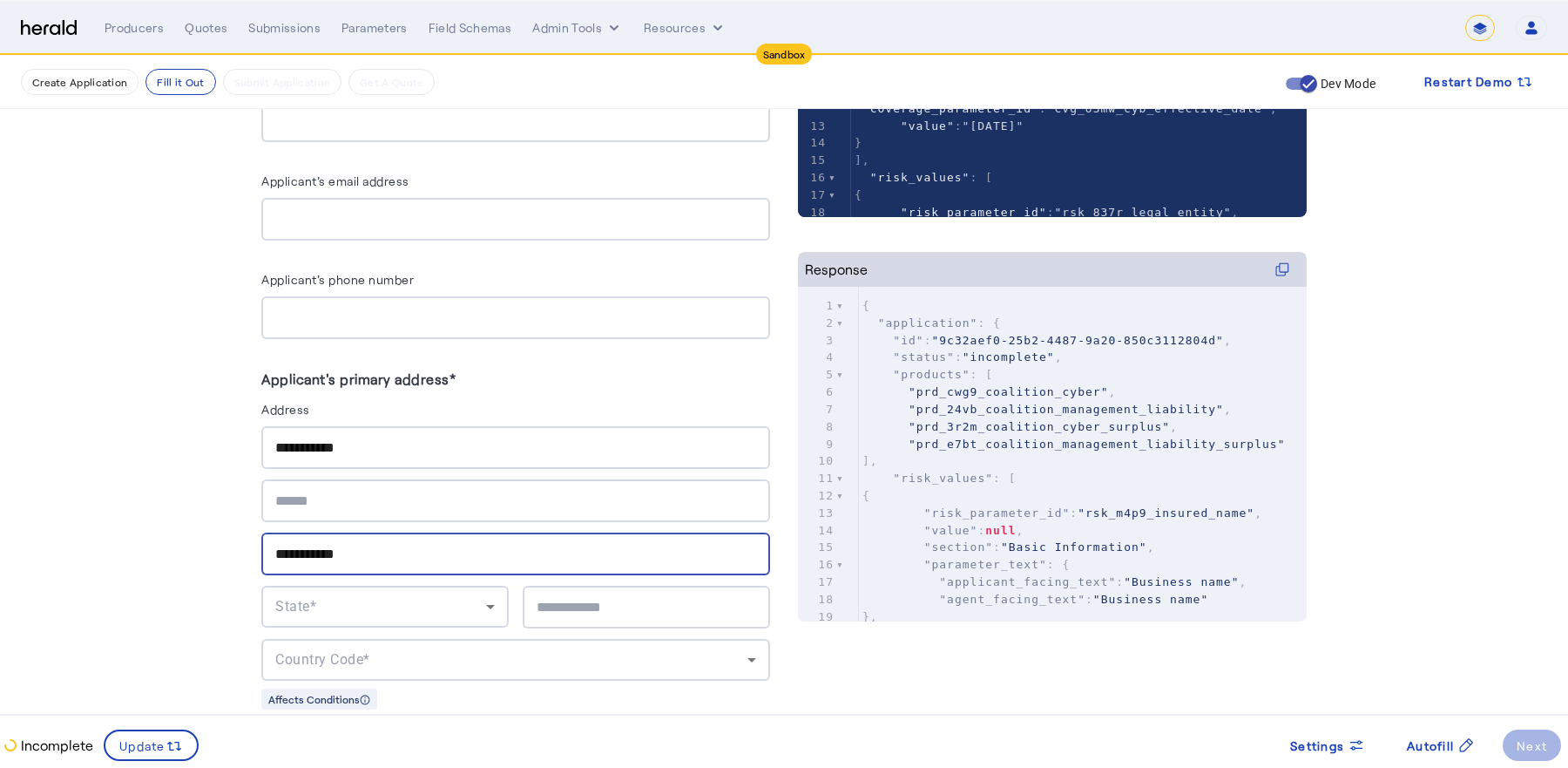
type input "**********"
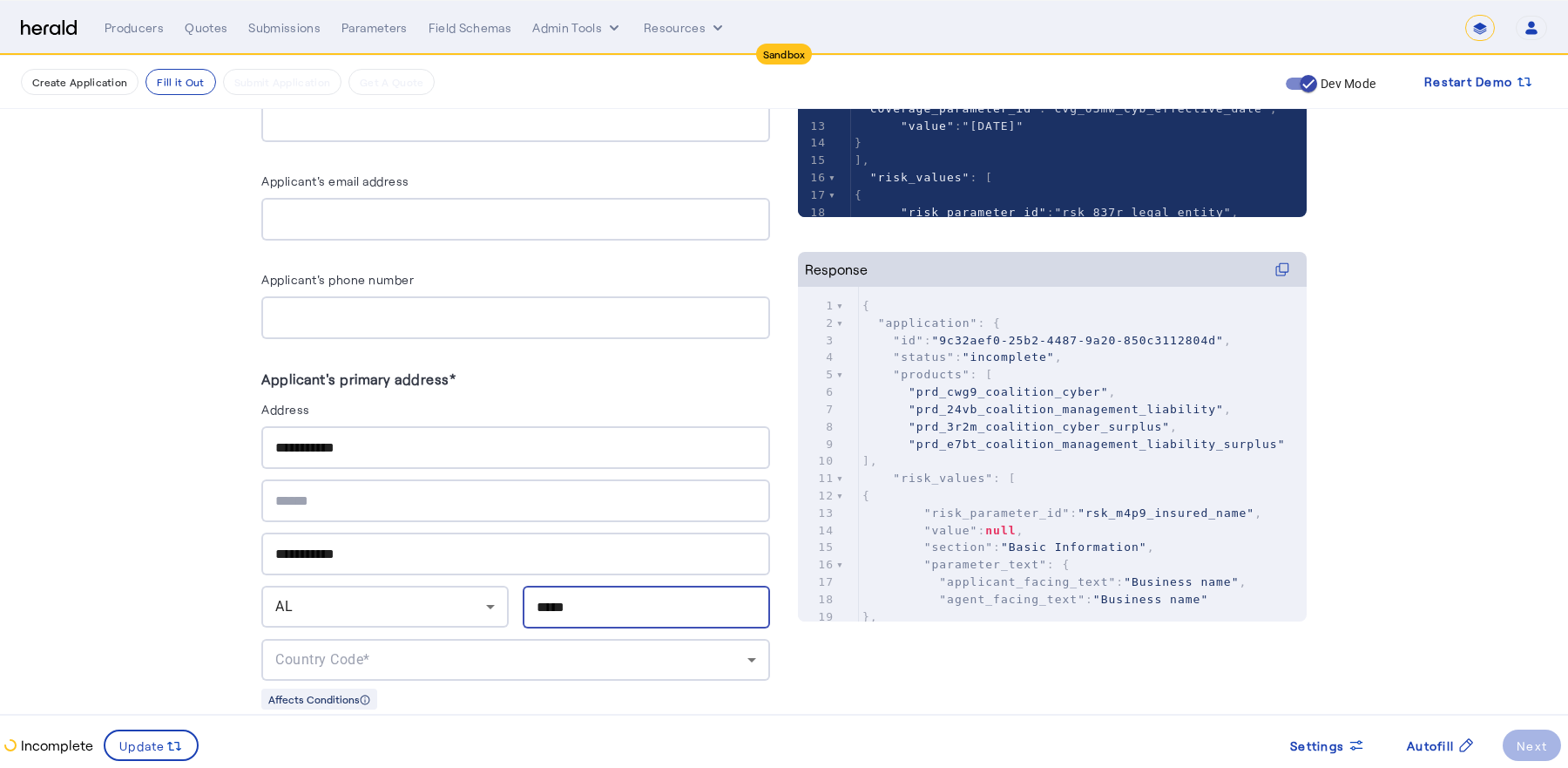
type input "*****"
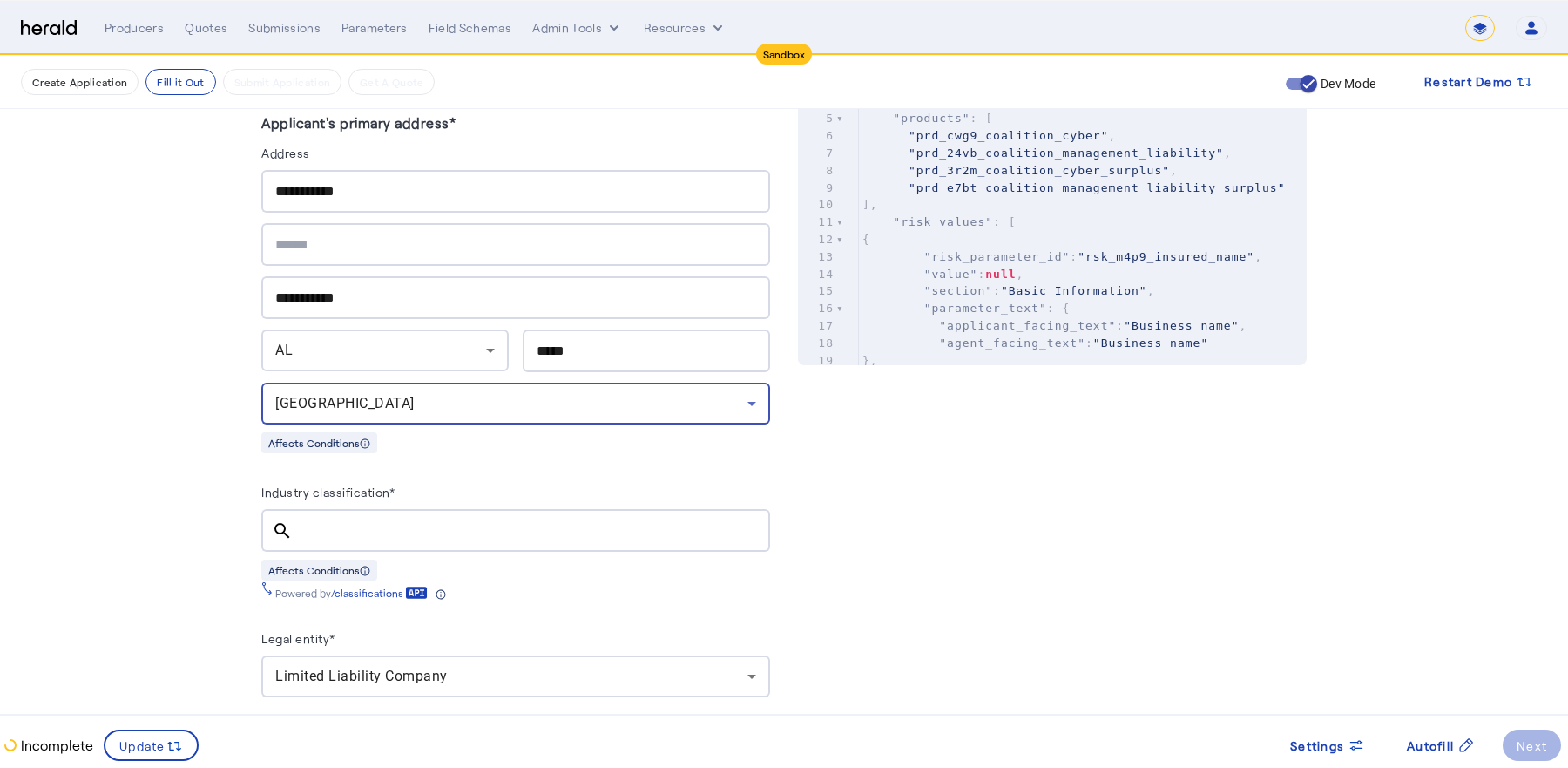
scroll to position [994, 0]
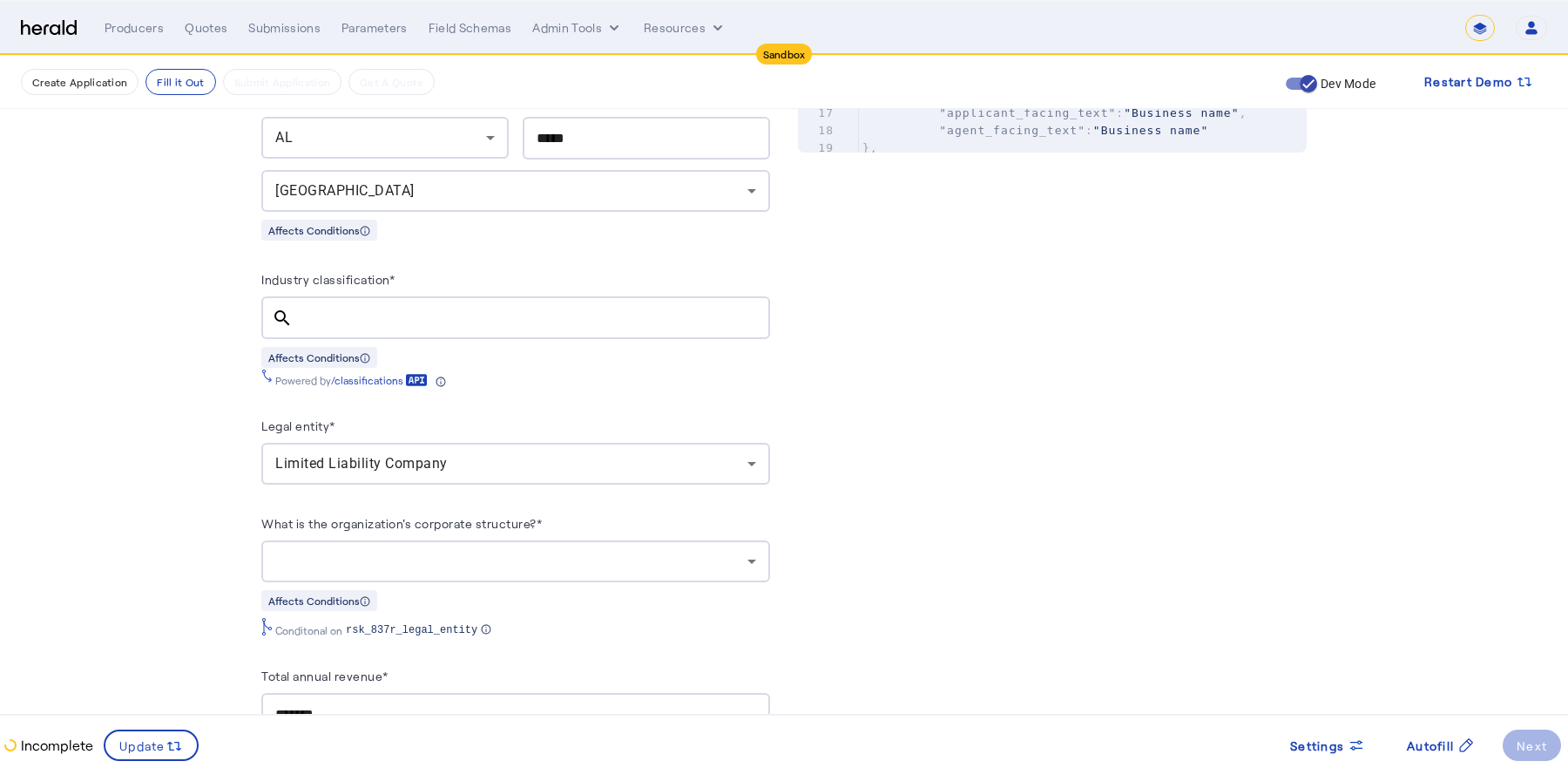
click at [337, 299] on div at bounding box center [531, 317] width 450 height 43
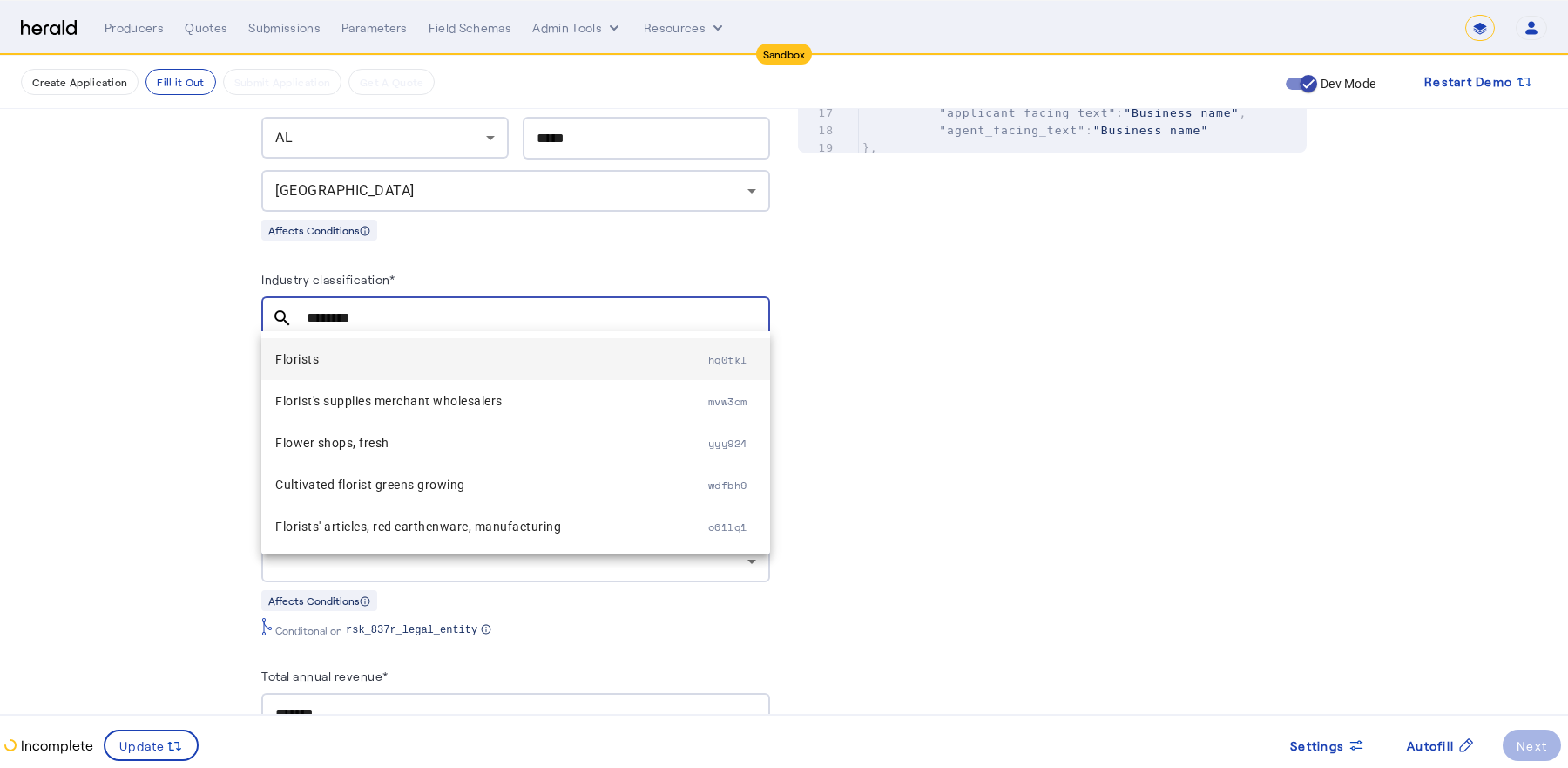
type input "********"
click at [333, 364] on span "Florists" at bounding box center [492, 358] width 433 height 20
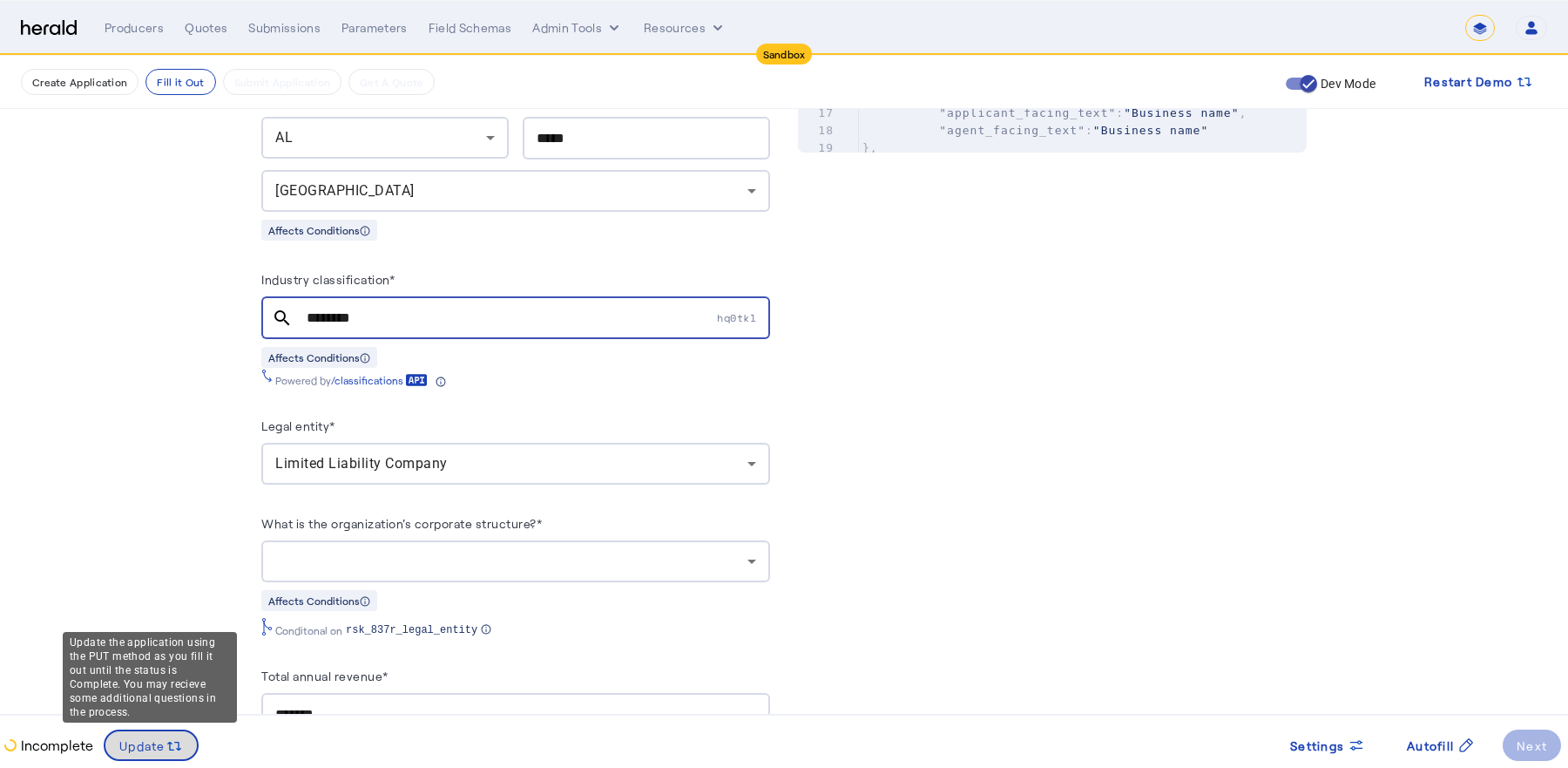
click at [143, 752] on span "Update" at bounding box center [142, 745] width 46 height 18
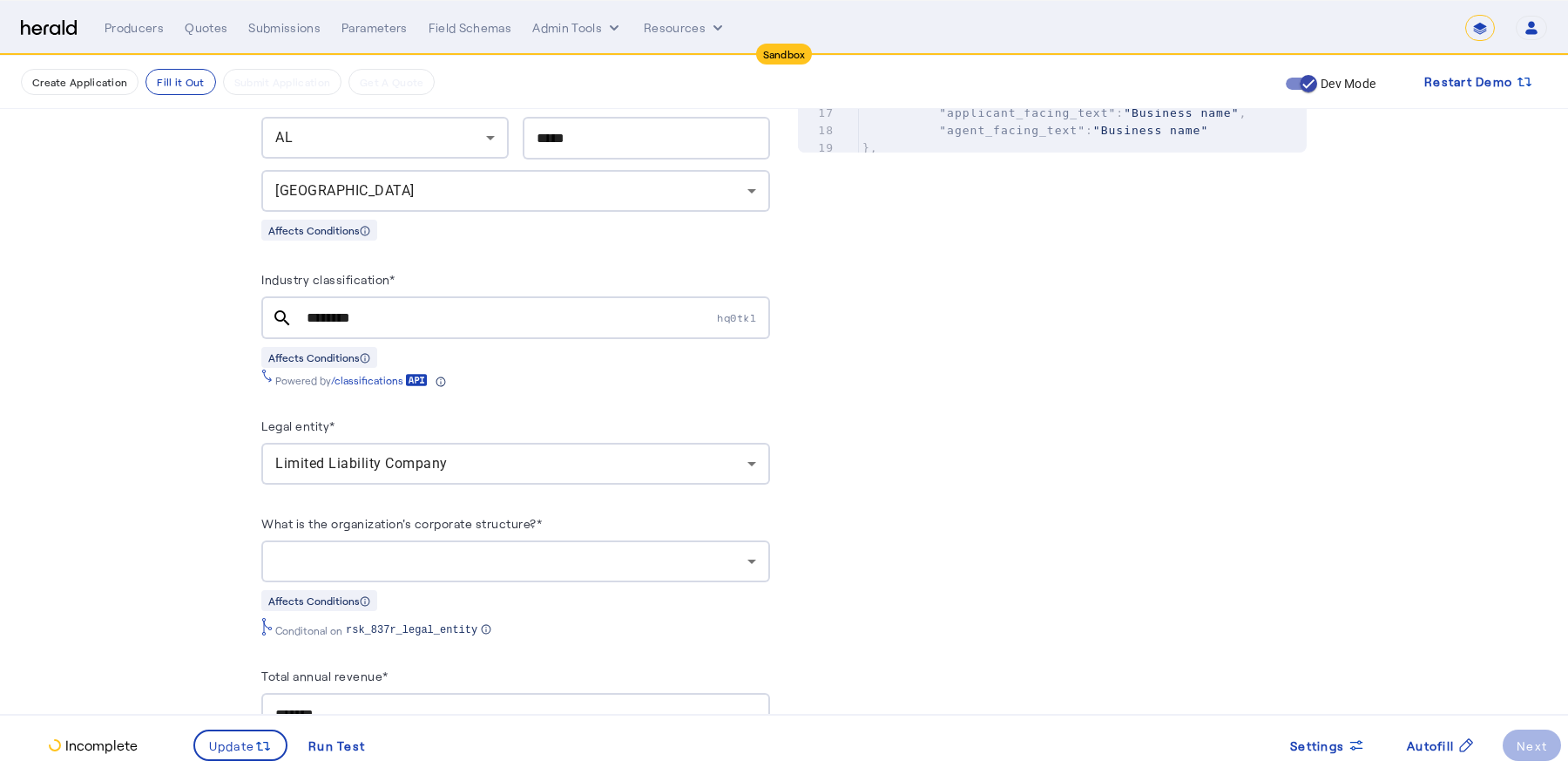
scroll to position [0, 0]
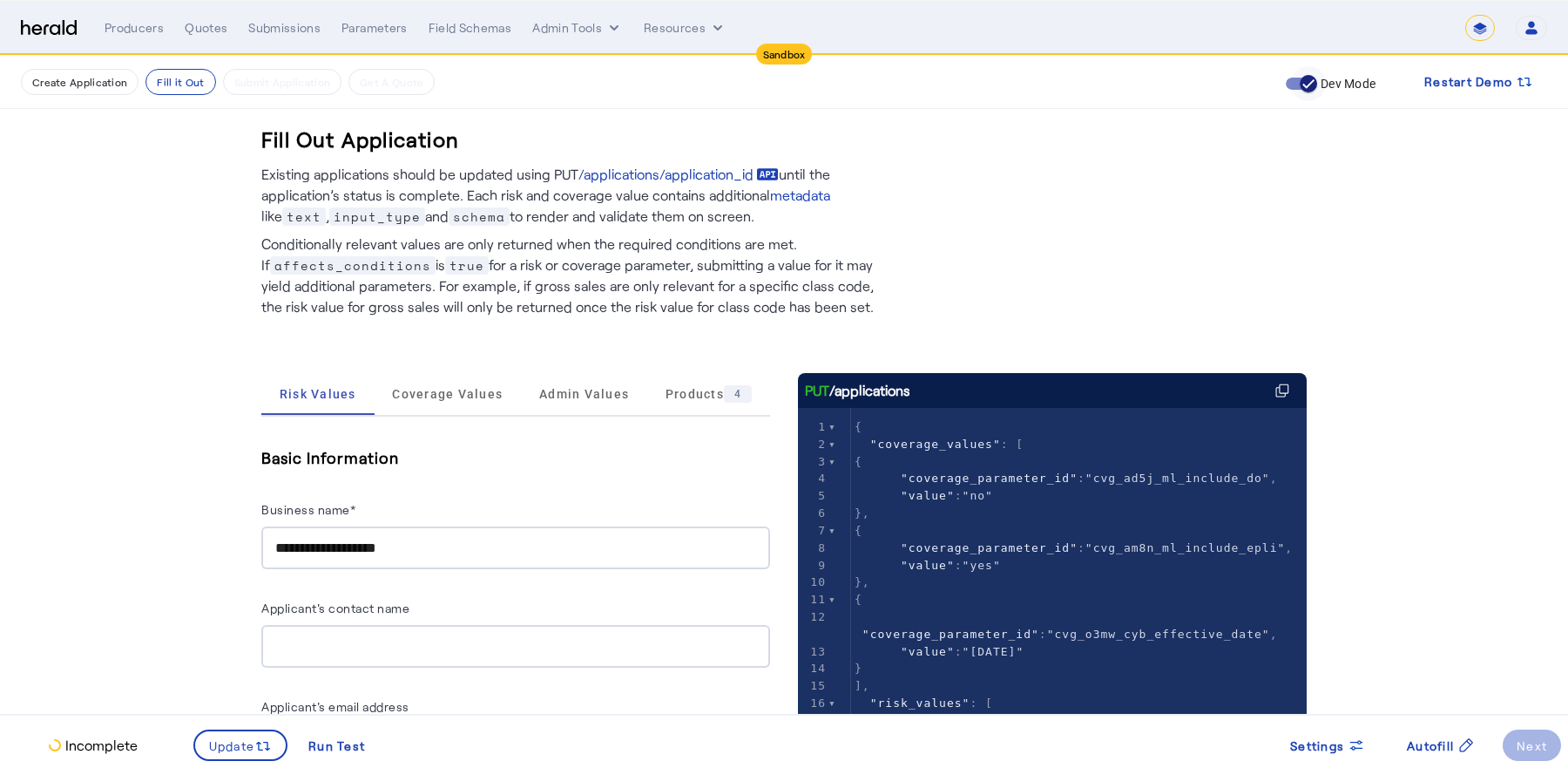
click at [1308, 77] on icon "button" at bounding box center [1308, 84] width 16 height 16
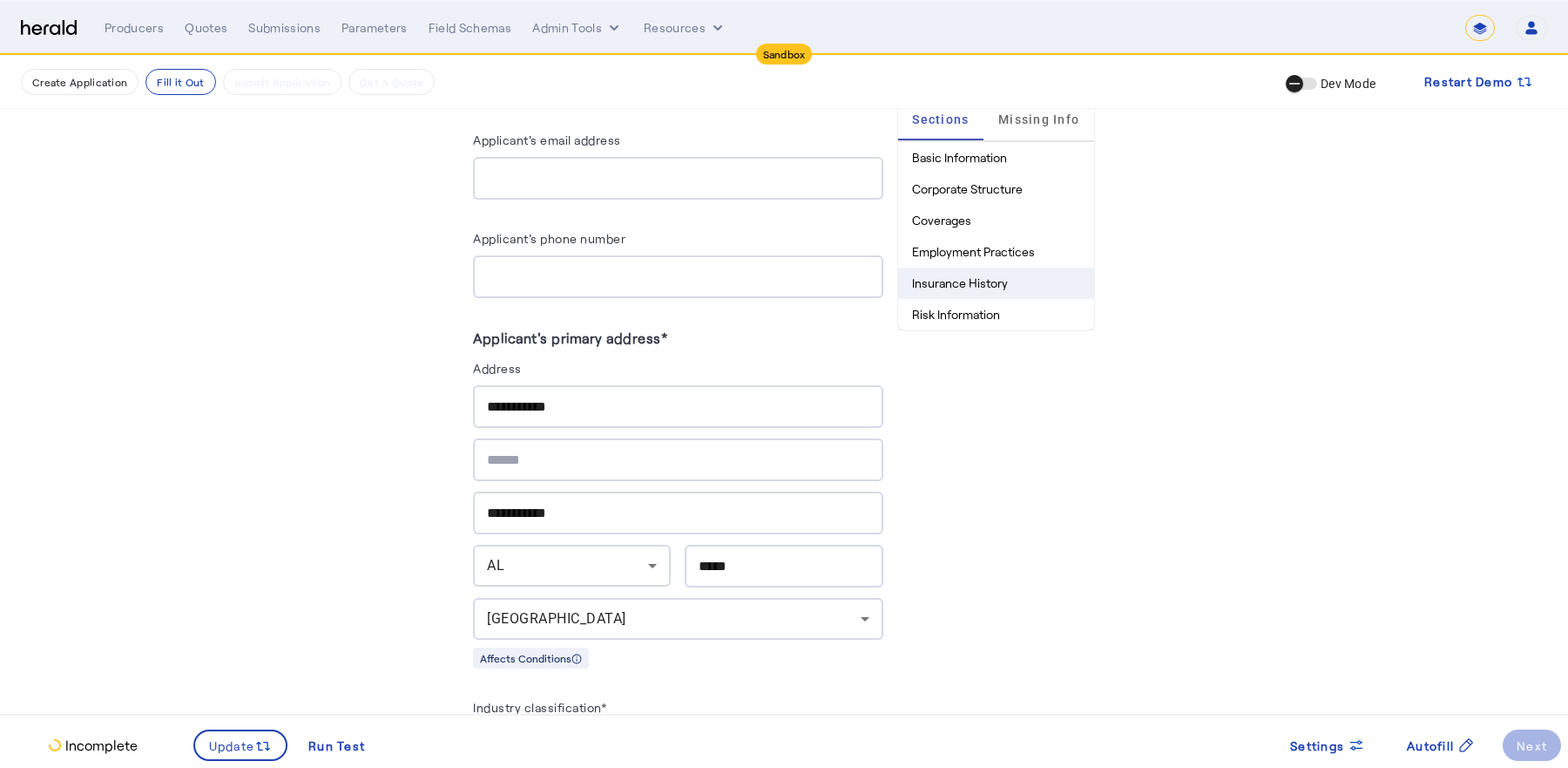
scroll to position [368, 0]
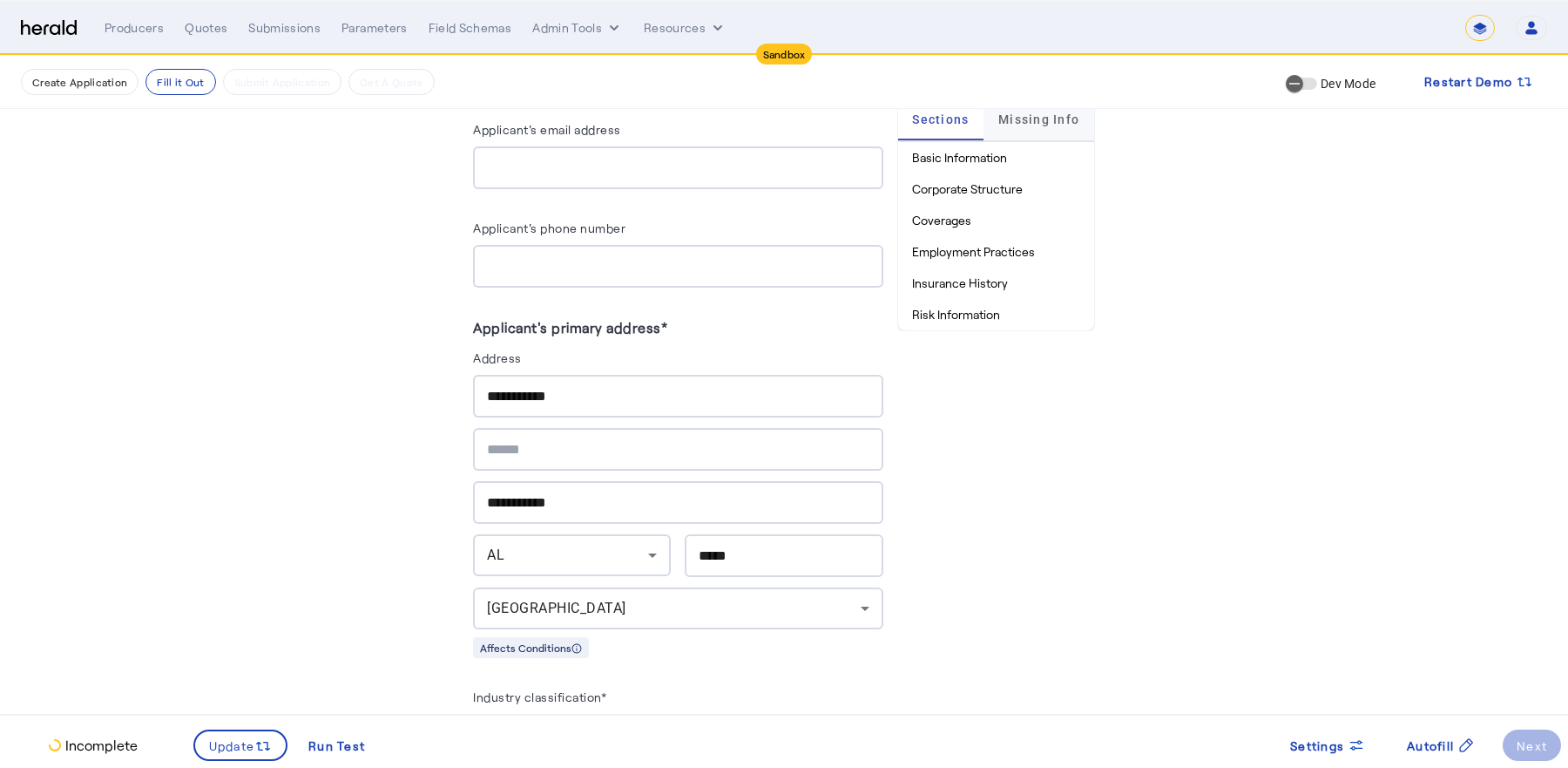
click at [1043, 116] on span "Missing Info" at bounding box center [1039, 119] width 81 height 13
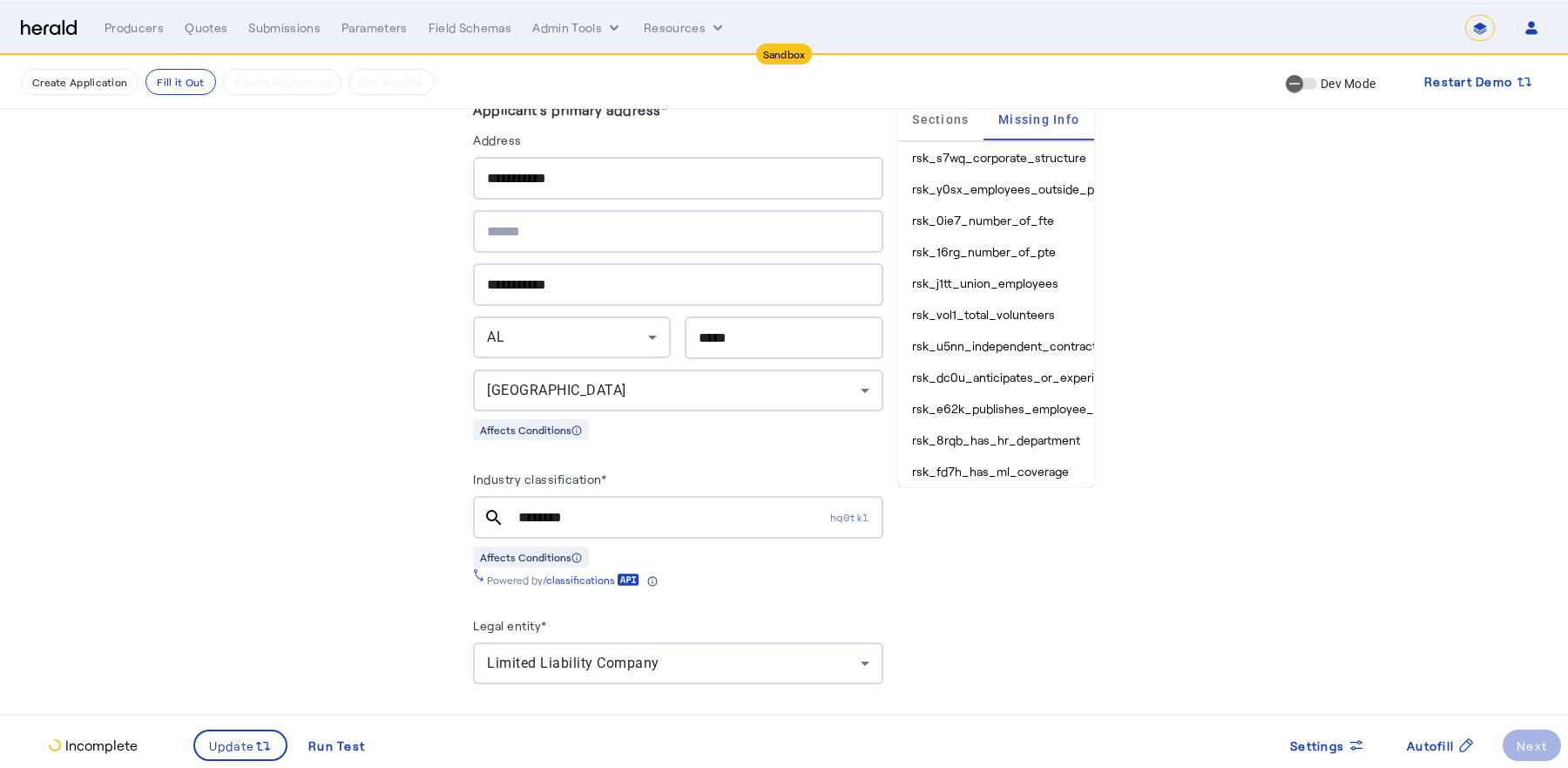
scroll to position [571, 0]
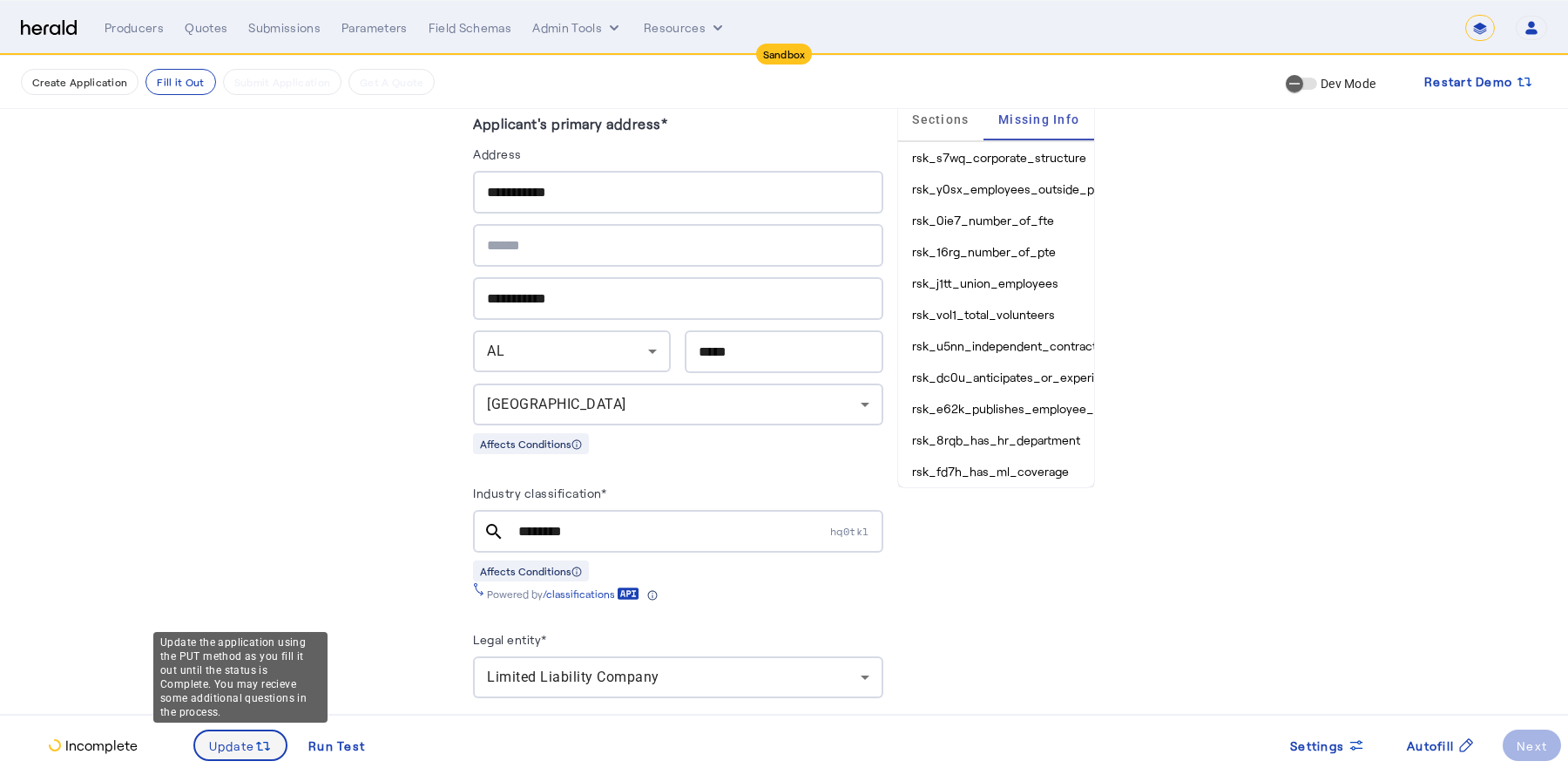
click at [245, 750] on span "Update" at bounding box center [232, 745] width 46 height 18
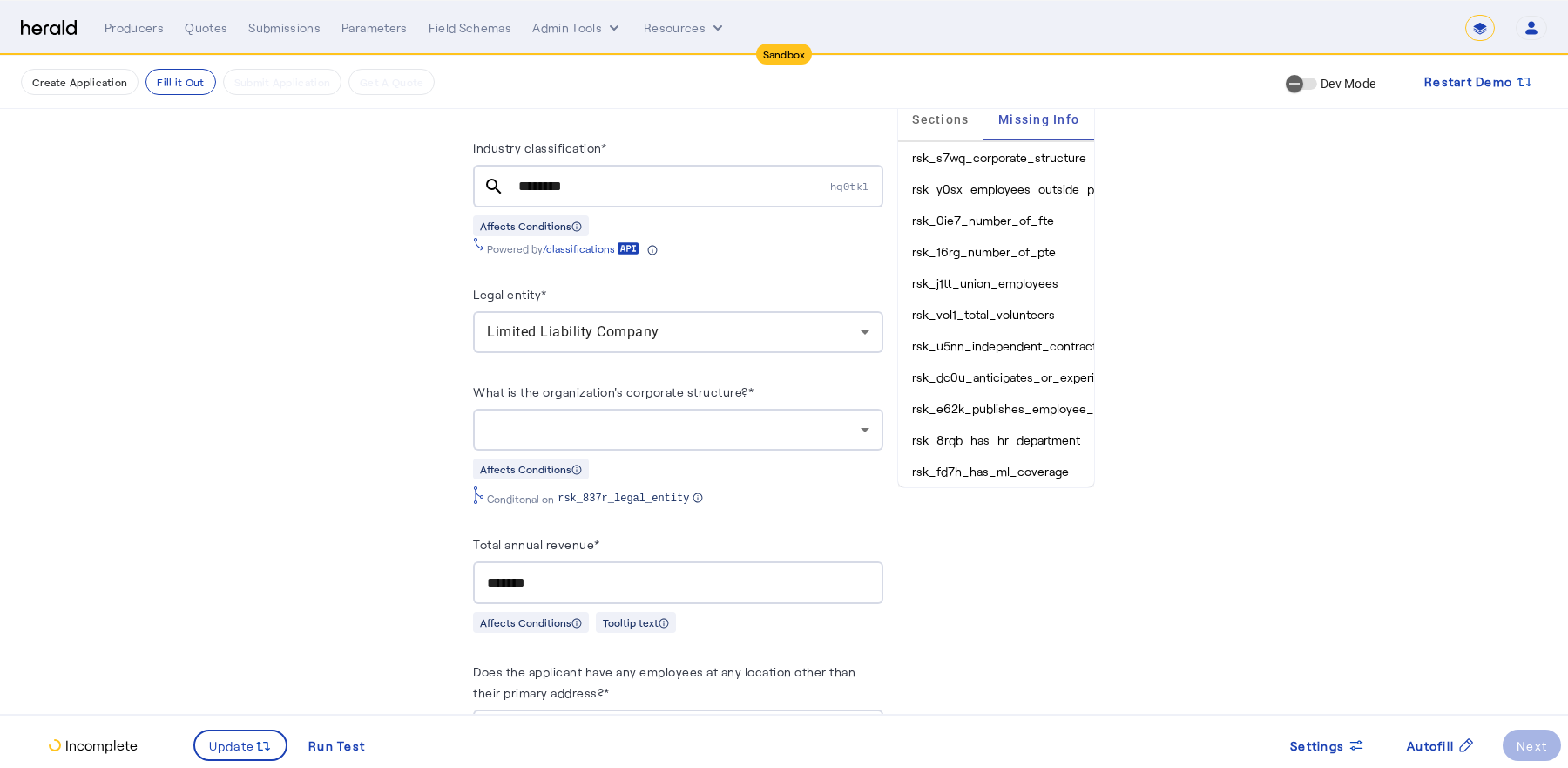
scroll to position [955, 0]
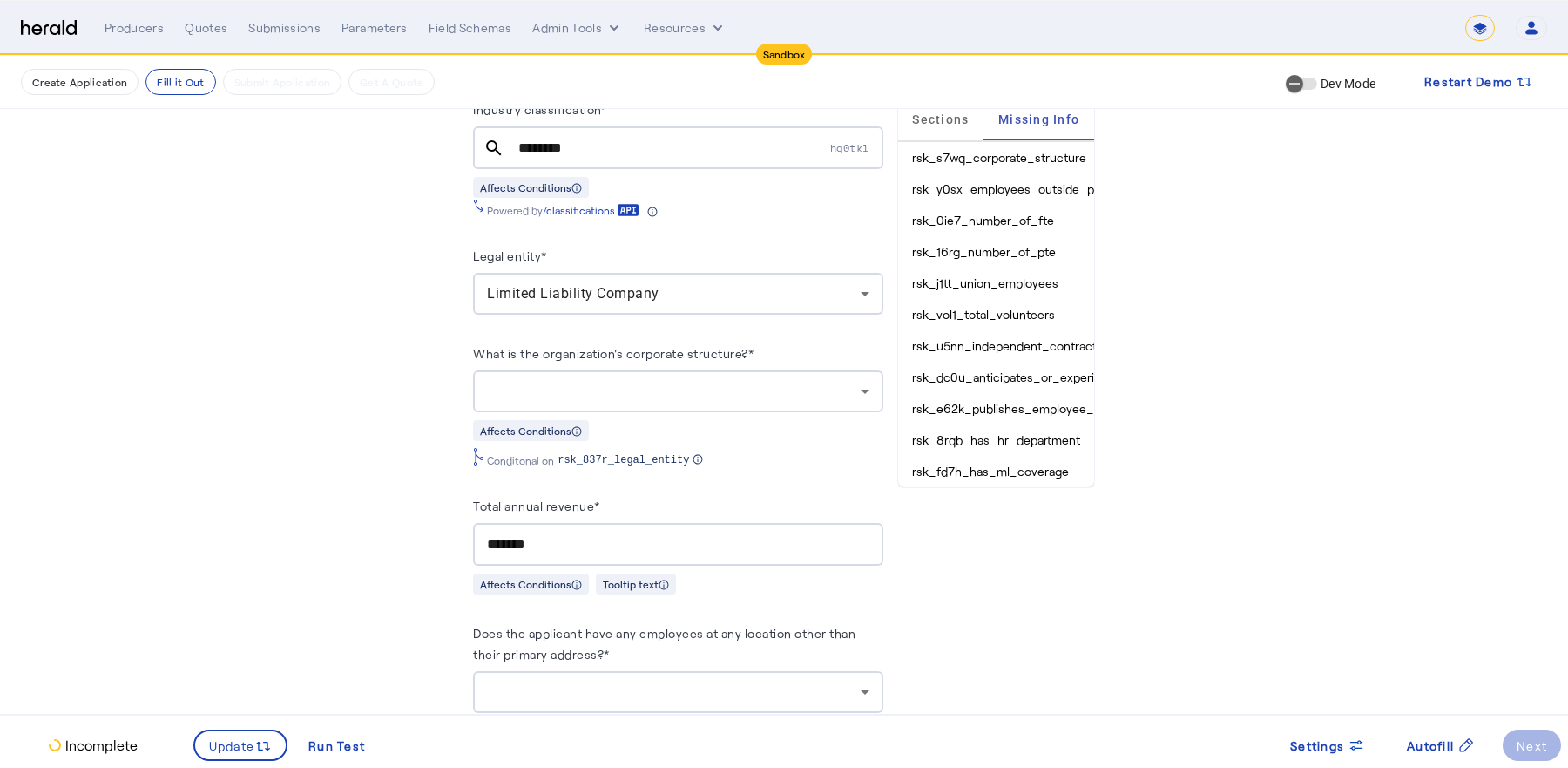
click at [638, 395] on div at bounding box center [677, 390] width 382 height 42
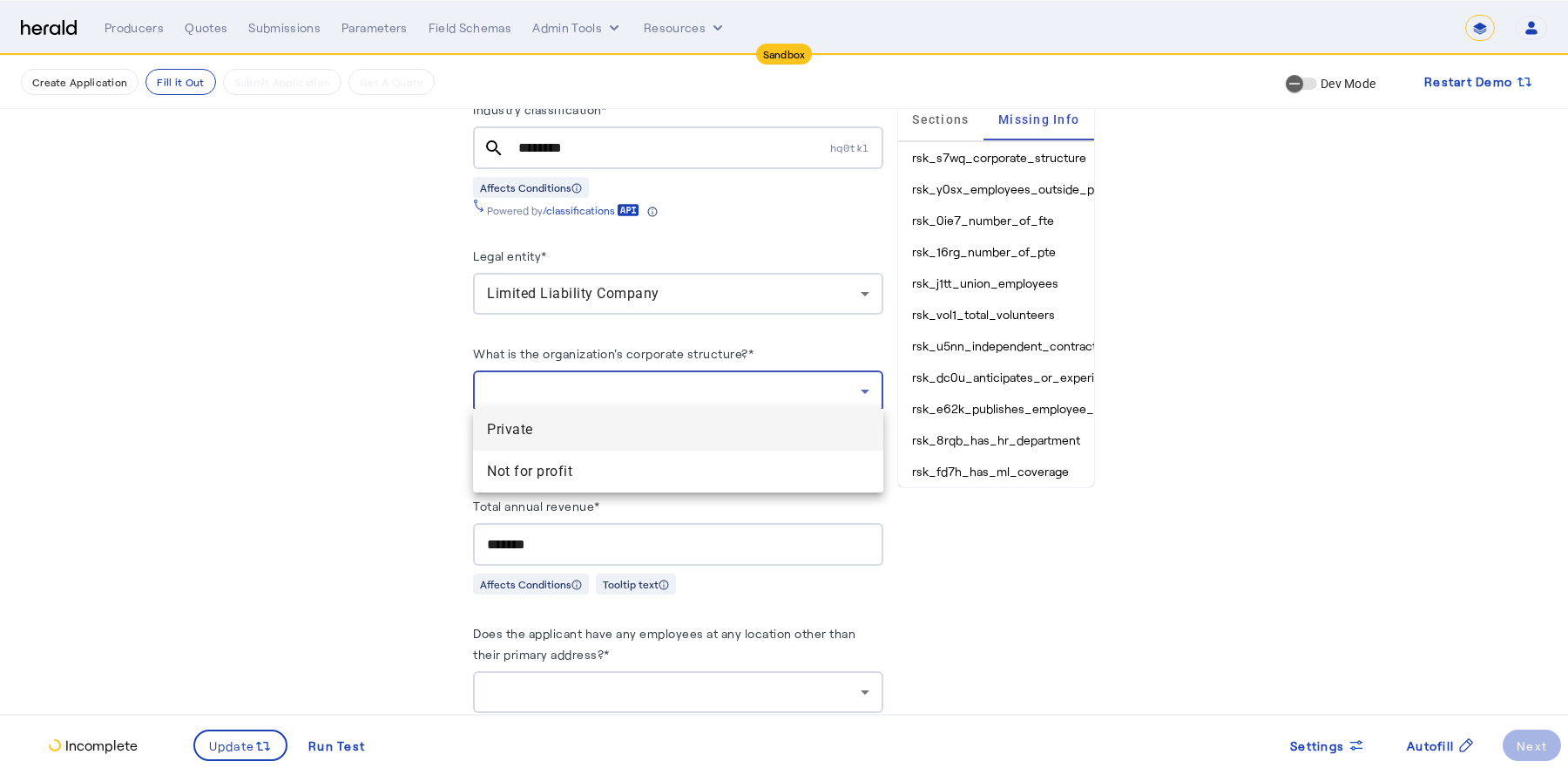
click at [628, 436] on span "Private" at bounding box center [677, 429] width 382 height 20
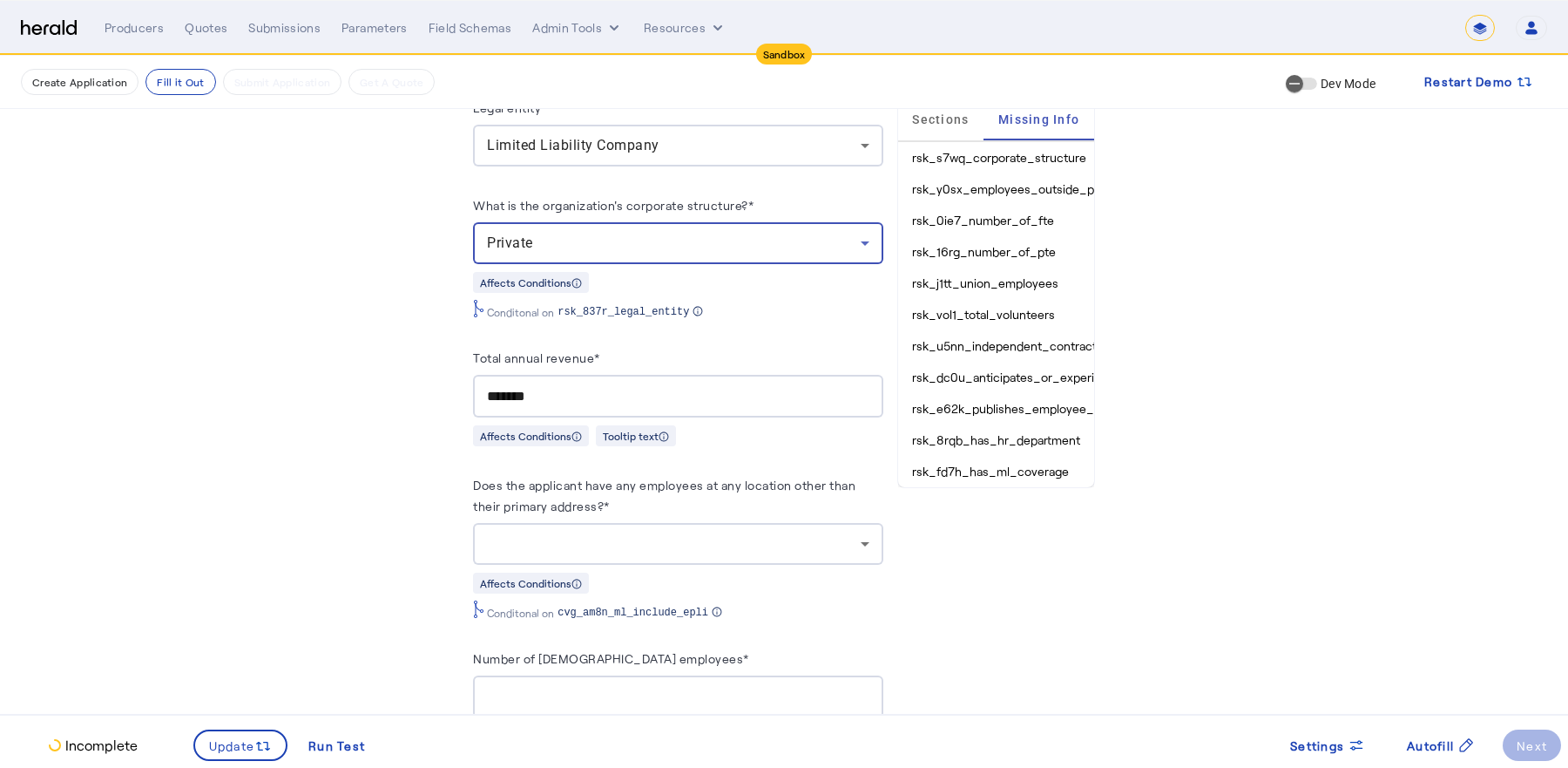
scroll to position [1129, 0]
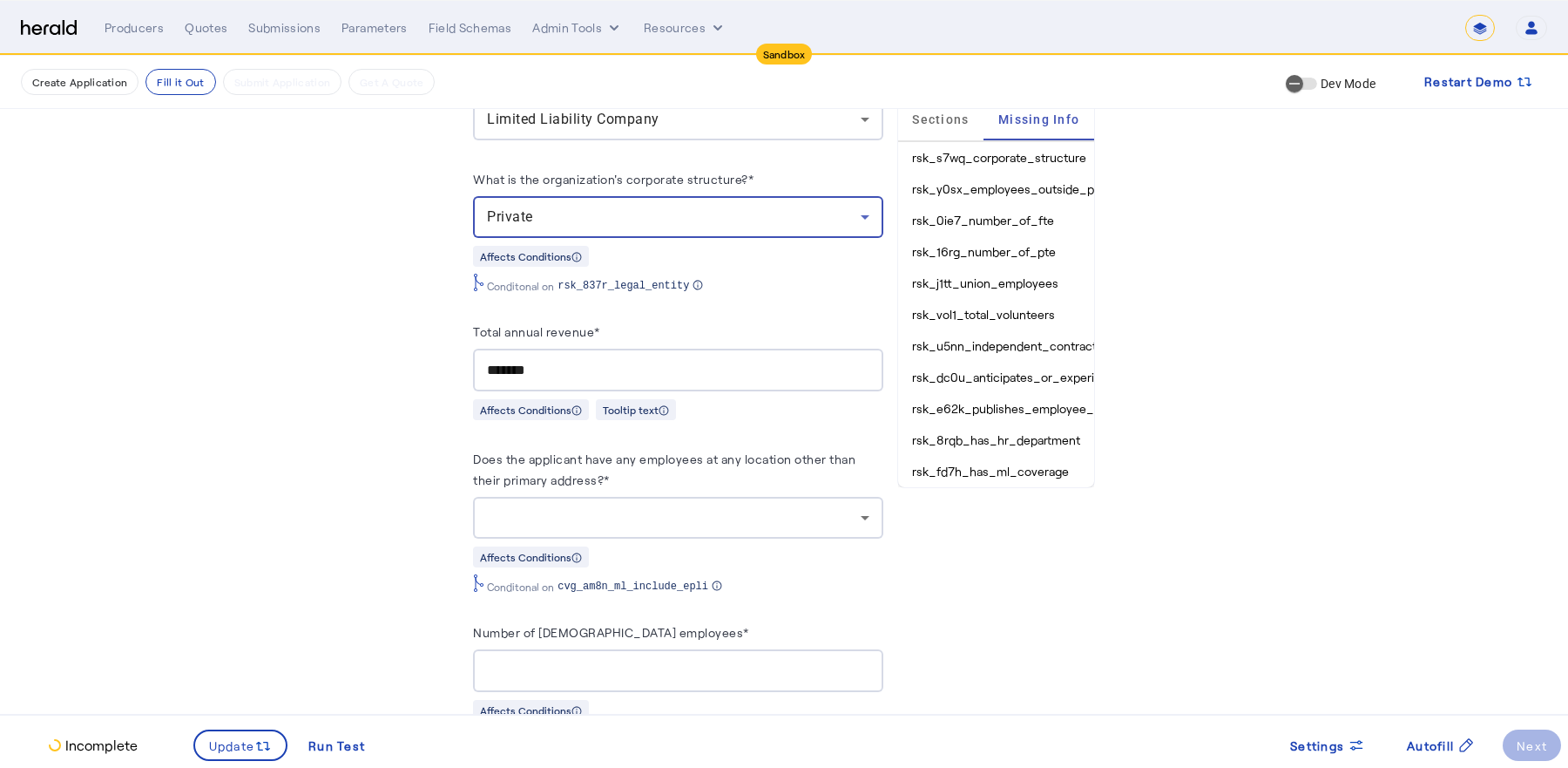
click at [639, 507] on div at bounding box center [673, 517] width 373 height 20
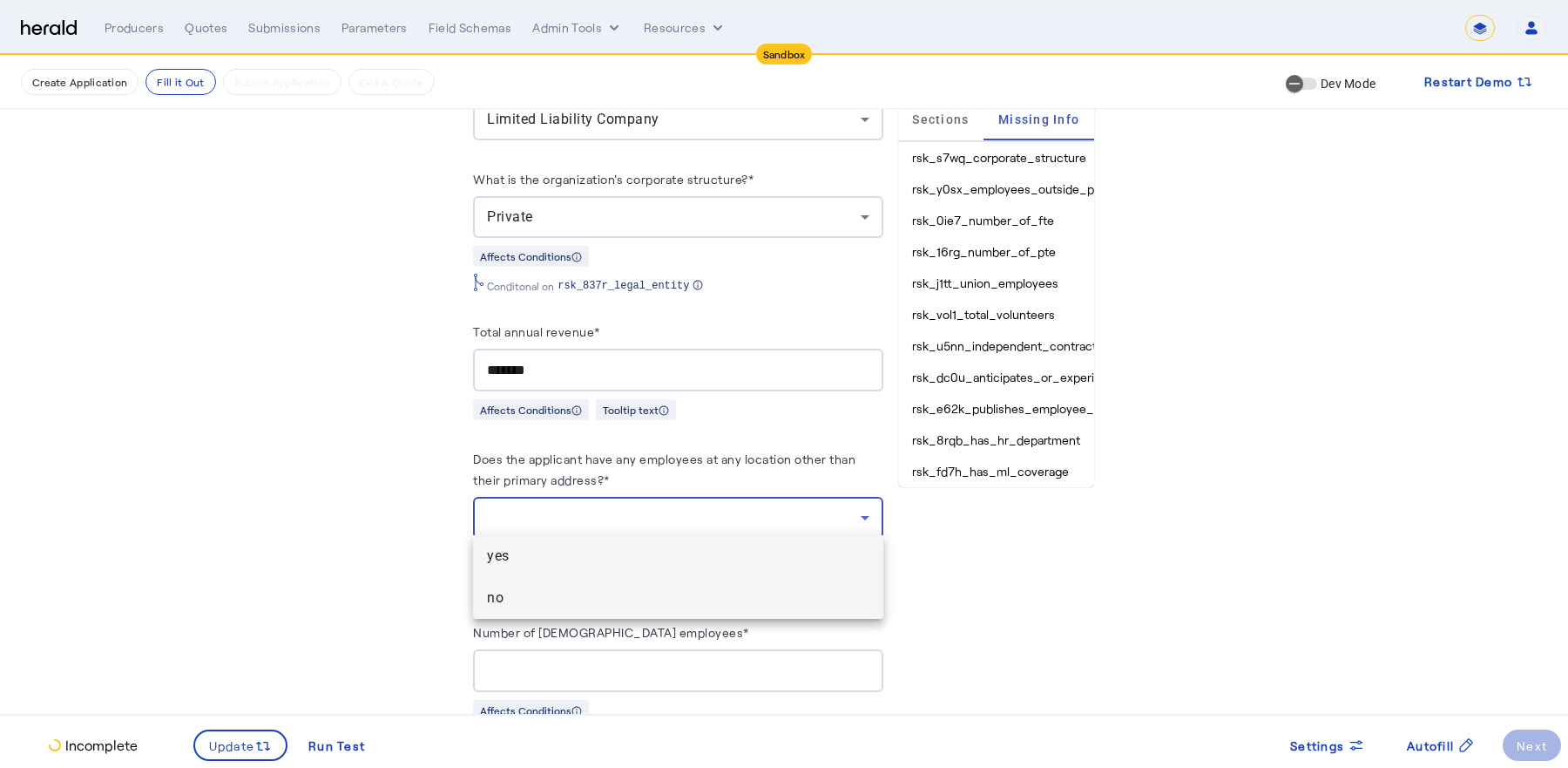
click at [601, 597] on span "no" at bounding box center [677, 597] width 382 height 20
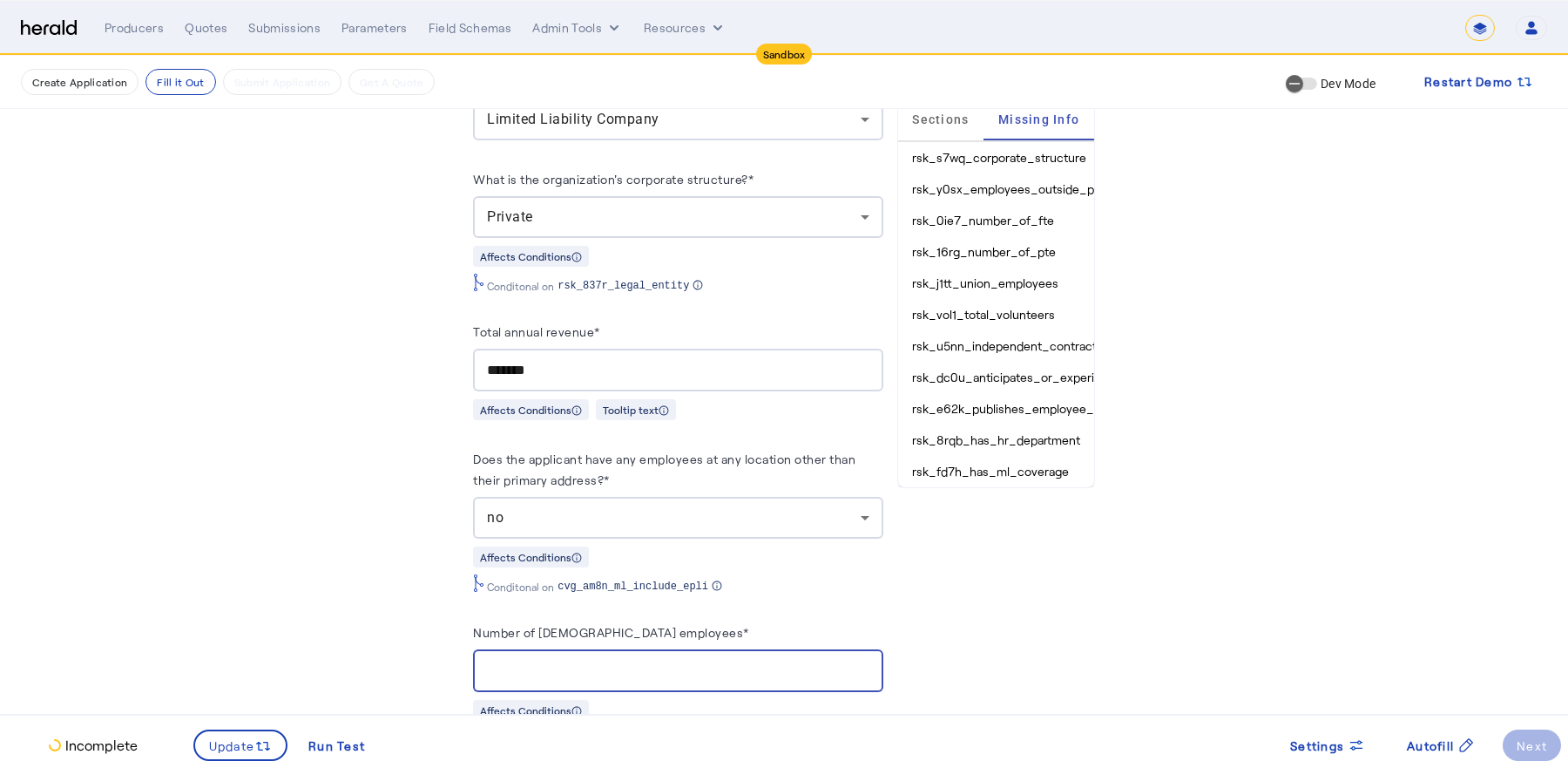
click at [604, 668] on input "Number of [DEMOGRAPHIC_DATA] employees*" at bounding box center [677, 671] width 382 height 20
type input "*"
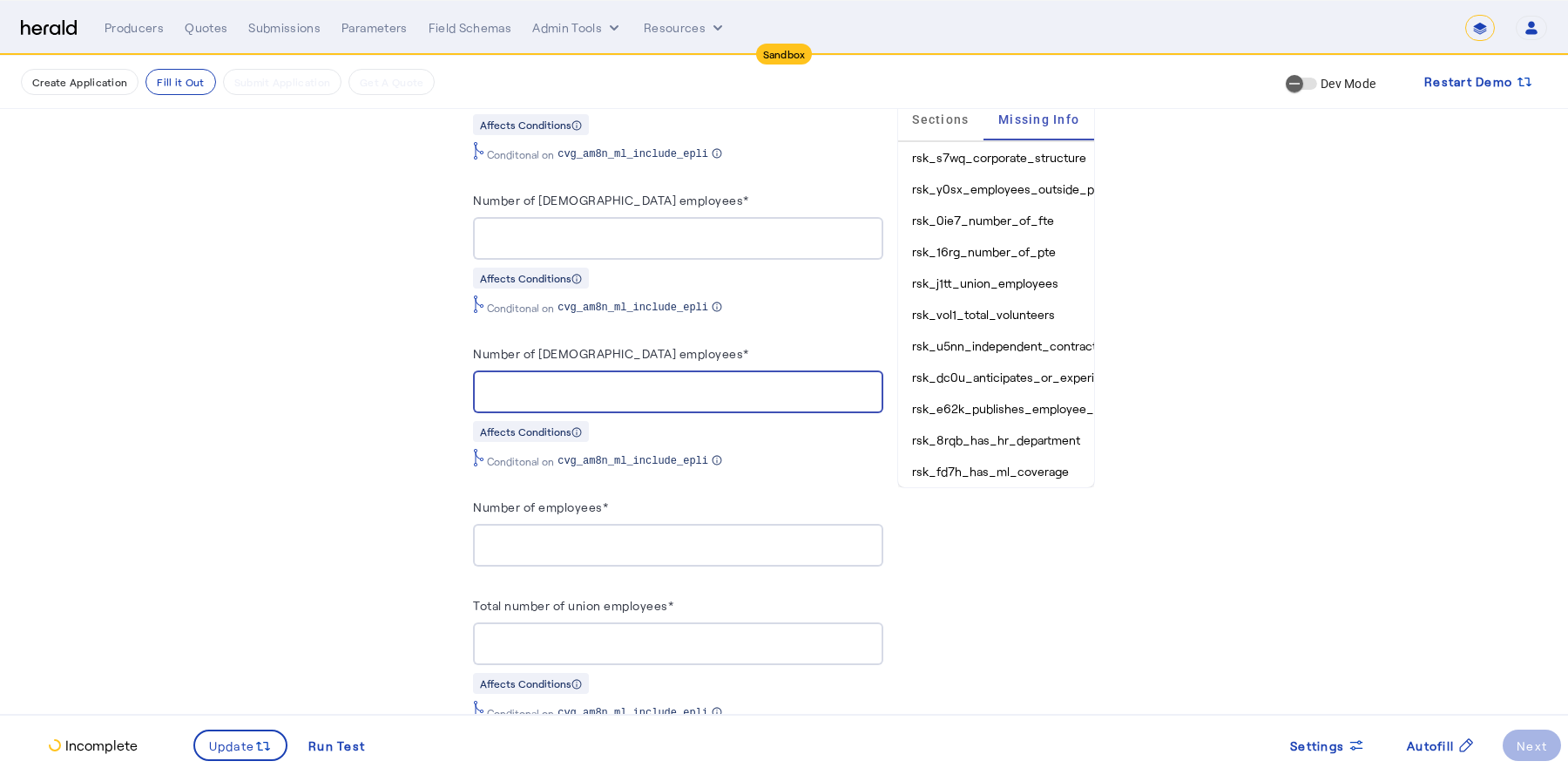
type input "*"
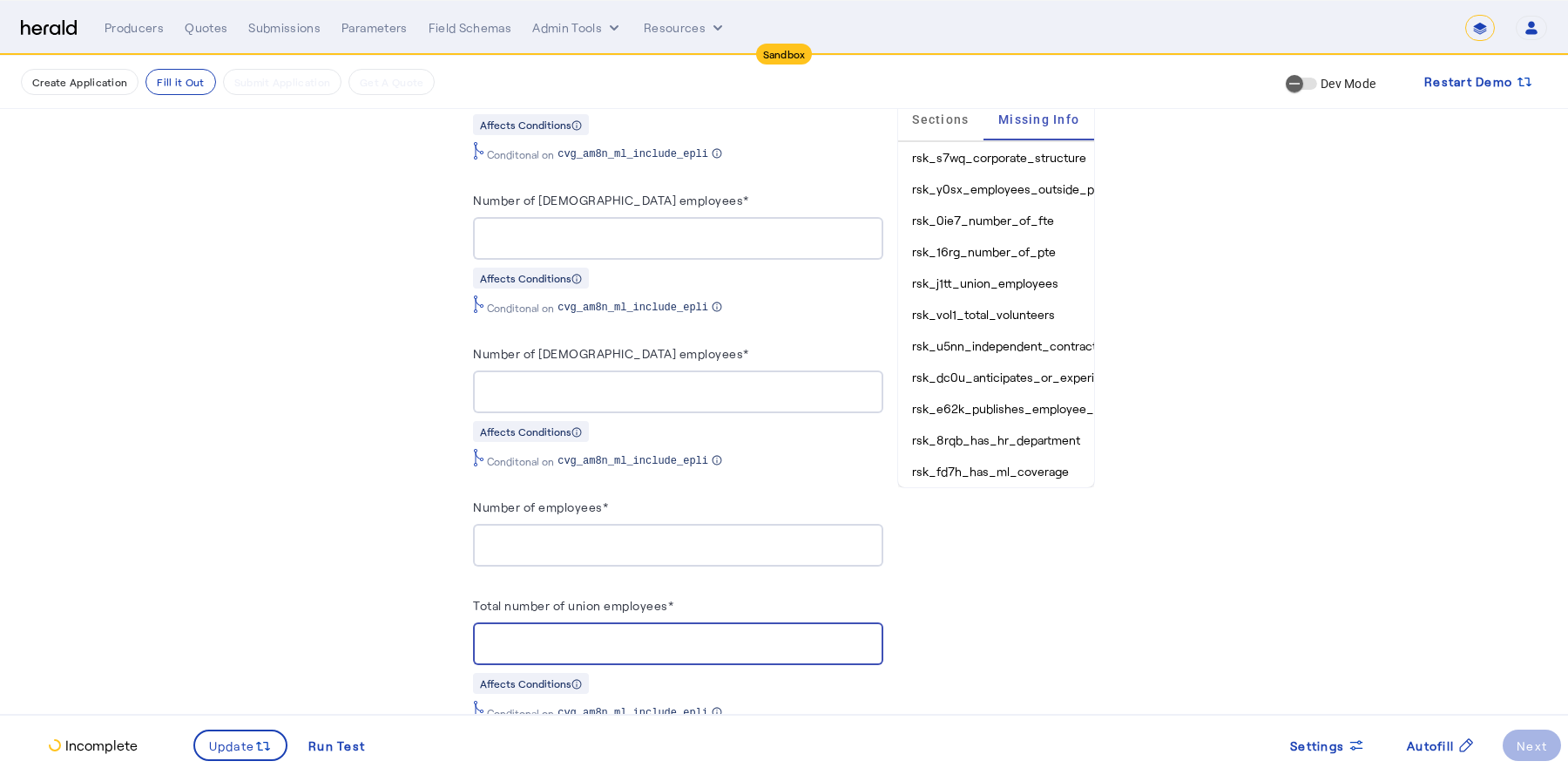
type input "*"
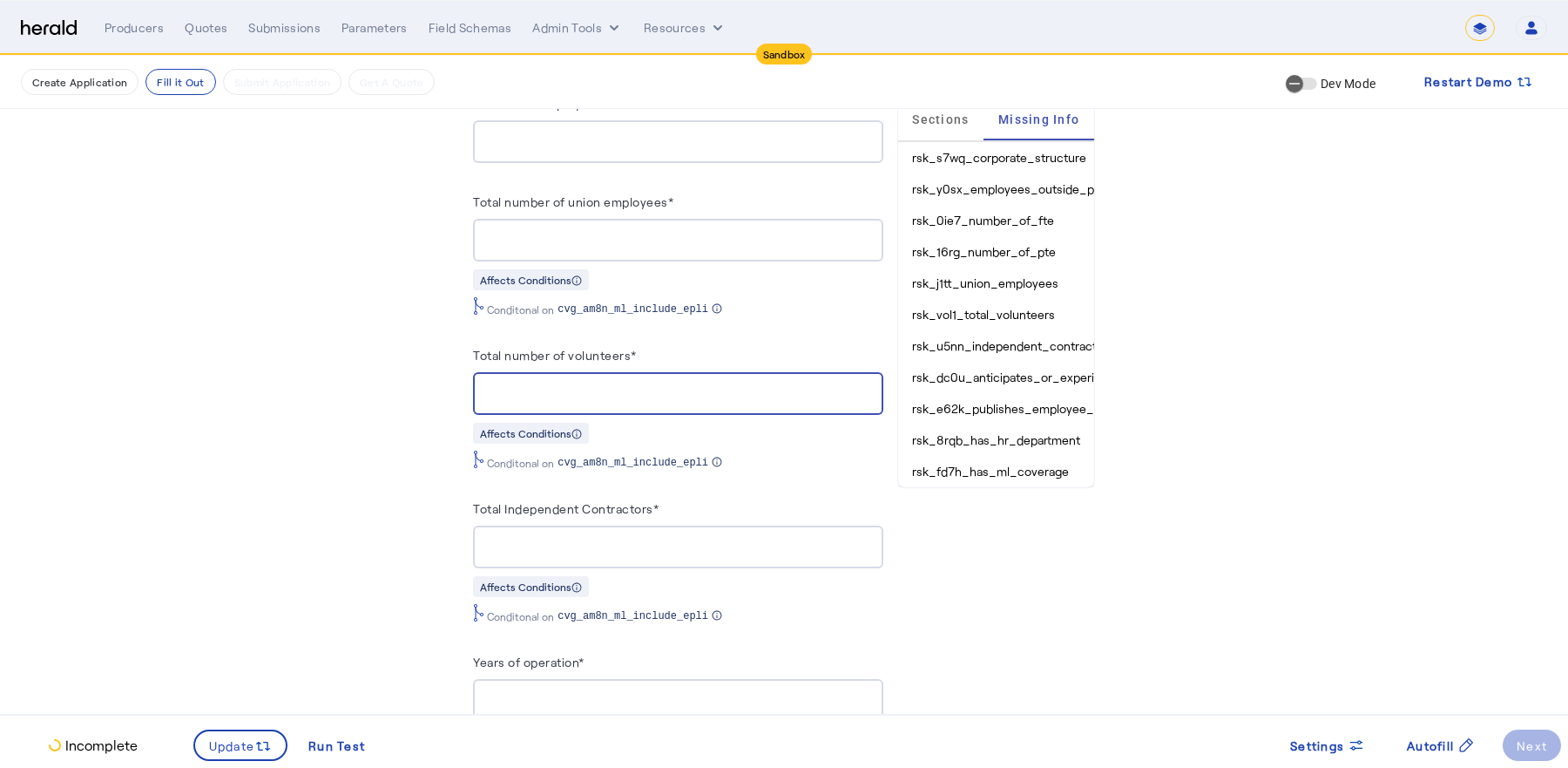
type input "*"
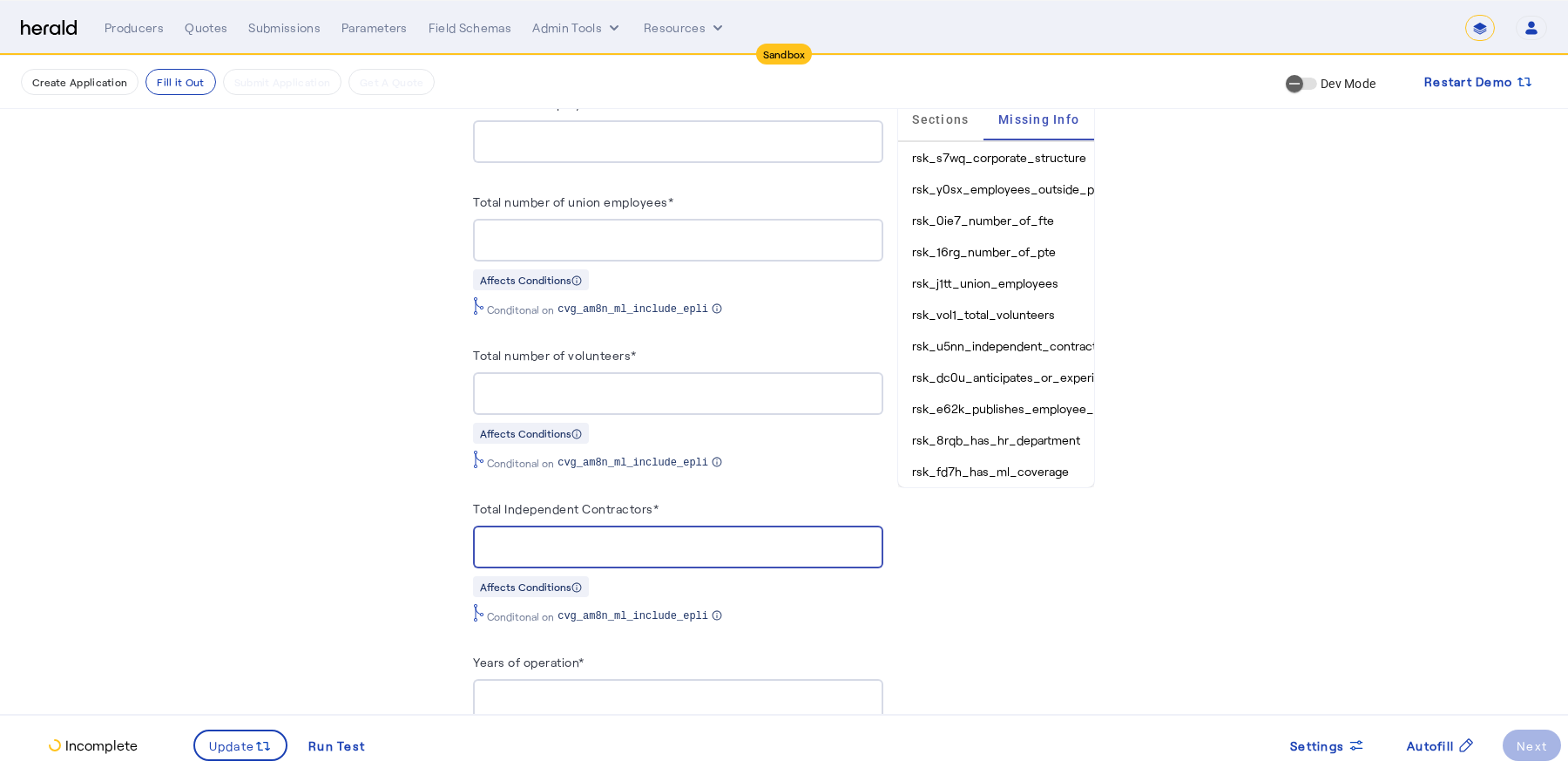
type input "*"
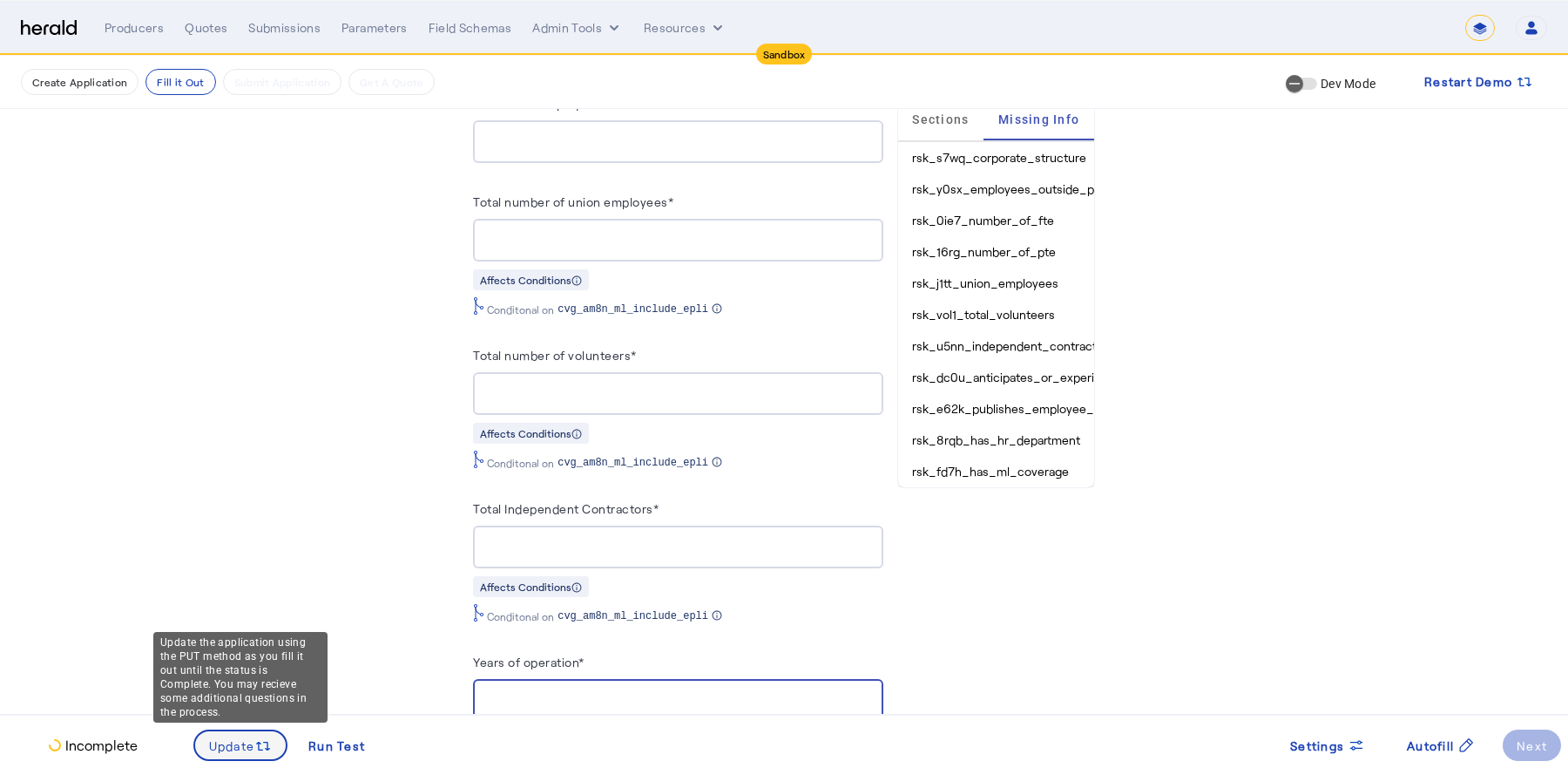
click at [249, 744] on span "Update" at bounding box center [232, 745] width 46 height 18
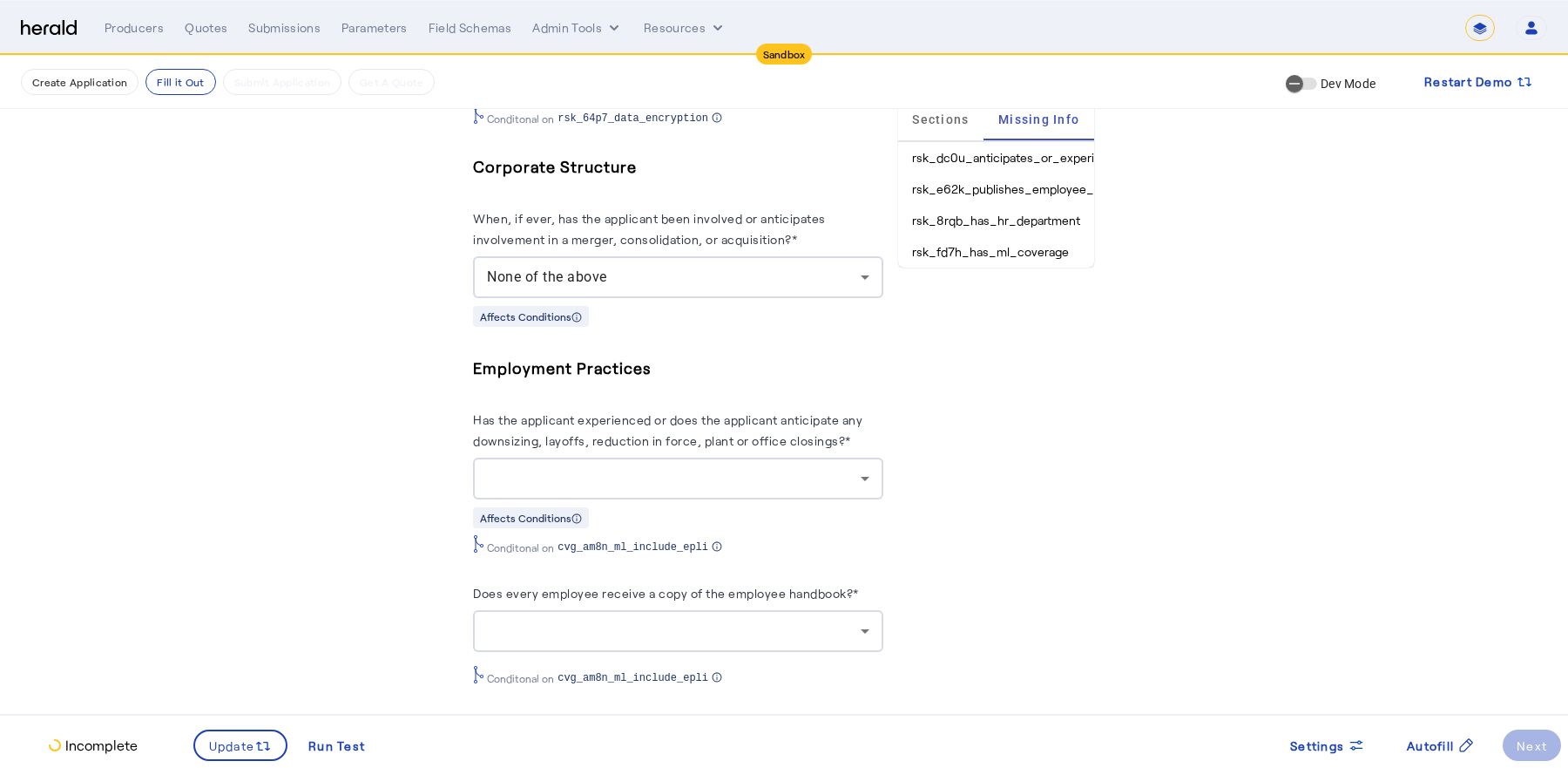
scroll to position [4218, 0]
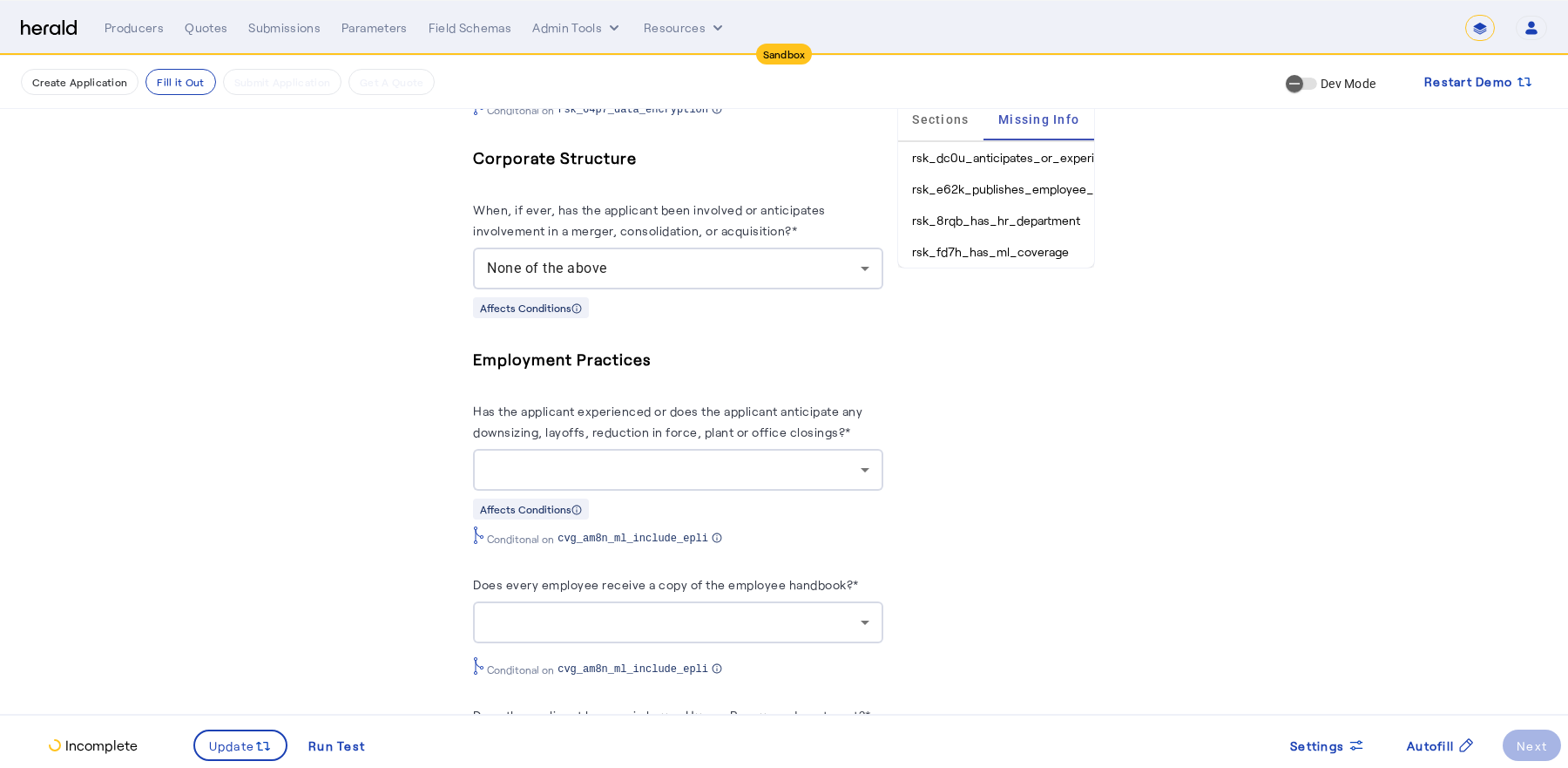
click at [749, 468] on div at bounding box center [673, 469] width 373 height 20
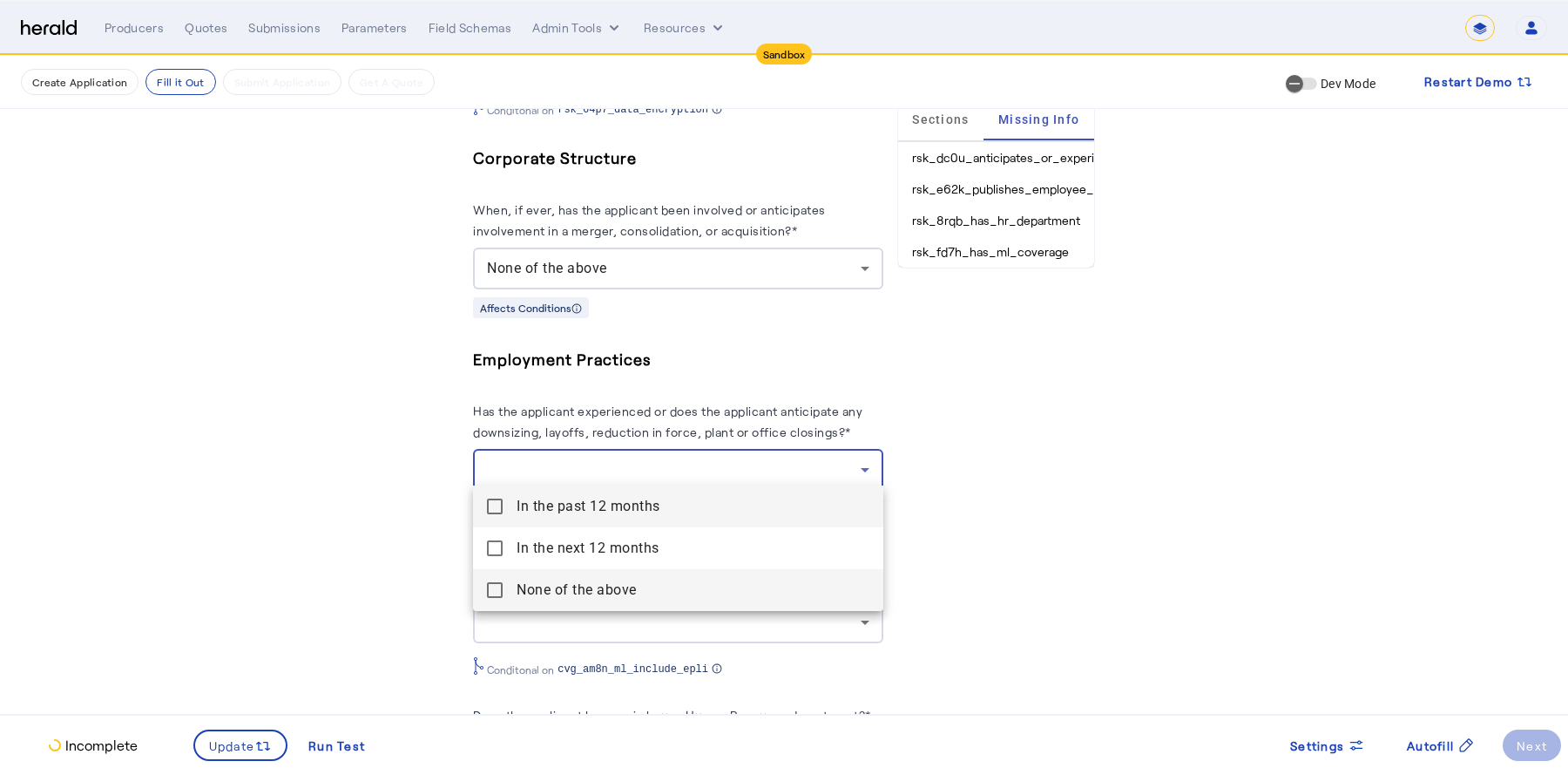
click at [625, 594] on span "None of the above" at bounding box center [693, 589] width 352 height 20
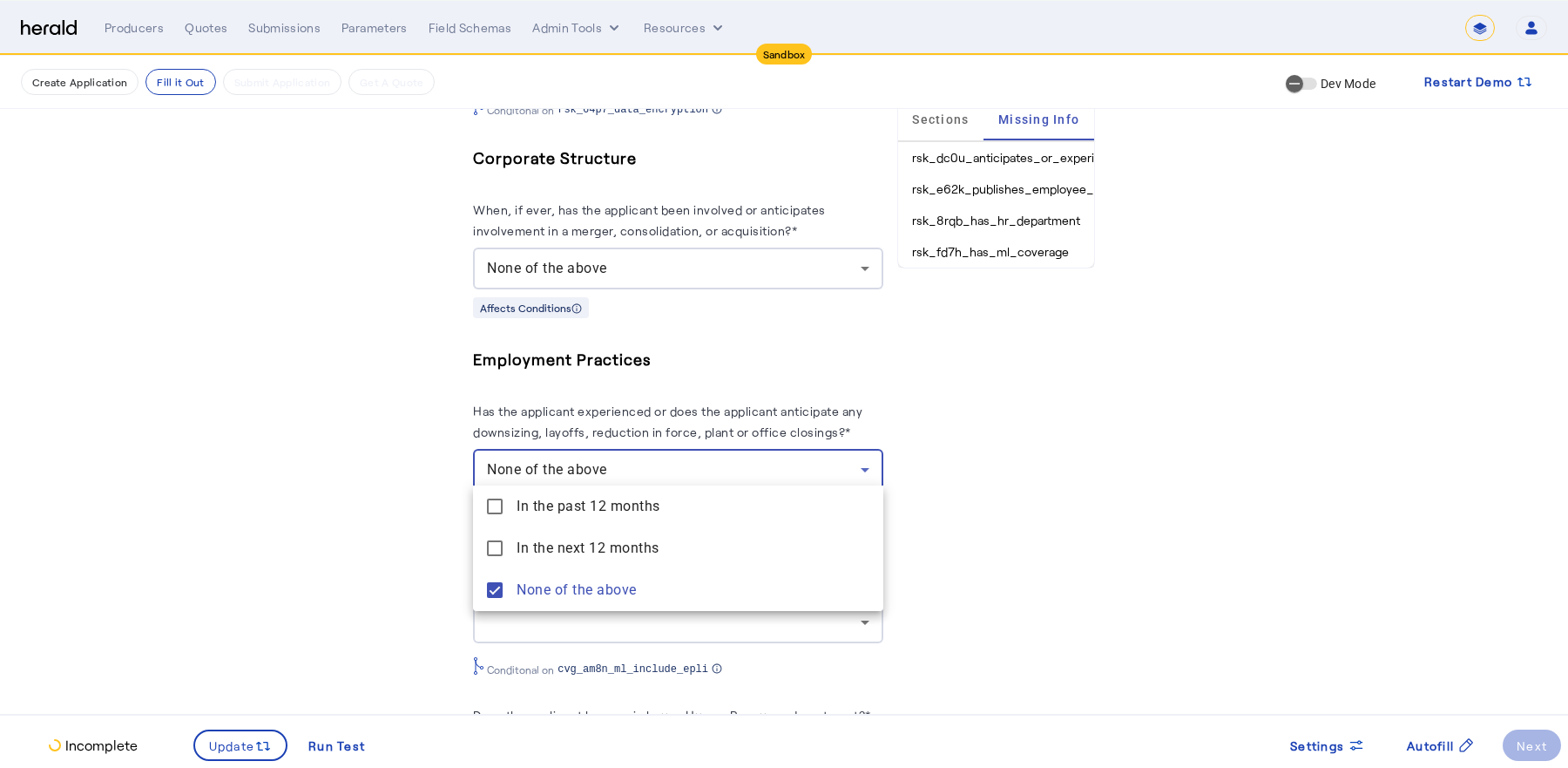
click at [1006, 479] on div at bounding box center [784, 384] width 1568 height 768
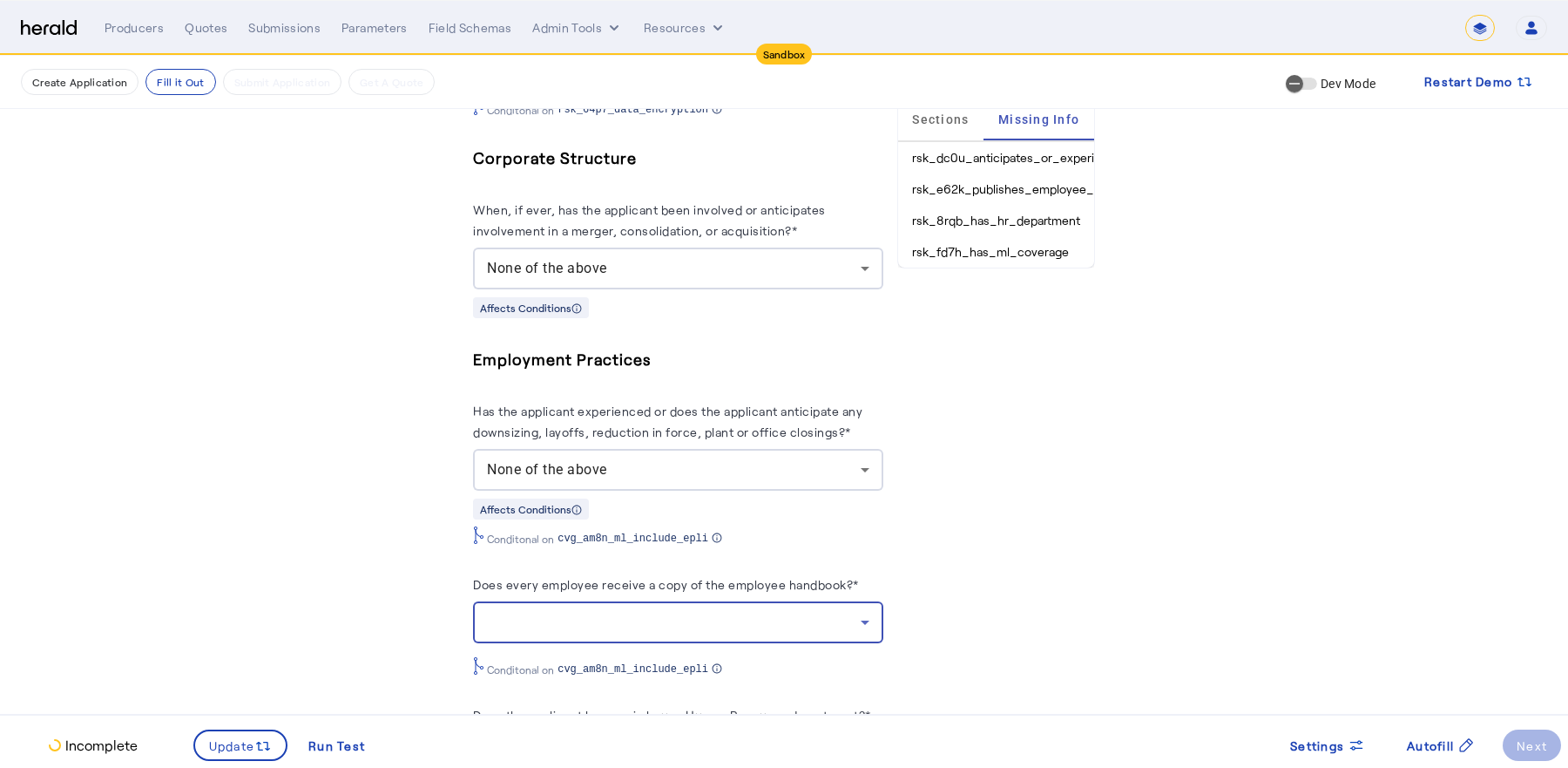
click at [722, 619] on div at bounding box center [673, 621] width 373 height 20
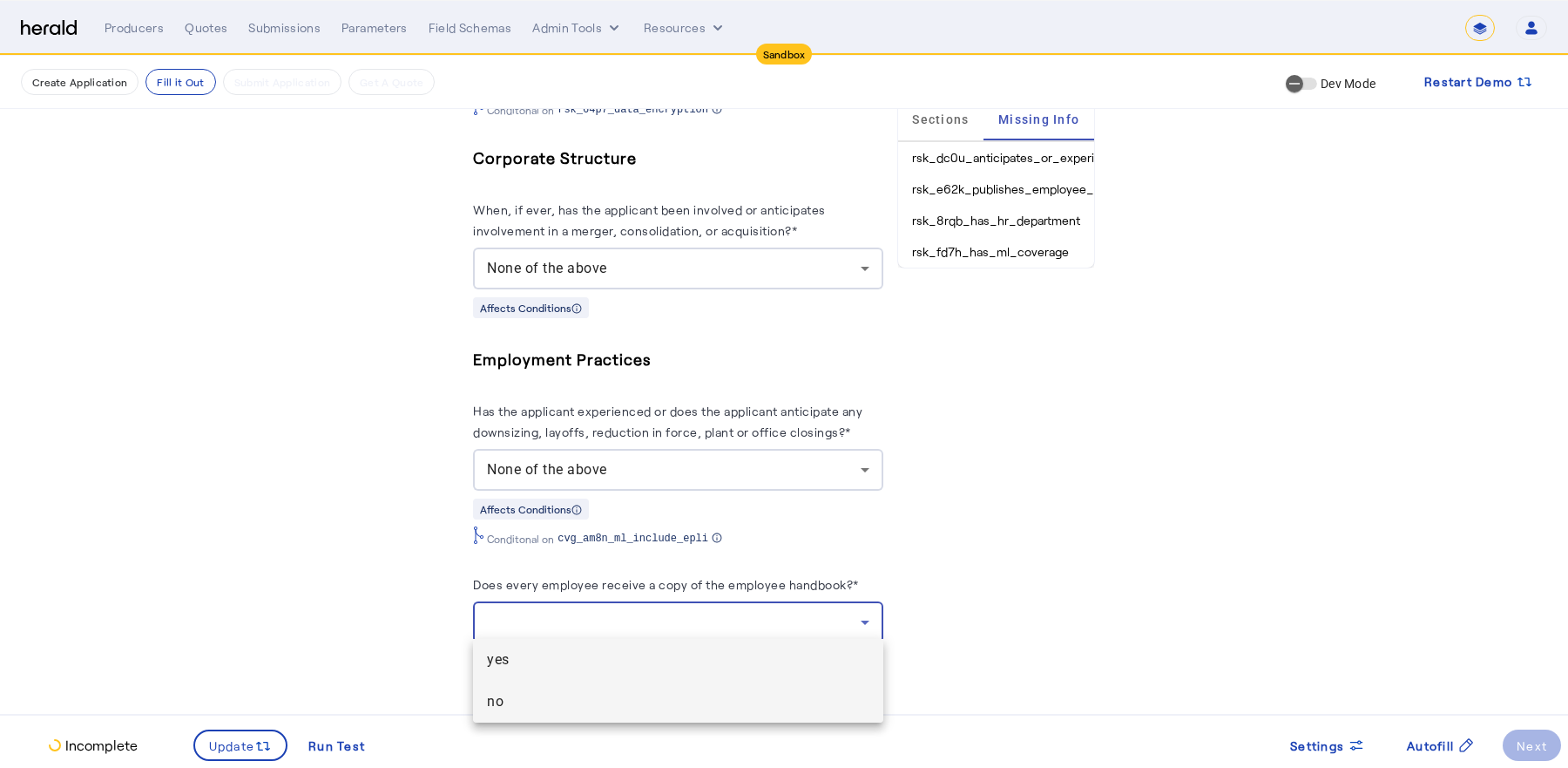
click at [678, 701] on span "no" at bounding box center [677, 701] width 382 height 20
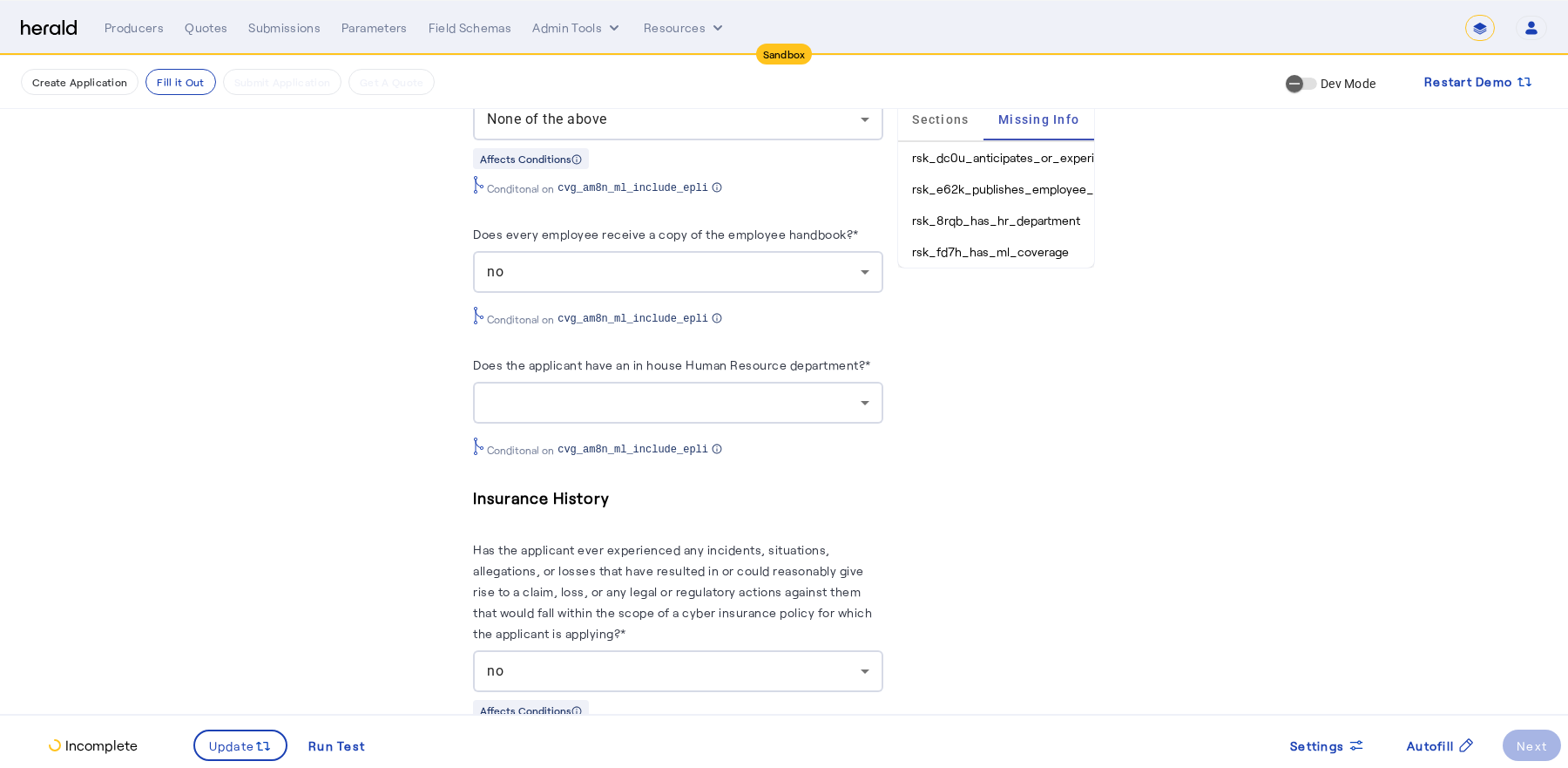
scroll to position [4582, 0]
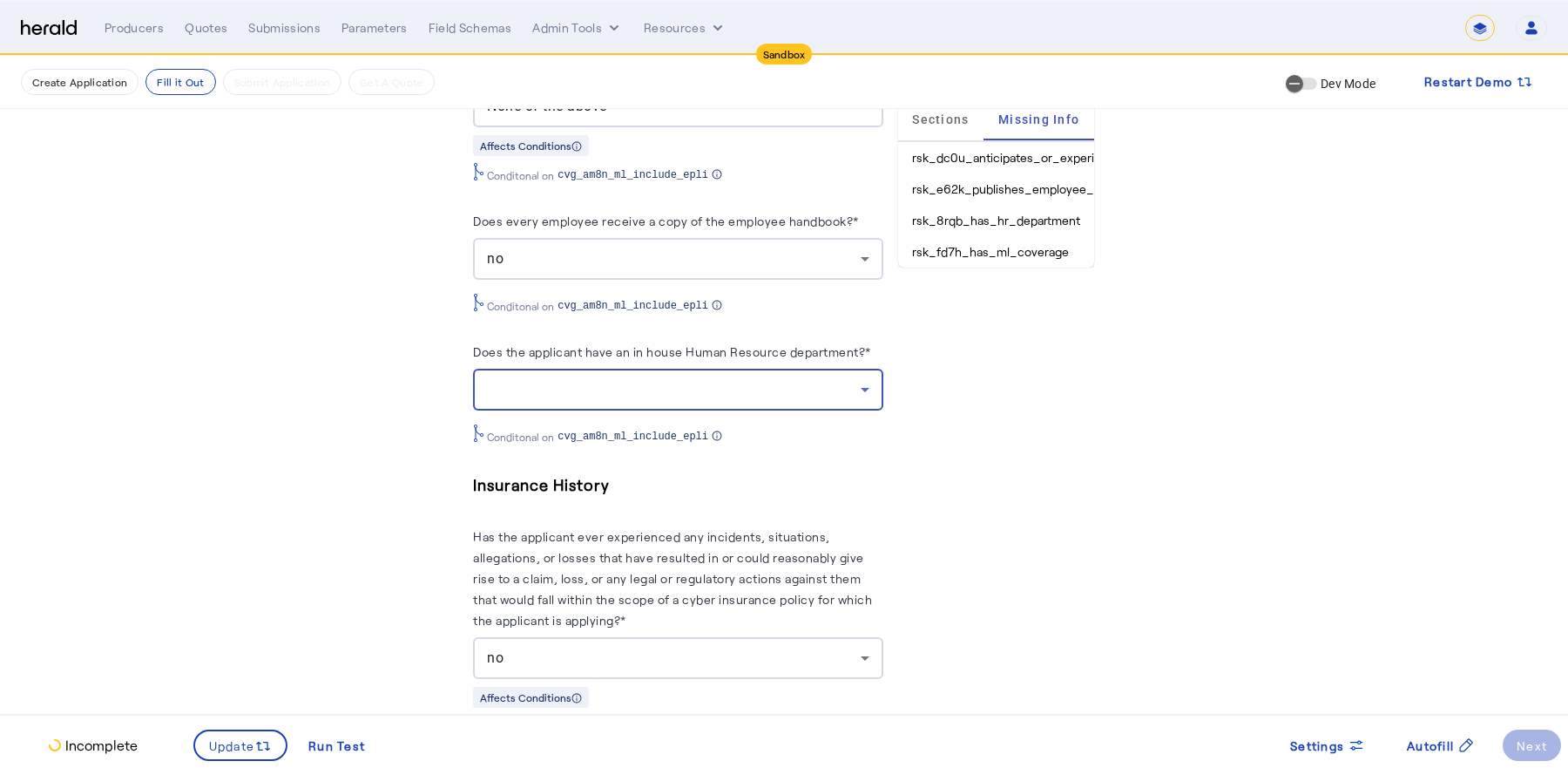
click at [810, 384] on div at bounding box center [673, 388] width 373 height 20
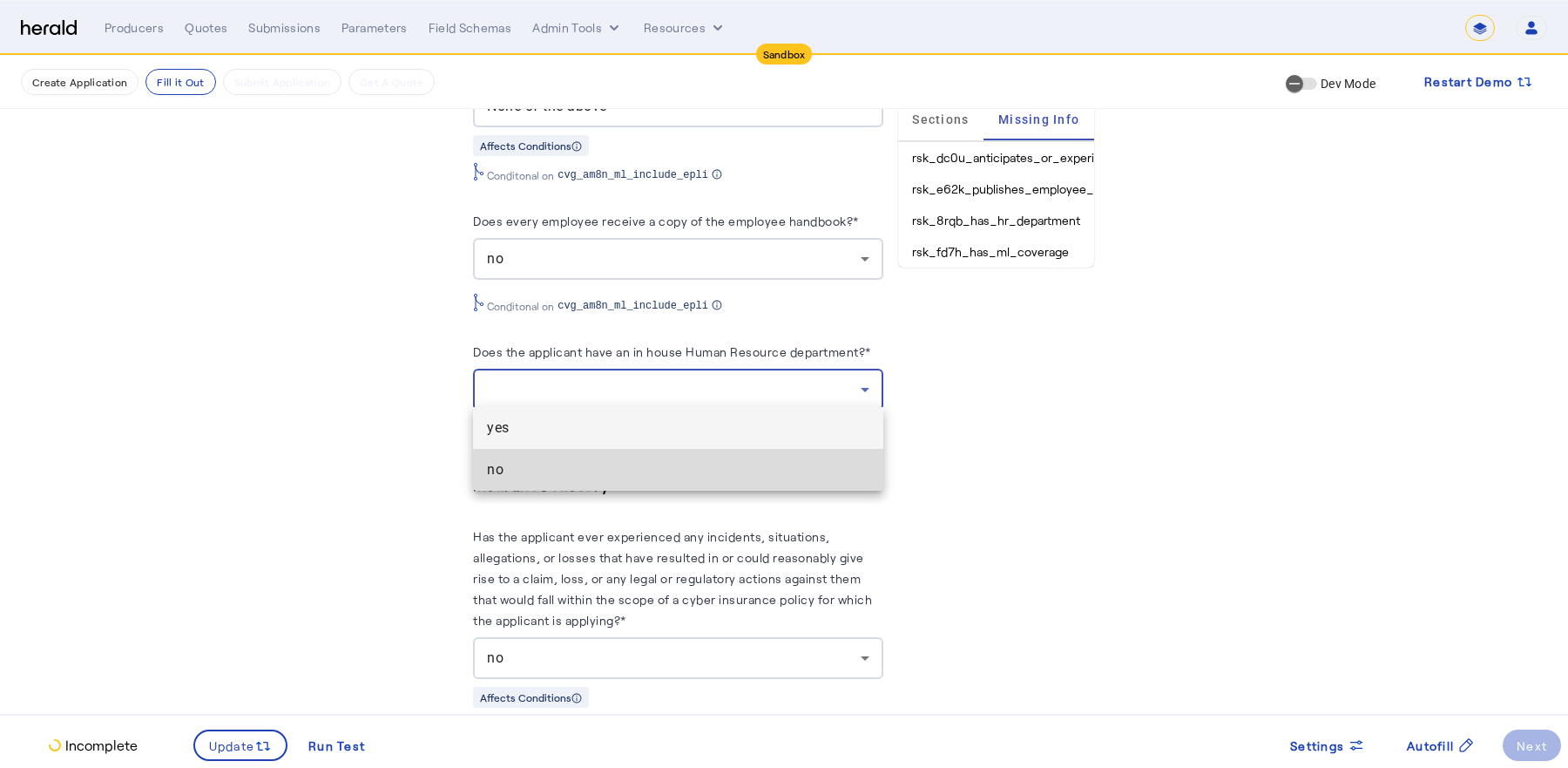
click at [760, 472] on span "no" at bounding box center [677, 469] width 382 height 20
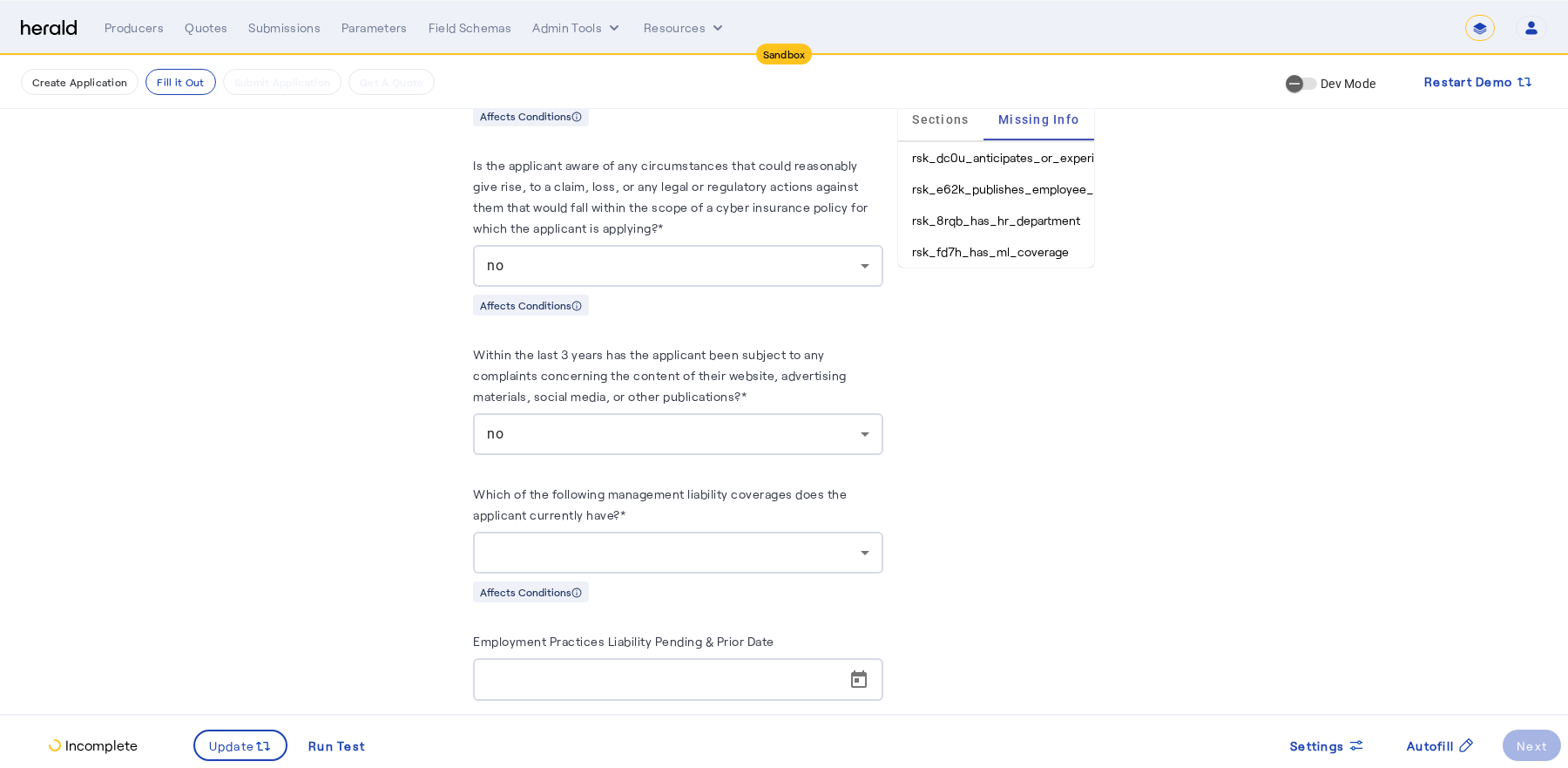
scroll to position [5219, 0]
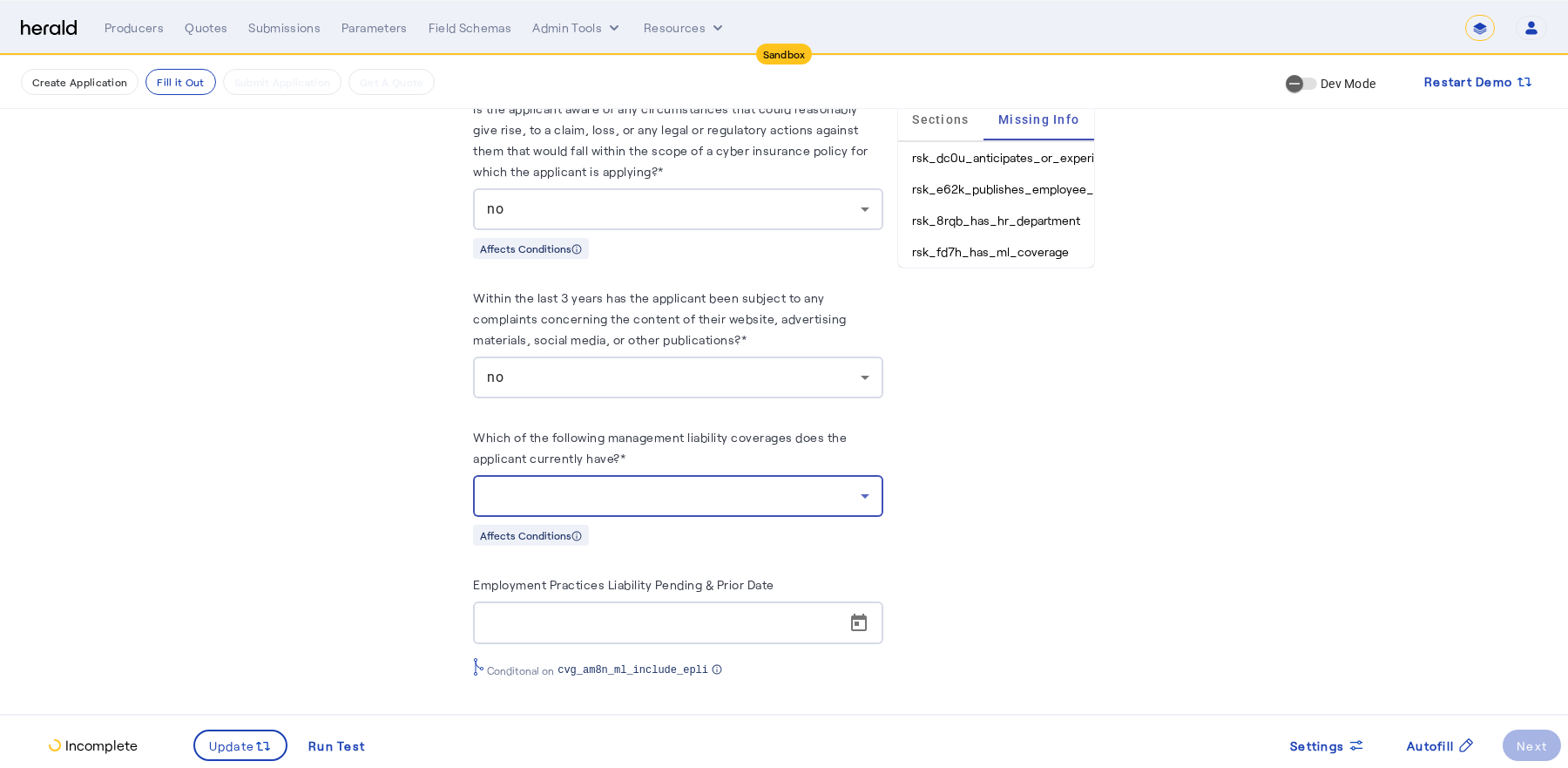
click at [850, 486] on div at bounding box center [673, 495] width 373 height 20
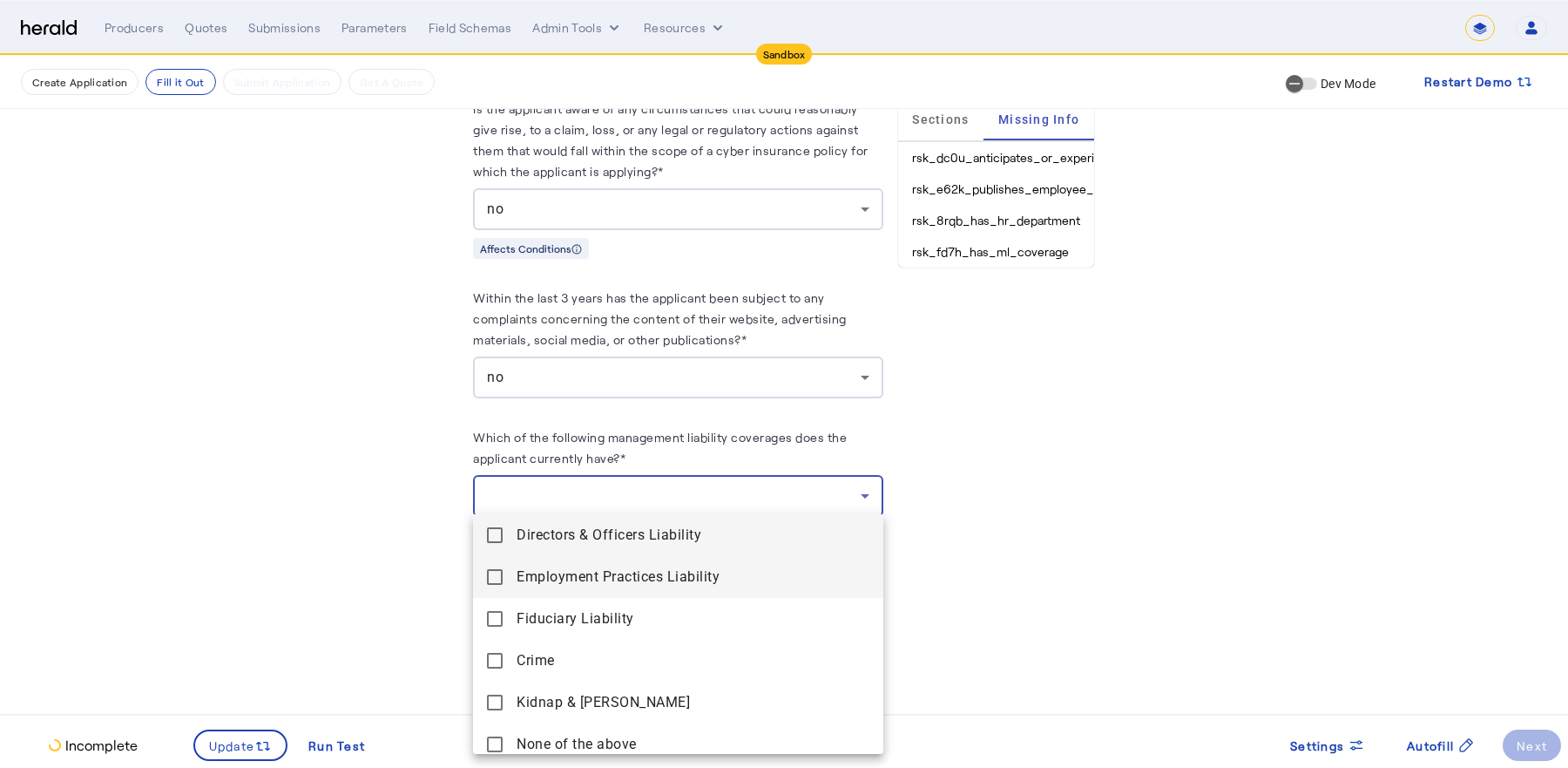
click at [754, 569] on span "Employment Practices Liability" at bounding box center [693, 576] width 352 height 20
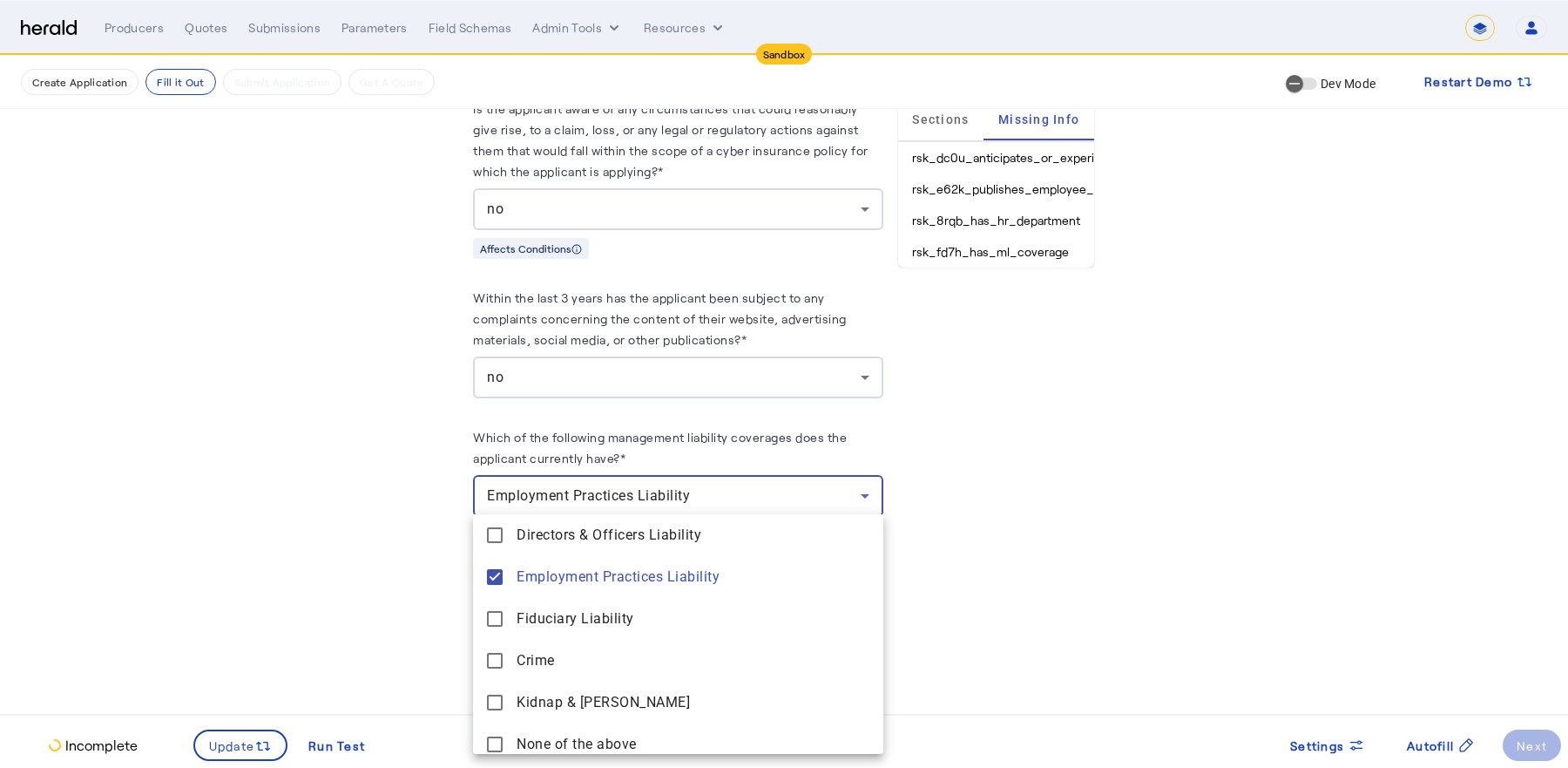
click at [956, 486] on div at bounding box center [784, 384] width 1568 height 768
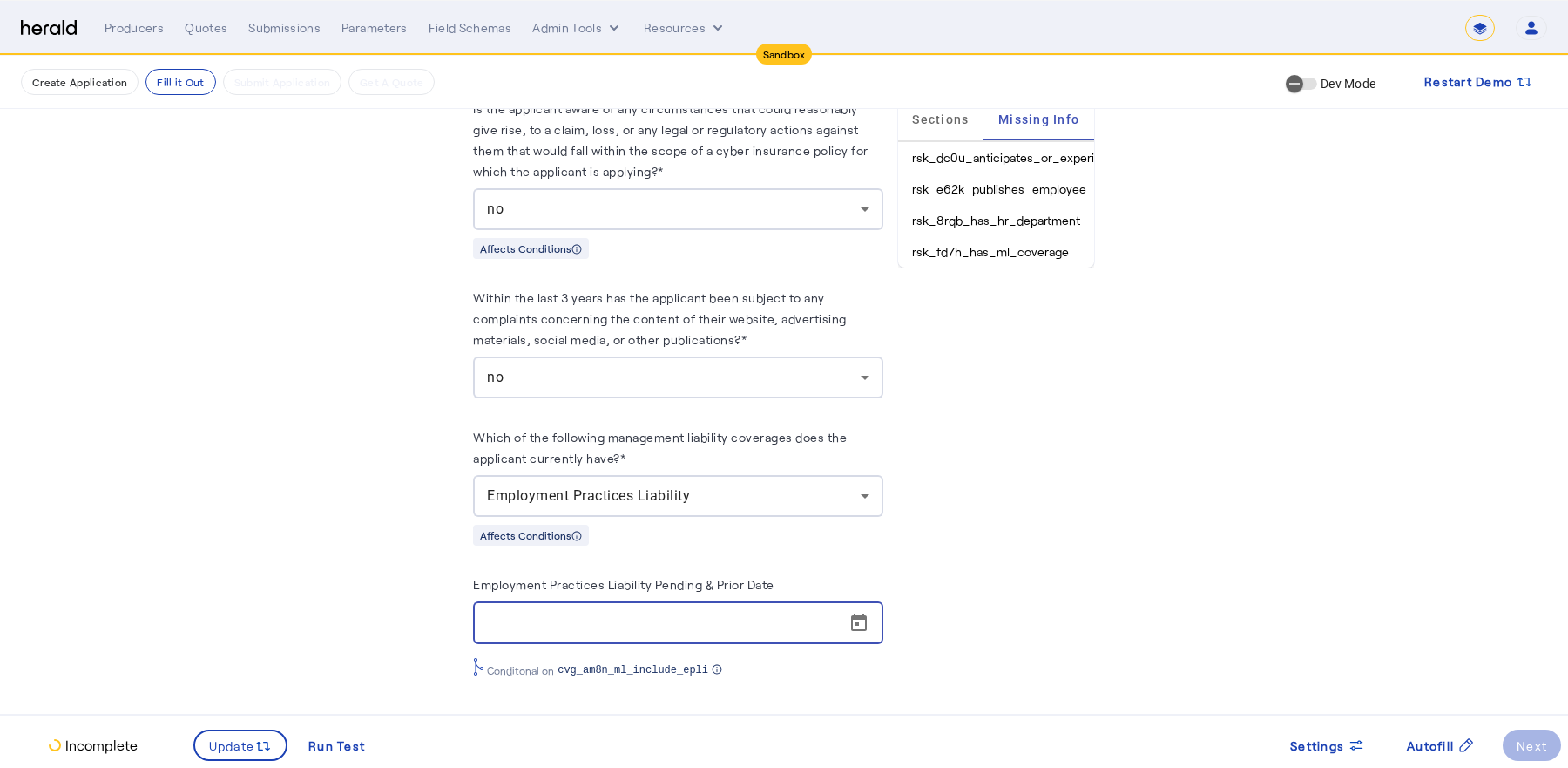
click at [711, 622] on input "Employment Practices Liability Pending & Prior Date" at bounding box center [682, 622] width 392 height 20
click at [864, 613] on span "Open calendar" at bounding box center [858, 623] width 42 height 42
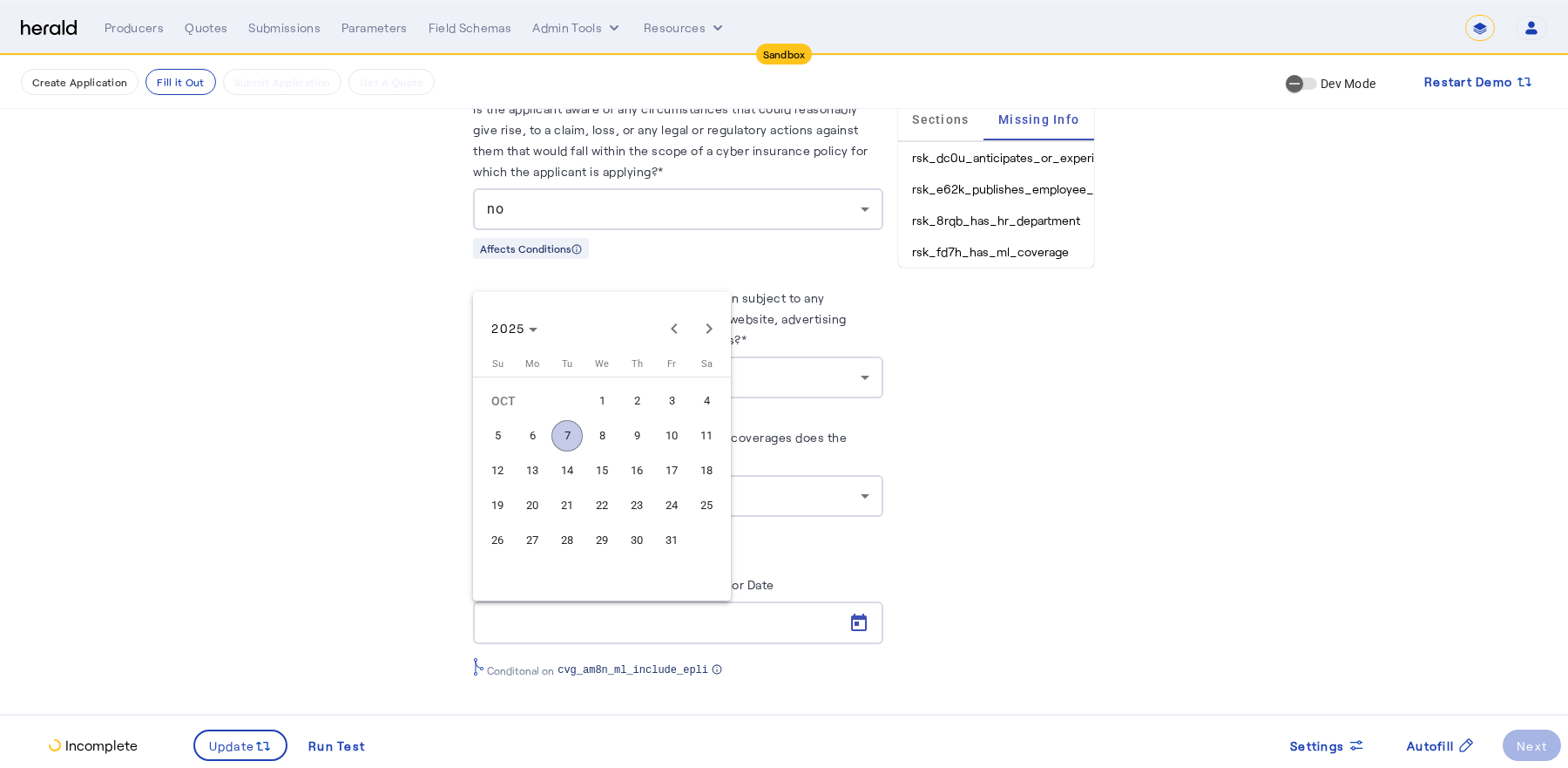
scroll to position [5212, 0]
click at [809, 567] on div at bounding box center [784, 384] width 1568 height 768
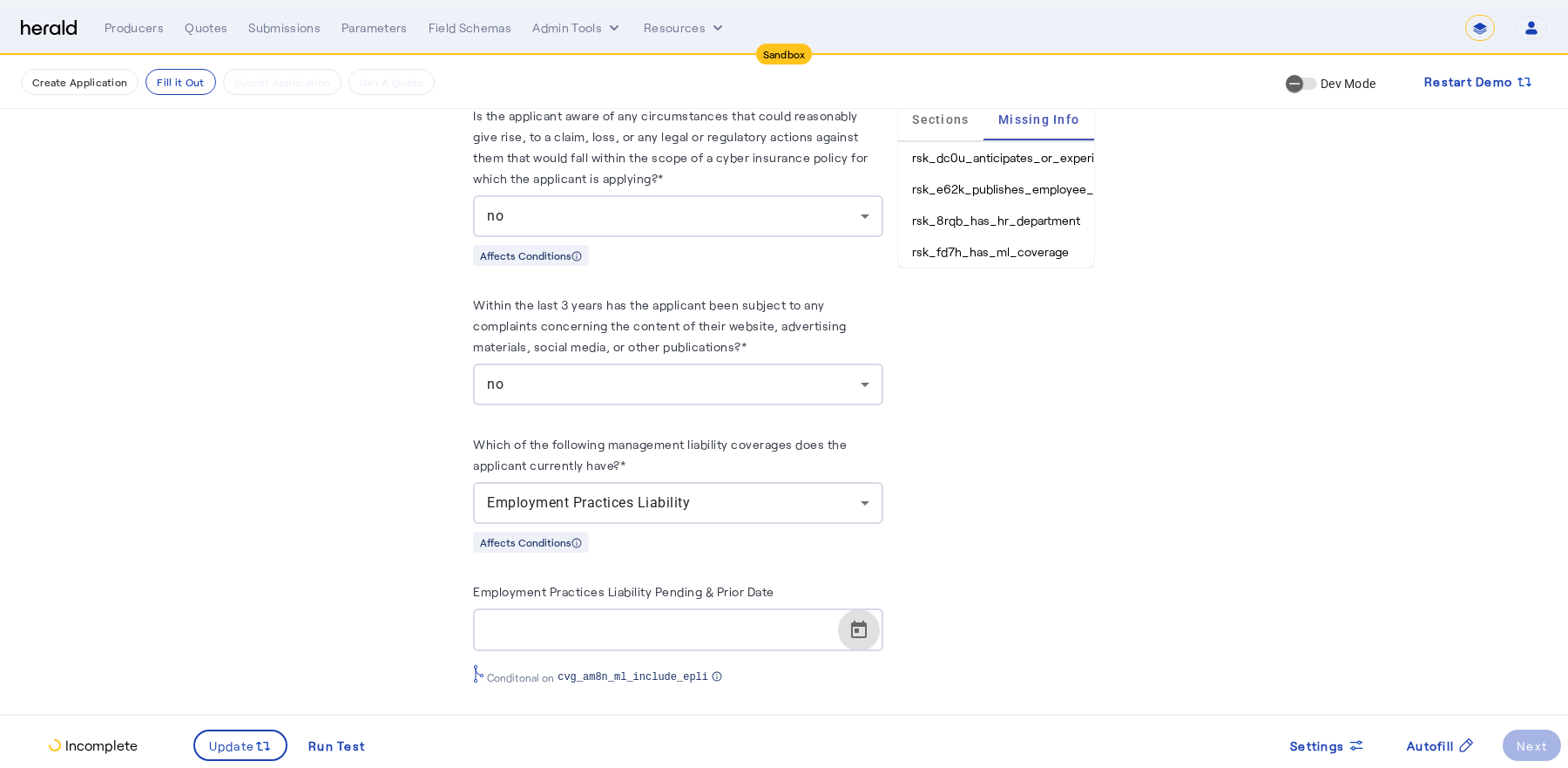
click at [859, 626] on span "Open calendar" at bounding box center [858, 630] width 42 height 42
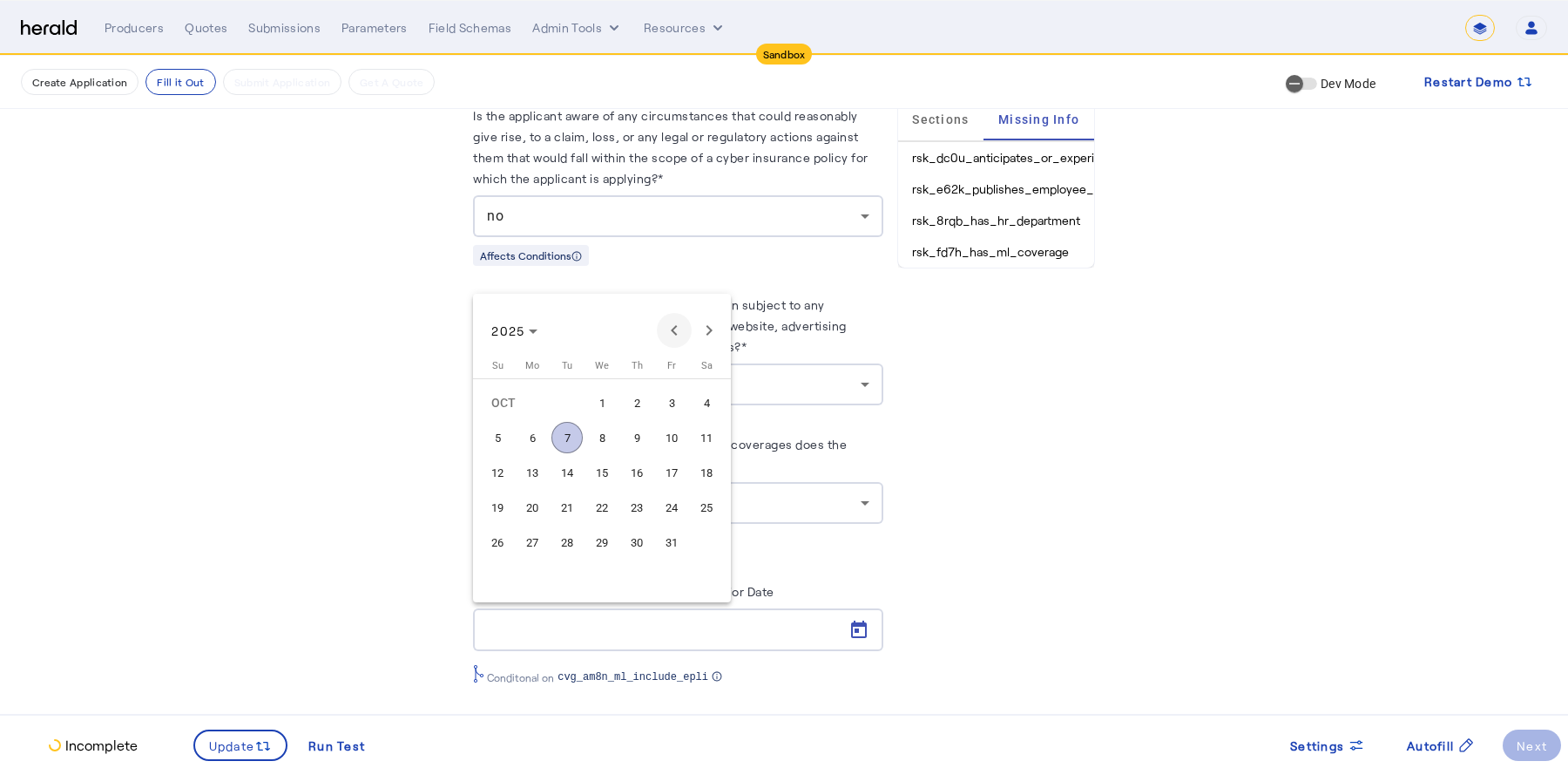
click at [676, 334] on span "Previous month" at bounding box center [675, 330] width 35 height 35
click at [563, 441] on span "1" at bounding box center [567, 437] width 31 height 31
type input "**********"
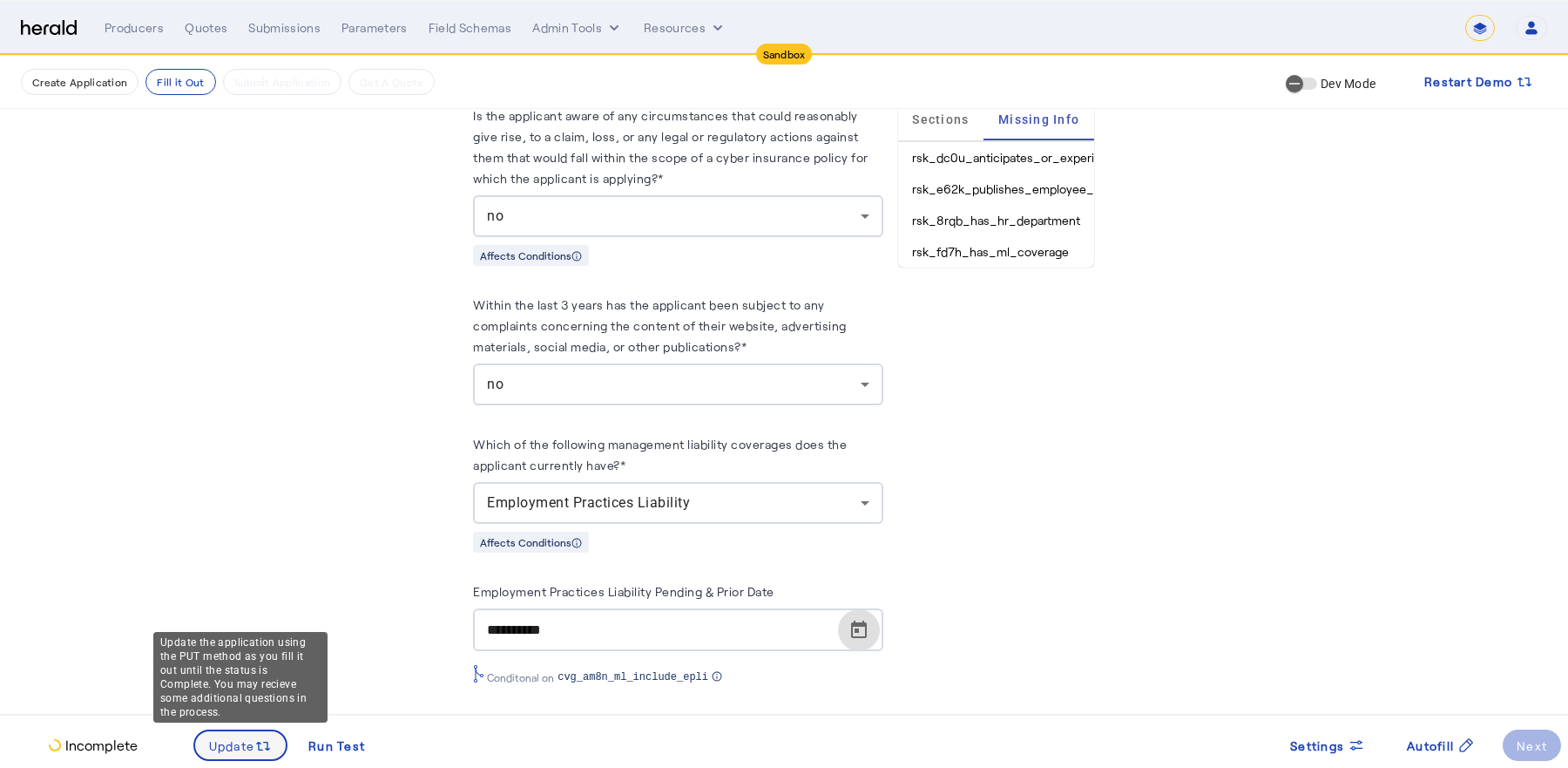
click at [239, 736] on span "Update" at bounding box center [232, 745] width 46 height 18
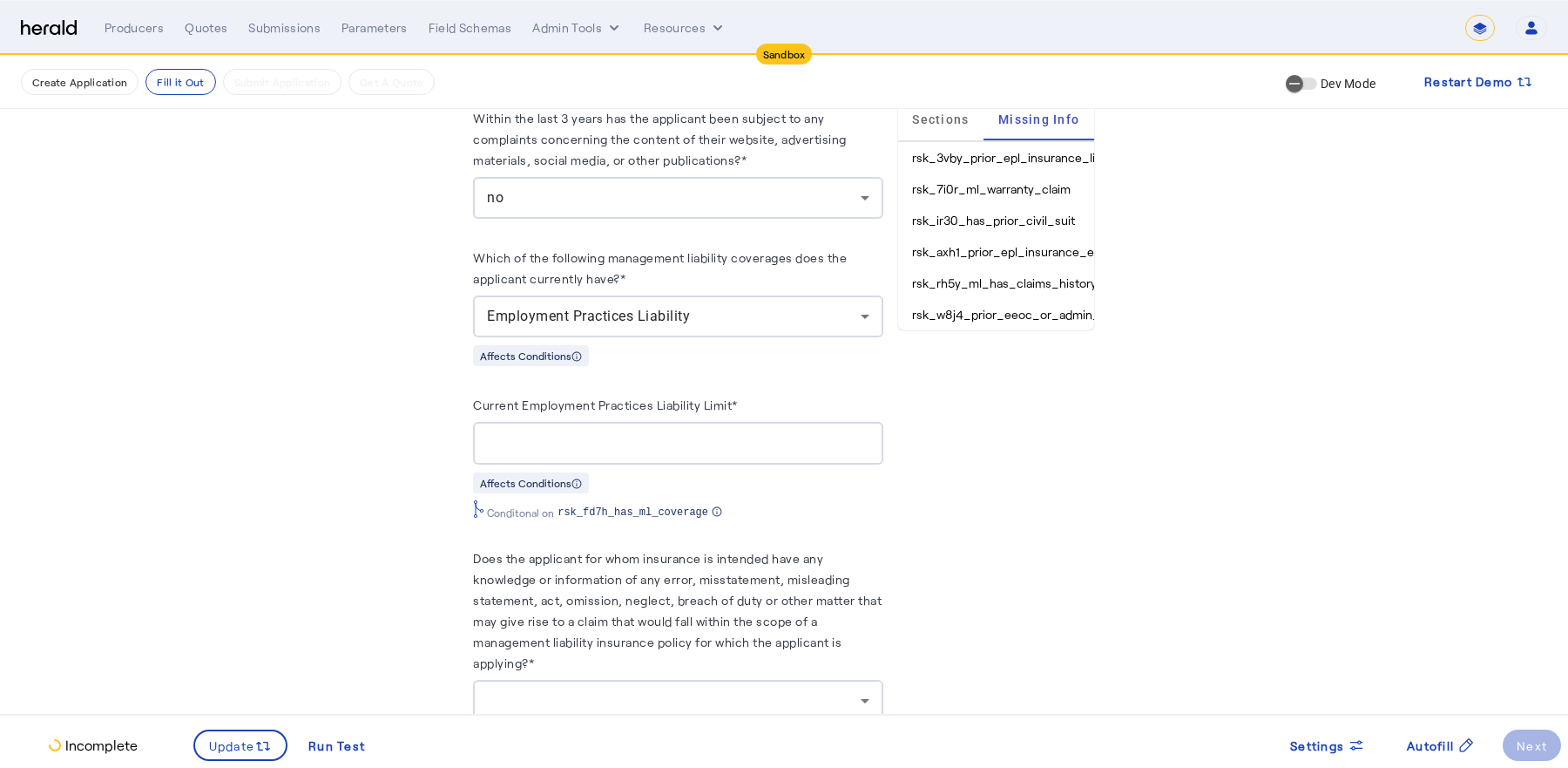
scroll to position [5392, 0]
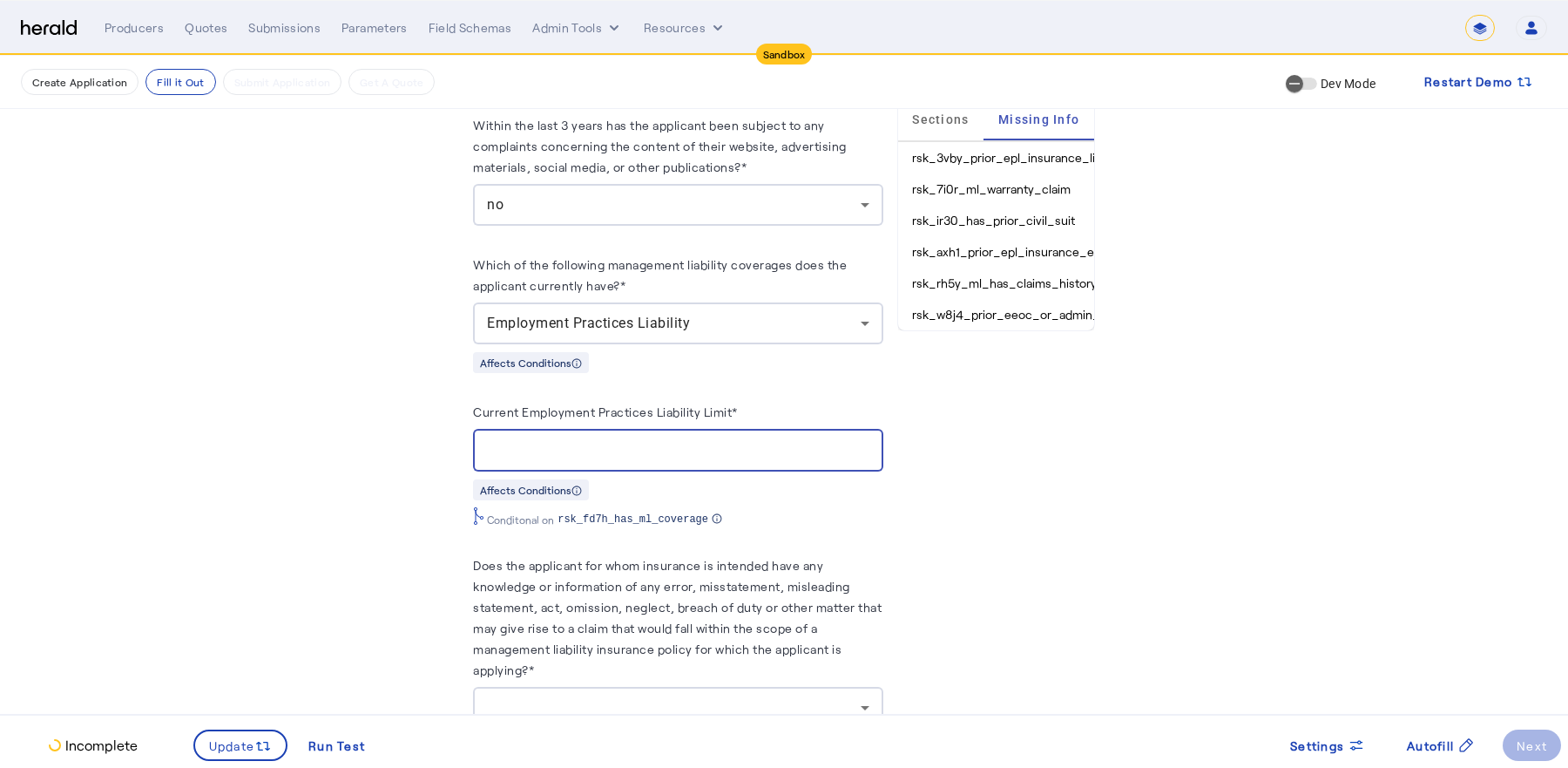
click at [784, 446] on input "Current Employment Practices Liability Limit*" at bounding box center [677, 450] width 382 height 20
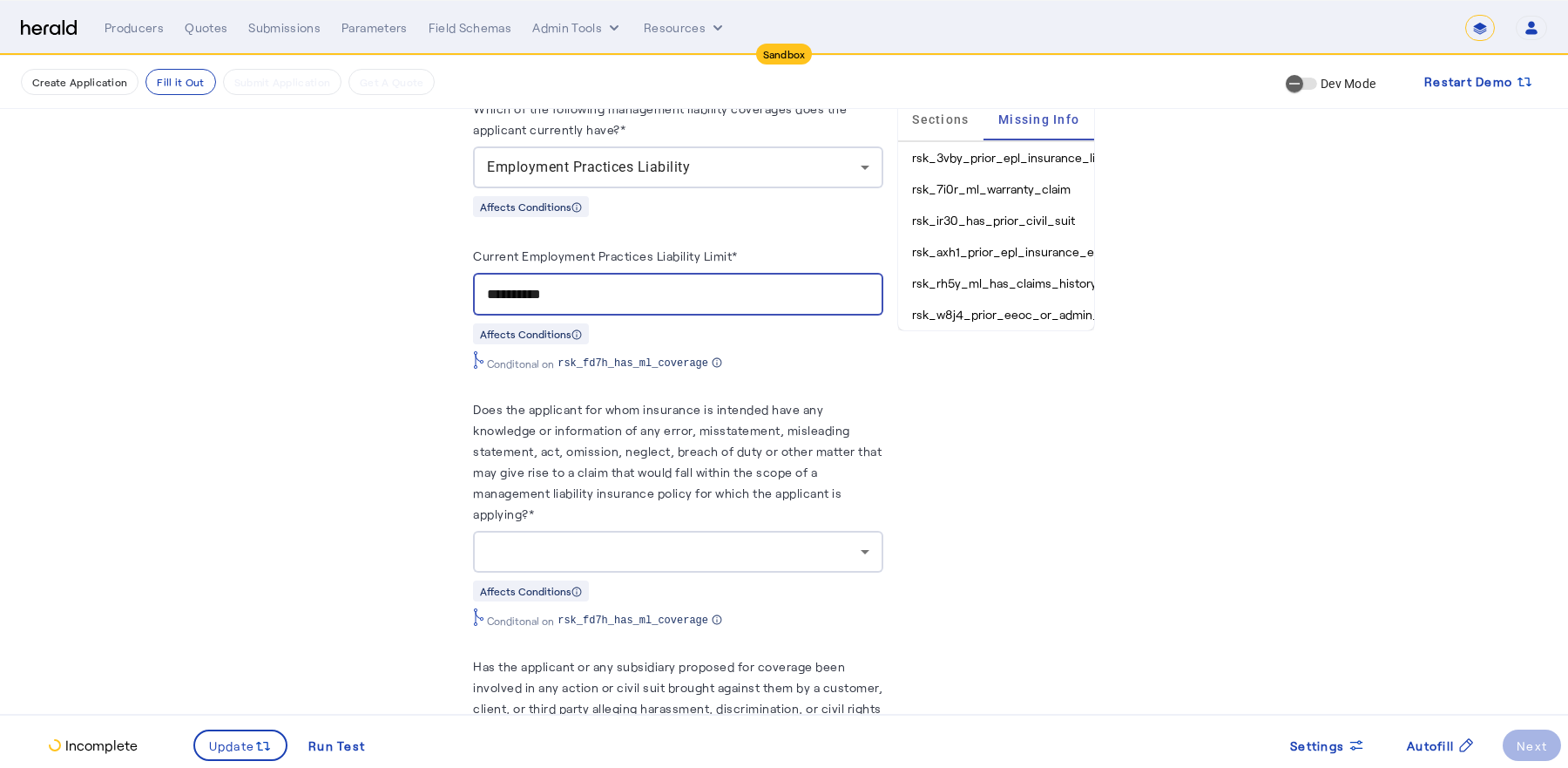
scroll to position [5577, 0]
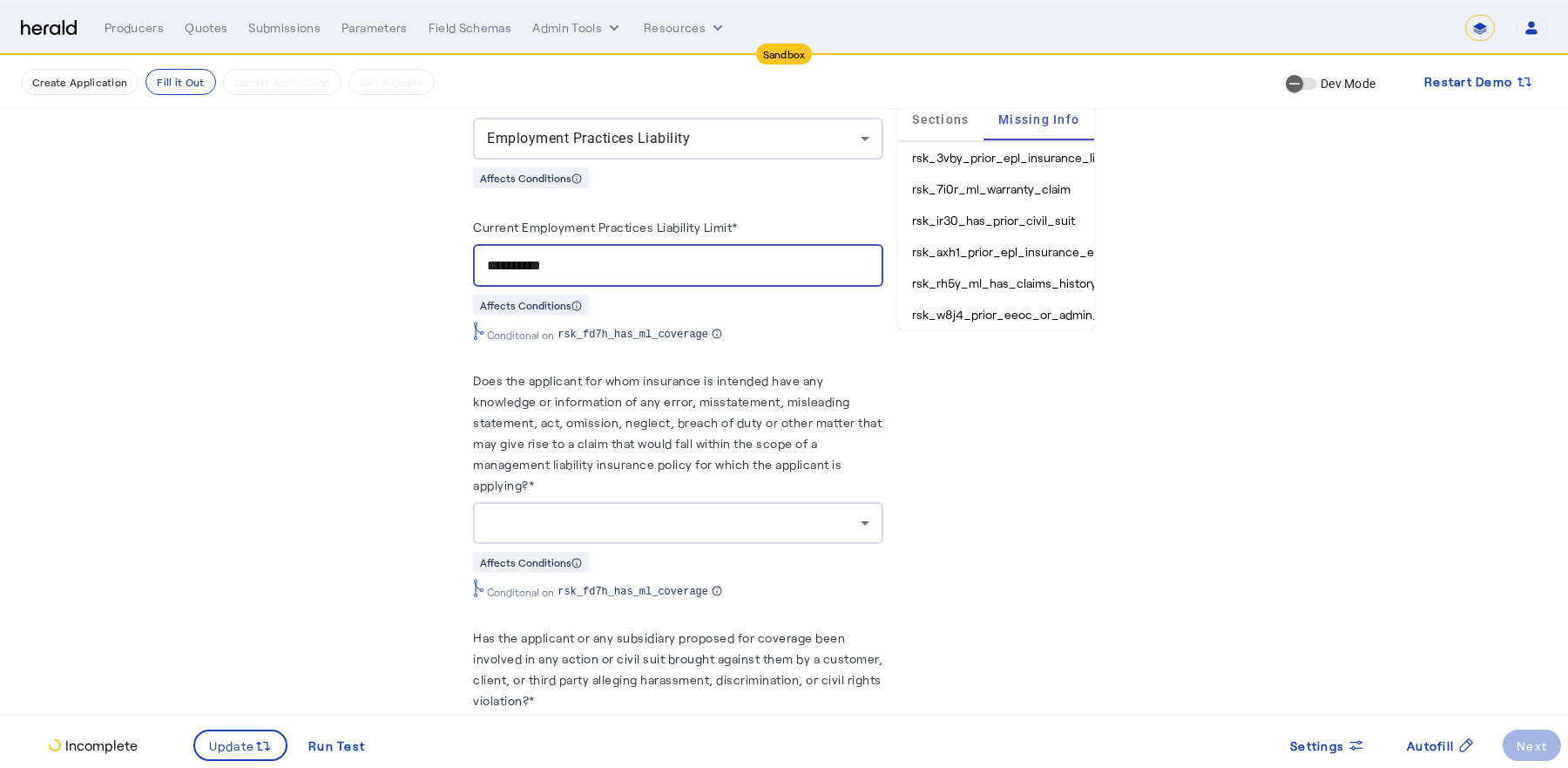
type input "**********"
click at [797, 526] on div at bounding box center [673, 522] width 373 height 20
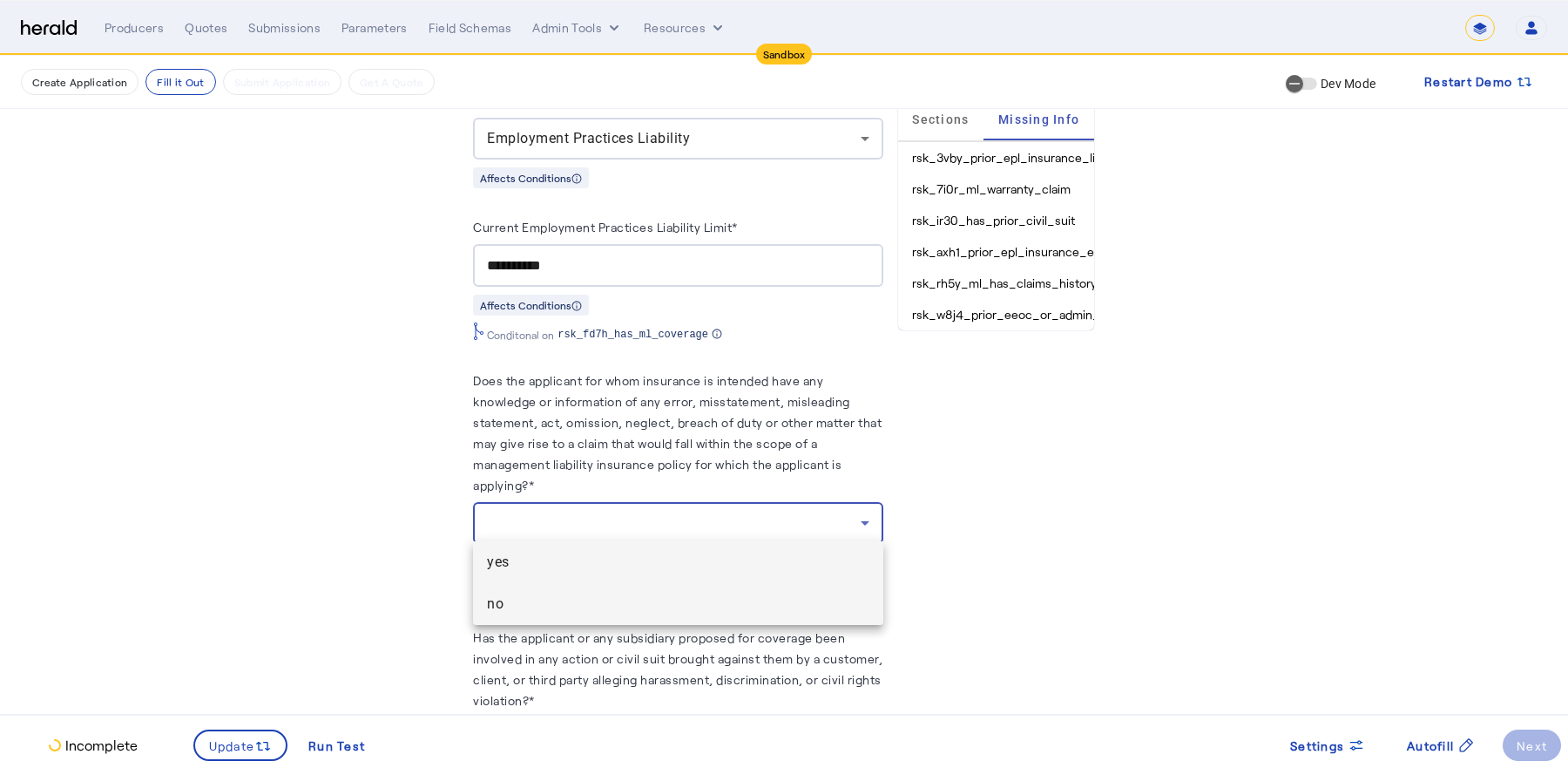
click at [780, 612] on span "no" at bounding box center [677, 603] width 382 height 20
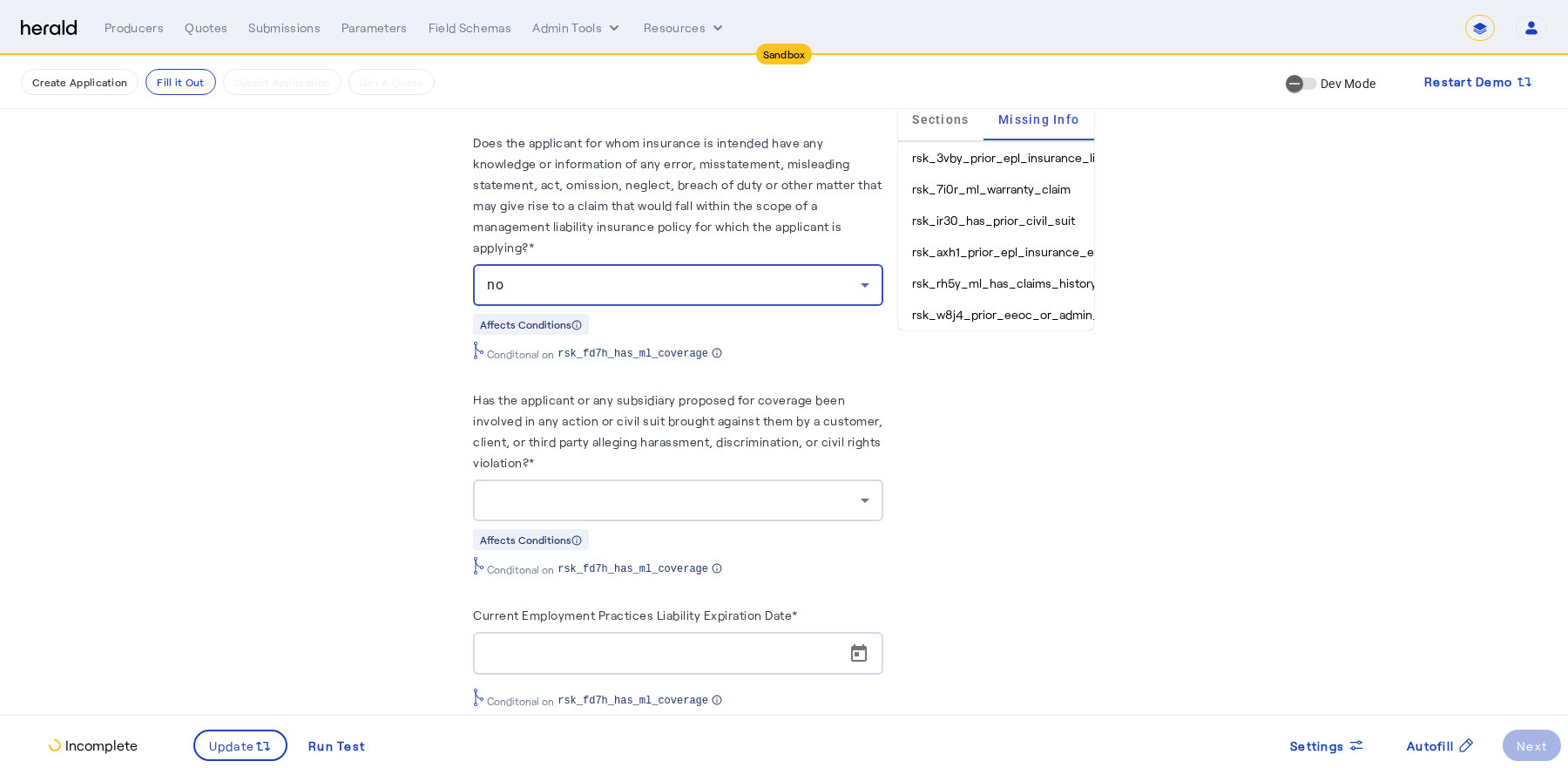
scroll to position [5880, 0]
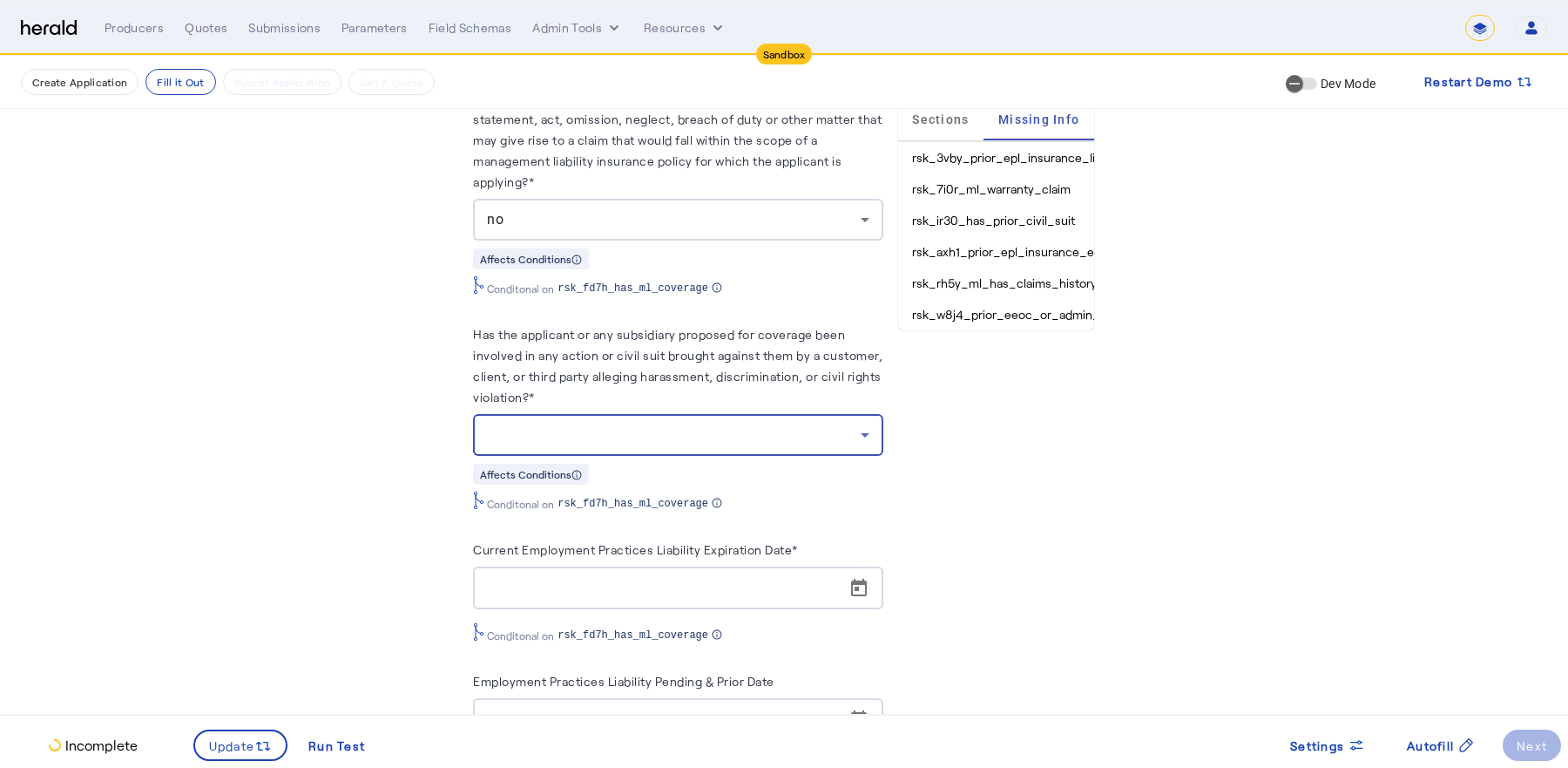
click at [763, 435] on div at bounding box center [673, 434] width 373 height 20
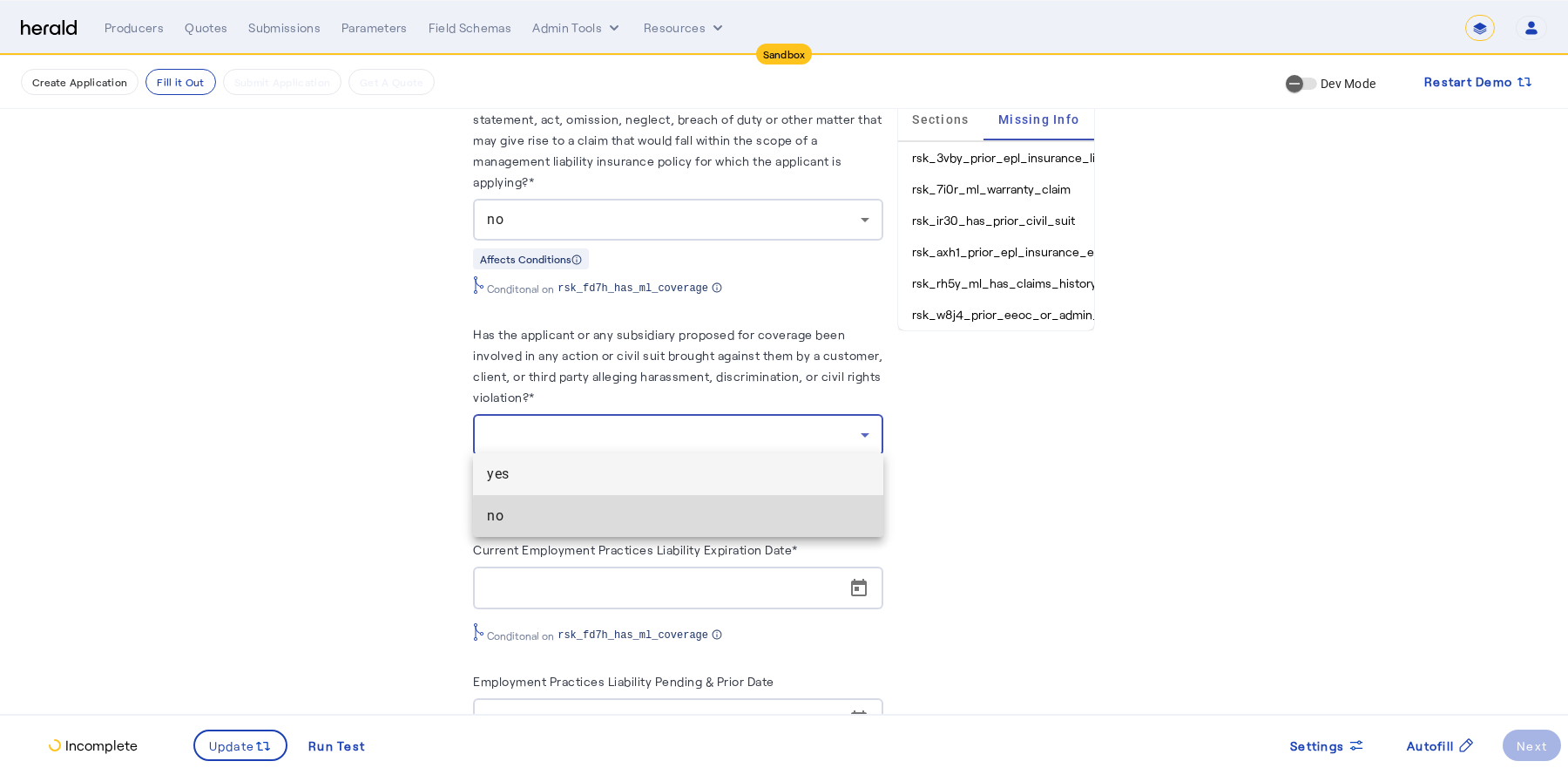
click at [760, 520] on span "no" at bounding box center [677, 515] width 382 height 20
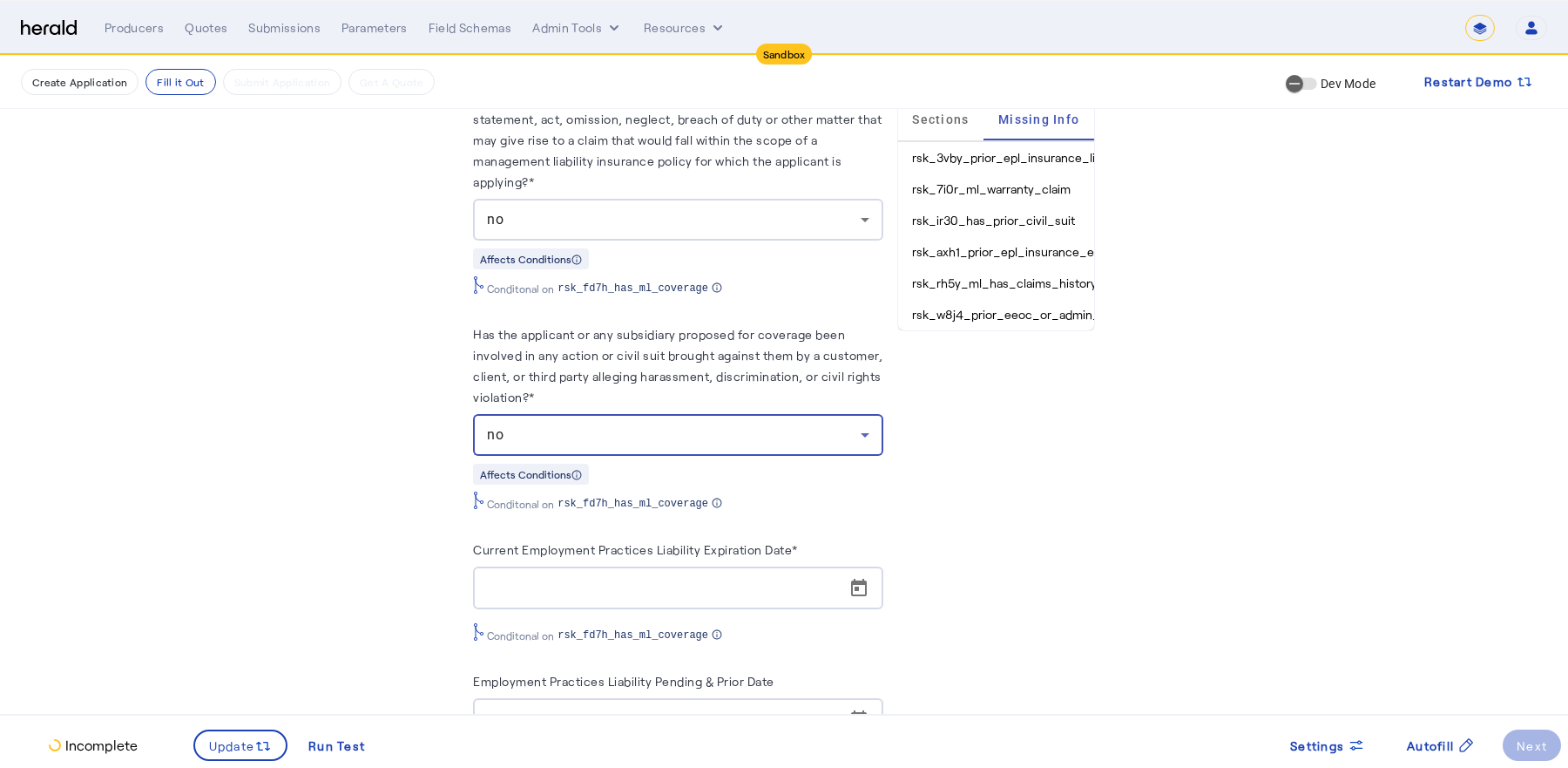
click at [806, 586] on input "Current Employment Practices Liability Expiration Date*" at bounding box center [682, 587] width 392 height 20
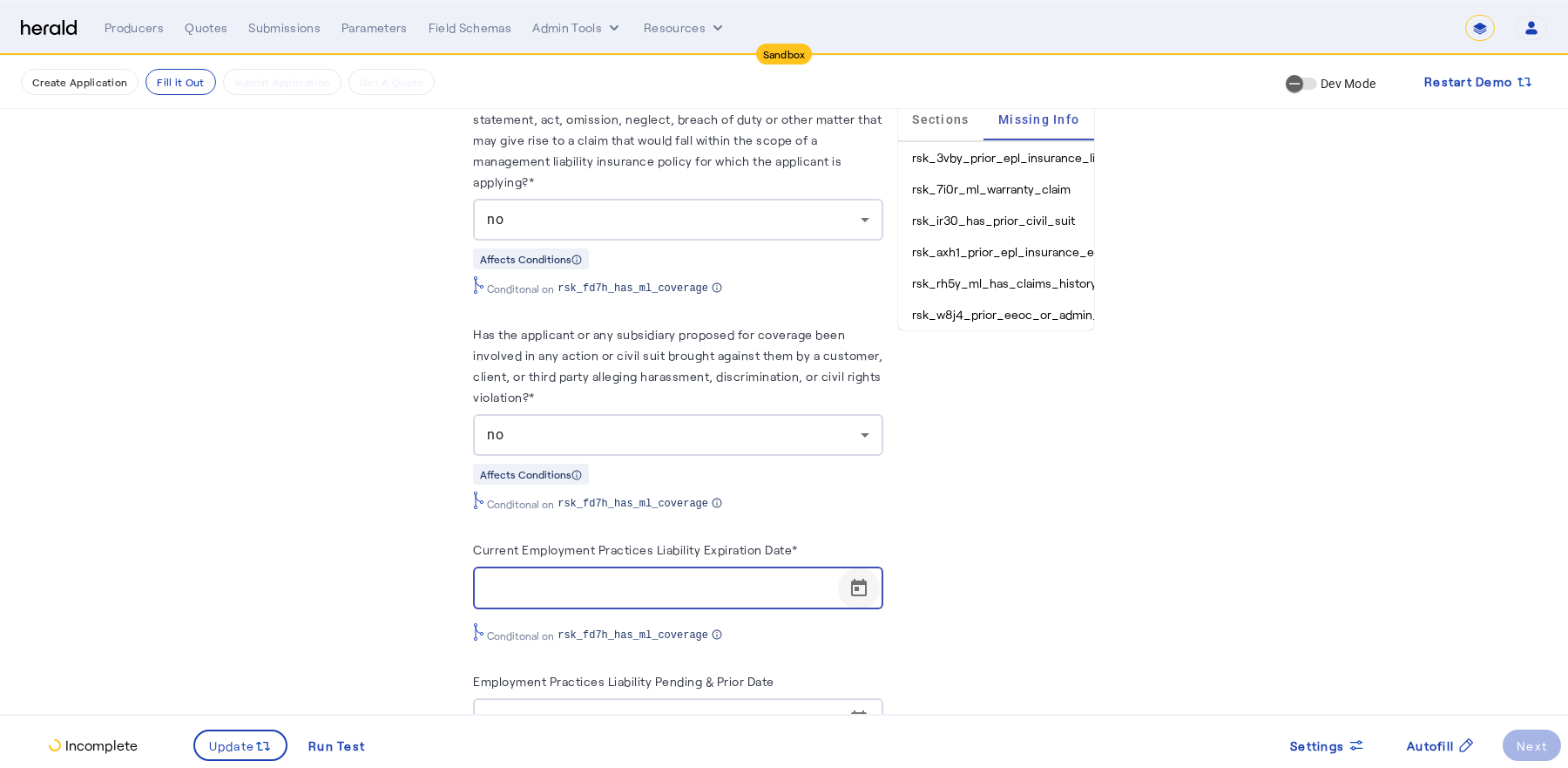
click at [875, 577] on span "Open calendar" at bounding box center [858, 588] width 42 height 42
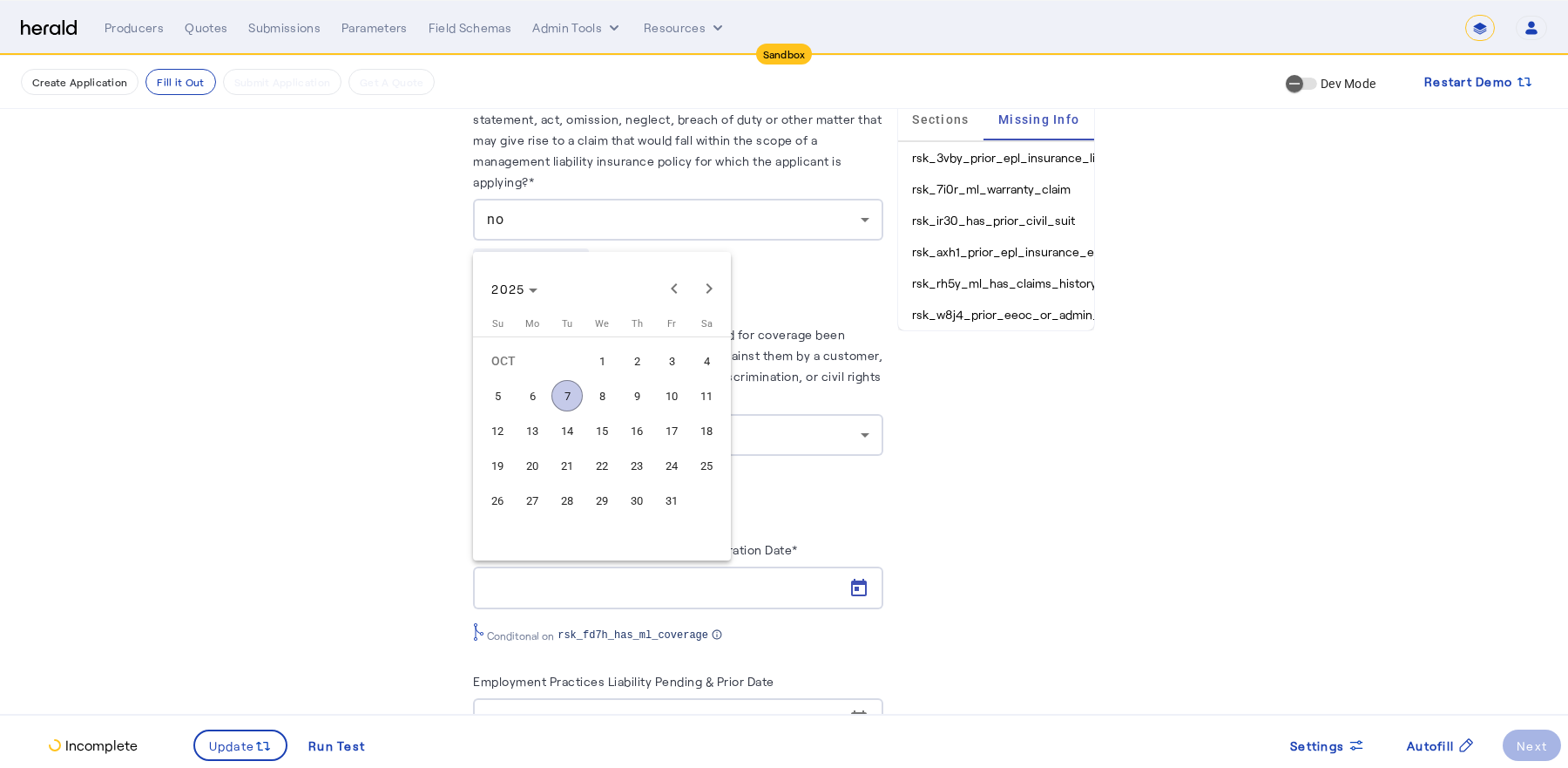
click at [645, 393] on span "9" at bounding box center [637, 395] width 31 height 31
type input "**********"
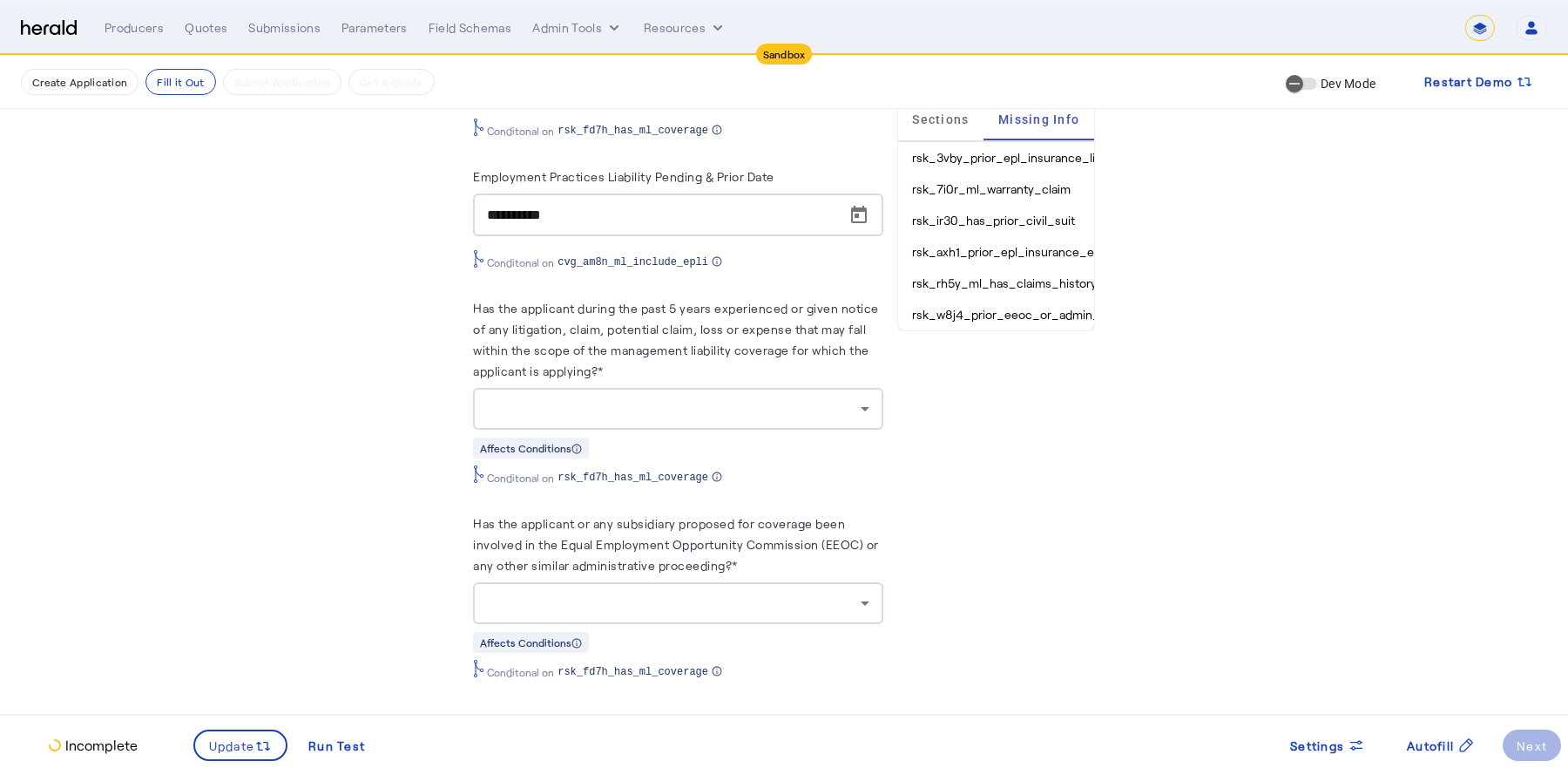
scroll to position [6387, 0]
click at [795, 414] on div at bounding box center [677, 406] width 382 height 42
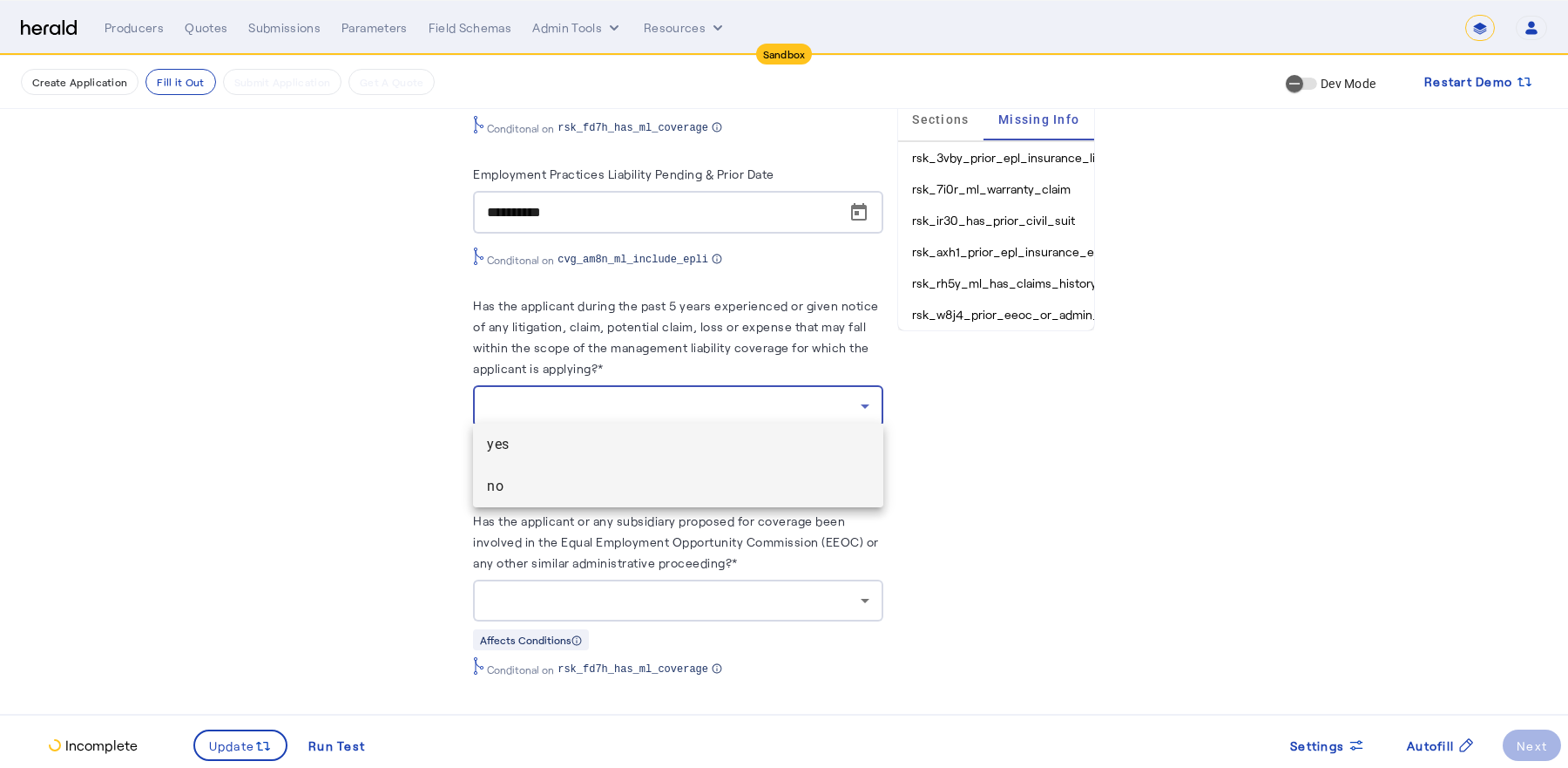
click at [774, 479] on span "no" at bounding box center [677, 486] width 382 height 20
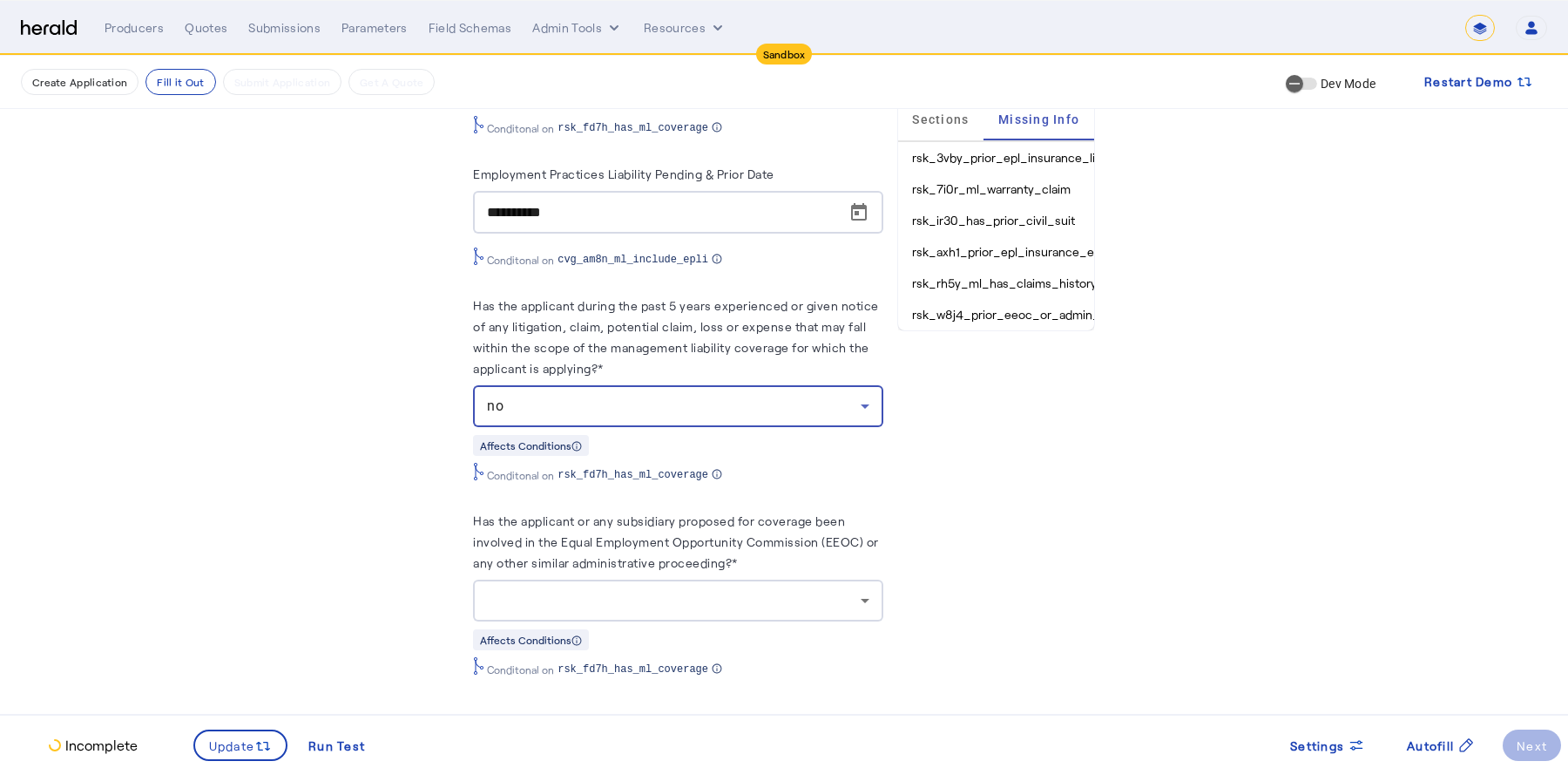
click at [770, 593] on div at bounding box center [673, 600] width 373 height 20
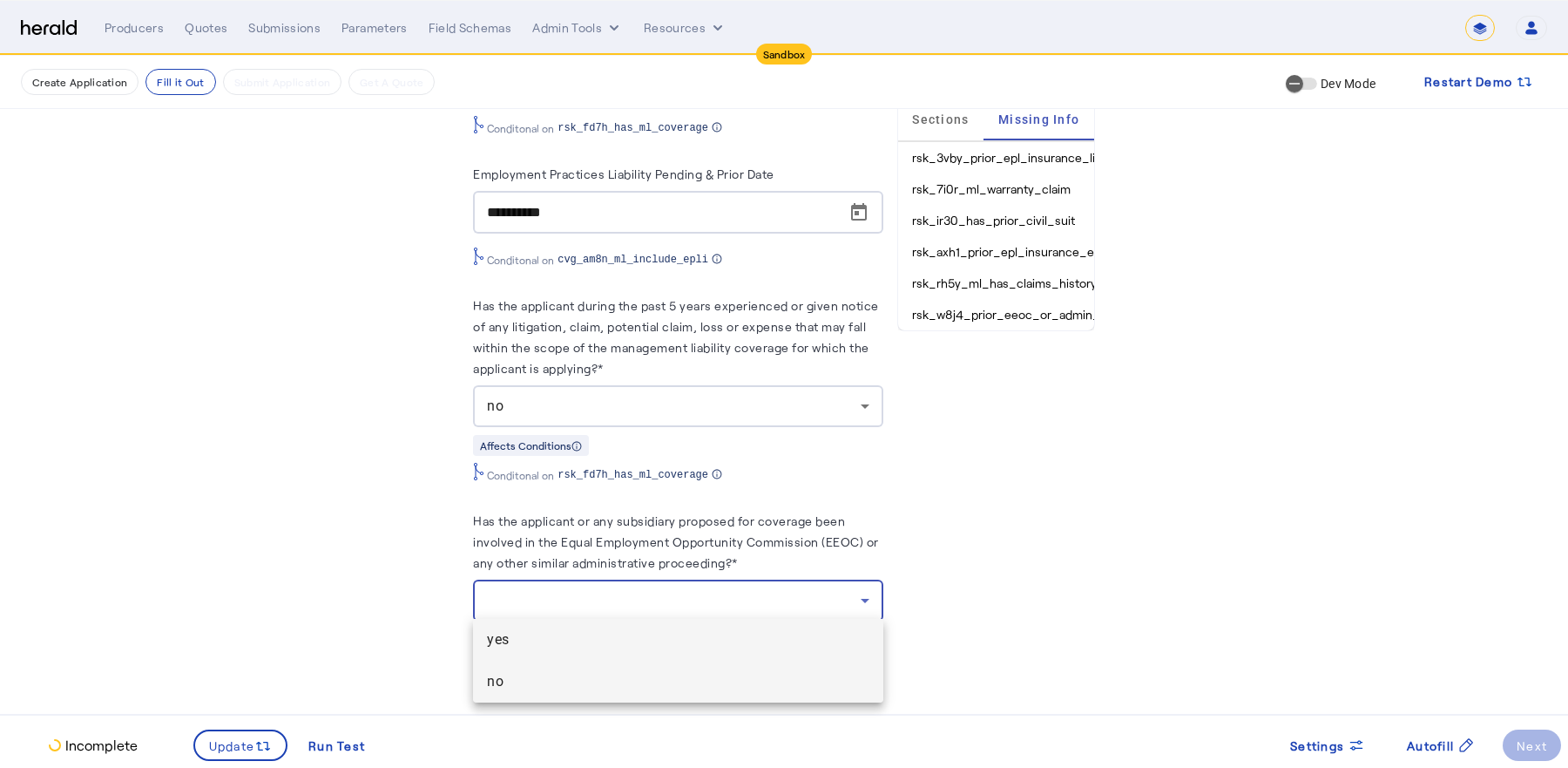
click at [691, 693] on mat-option "no" at bounding box center [677, 681] width 410 height 42
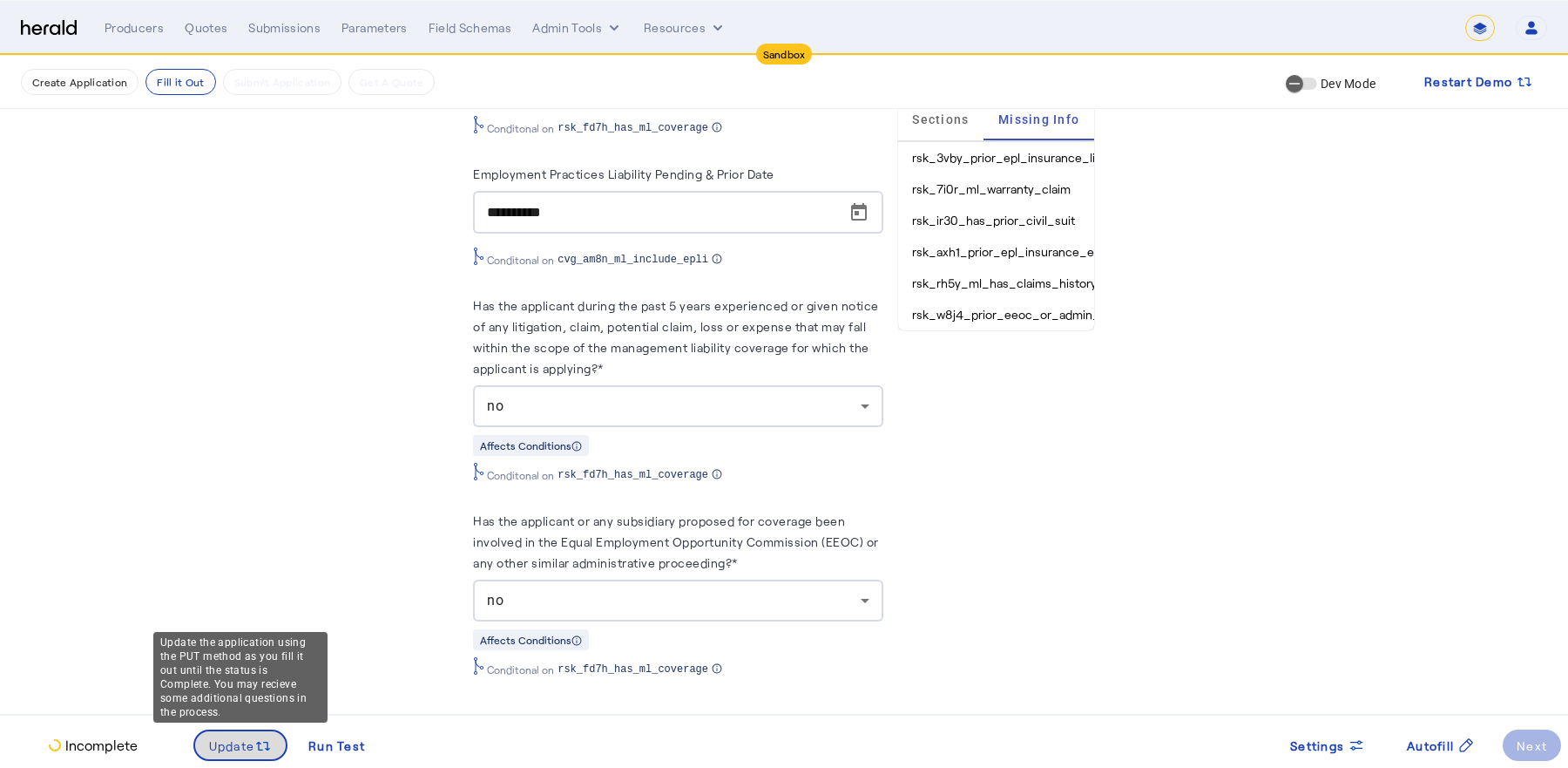
click at [225, 750] on span "Update" at bounding box center [232, 745] width 46 height 18
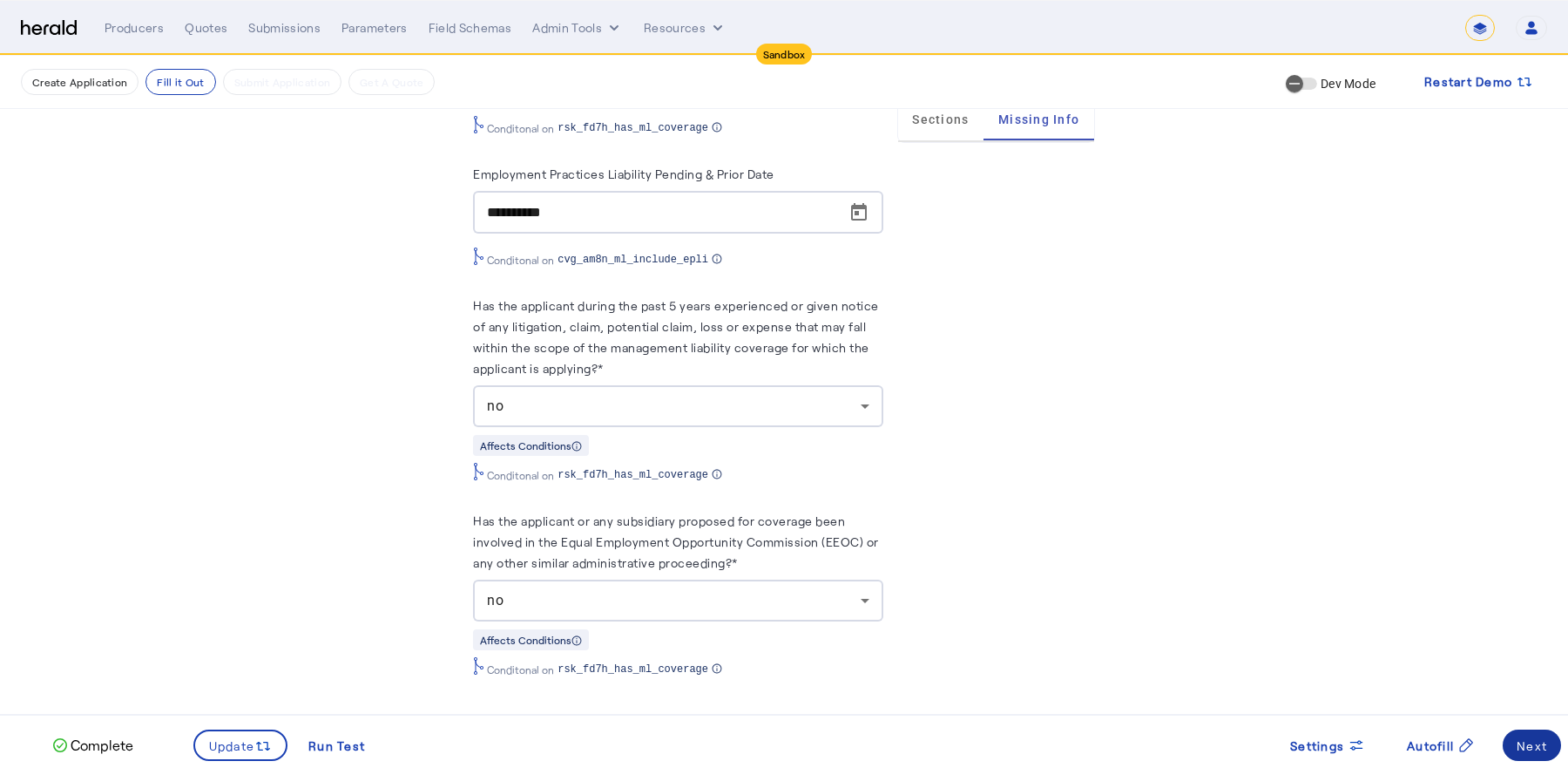
click at [1515, 743] on span at bounding box center [1532, 745] width 58 height 42
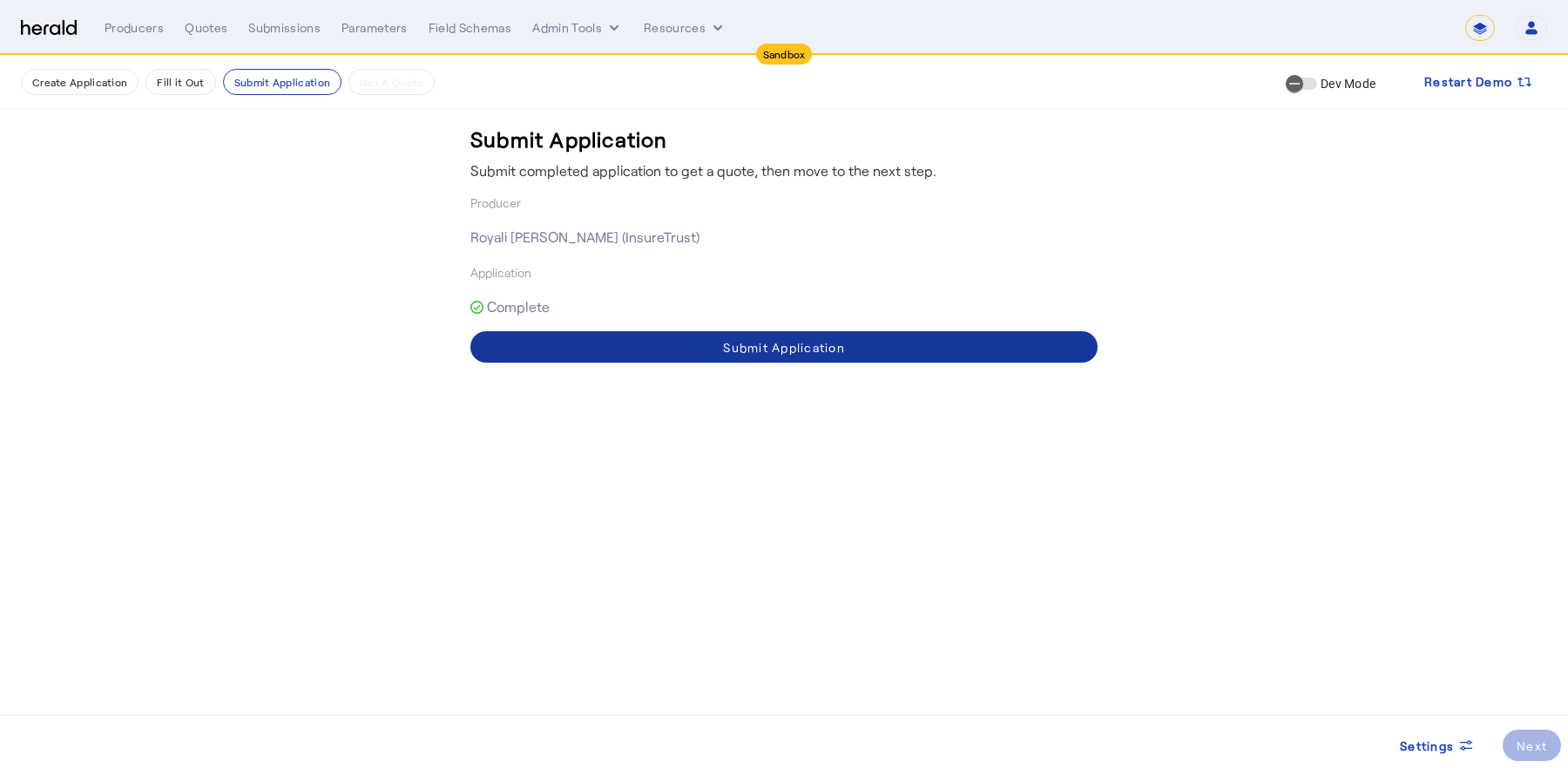
click at [1008, 341] on span at bounding box center [784, 347] width 628 height 42
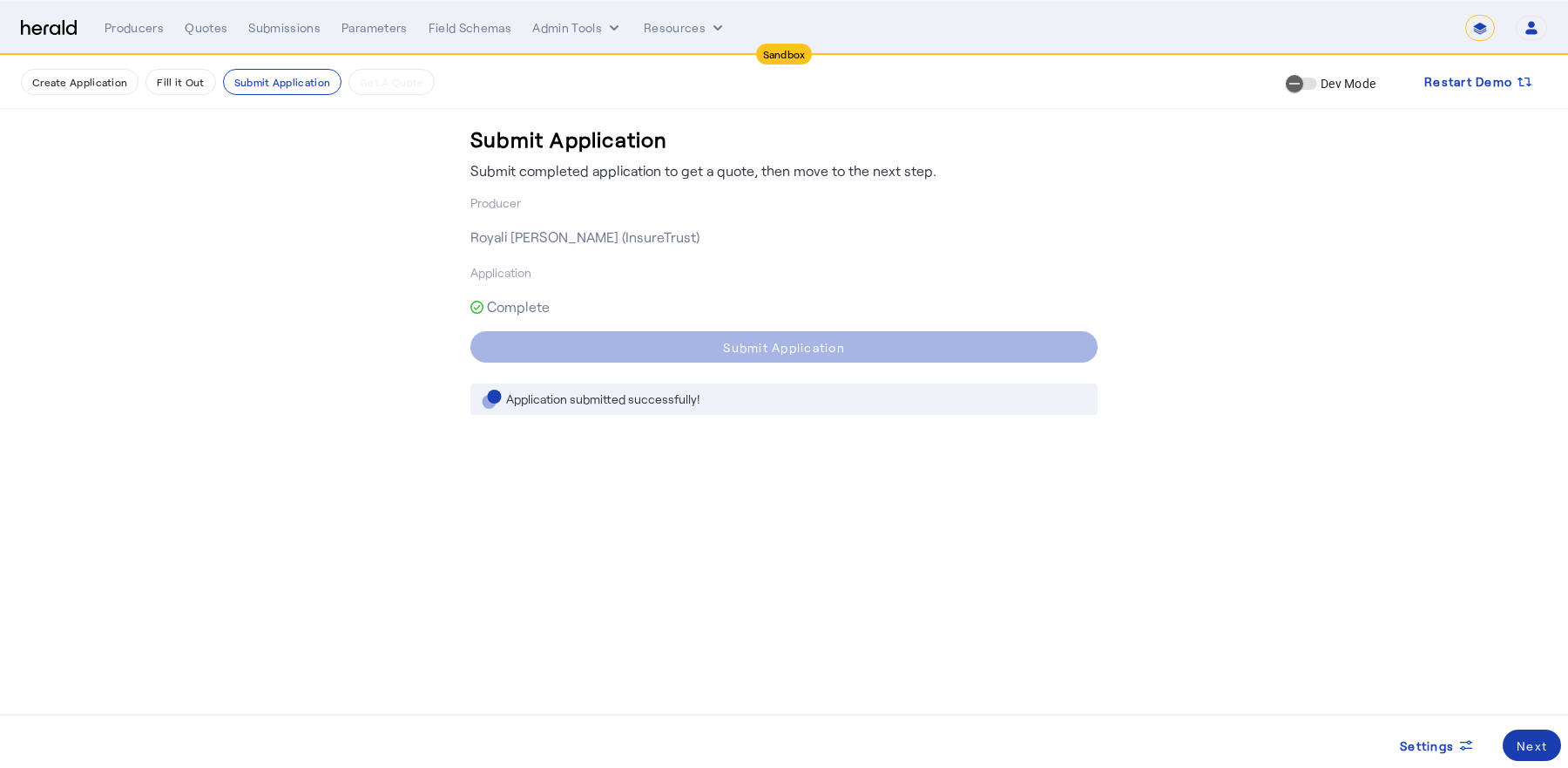
click at [1532, 753] on div "Next" at bounding box center [1531, 745] width 30 height 18
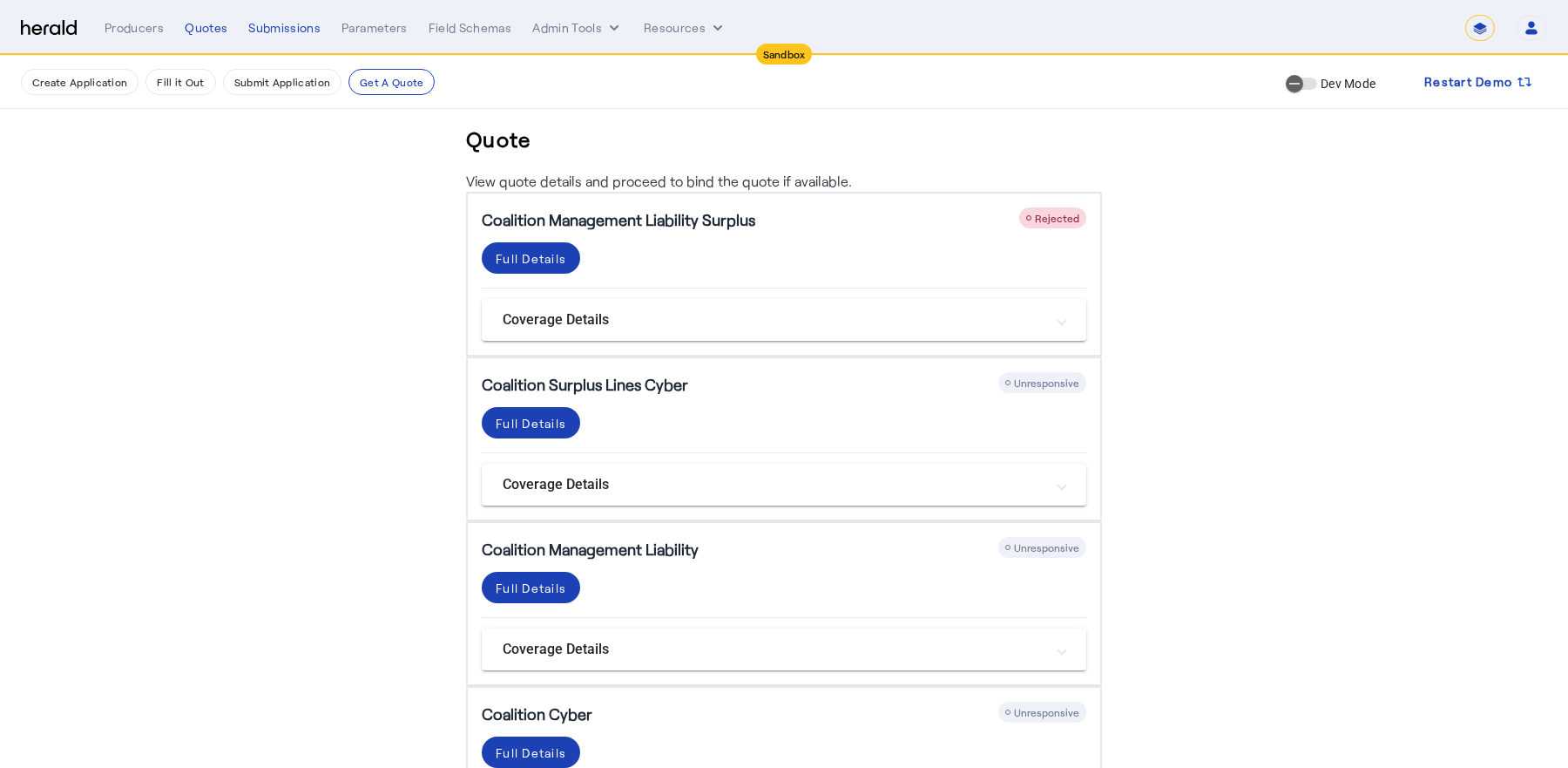
click at [1053, 220] on span "Rejected" at bounding box center [1057, 218] width 45 height 13
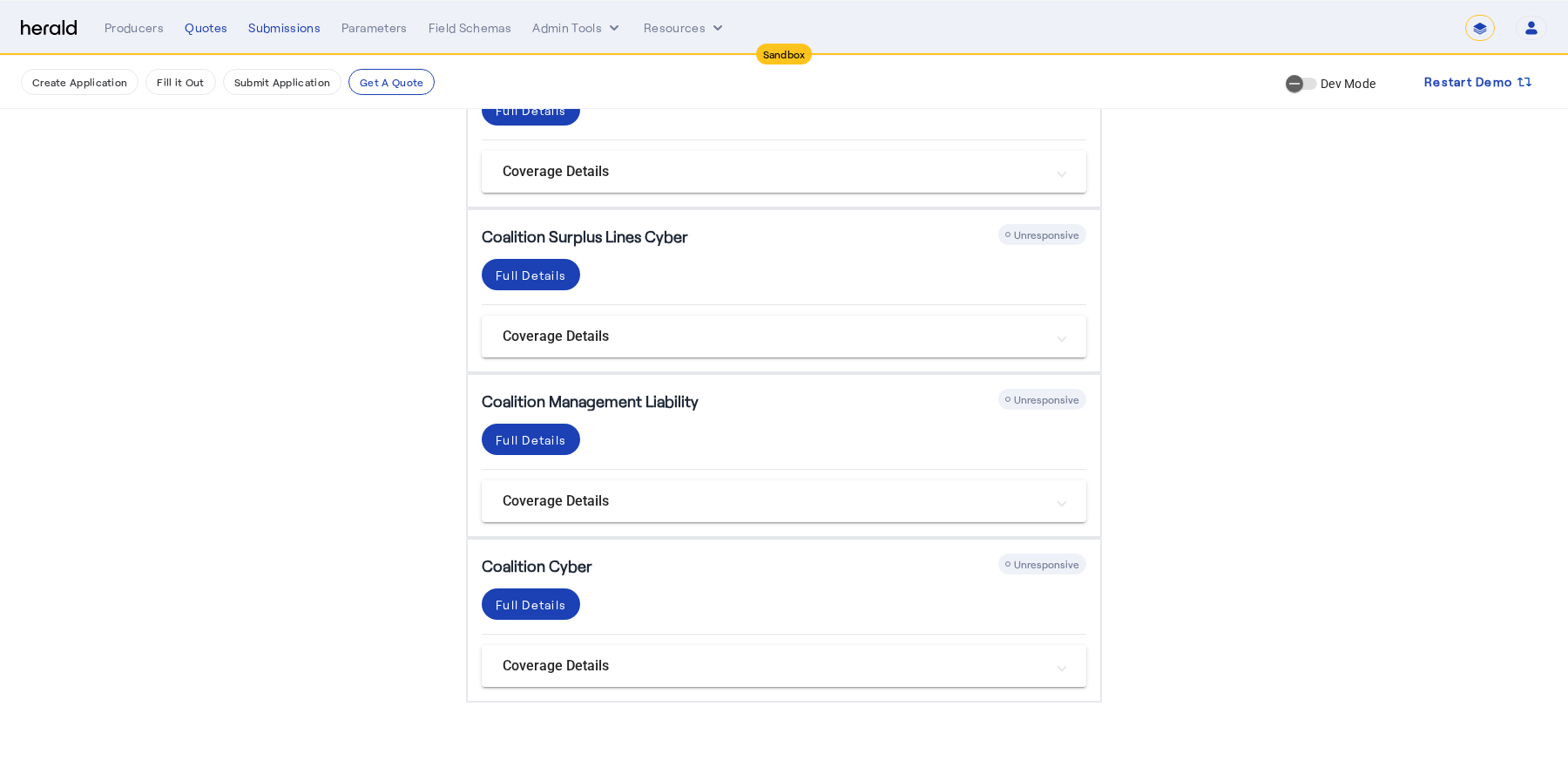
scroll to position [149, 0]
click at [1055, 236] on span "Unresponsive" at bounding box center [1046, 234] width 65 height 13
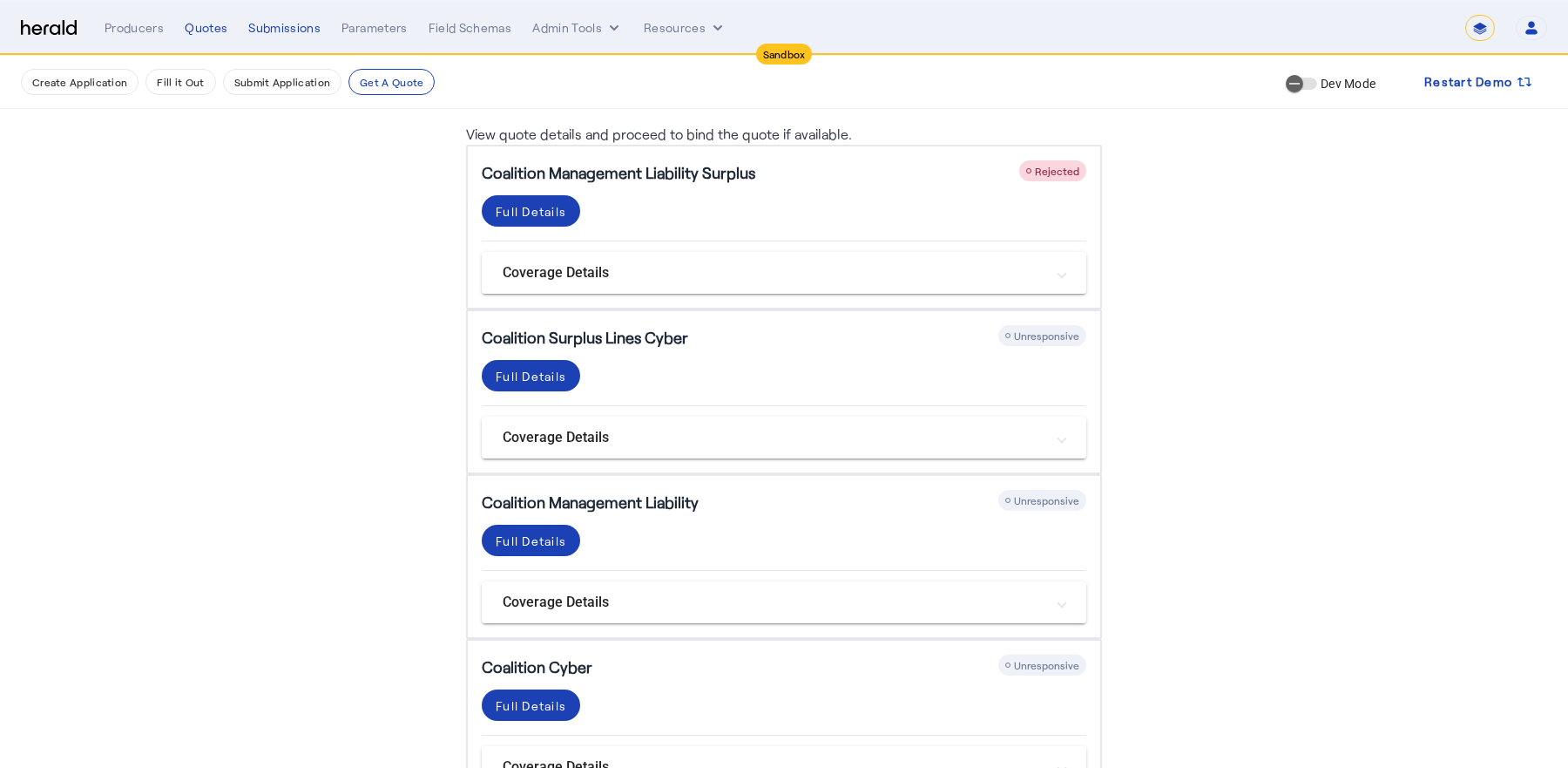
scroll to position [0, 0]
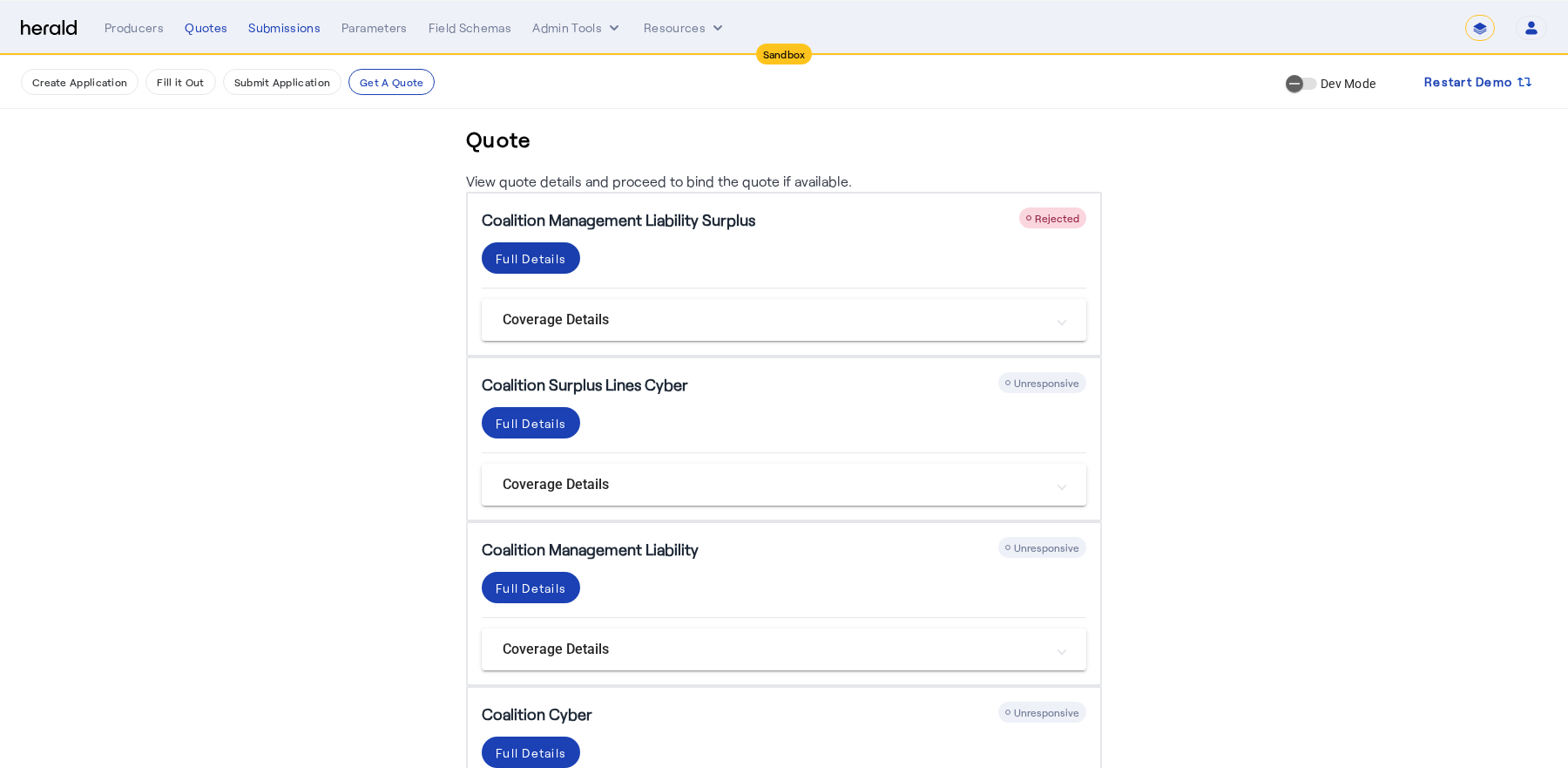
click at [555, 249] on div "Full Details" at bounding box center [530, 258] width 71 height 18
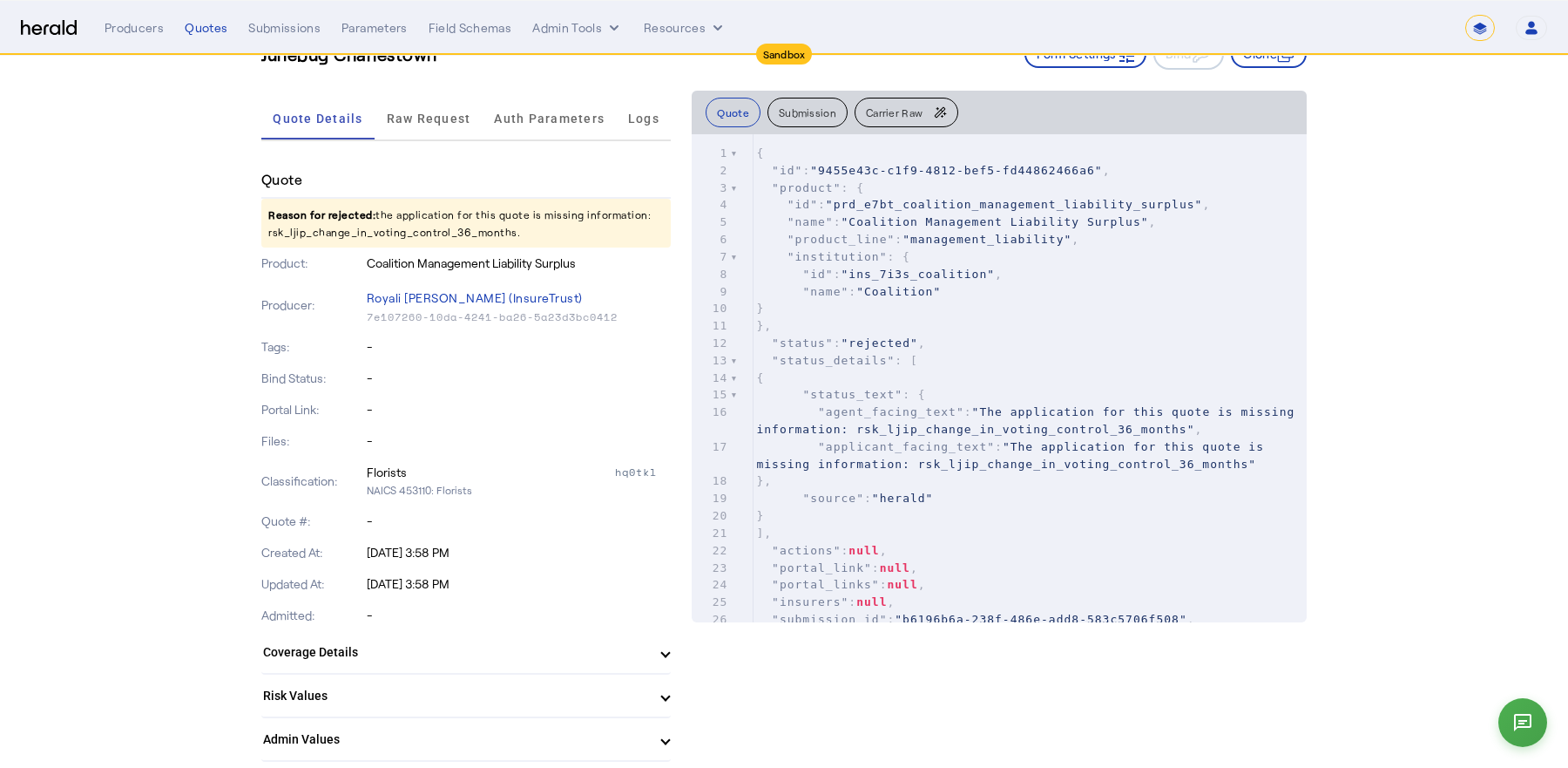
scroll to position [78, 0]
click at [416, 231] on p "Reason for rejected: the application for this quote is missing information: rsk…" at bounding box center [466, 222] width 410 height 49
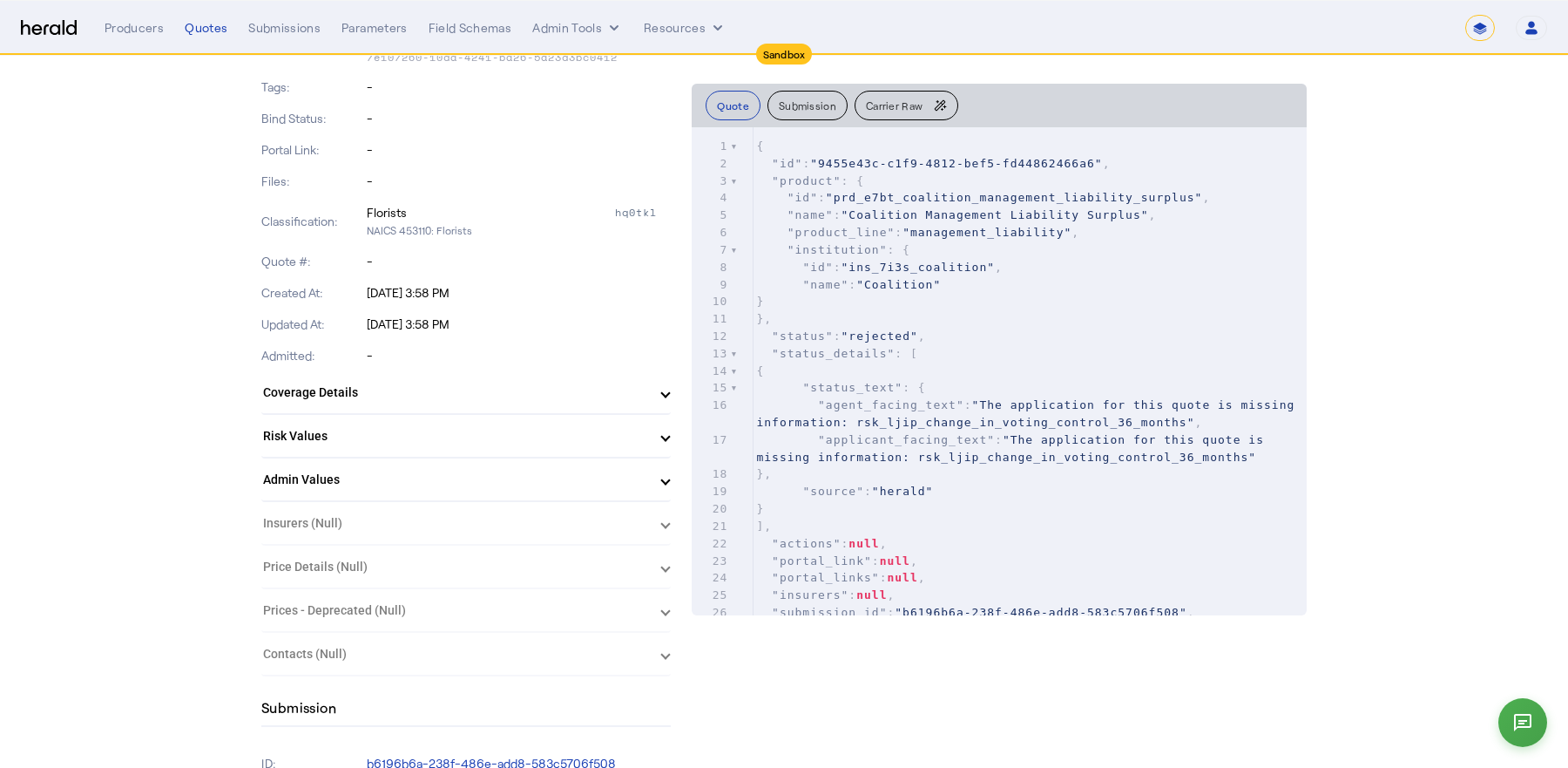
click at [416, 231] on div "Quote Reason for rejected: the application for this quote is missing informatio…" at bounding box center [466, 289] width 410 height 774
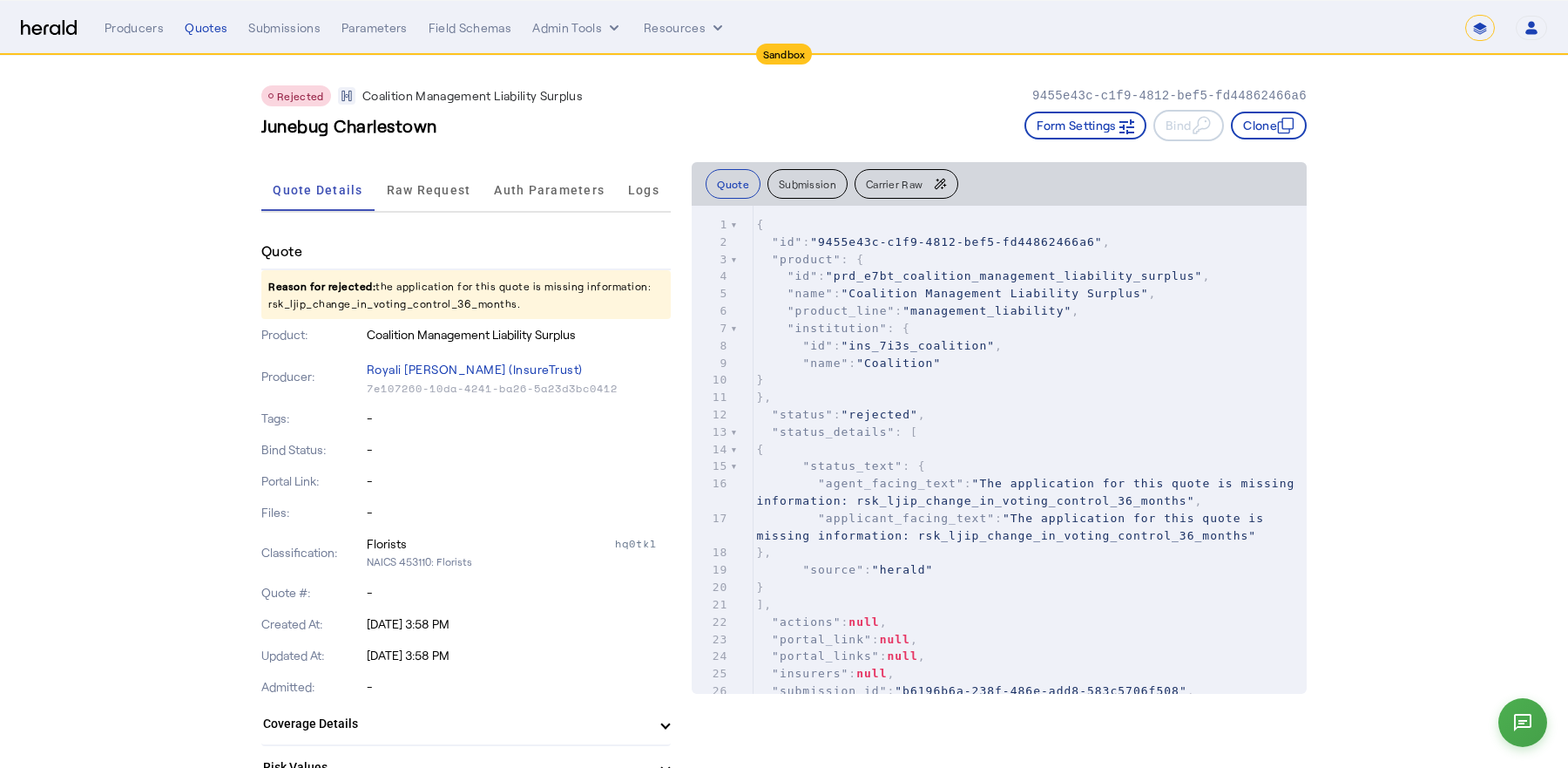
scroll to position [0, 0]
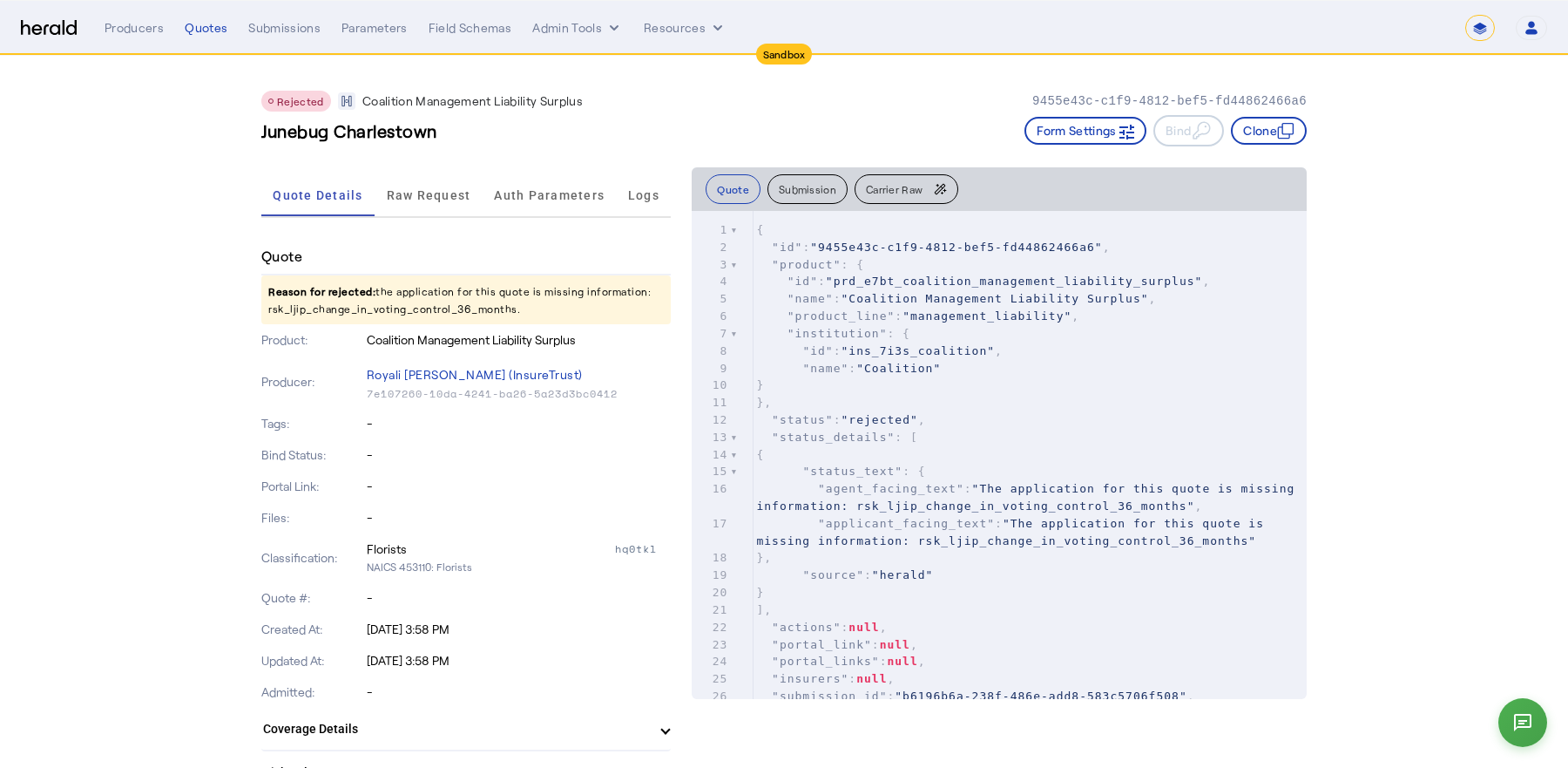
click at [420, 117] on div "Junebug Charlestown" at bounding box center [349, 130] width 176 height 31
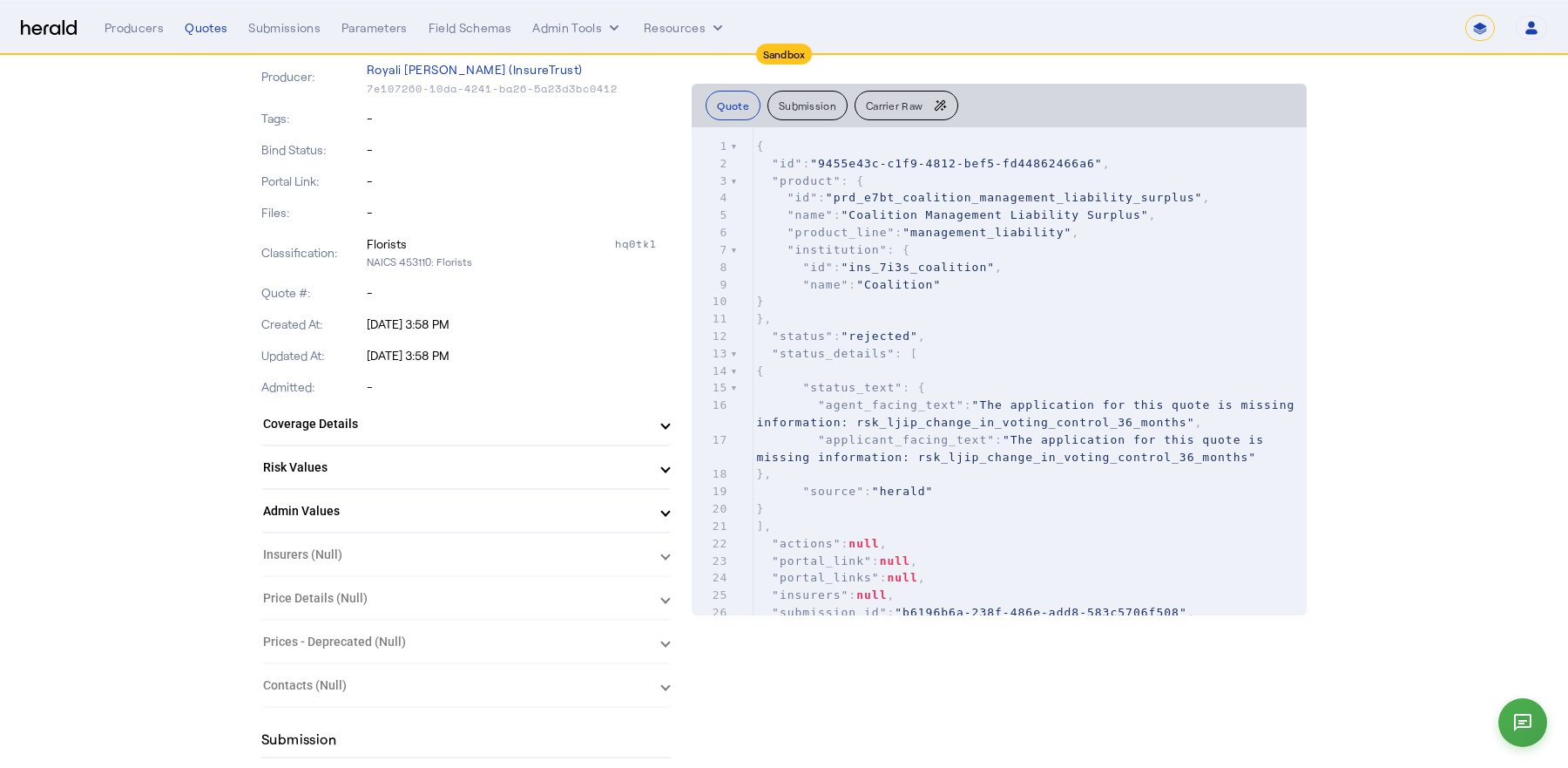
click at [420, 117] on div "Quote Reason for rejected: the application for this quote is missing informatio…" at bounding box center [466, 320] width 410 height 774
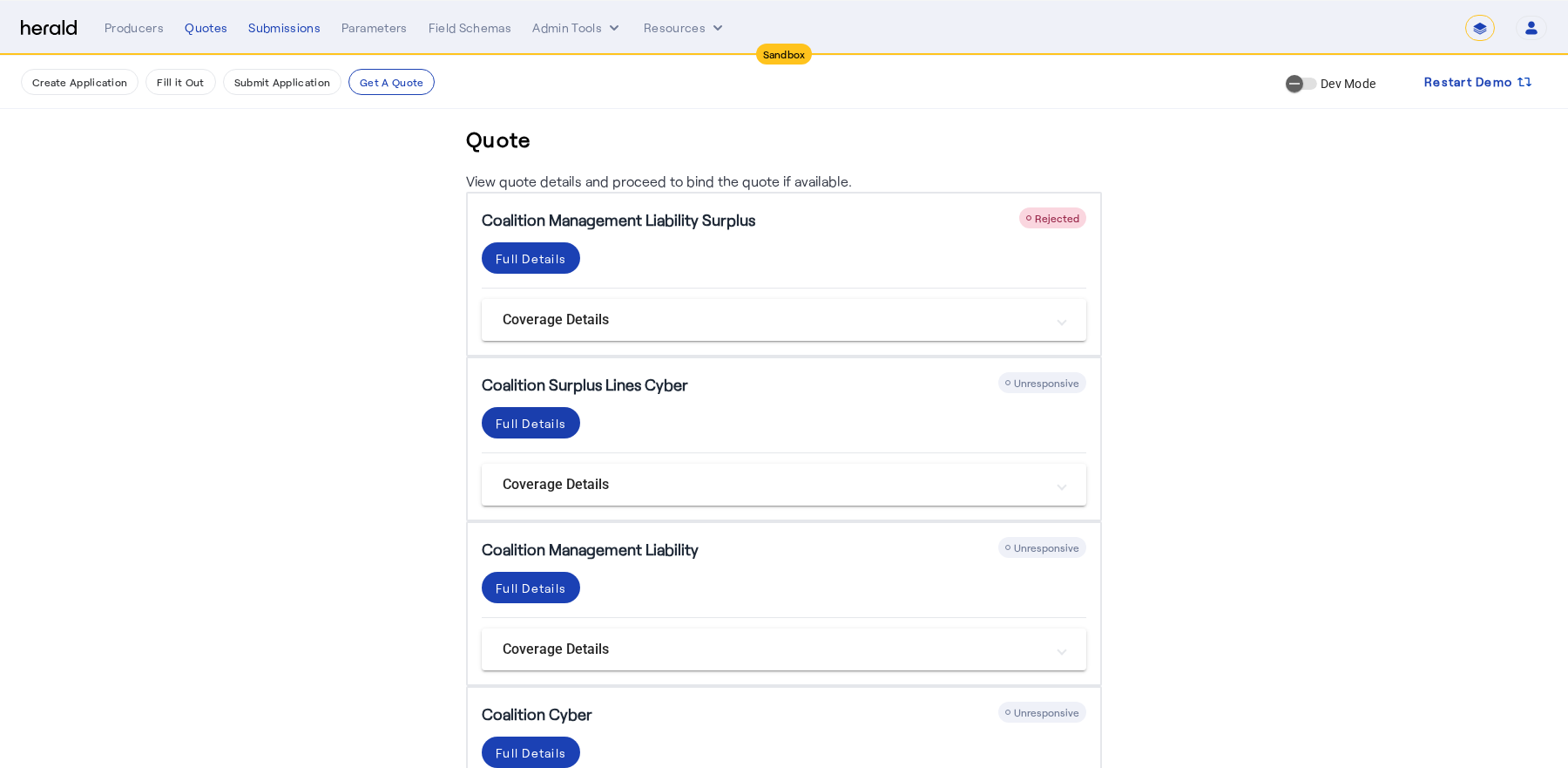
click at [531, 426] on div "Full Details" at bounding box center [530, 422] width 71 height 18
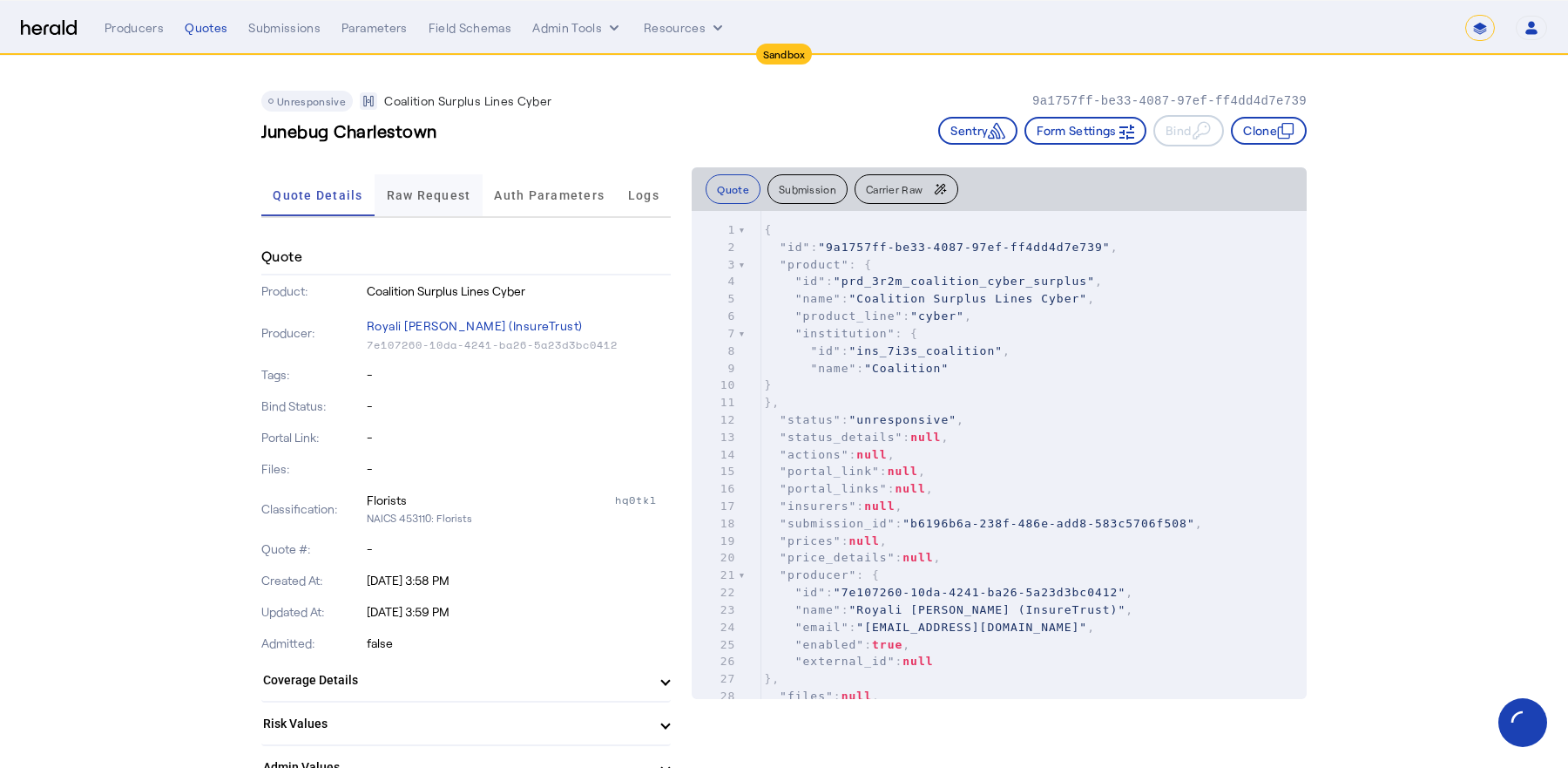
click at [433, 191] on span "Raw Request" at bounding box center [428, 195] width 85 height 13
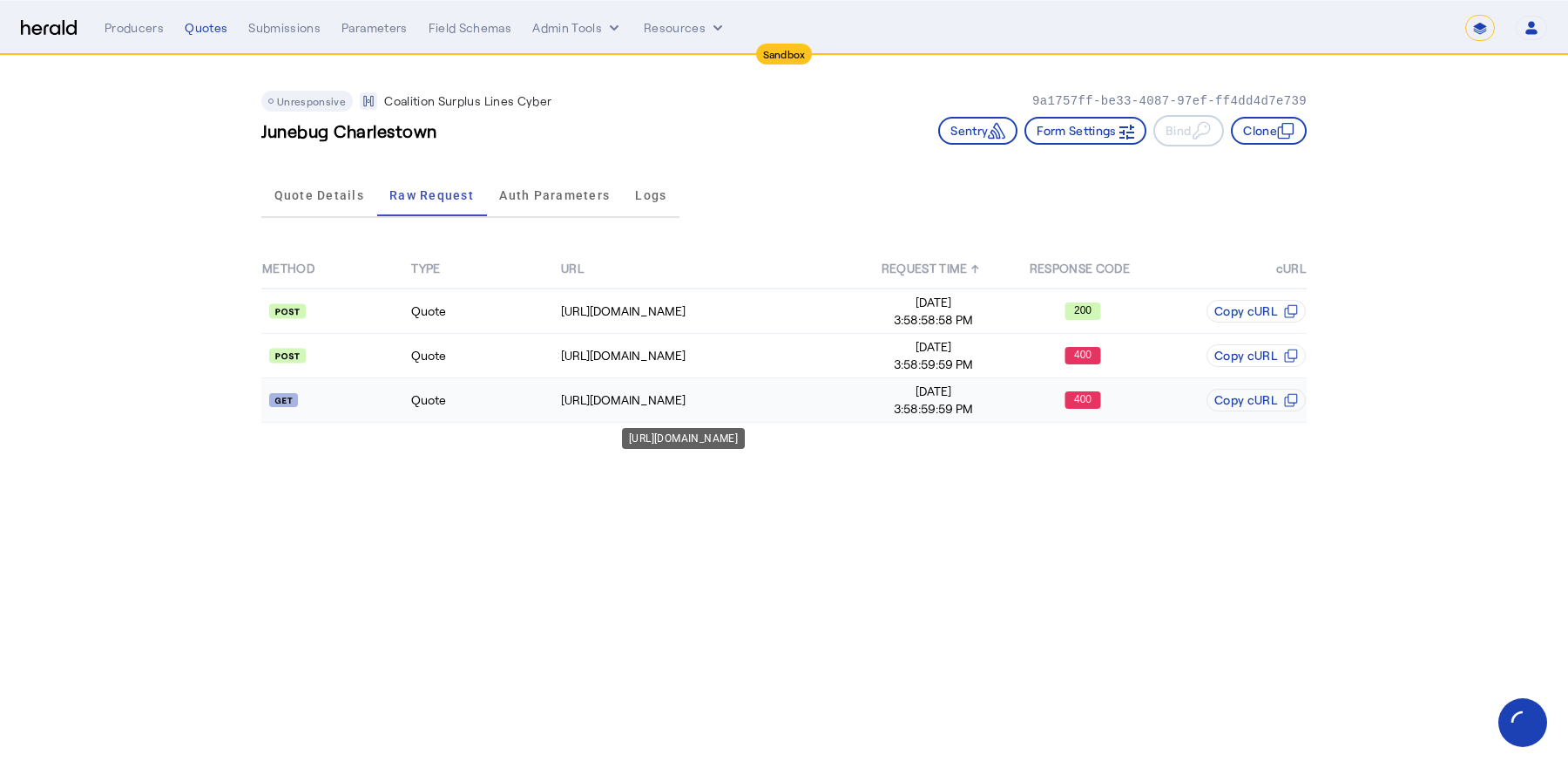
click at [686, 400] on div "[URL][DOMAIN_NAME]" at bounding box center [709, 400] width 297 height 18
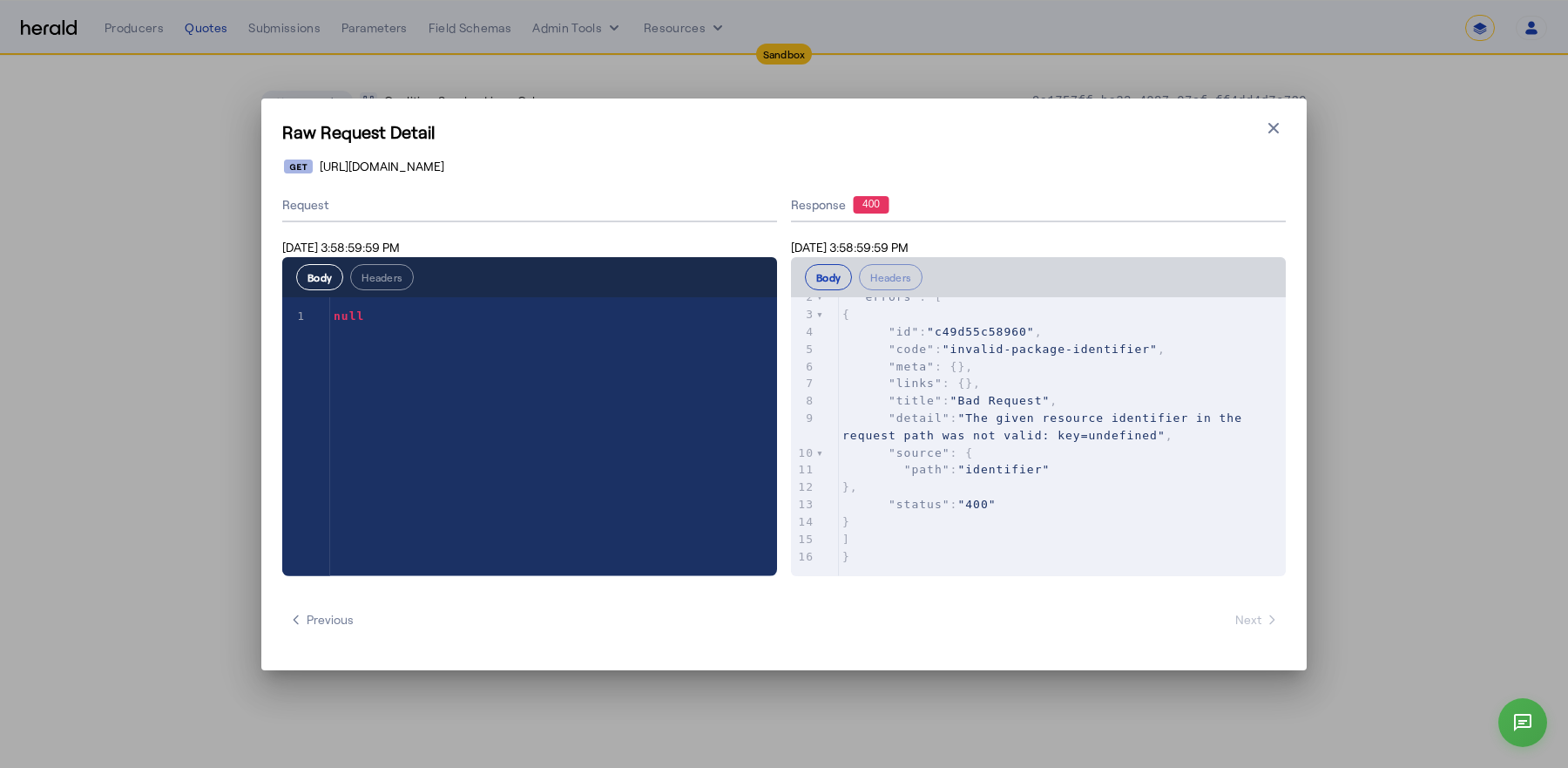
scroll to position [36, 0]
click at [1054, 430] on span ""The given resource identifier in the request path was not valid: key=undefined"" at bounding box center [1046, 426] width 408 height 30
type textarea "**********"
click at [1054, 430] on span ""The given resource identifier in the request path was not valid: key=undefined"" at bounding box center [1046, 426] width 408 height 30
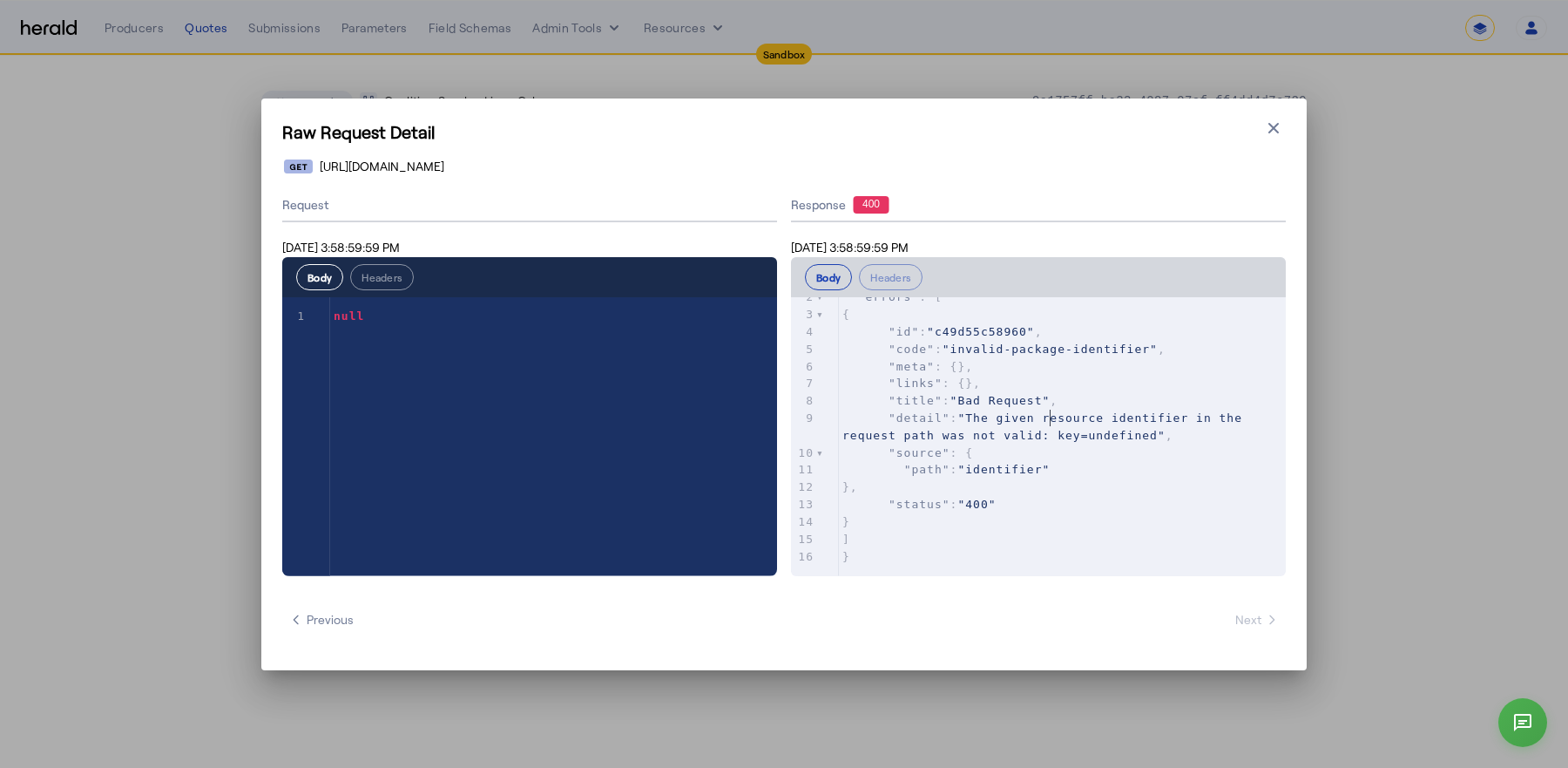
click at [1050, 420] on span ""The given resource identifier in the request path was not valid: key=undefined"" at bounding box center [1046, 426] width 408 height 30
type textarea "**********"
click at [1050, 420] on span ""The given resource identifier in the request path was not valid: key=undefined"" at bounding box center [1046, 426] width 408 height 30
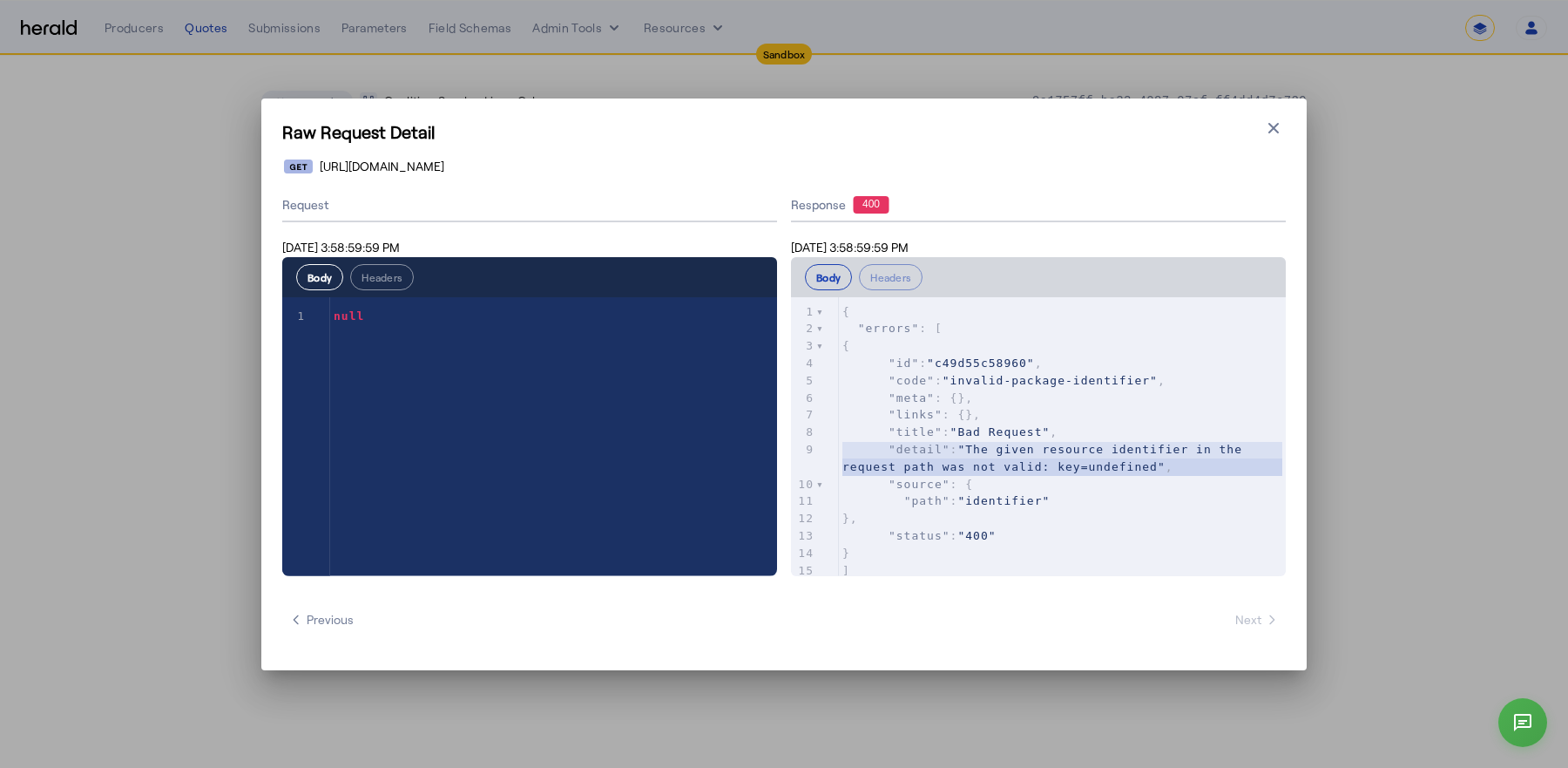
scroll to position [1, 0]
click at [1278, 126] on icon "button" at bounding box center [1274, 128] width 18 height 18
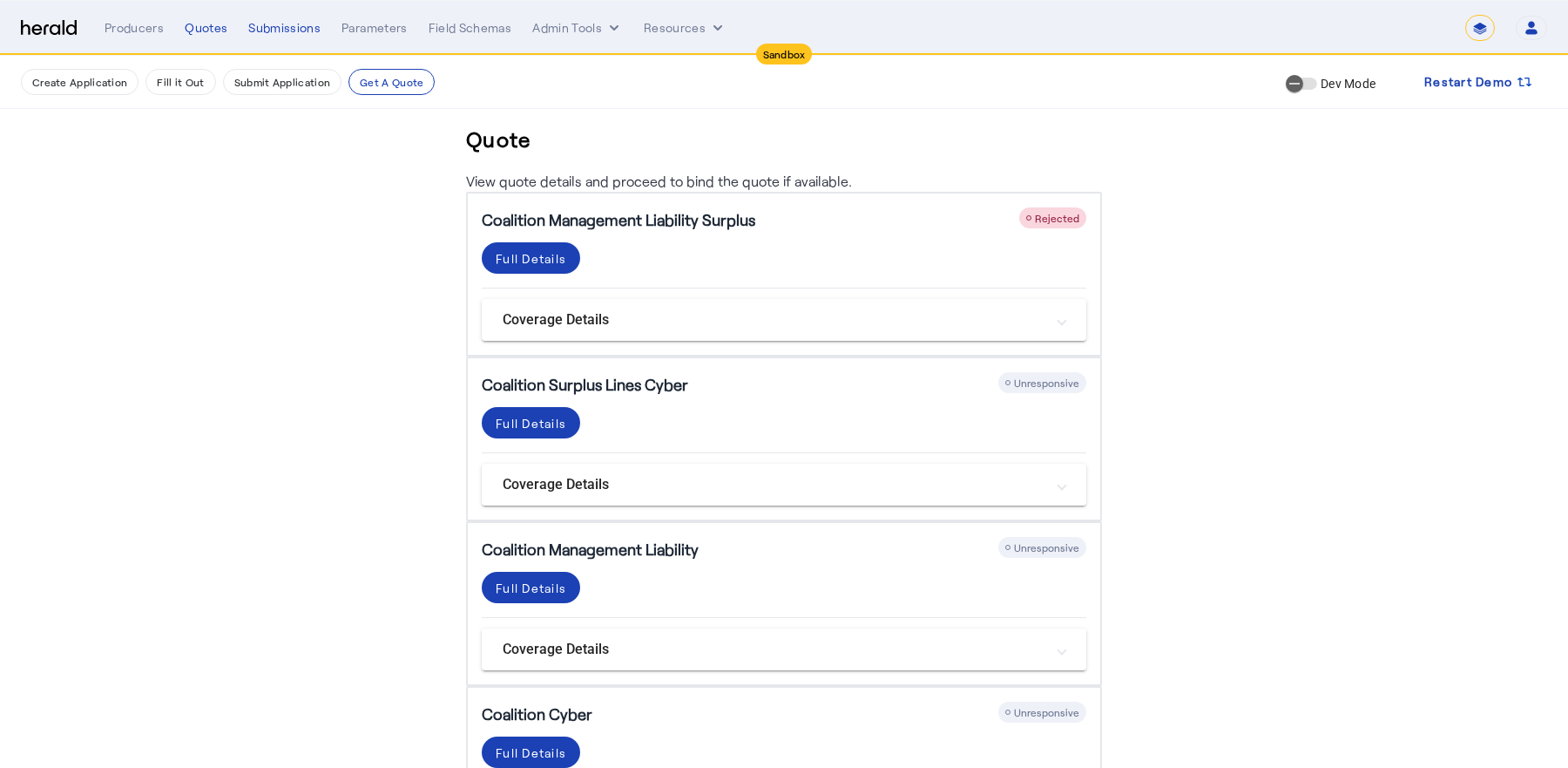
click at [373, 455] on div "Coalition Management Liability Surplus Rejected Full Details Coverage Details D…" at bounding box center [784, 521] width 1060 height 659
